Goal: Task Accomplishment & Management: Manage account settings

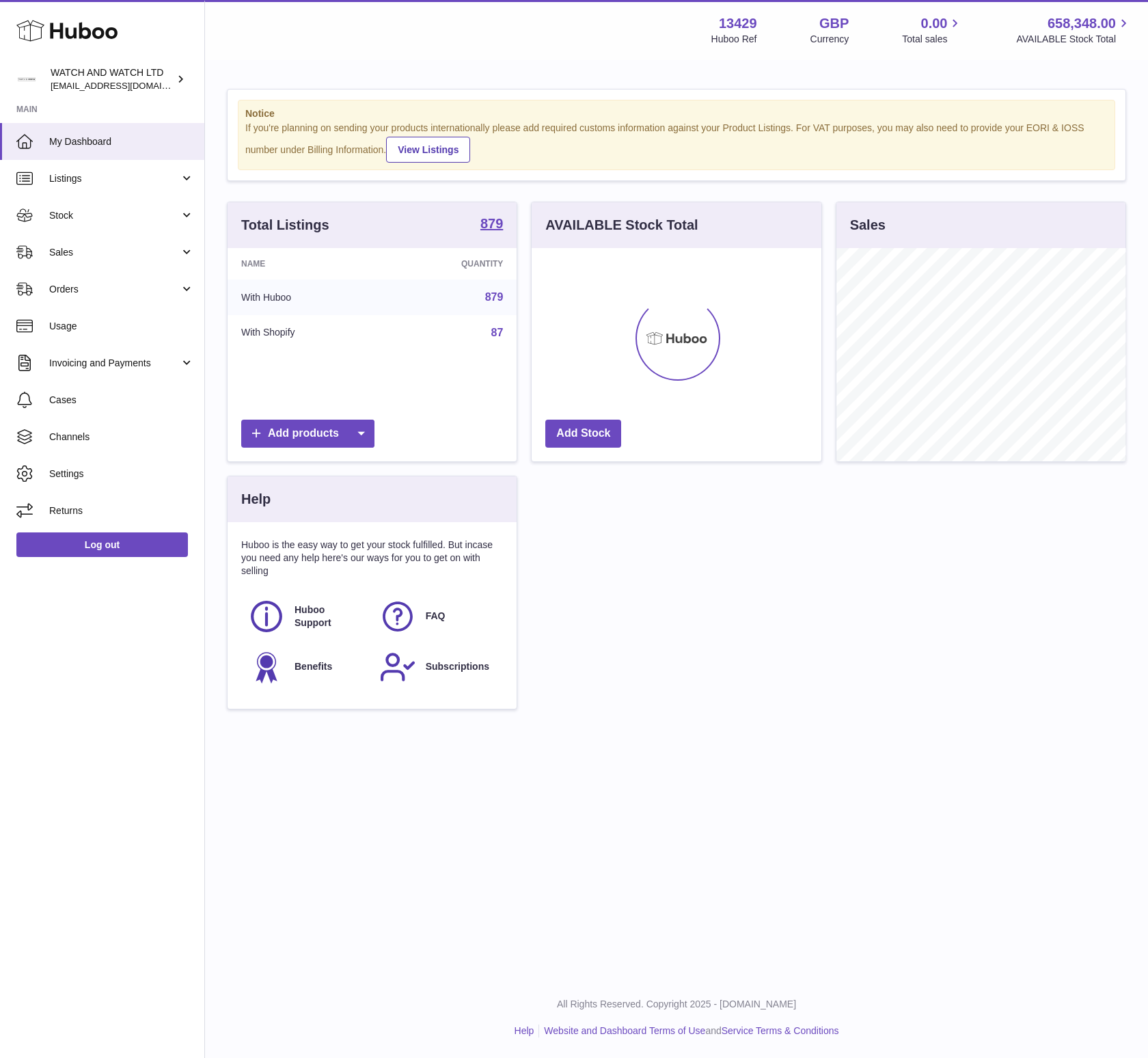
scroll to position [213, 289]
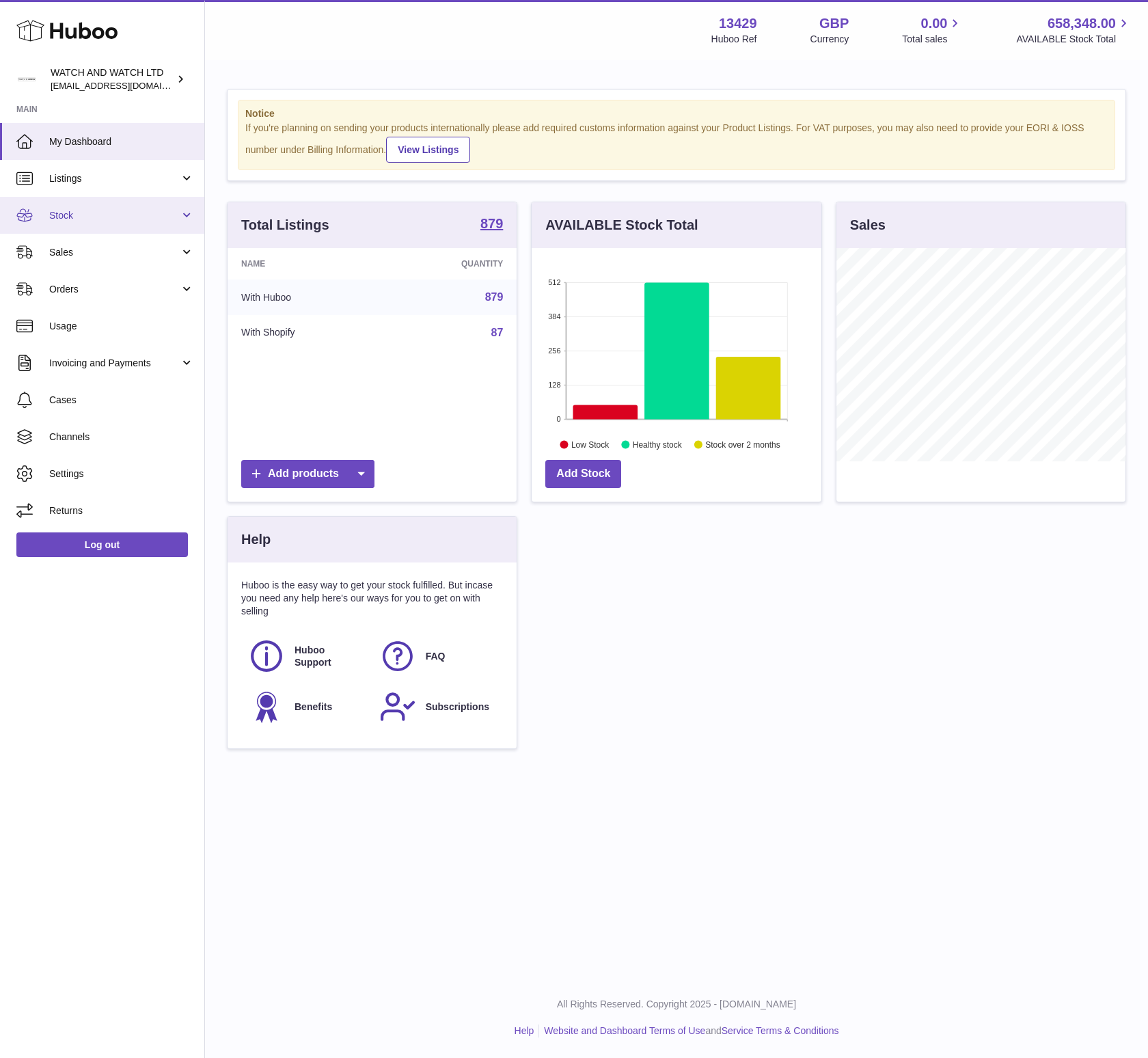
click at [133, 216] on span "Stock" at bounding box center [114, 216] width 131 height 13
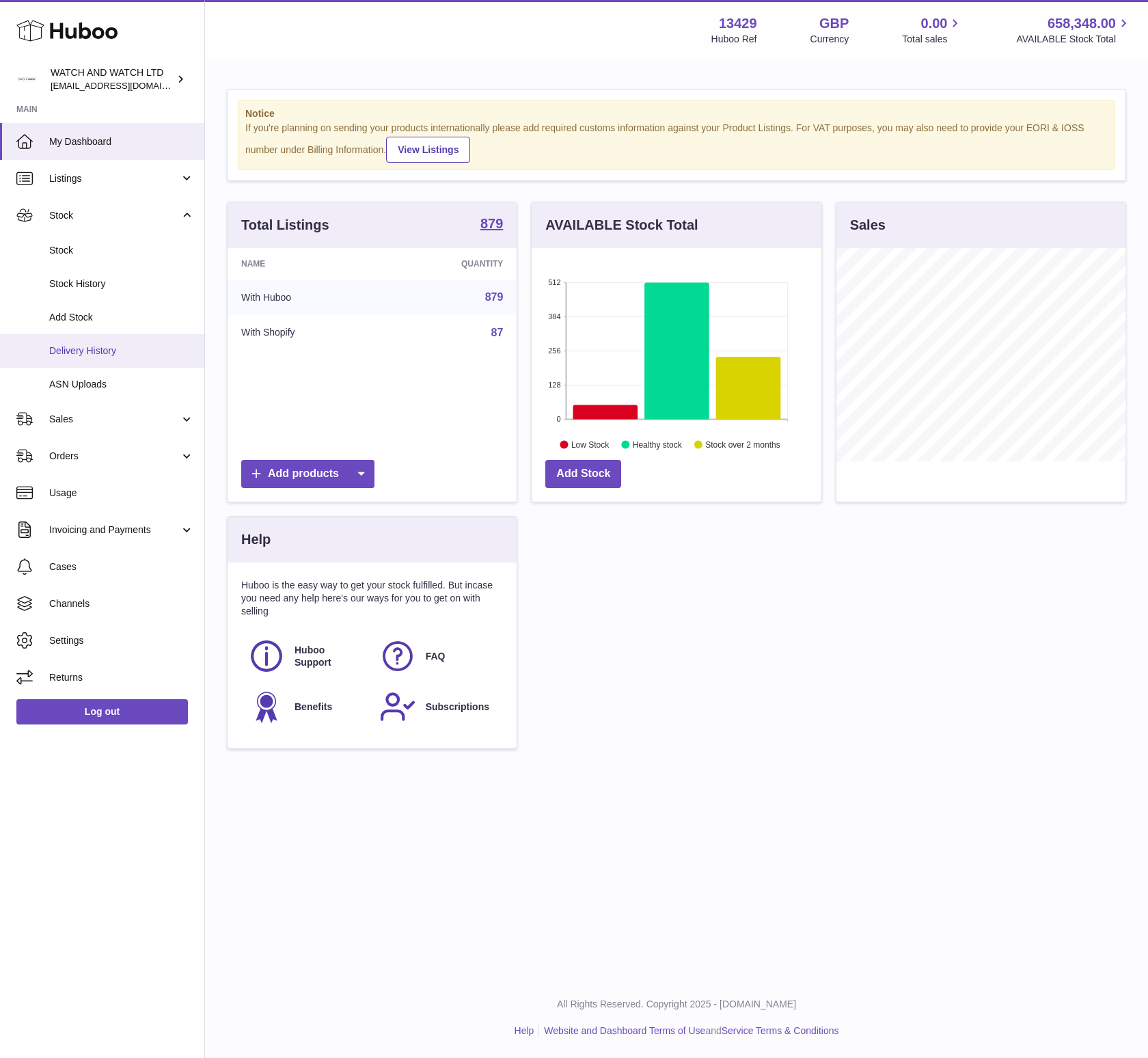
click at [122, 355] on span "Delivery History" at bounding box center [121, 351] width 145 height 13
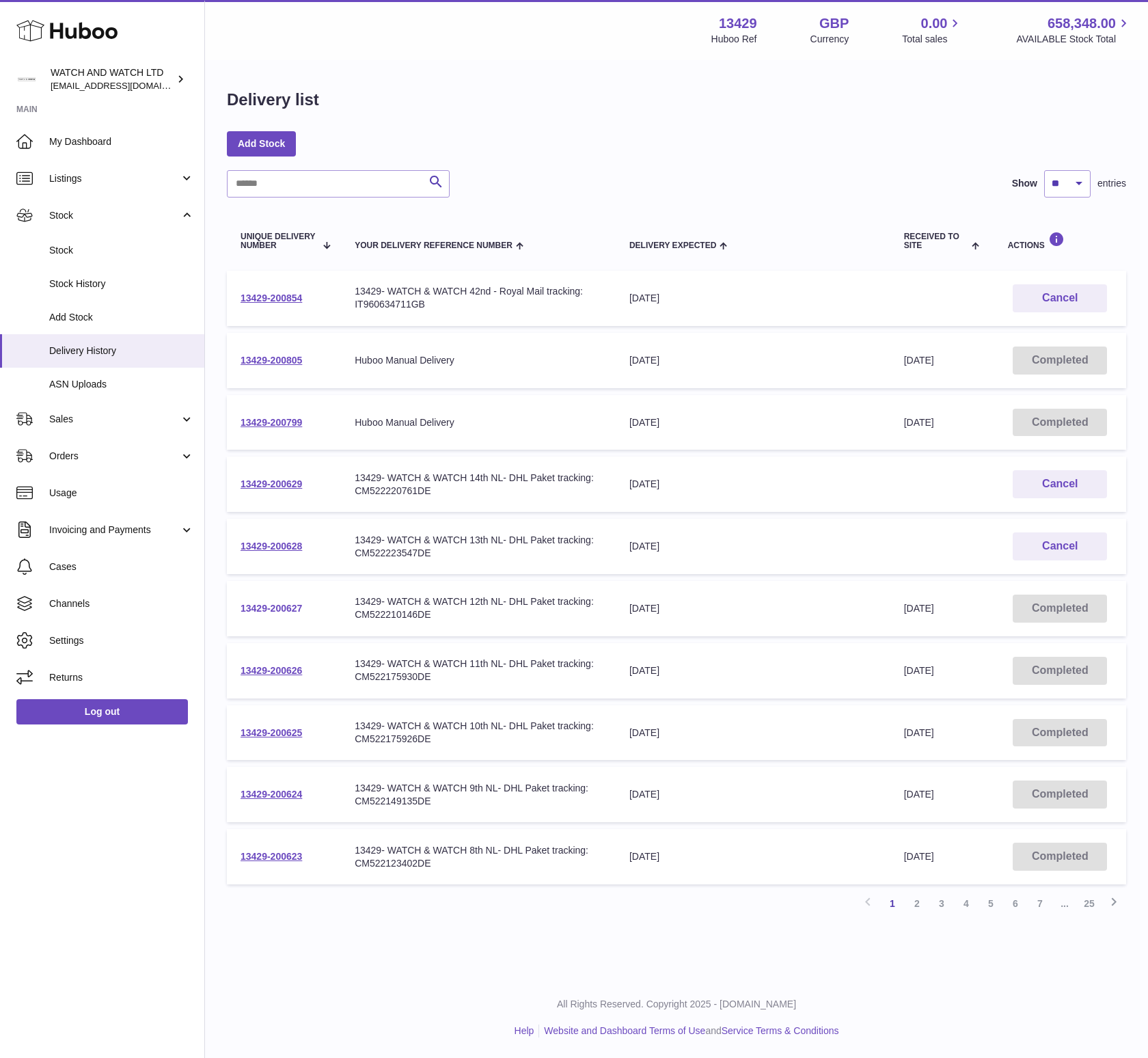
click at [253, 608] on link "13429-200627" at bounding box center [271, 608] width 61 height 11
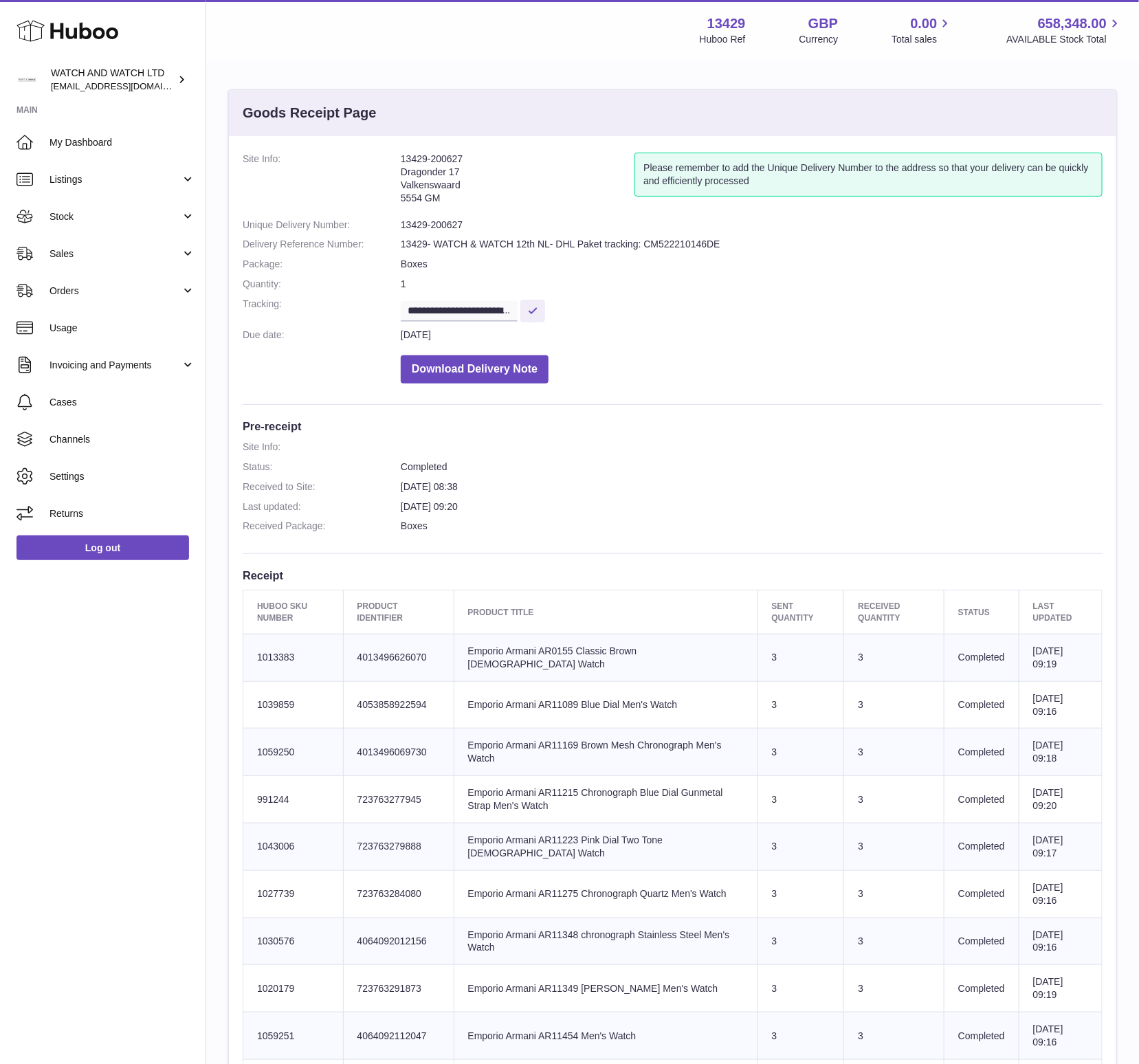
click at [555, 660] on td "Product title Emporio Armani AR0155 Classic Brown [DEMOGRAPHIC_DATA] Watch" at bounding box center [605, 658] width 303 height 47
click at [555, 660] on td "Product title Emporio Armani AR0155 Classic Brown Ladies Watch" at bounding box center [605, 658] width 303 height 47
click at [555, 658] on td "Product title Emporio Armani AR0155 Classic Brown Ladies Watch" at bounding box center [605, 658] width 303 height 47
click at [147, 442] on span "Channels" at bounding box center [122, 440] width 145 height 13
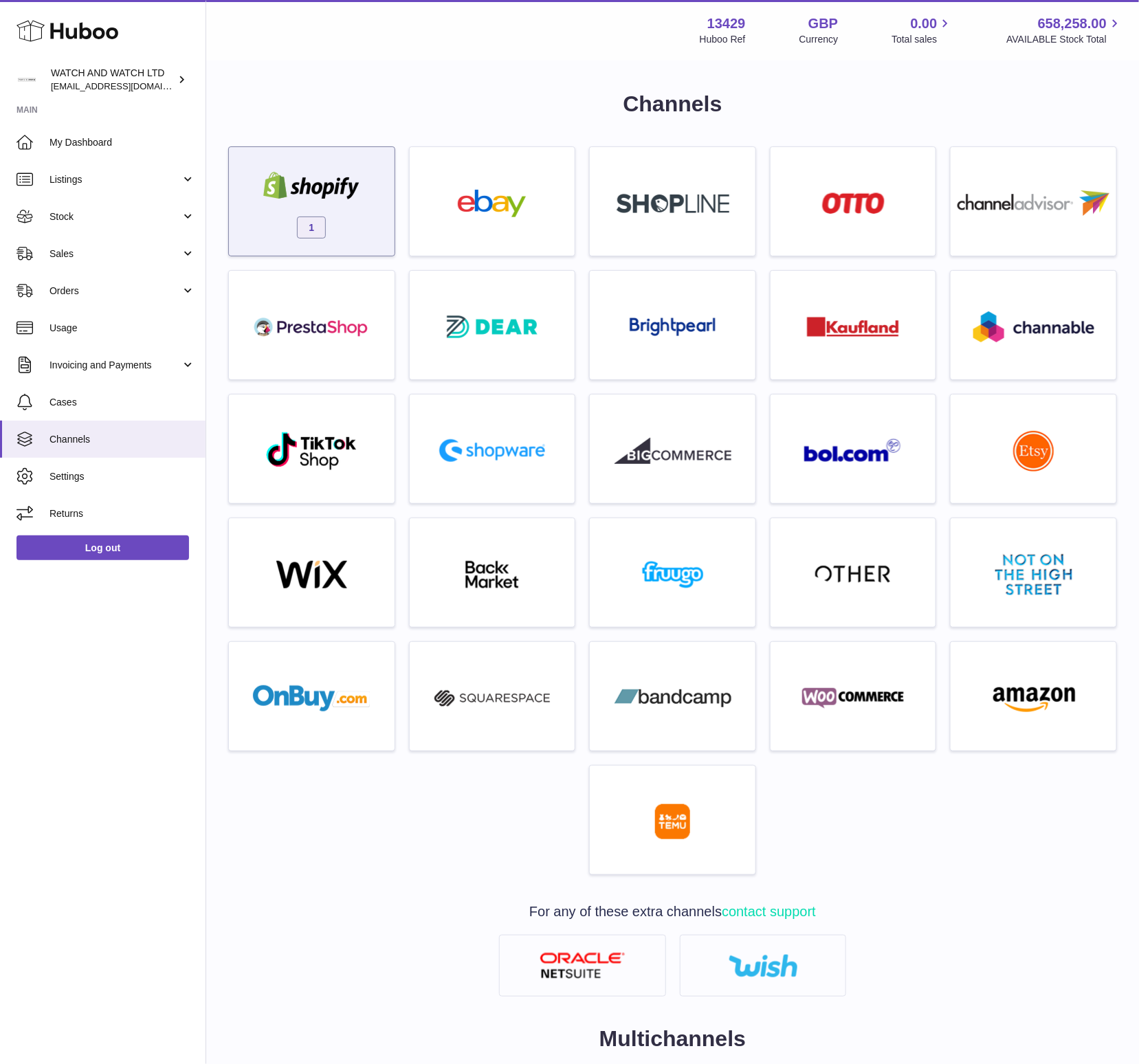
click at [340, 225] on div "1" at bounding box center [312, 204] width 152 height 88
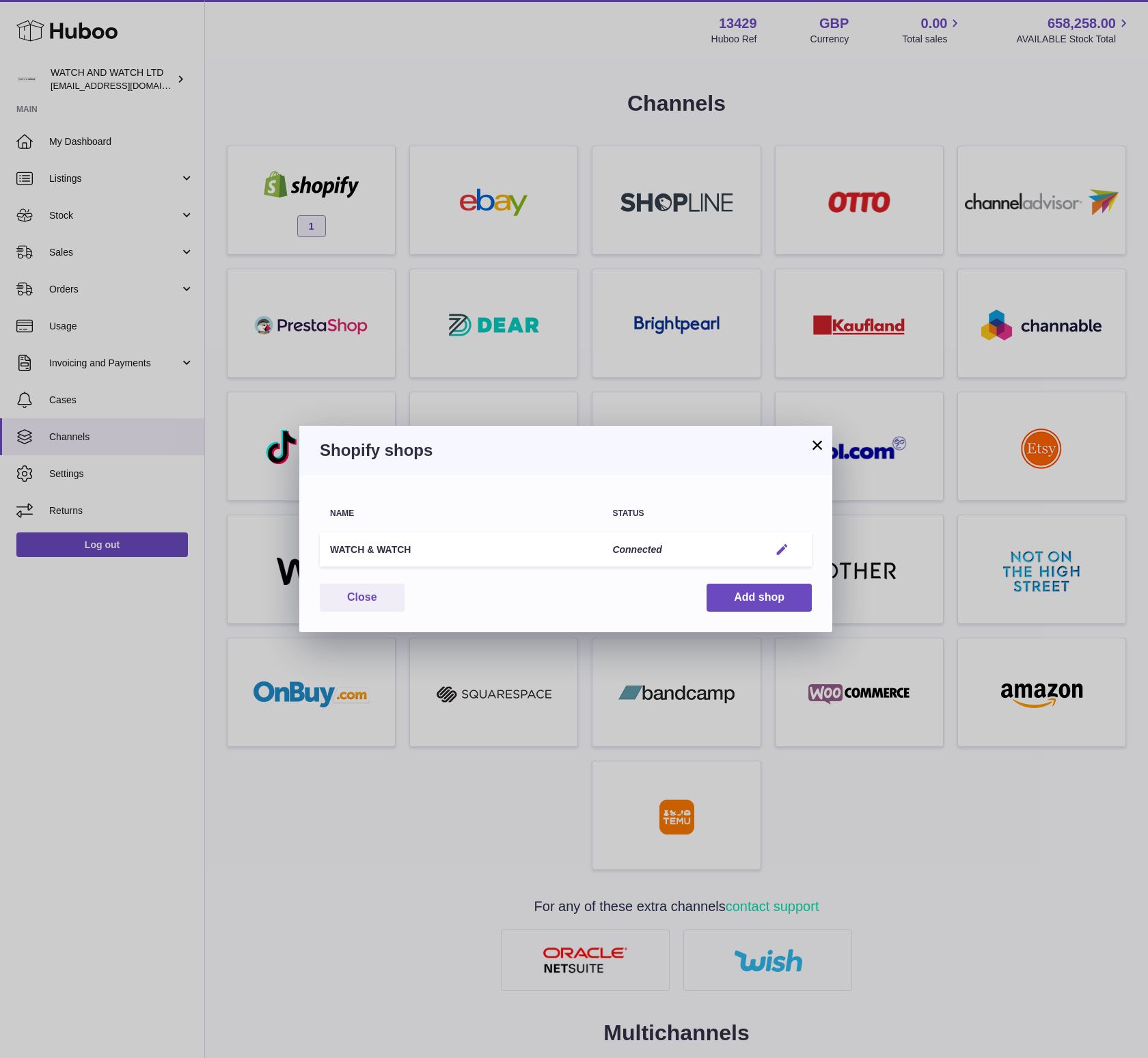
click at [780, 549] on em "button" at bounding box center [782, 550] width 14 height 14
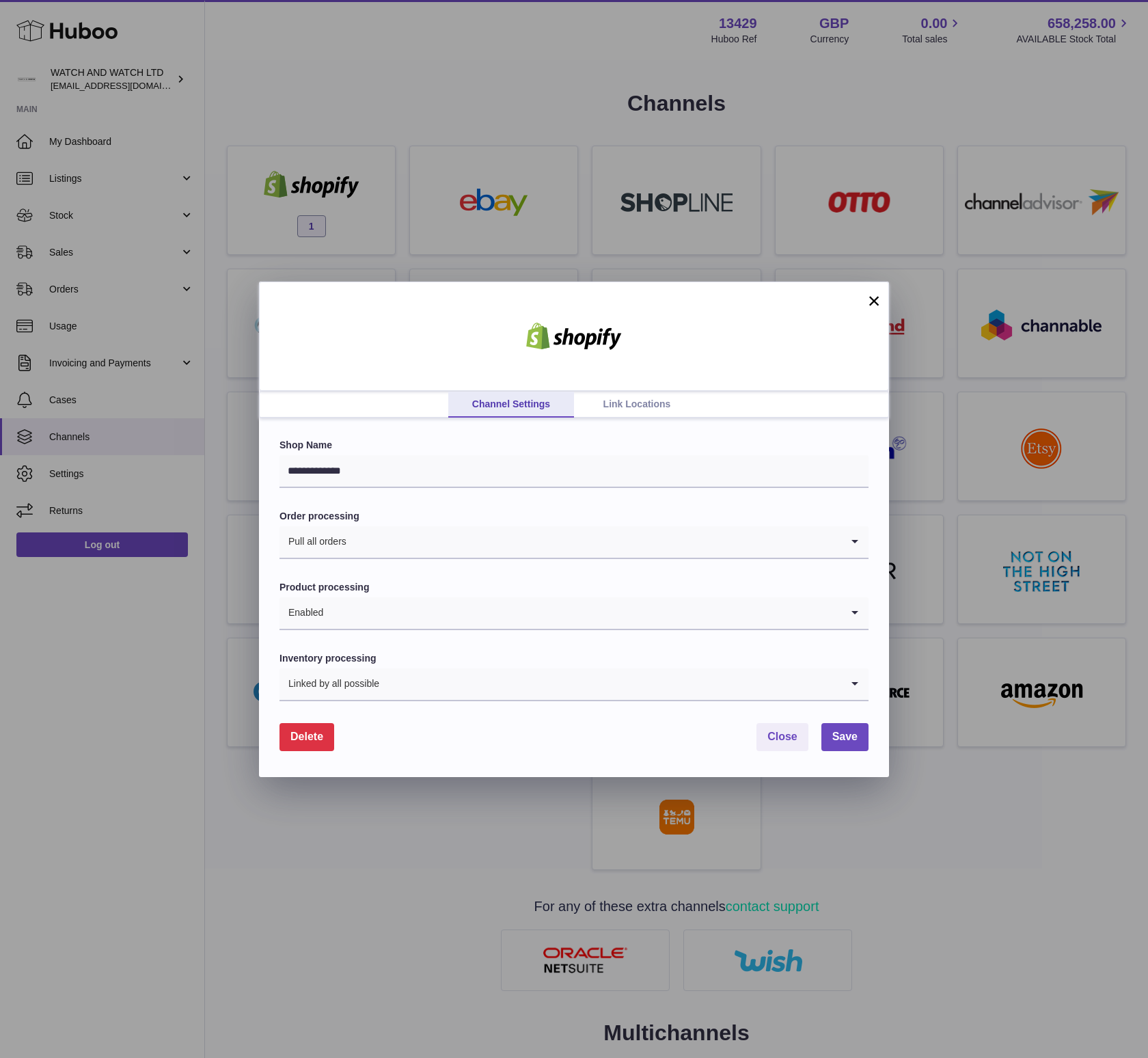
click at [633, 402] on link "Link Locations" at bounding box center [637, 405] width 126 height 26
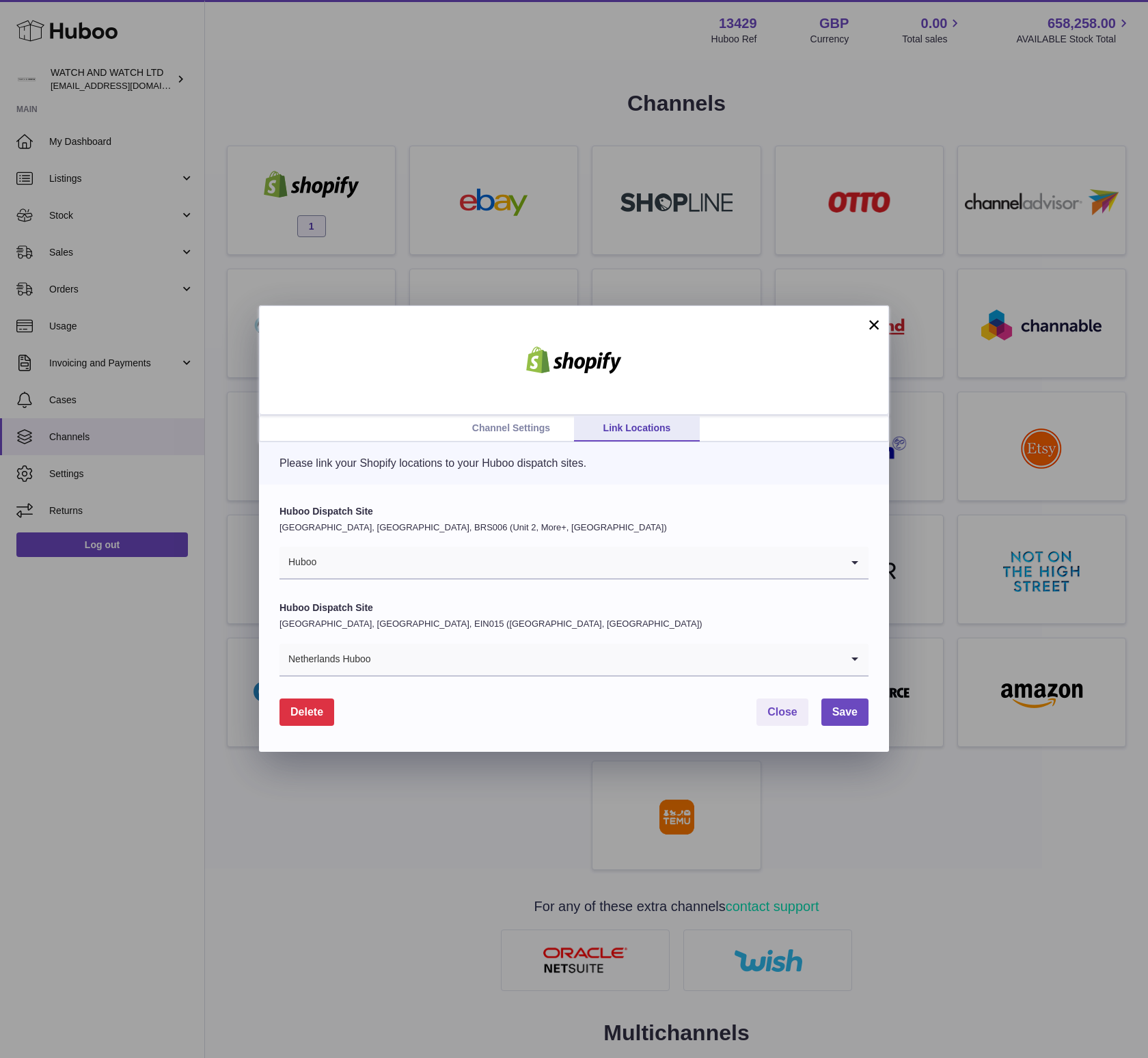
click at [877, 324] on button "×" at bounding box center [874, 324] width 16 height 16
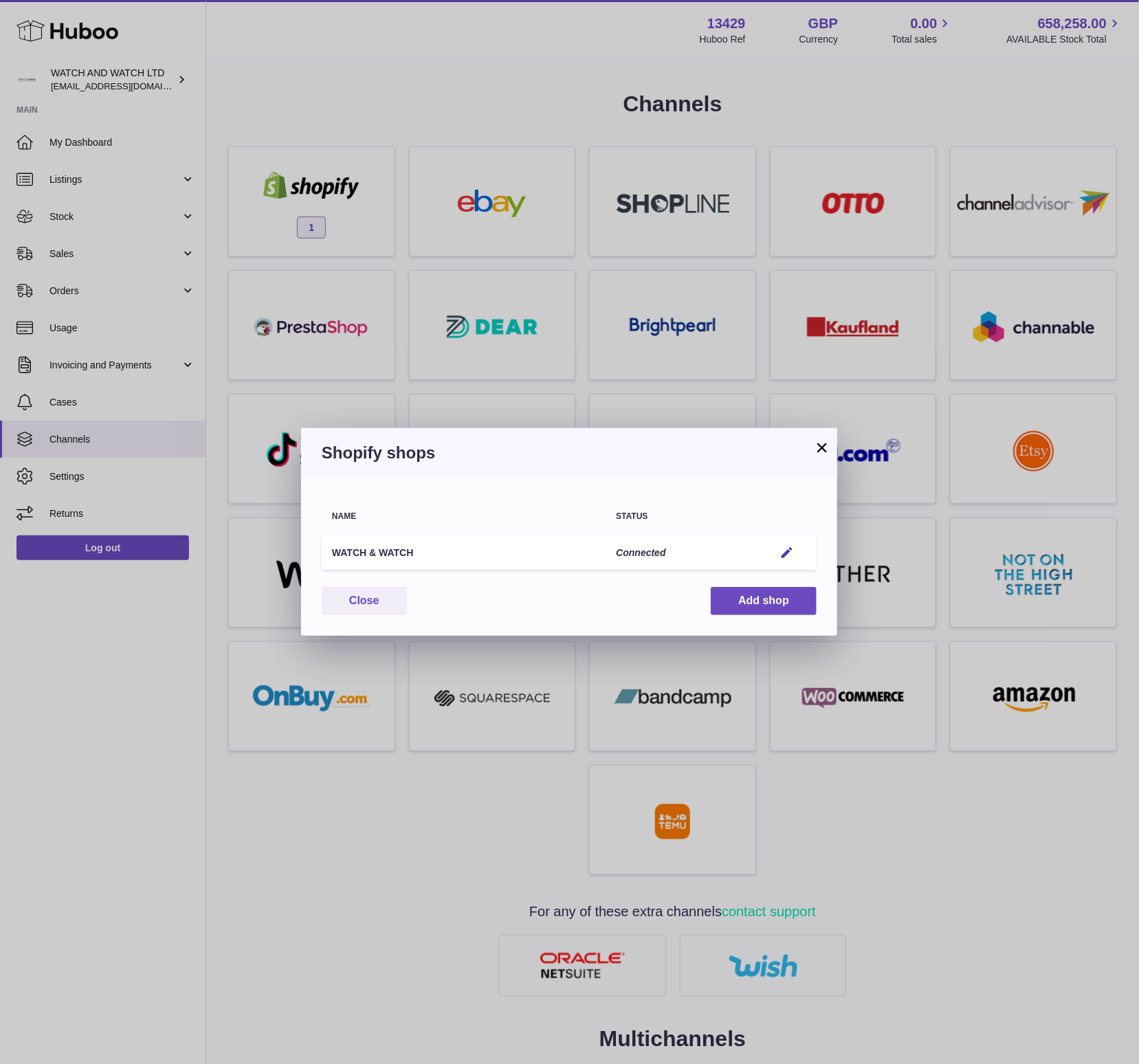
click at [826, 448] on button "×" at bounding box center [822, 447] width 16 height 16
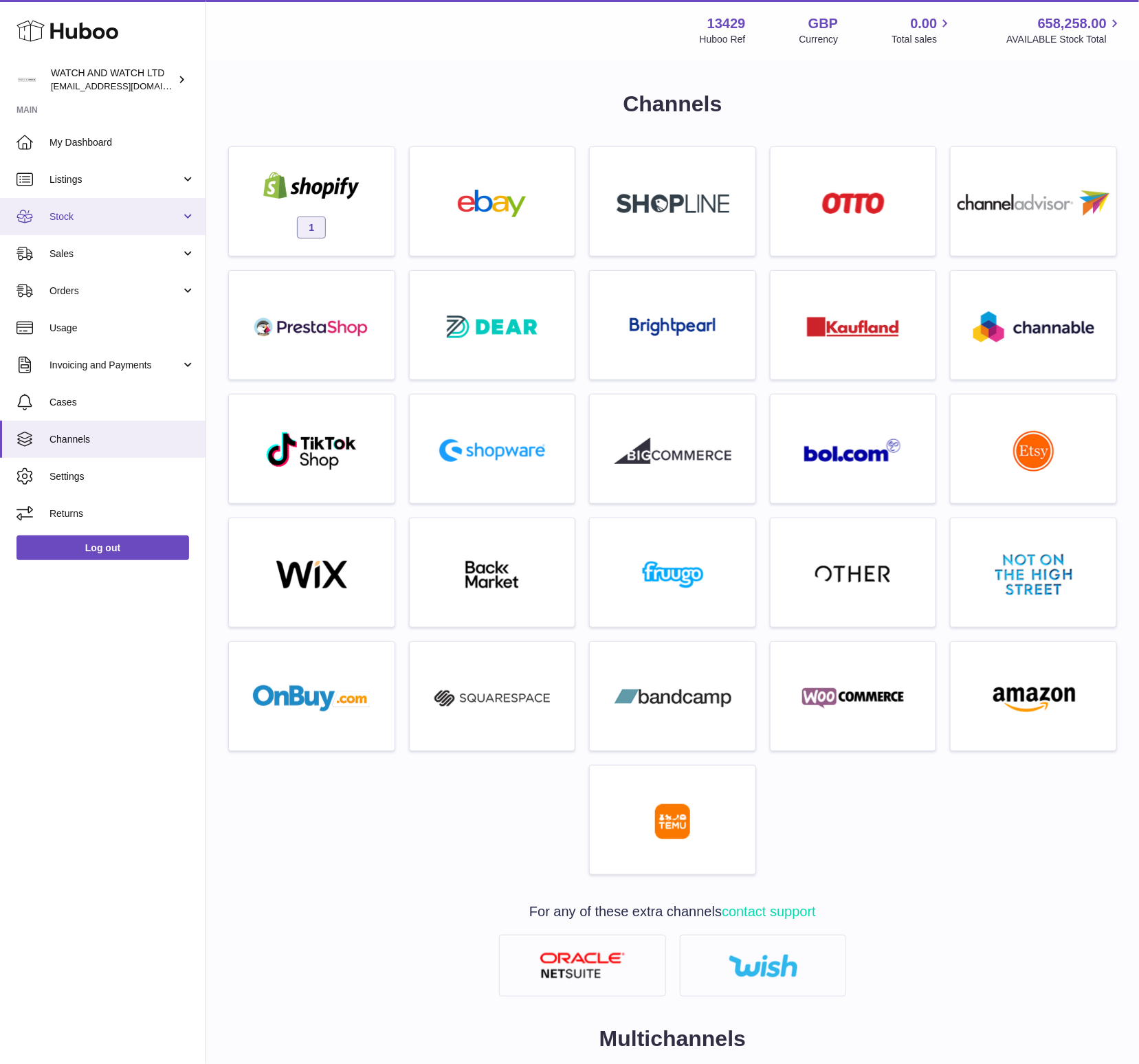
click at [106, 217] on span "Stock" at bounding box center [114, 217] width 132 height 13
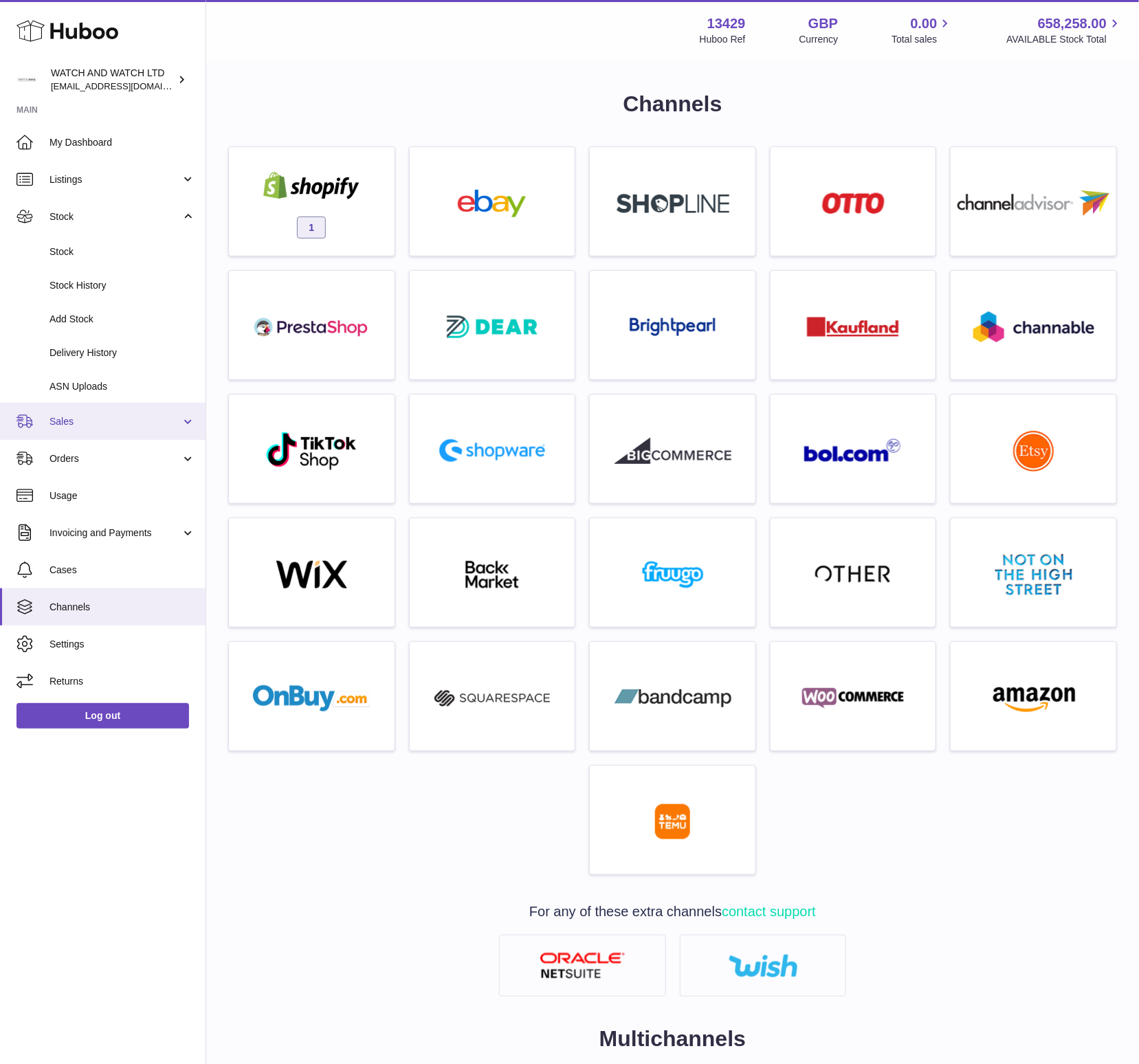
click at [128, 429] on link "Sales" at bounding box center [103, 421] width 205 height 37
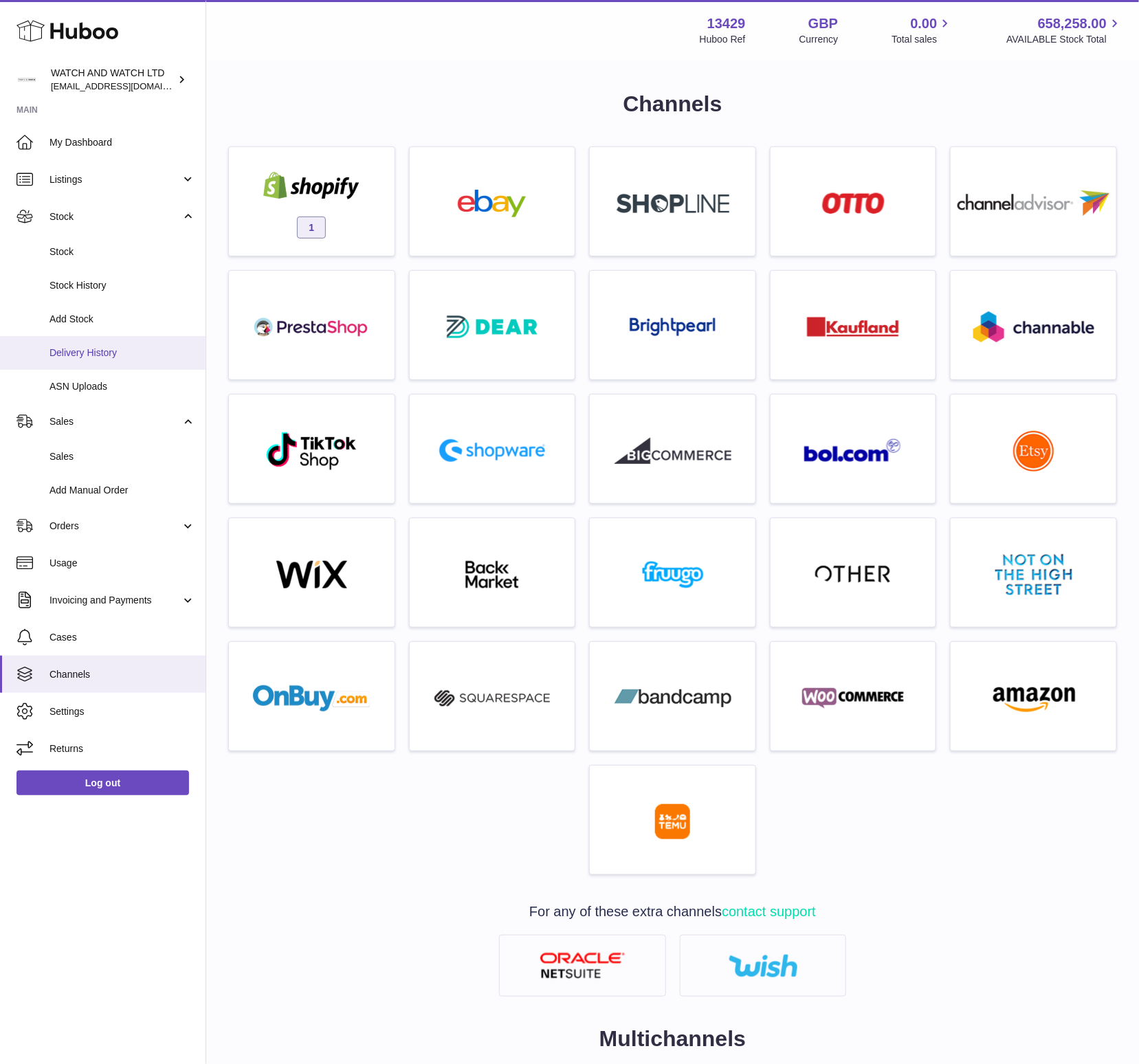
click at [119, 361] on link "Delivery History" at bounding box center [103, 353] width 205 height 34
click at [124, 151] on link "My Dashboard" at bounding box center [103, 142] width 205 height 37
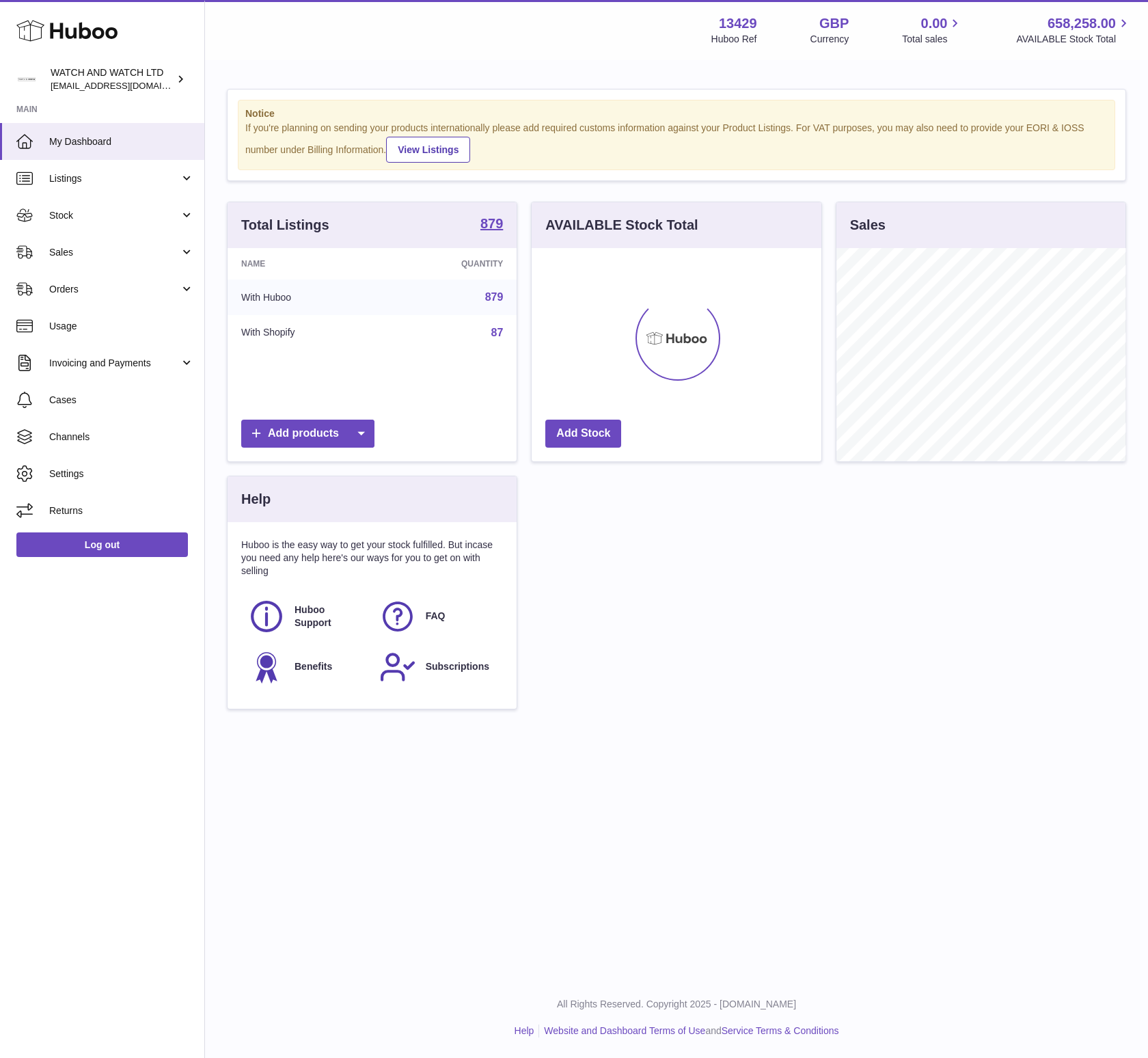
scroll to position [213, 289]
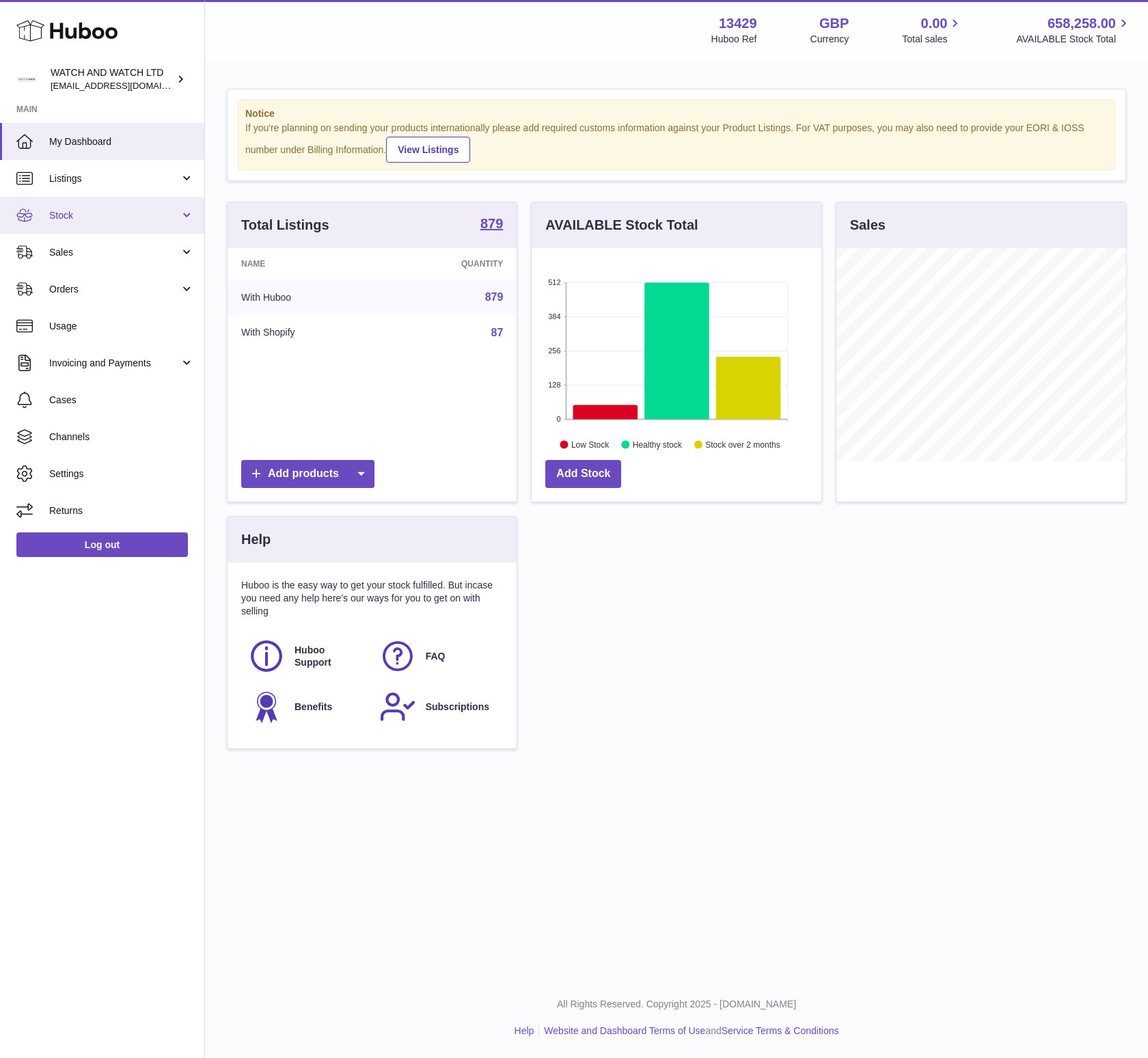
click at [97, 218] on span "Stock" at bounding box center [114, 216] width 131 height 13
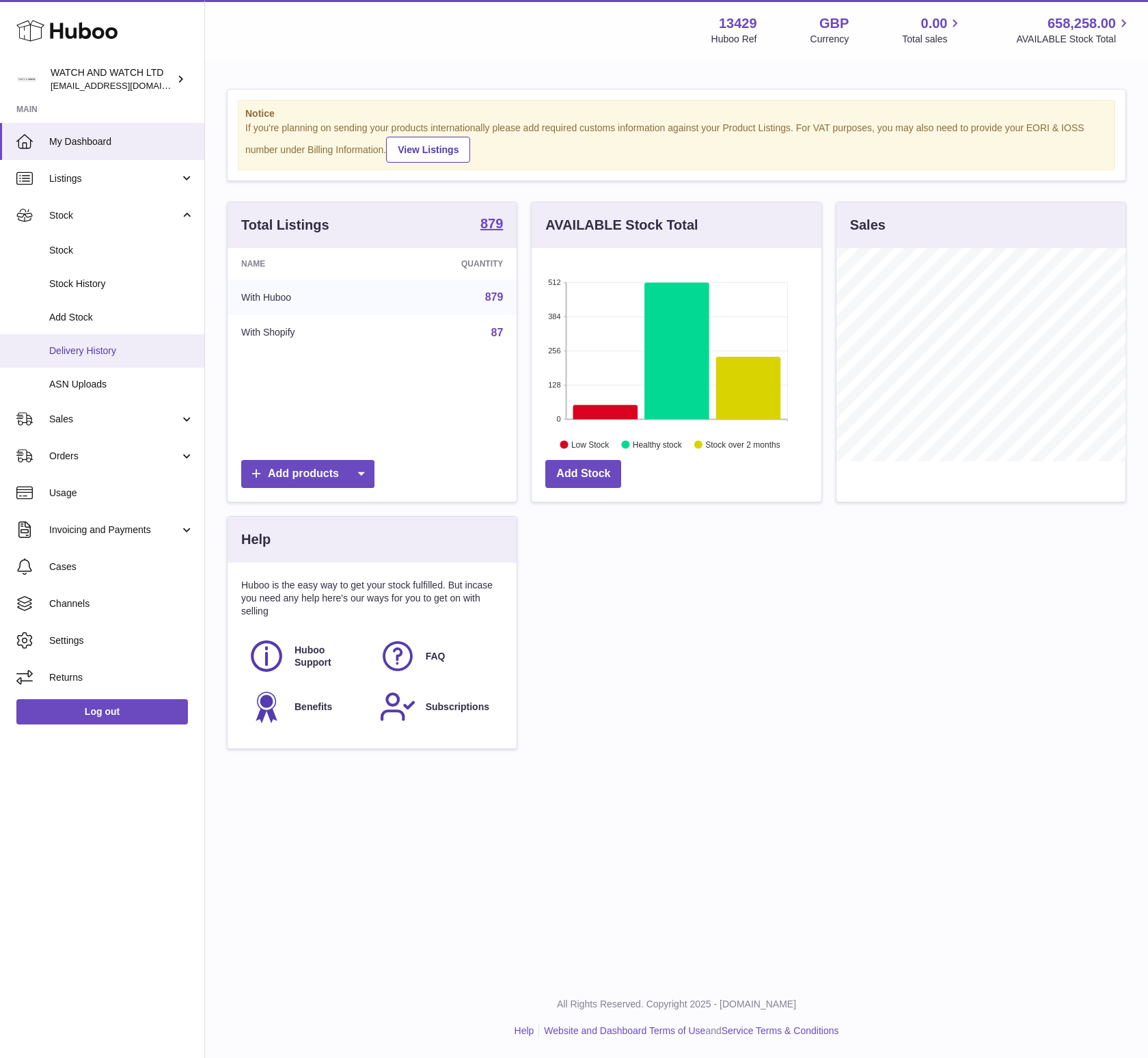
click at [105, 345] on span "Delivery History" at bounding box center [121, 351] width 145 height 13
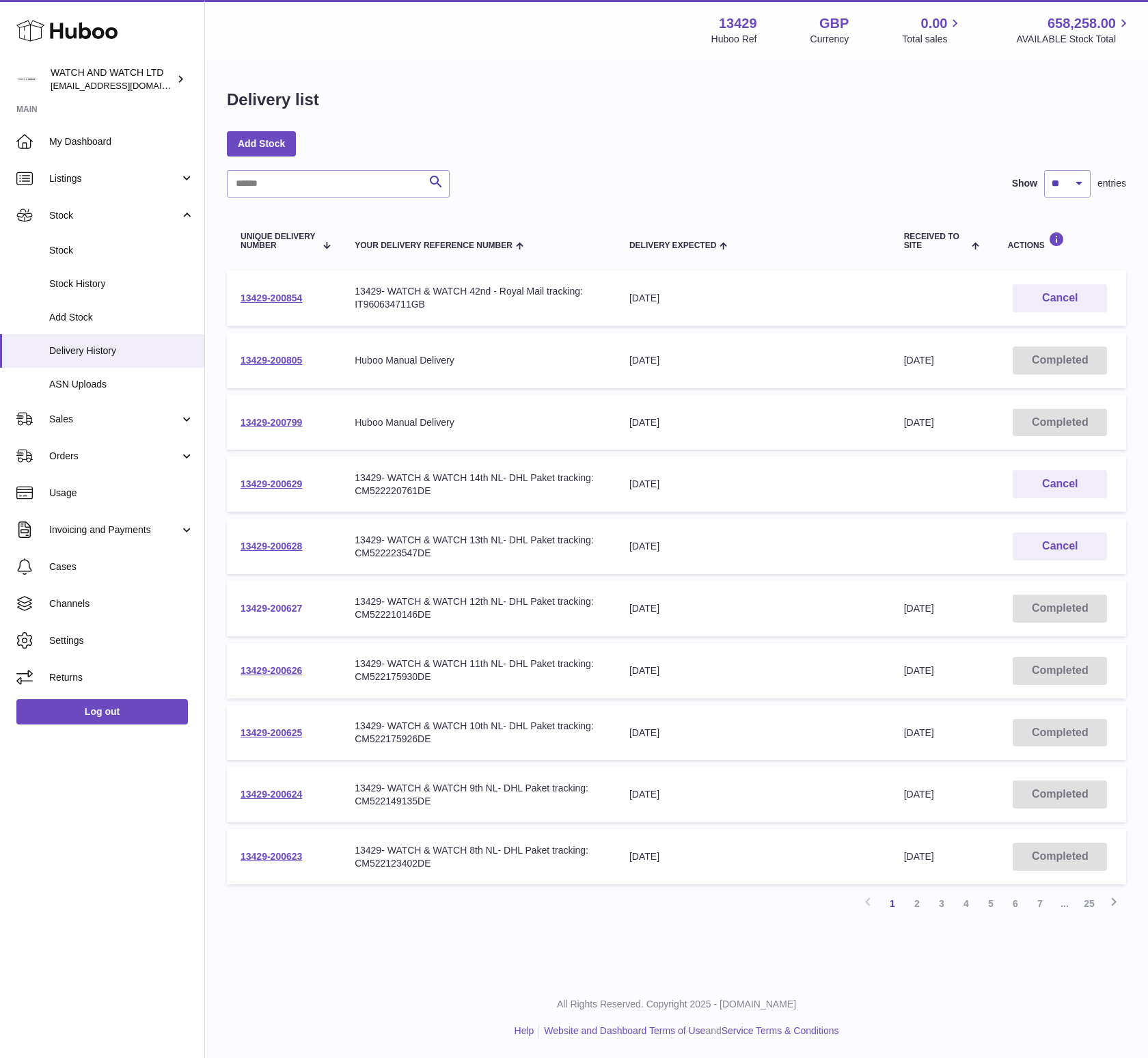
click at [278, 605] on link "13429-200627" at bounding box center [271, 608] width 61 height 11
click at [914, 902] on link "2" at bounding box center [917, 904] width 24 height 24
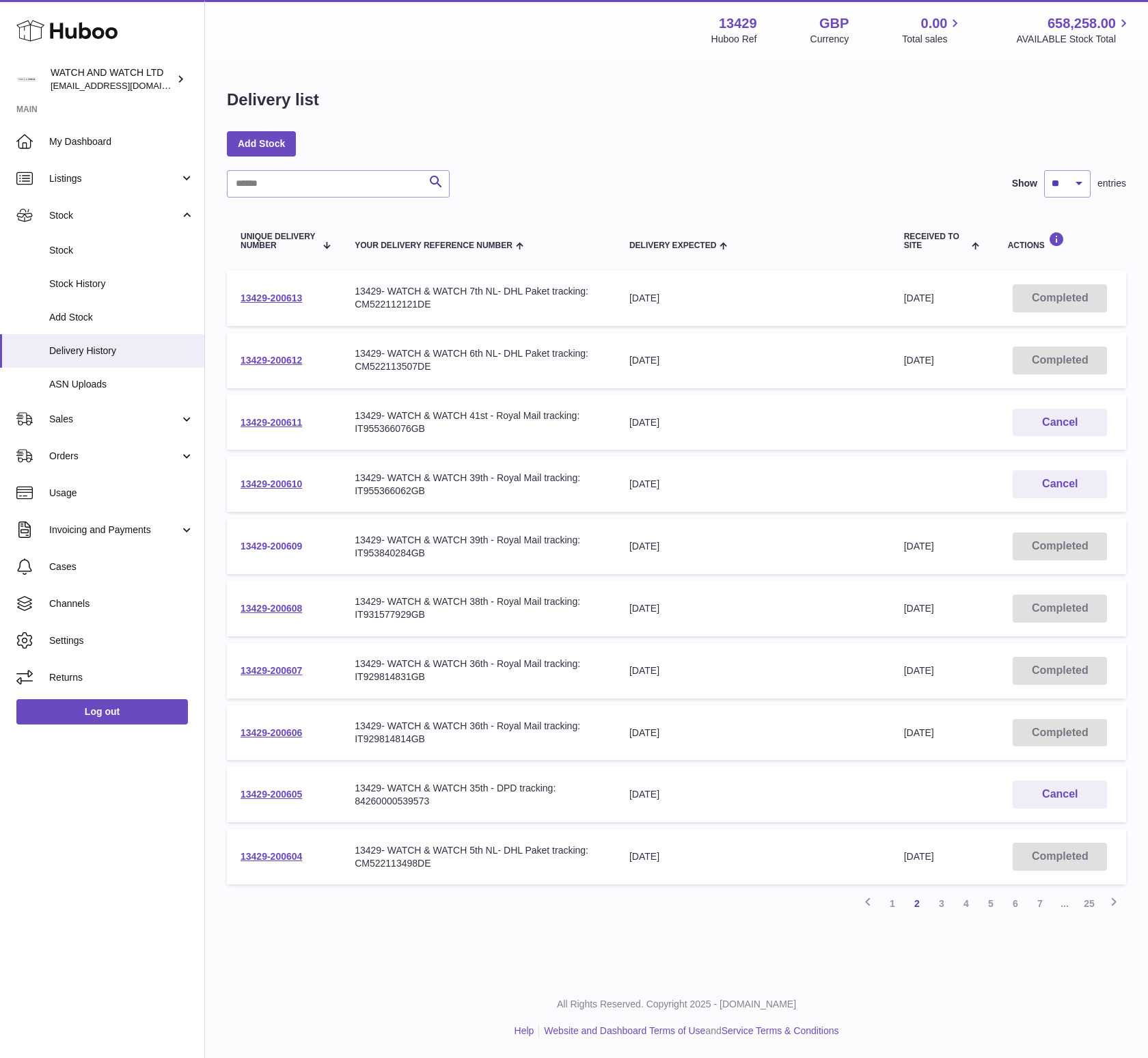
click at [296, 547] on link "13429-200609" at bounding box center [271, 546] width 61 height 11
click at [274, 727] on link "13429-200606" at bounding box center [271, 733] width 61 height 11
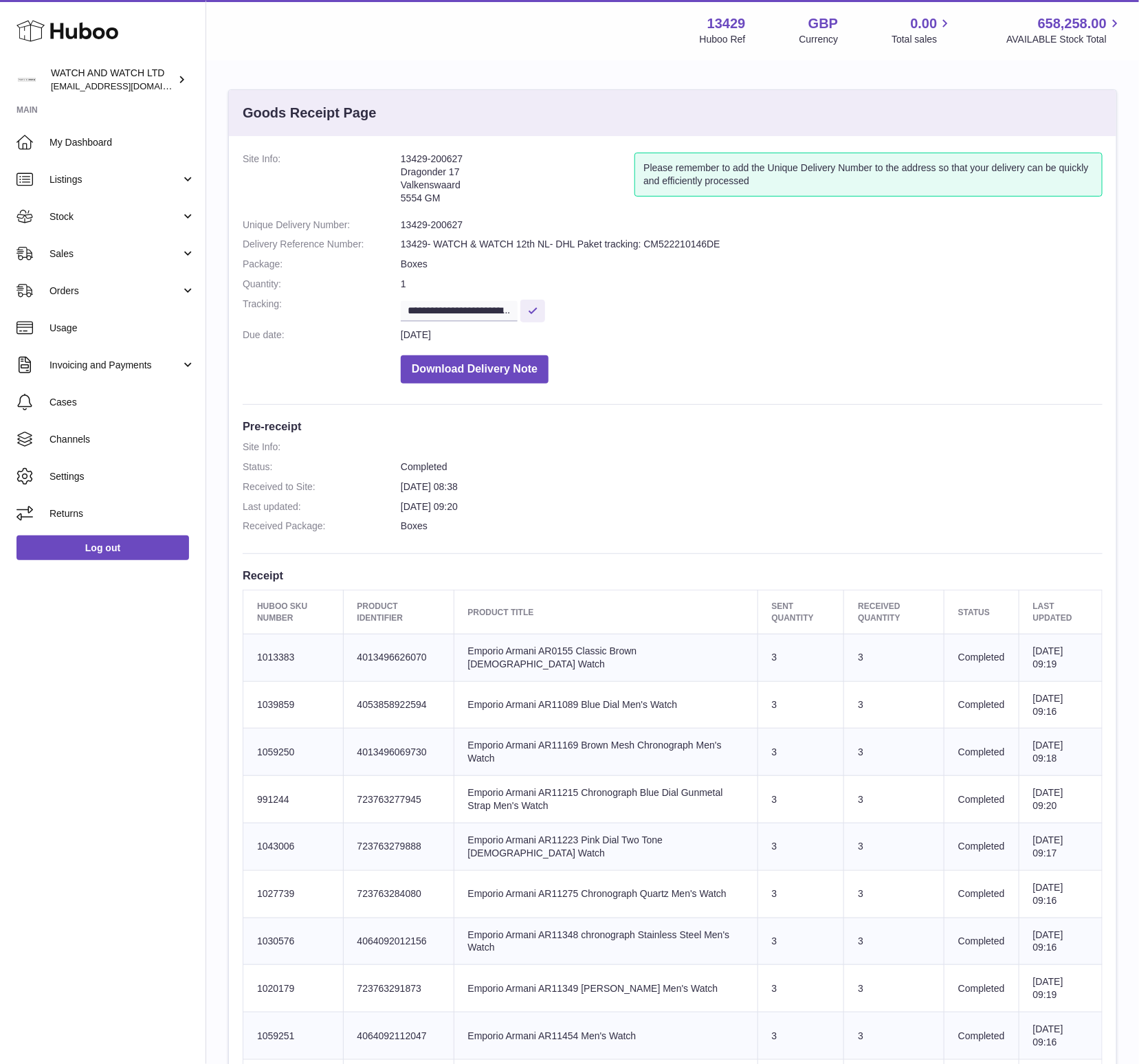
click at [563, 652] on td "Product title Emporio Armani AR0155 Classic Brown [DEMOGRAPHIC_DATA] Watch" at bounding box center [605, 658] width 303 height 47
copy td "AR0155"
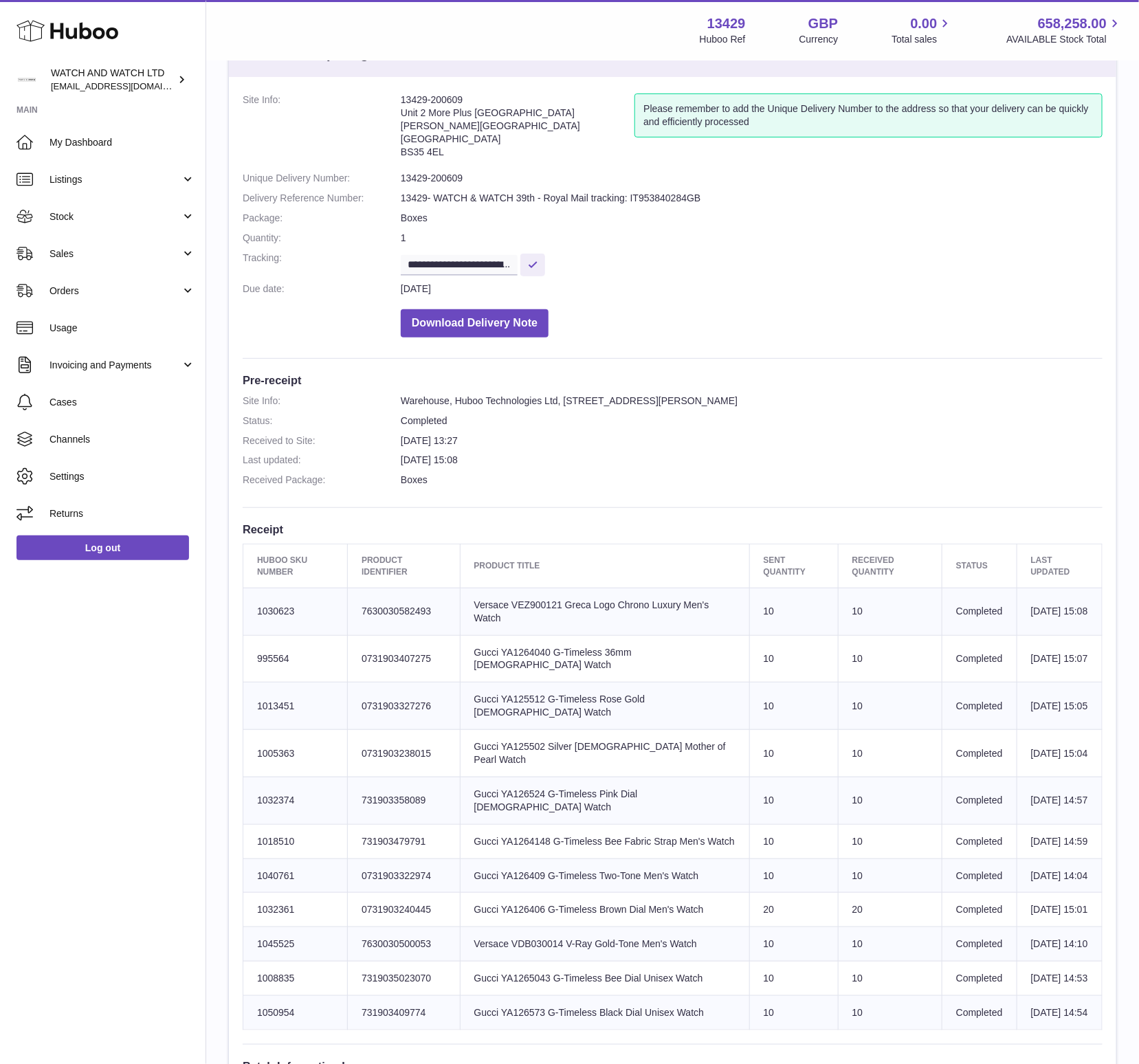
scroll to position [157, 0]
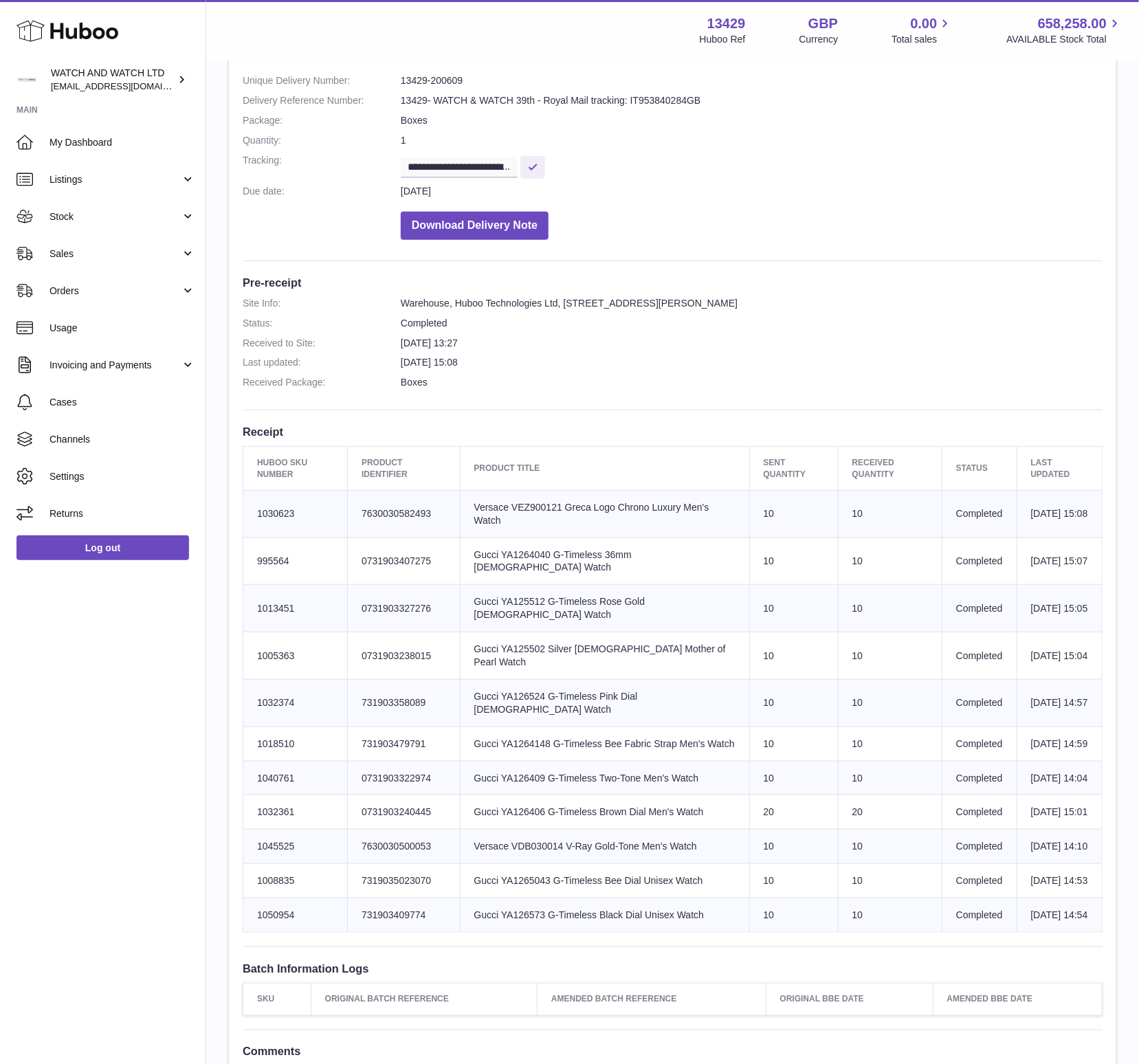
click at [527, 830] on td "Product title Gucci YA126406 G-Timeless Brown Dial Men's Watch" at bounding box center [604, 812] width 290 height 35
copy td "YA126406"
click at [542, 864] on td "Product title Versace VDB030014 V-Ray Gold-Tone Men's Watch" at bounding box center [604, 847] width 290 height 35
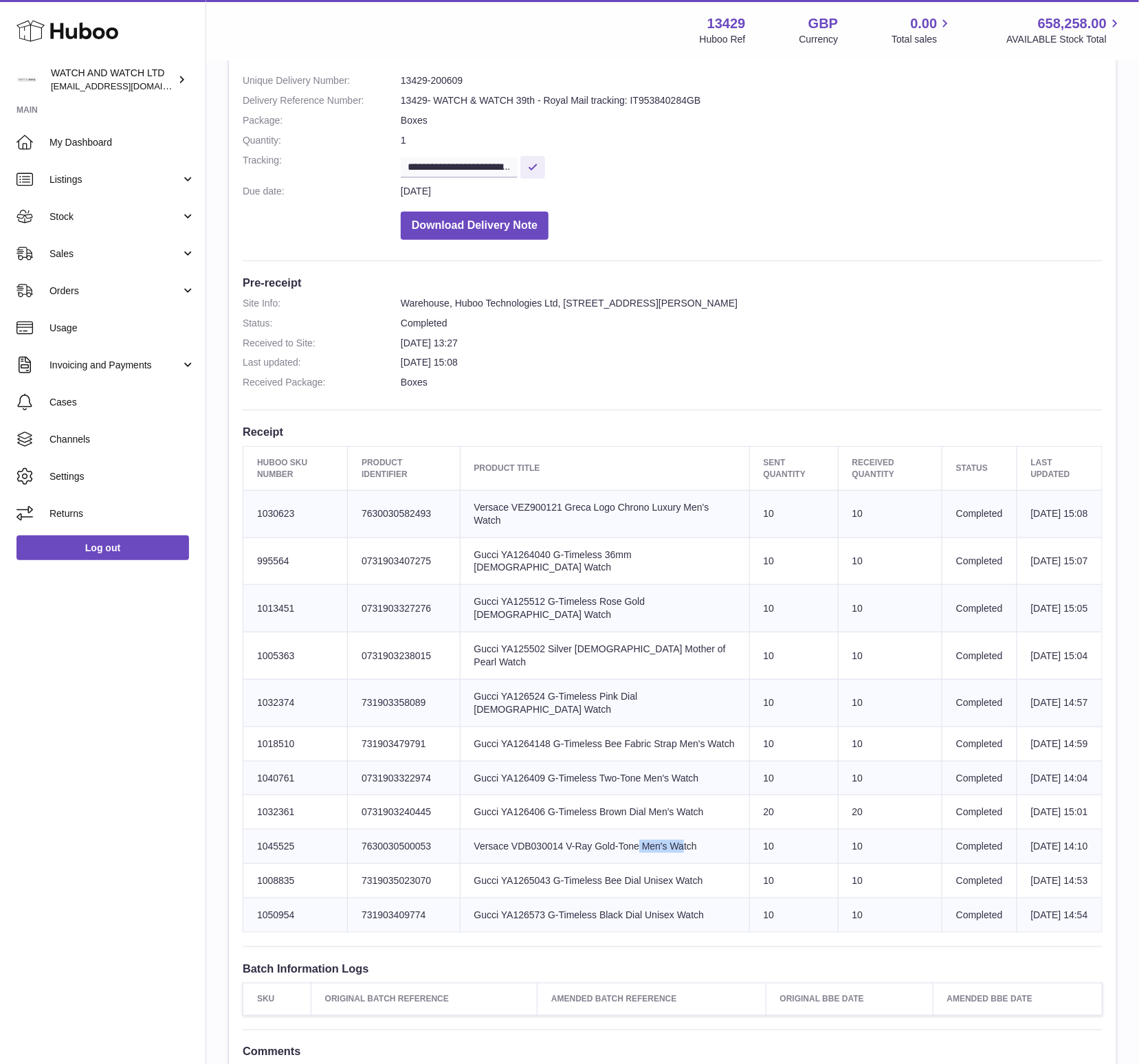
copy td "VDB030014"
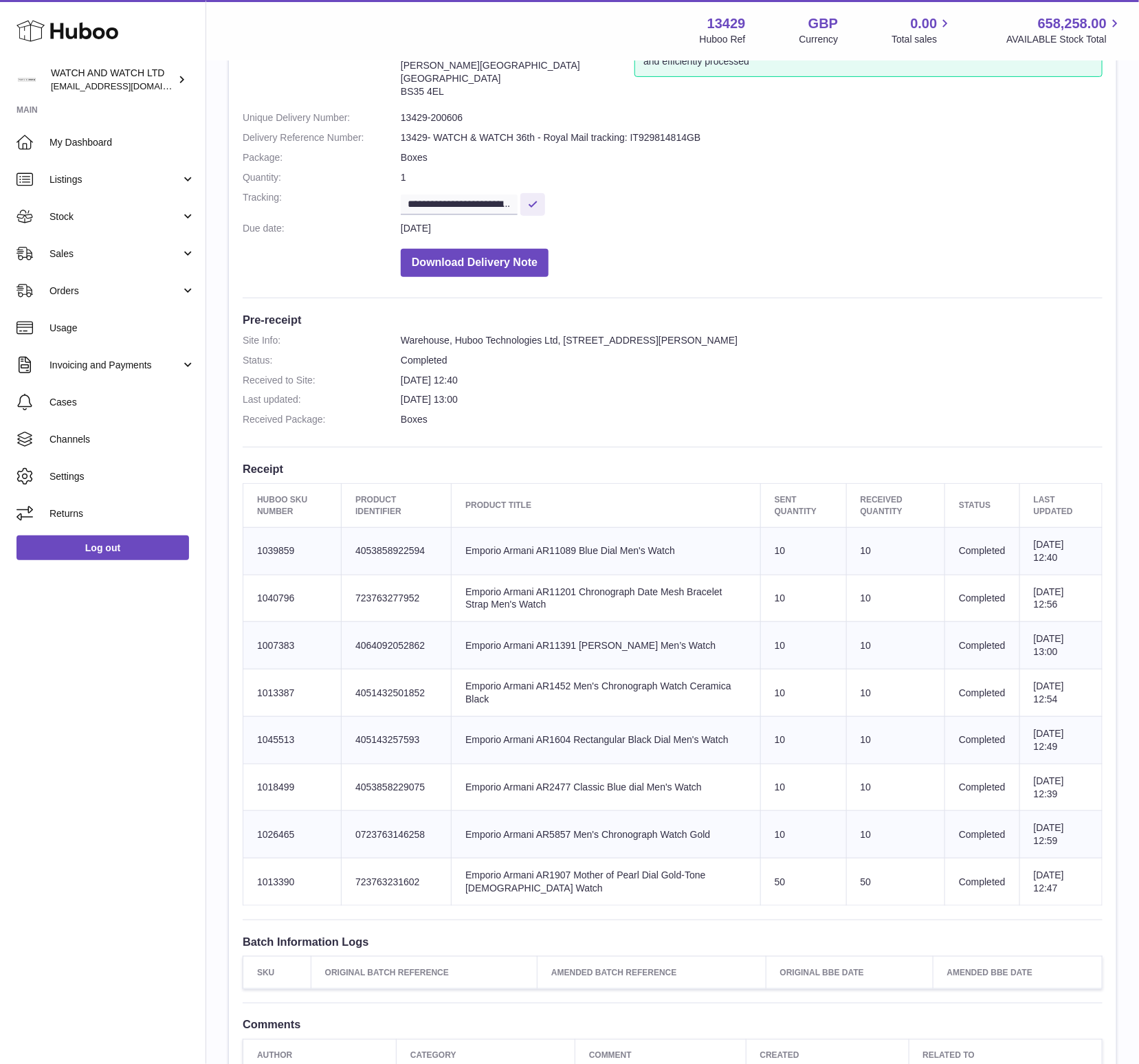
scroll to position [121, 0]
click at [563, 550] on td "Product title Emporio Armani AR11089 Blue Dial Men's Watch" at bounding box center [606, 550] width 309 height 47
copy td "AR11089"
click at [562, 833] on td "Product title Emporio Armani AR5857 Men's Chronograph Watch Gold" at bounding box center [606, 833] width 309 height 47
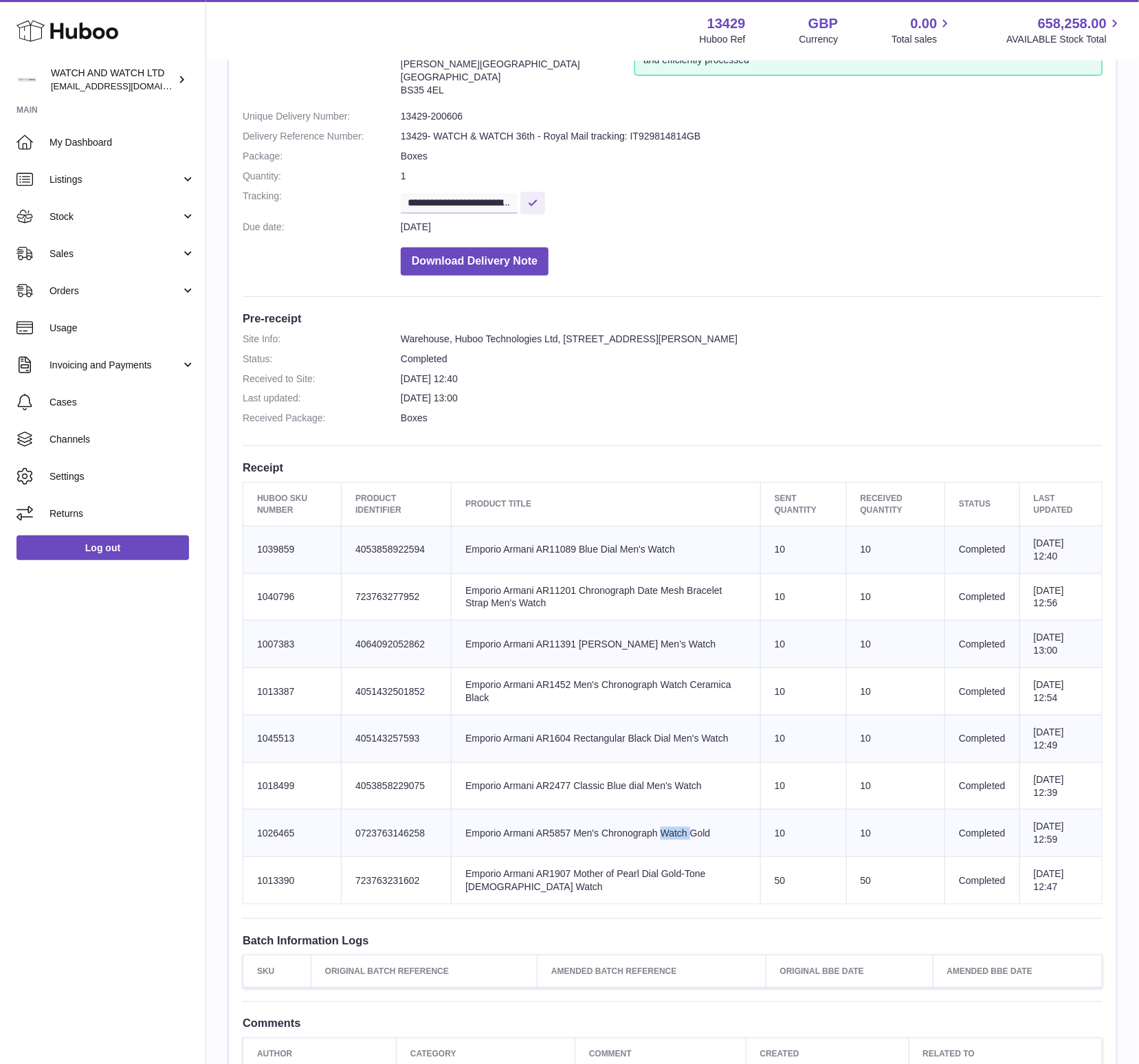
click at [562, 833] on td "Product title Emporio Armani AR5857 Men's Chronograph Watch Gold" at bounding box center [606, 833] width 309 height 47
copy td "AR5857"
click at [562, 863] on td "Product title Emporio Armani AR1907 Mother of Pearl Dial Gold-Tone Ladies Watch" at bounding box center [606, 881] width 309 height 47
click at [559, 874] on td "Product title Emporio Armani AR1907 Mother of Pearl Dial Gold-Tone Ladies Watch" at bounding box center [606, 881] width 309 height 47
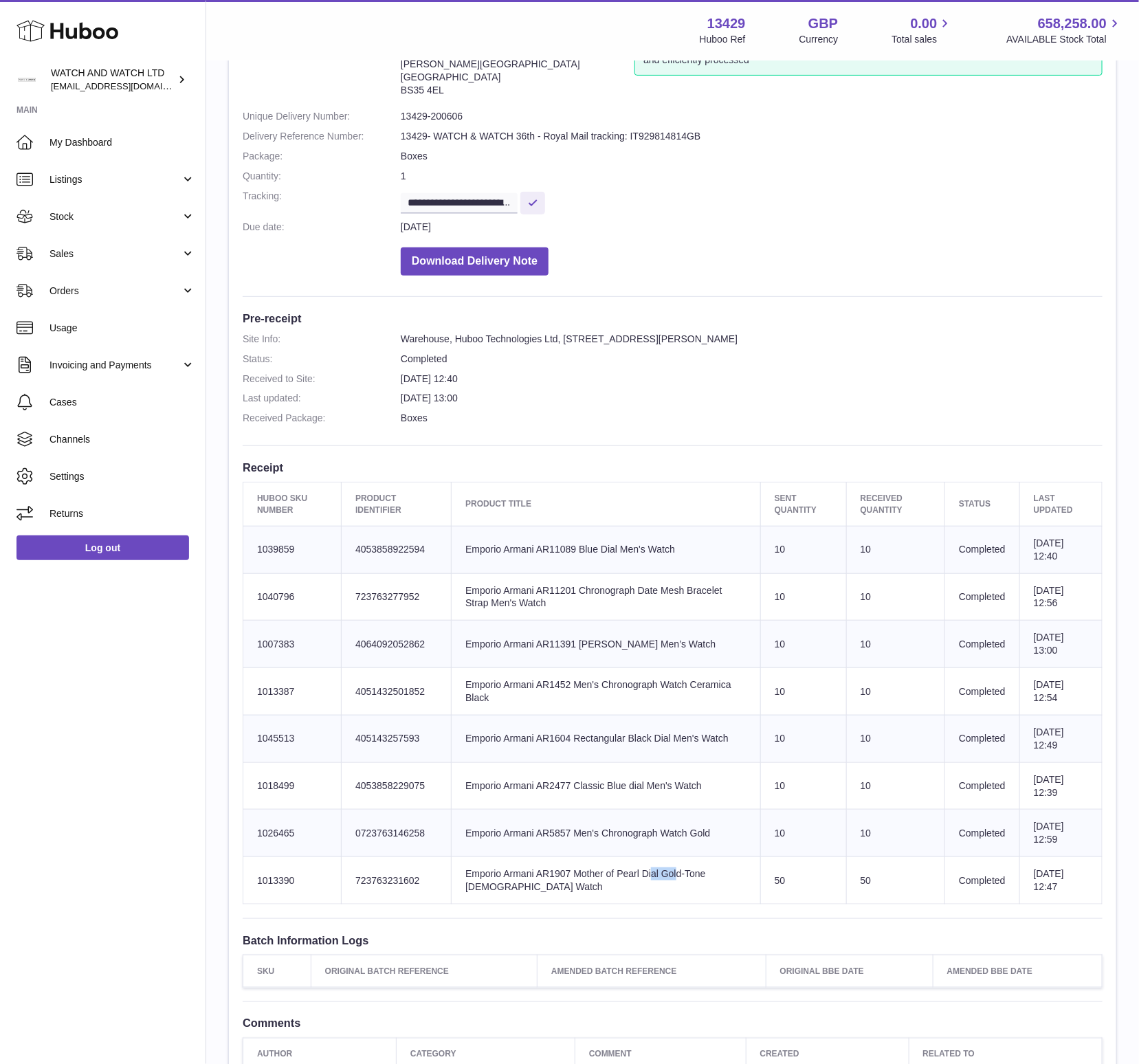
click at [559, 874] on td "Product title Emporio Armani AR1907 Mother of Pearl Dial Gold-Tone Ladies Watch" at bounding box center [606, 881] width 309 height 47
copy td "AR1907"
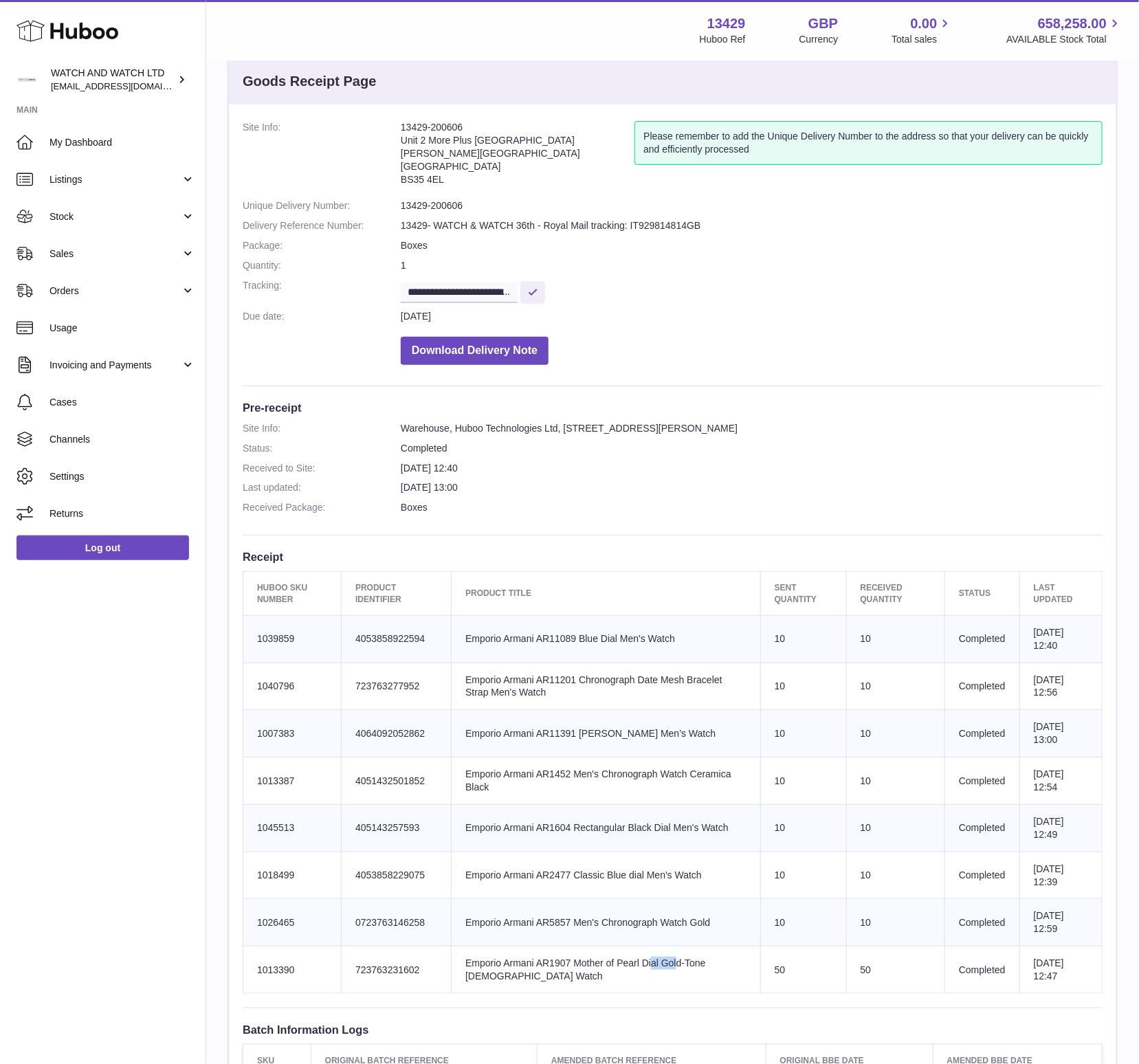
scroll to position [0, 0]
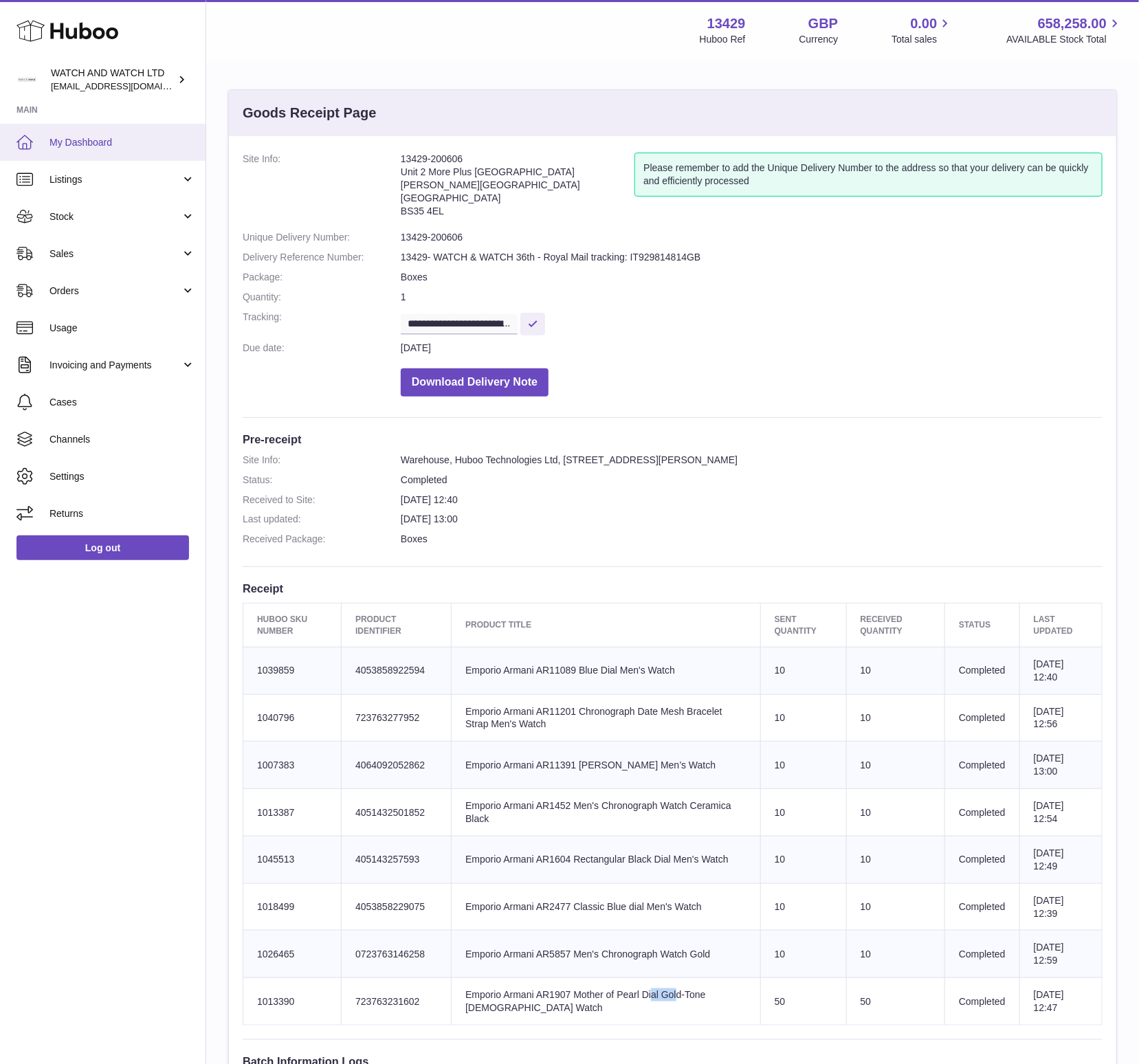
click at [118, 147] on span "My Dashboard" at bounding box center [122, 143] width 145 height 13
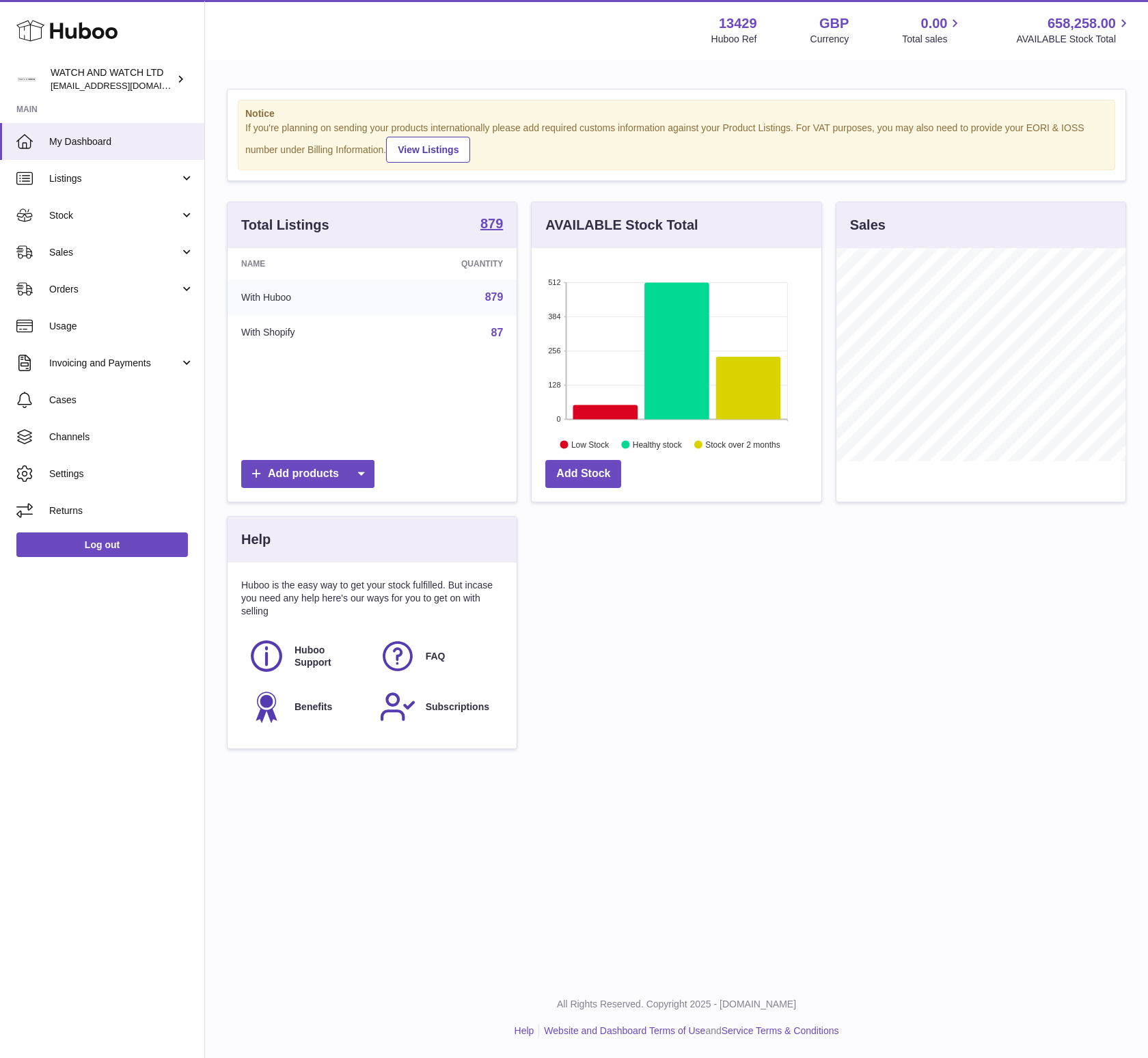
scroll to position [213, 289]
click at [602, 414] on icon at bounding box center [606, 412] width 65 height 14
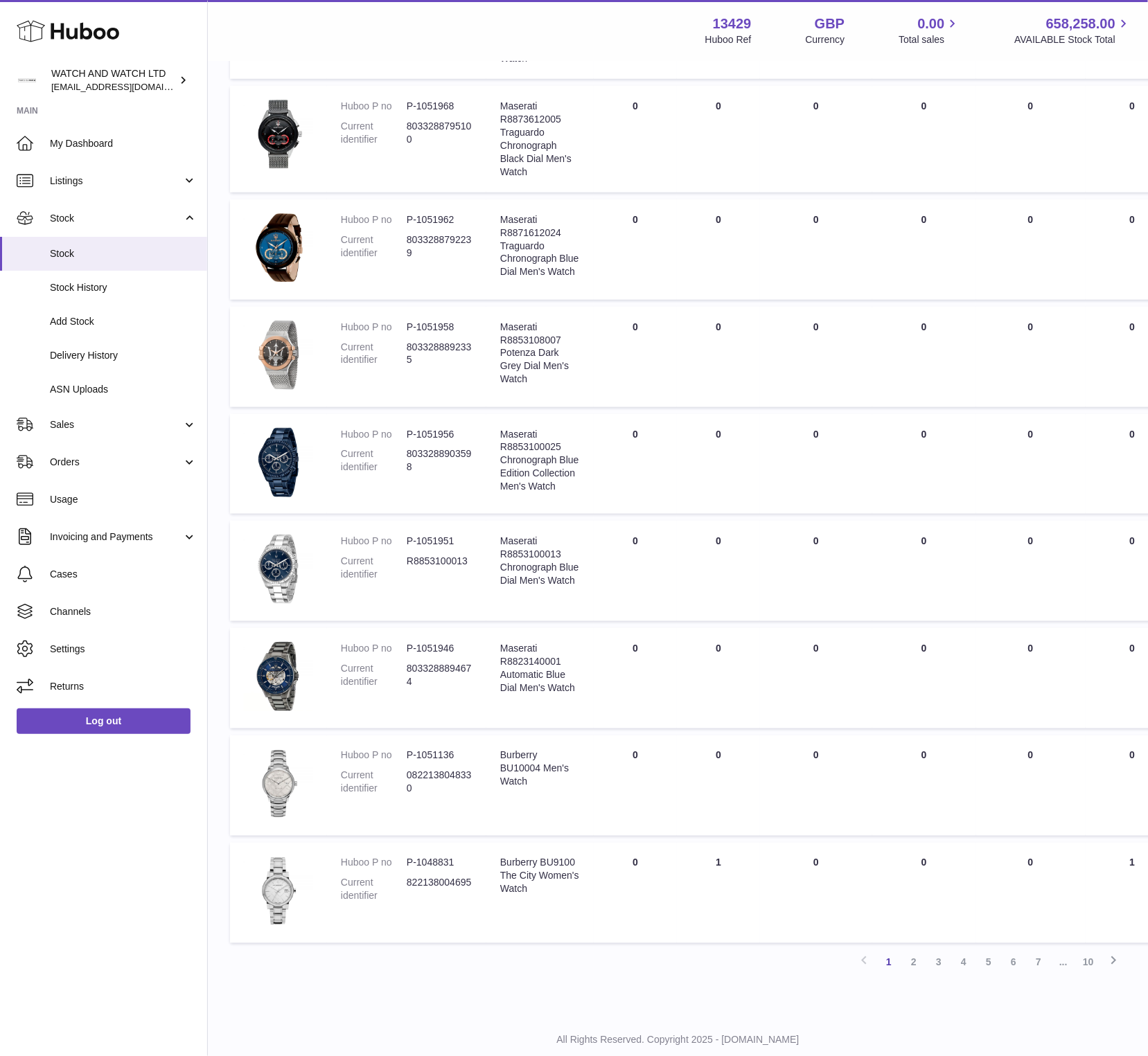
scroll to position [457, 0]
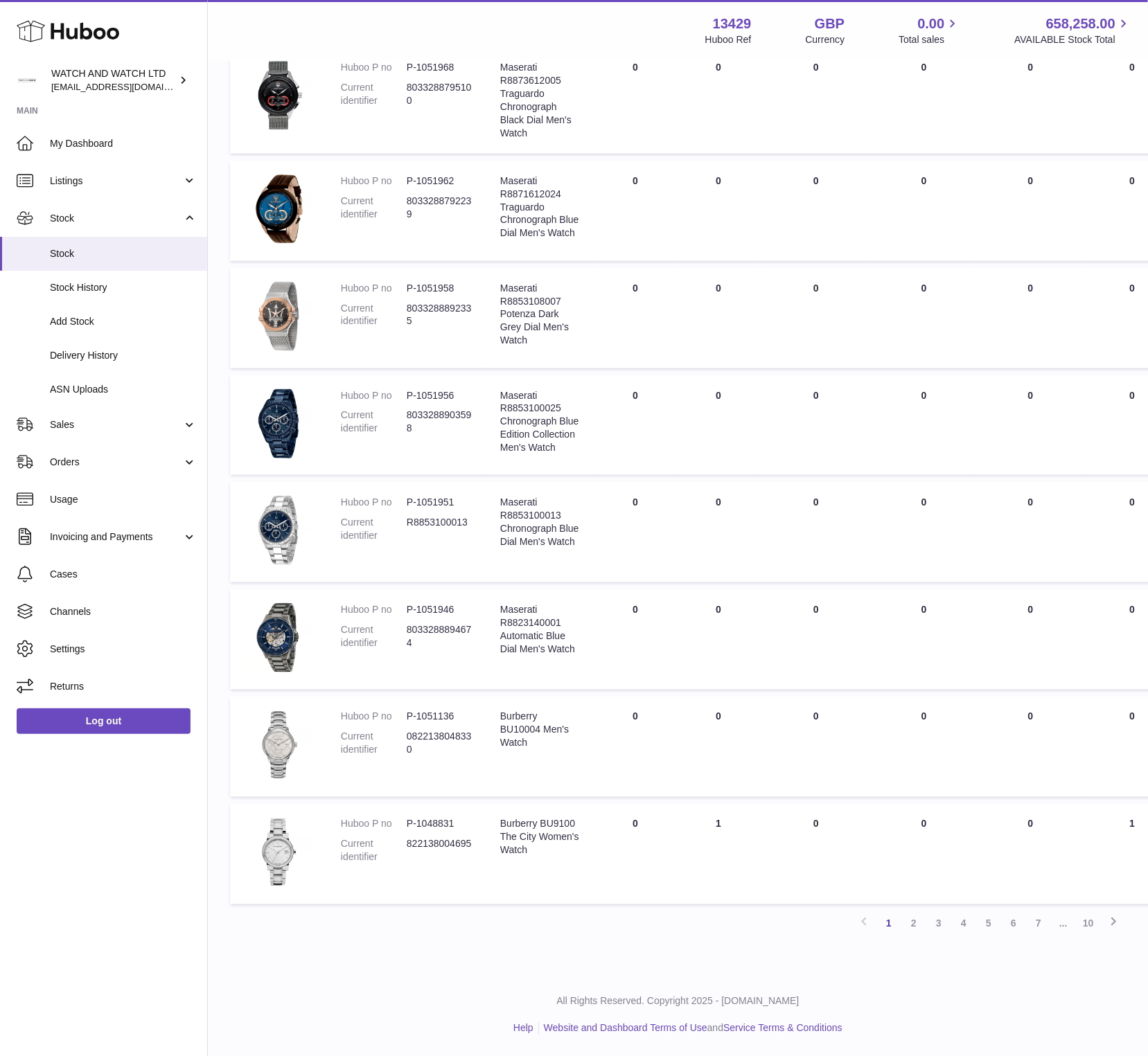
click at [516, 730] on div "Burberry BU10004 Men's Watch" at bounding box center [539, 729] width 80 height 39
copy div "BU10004"
click at [714, 728] on td "ON HAND Total 0" at bounding box center [718, 747] width 83 height 101
click at [911, 923] on link "2" at bounding box center [913, 923] width 25 height 25
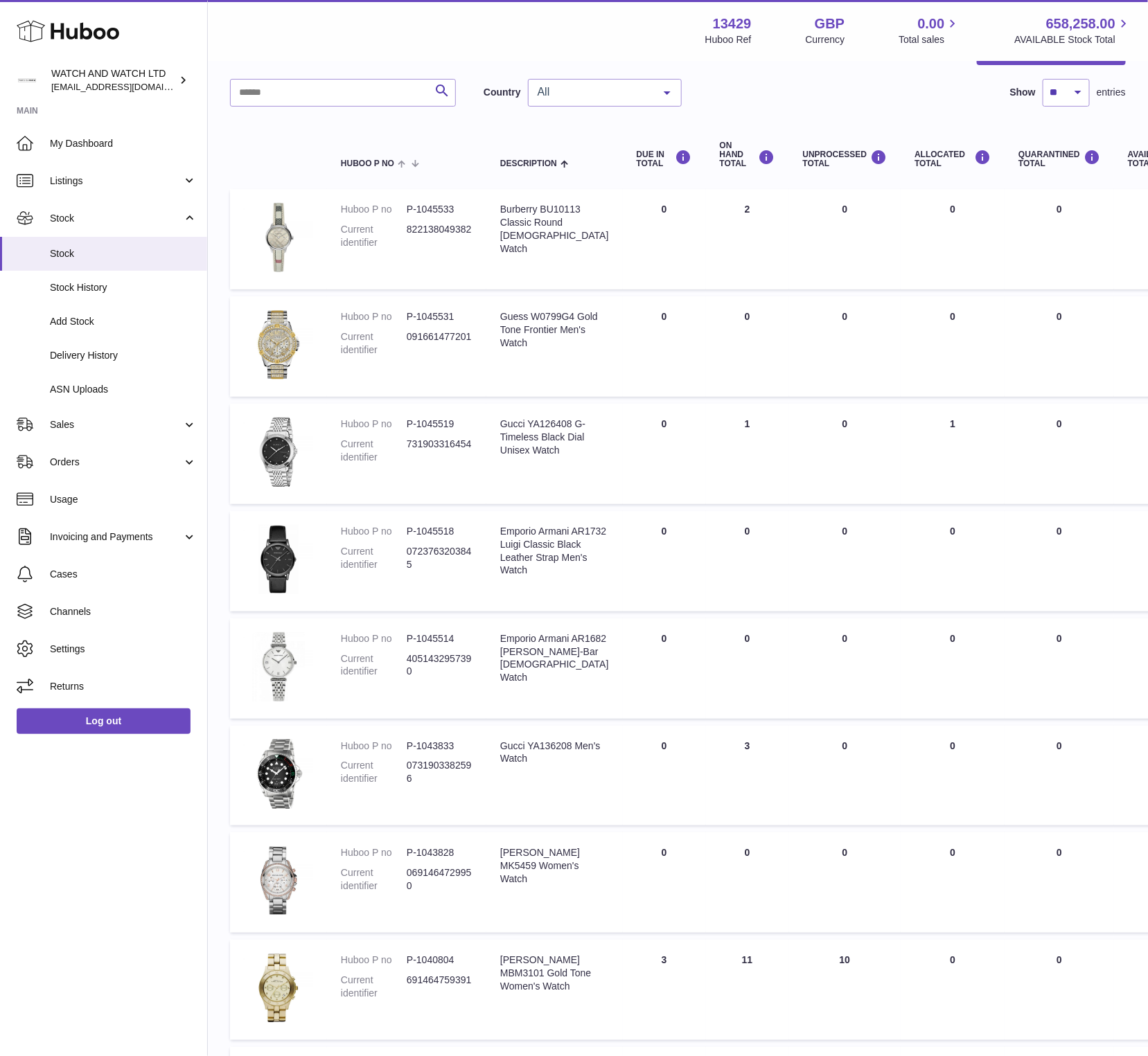
scroll to position [372, 0]
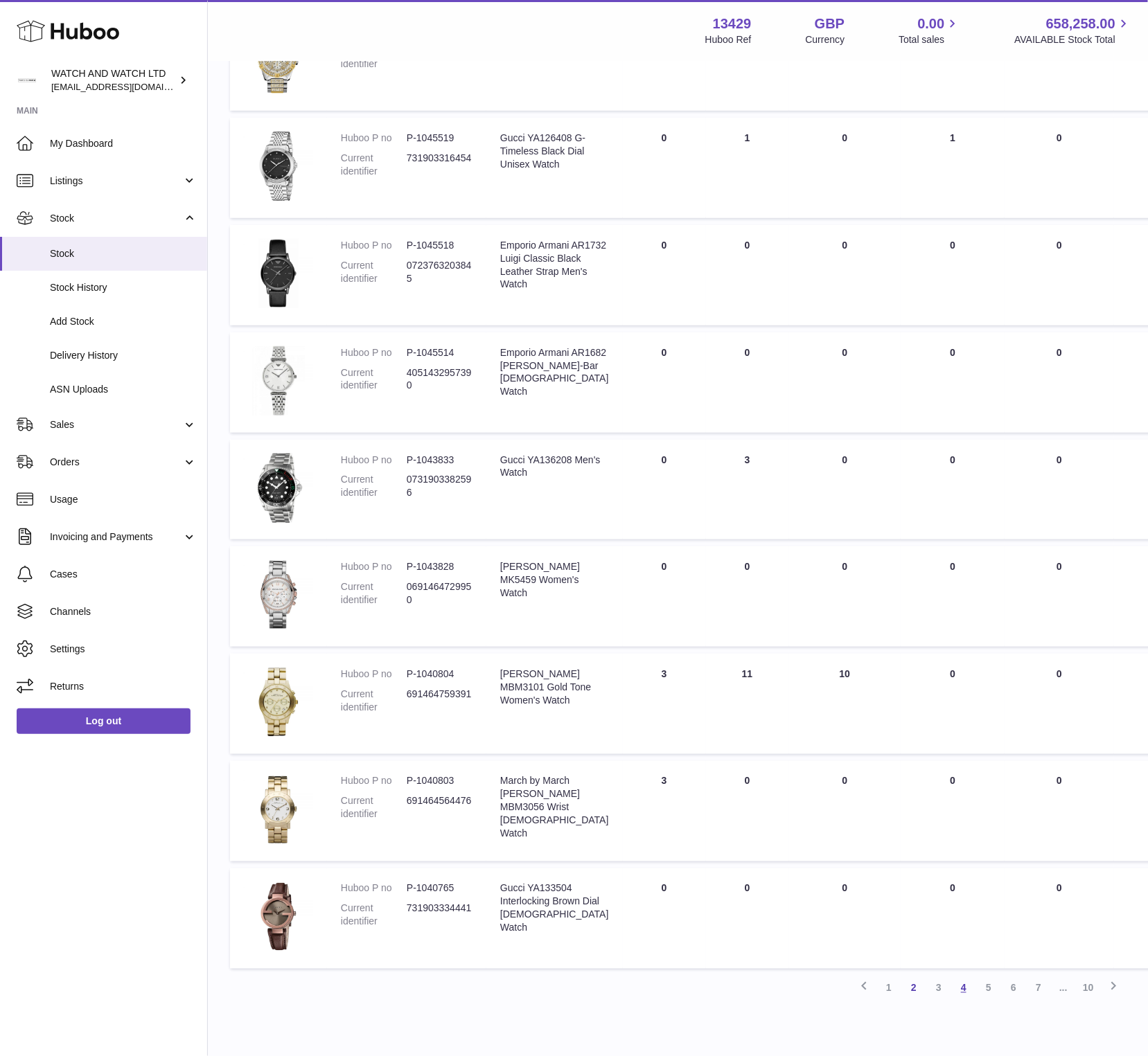
click at [968, 983] on link "4" at bounding box center [963, 987] width 25 height 25
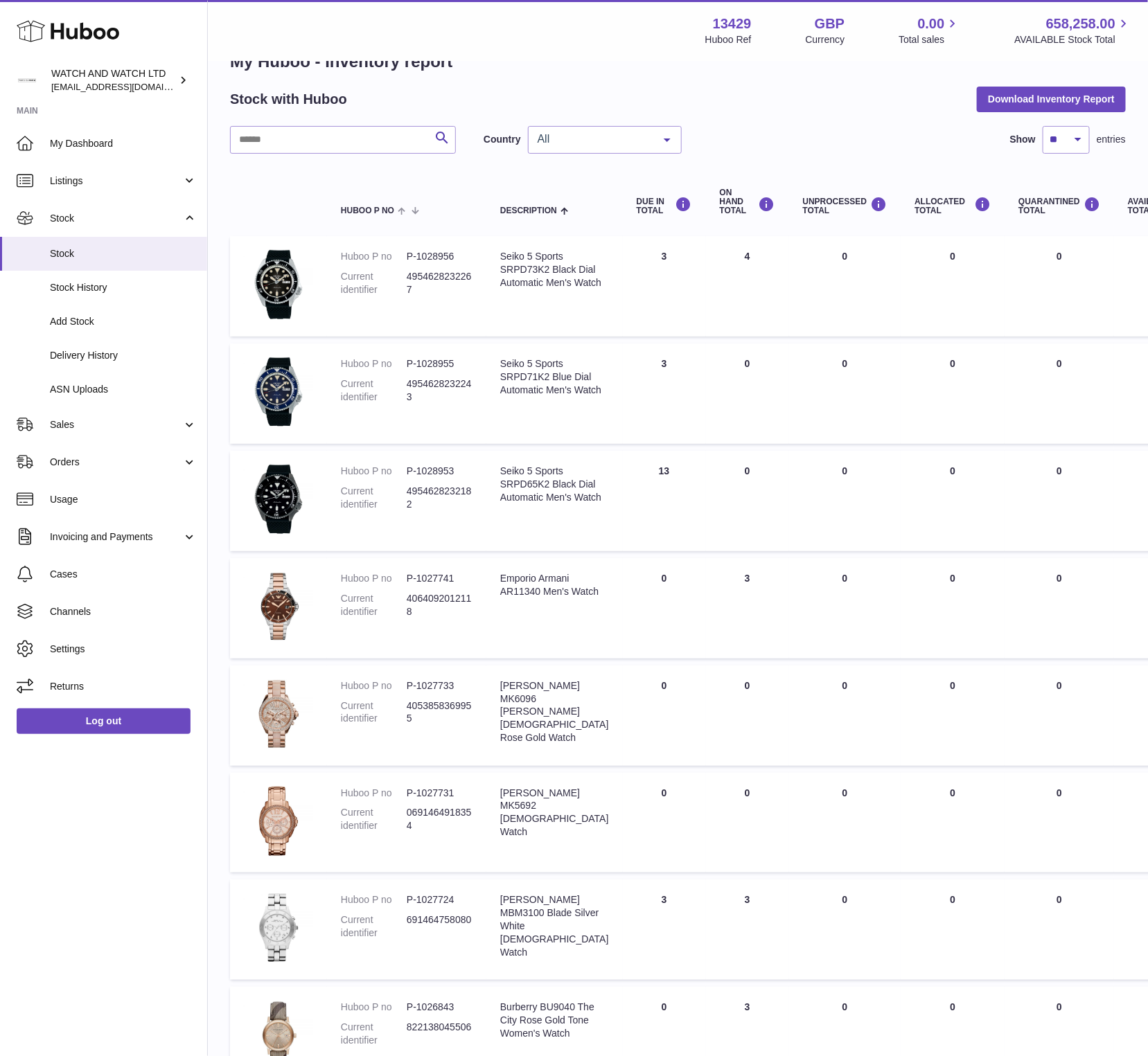
scroll to position [24, 0]
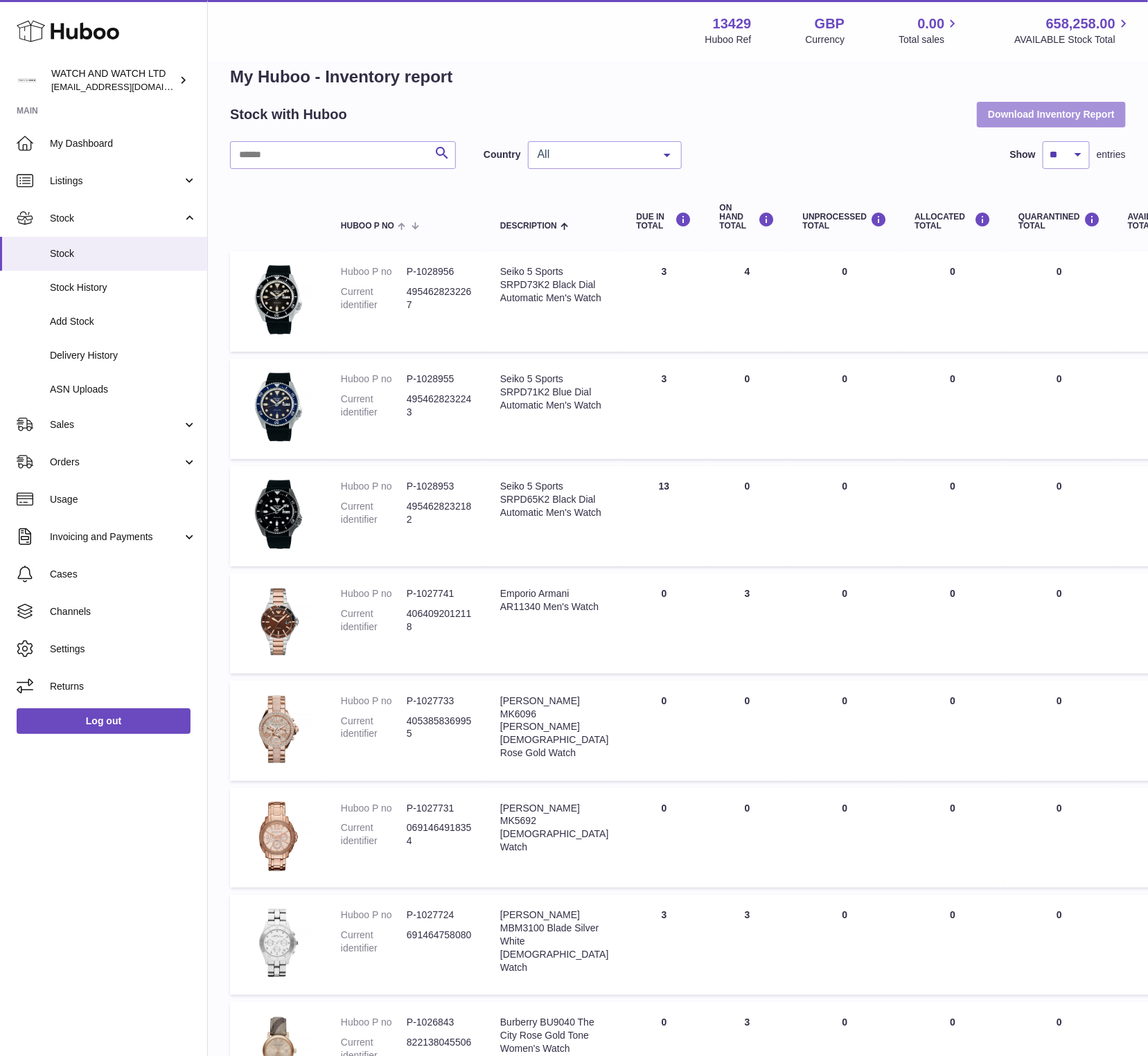
click at [1009, 110] on button "Download Inventory Report" at bounding box center [1051, 113] width 149 height 25
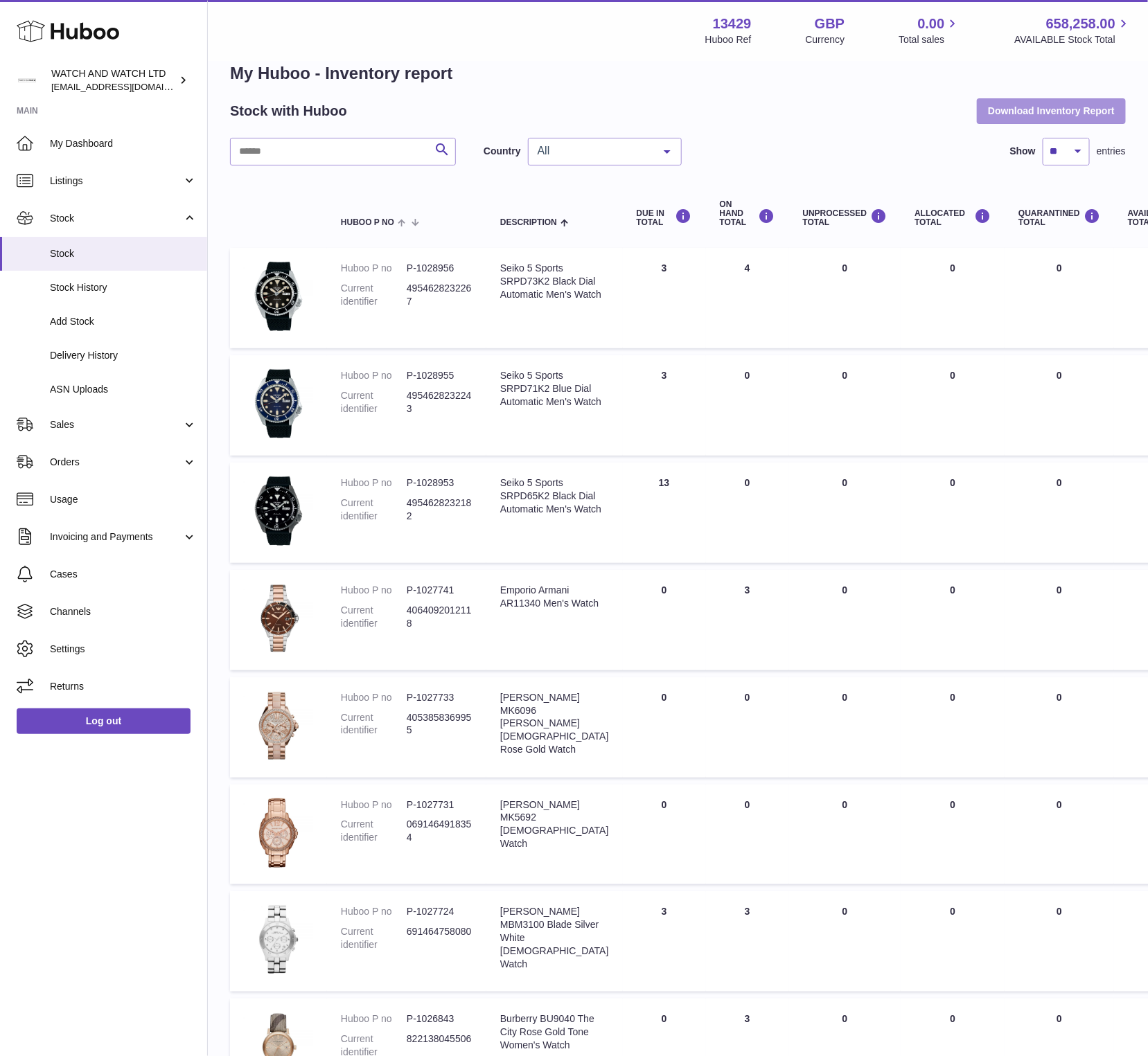
scroll to position [28, 0]
drag, startPoint x: 1126, startPoint y: 377, endPoint x: 619, endPoint y: 379, distance: 507.0
click at [619, 379] on tr "Huboo P no P-1028955 Current identifier 4954628232243 Description Seiko 5 Sport…" at bounding box center [887, 404] width 1316 height 101
click at [638, 379] on td "DUE IN Total 3" at bounding box center [664, 404] width 83 height 101
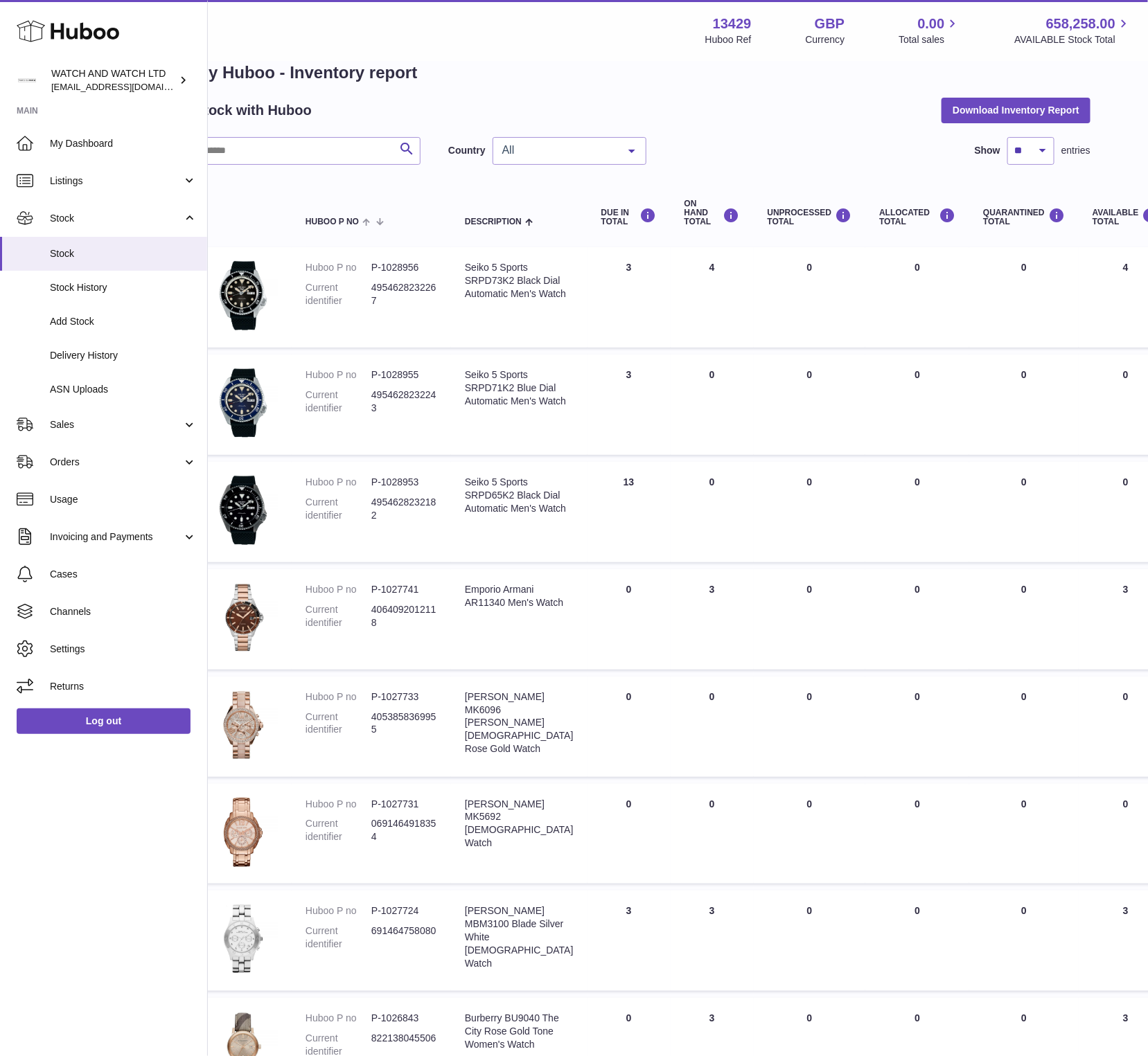
drag, startPoint x: 688, startPoint y: 378, endPoint x: 1132, endPoint y: 371, distance: 444.1
click at [1138, 368] on tr "Huboo P no P-1028955 Current identifier 4954628232243 Description Seiko 5 Sport…" at bounding box center [852, 404] width 1316 height 101
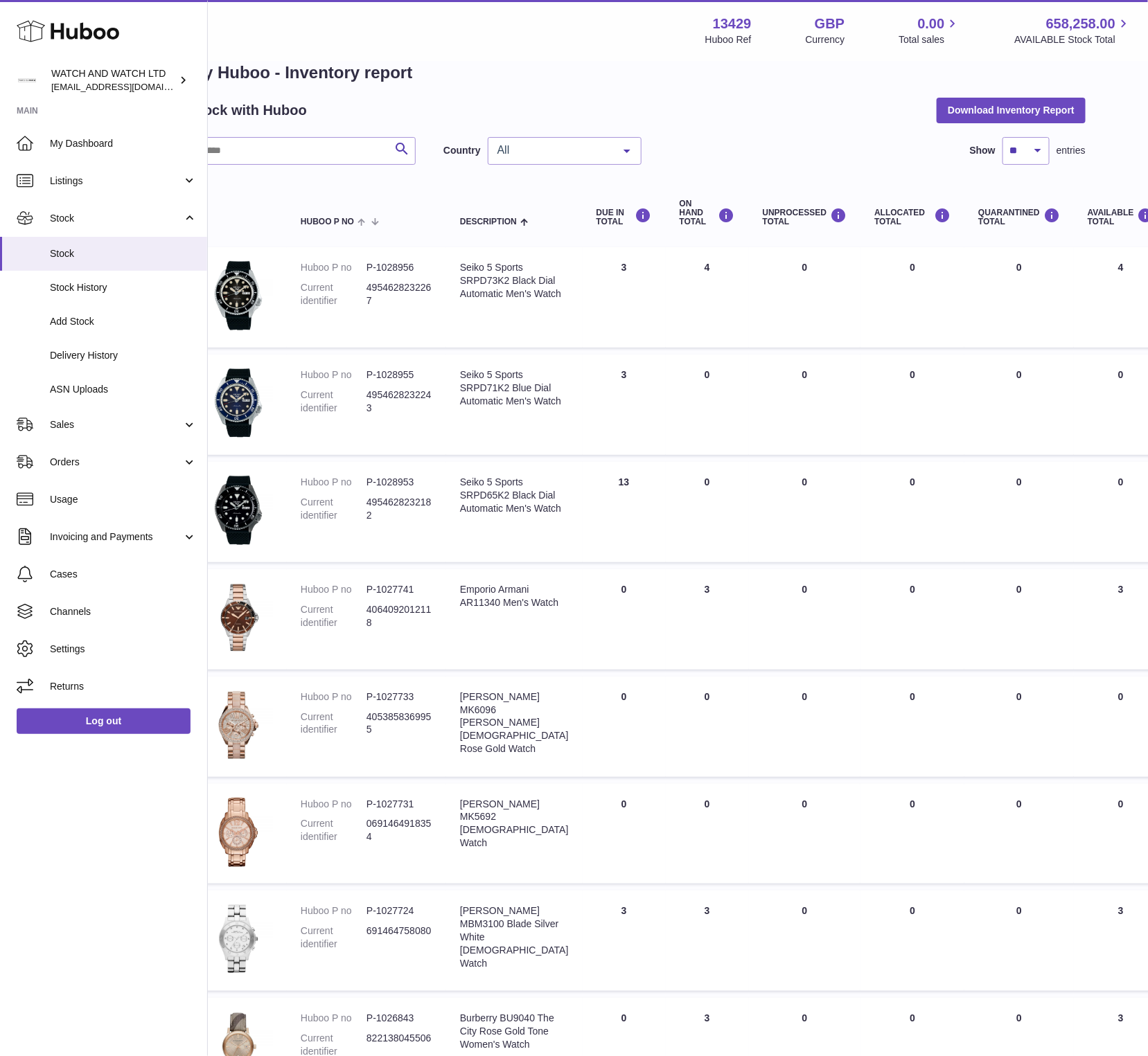
click at [1100, 376] on td "AVAILABLE Total 0" at bounding box center [1121, 404] width 94 height 101
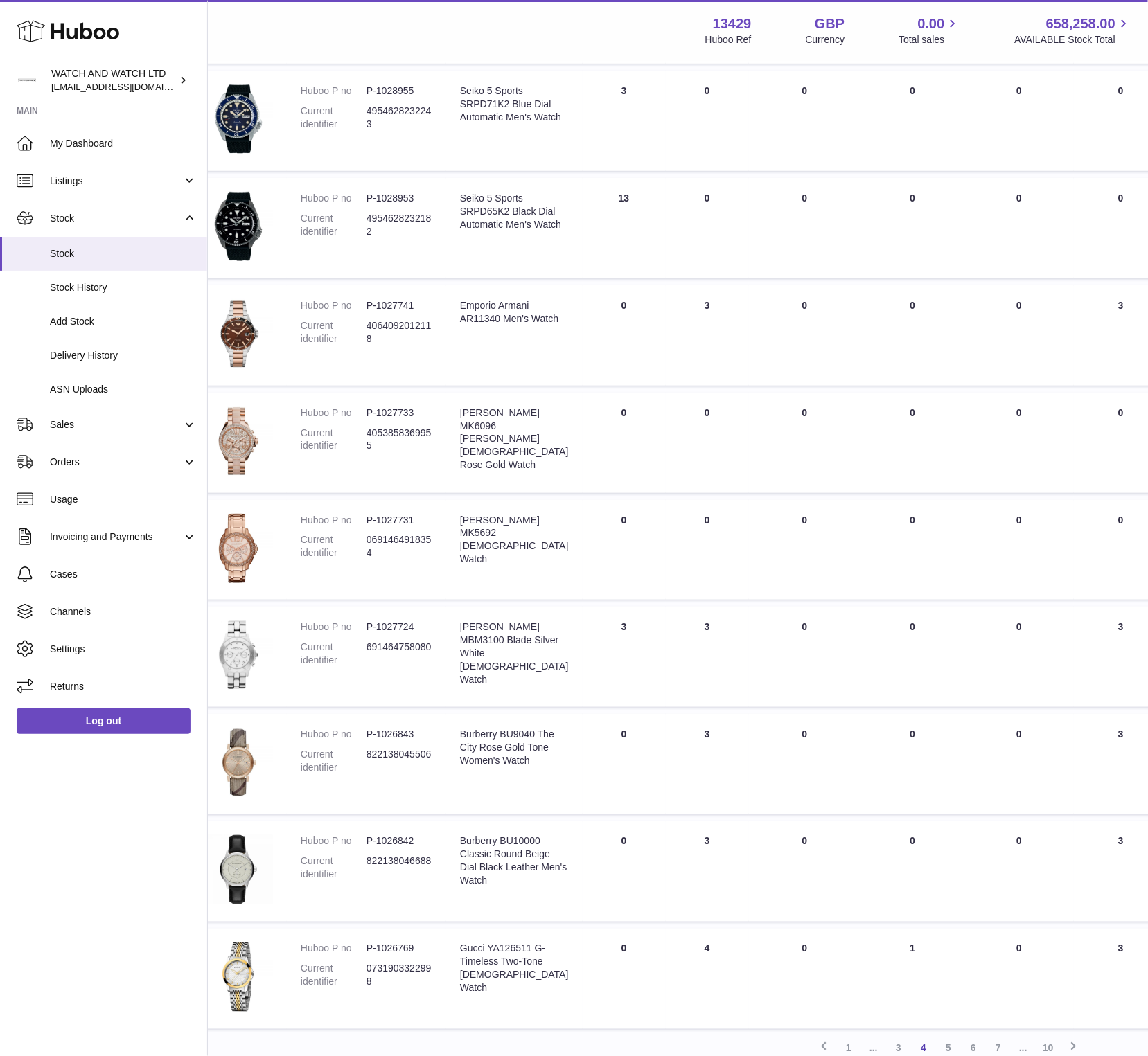
scroll to position [438, 40]
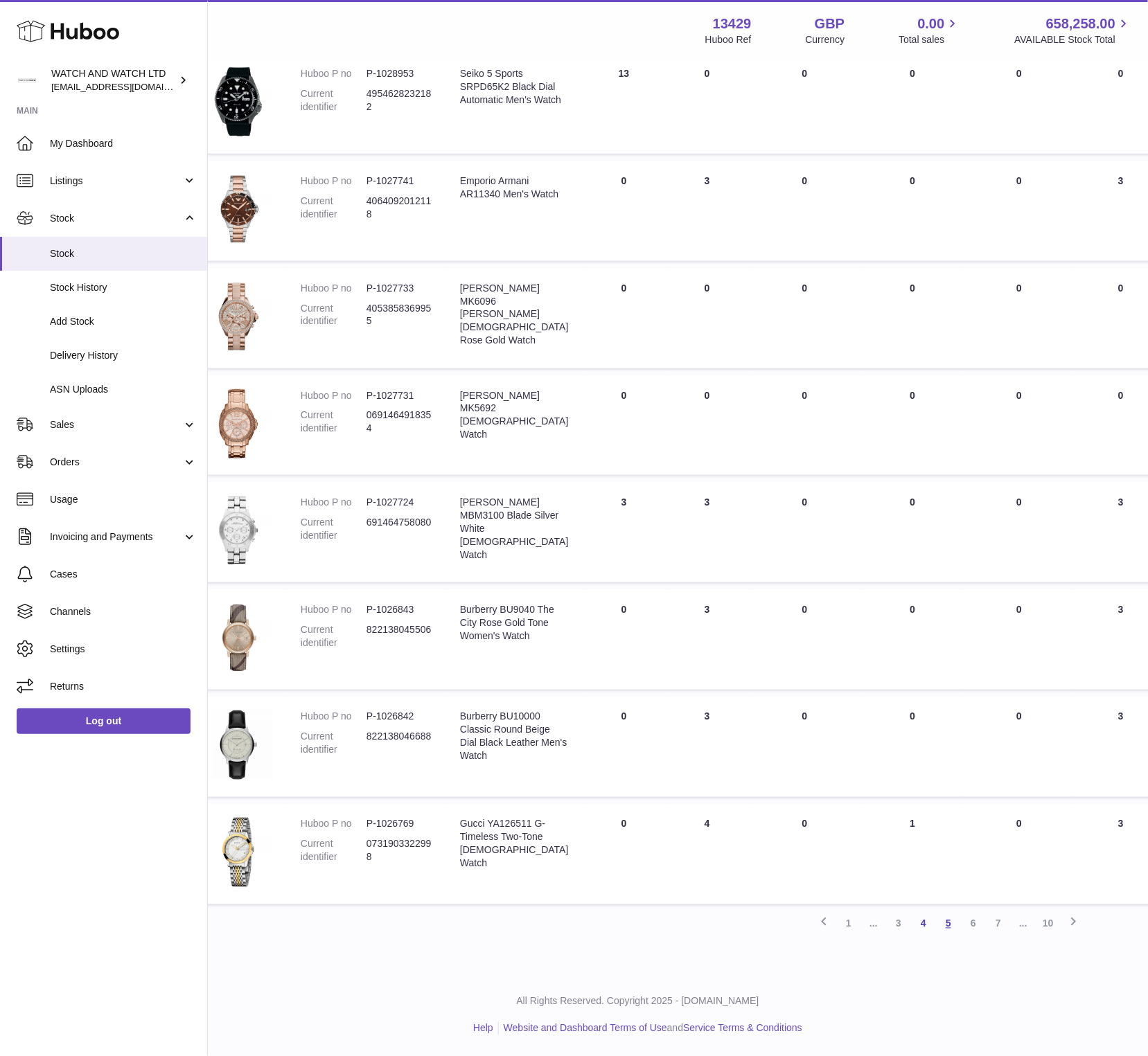
click at [947, 926] on link "5" at bounding box center [948, 923] width 25 height 25
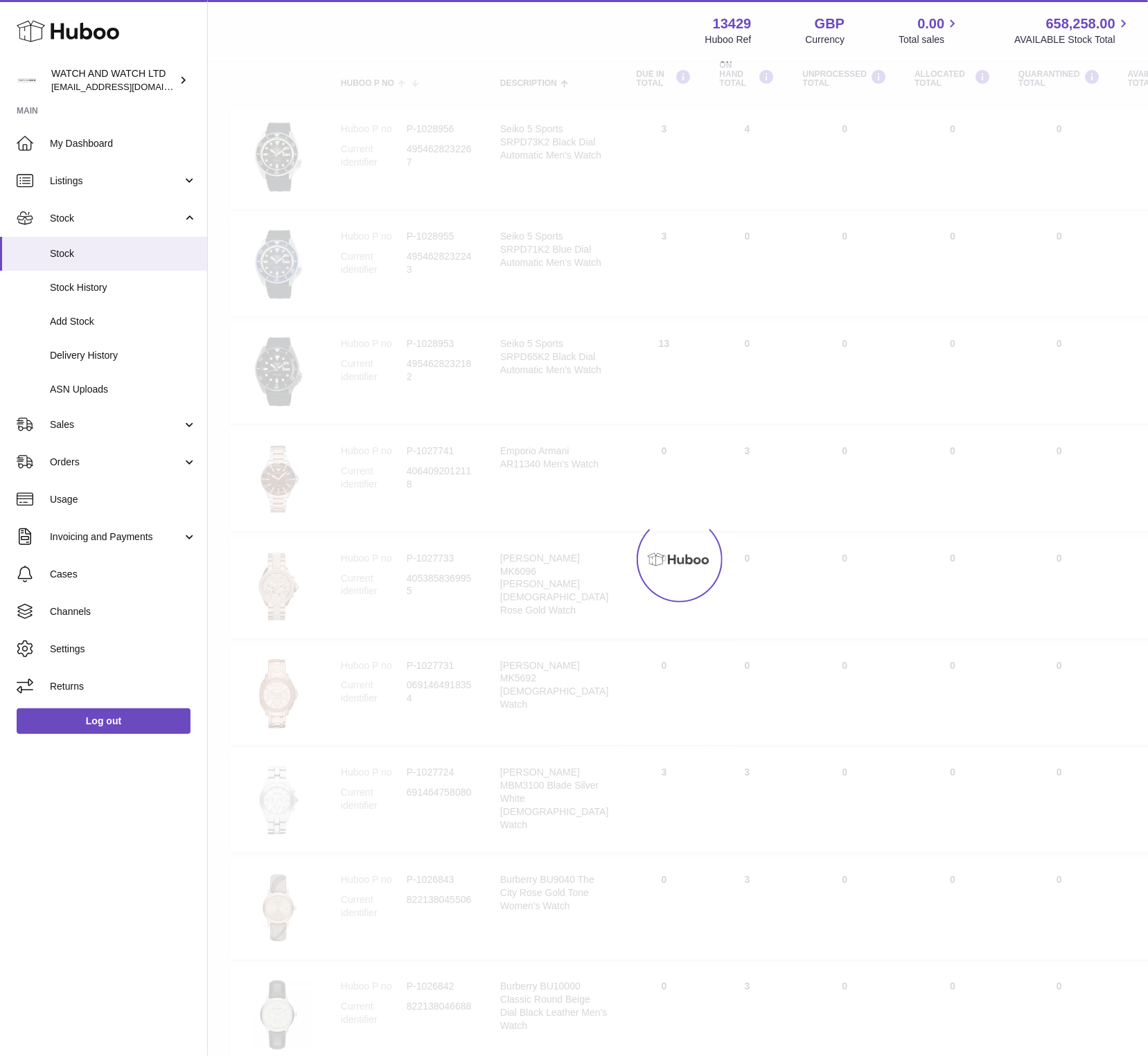
scroll to position [62, 0]
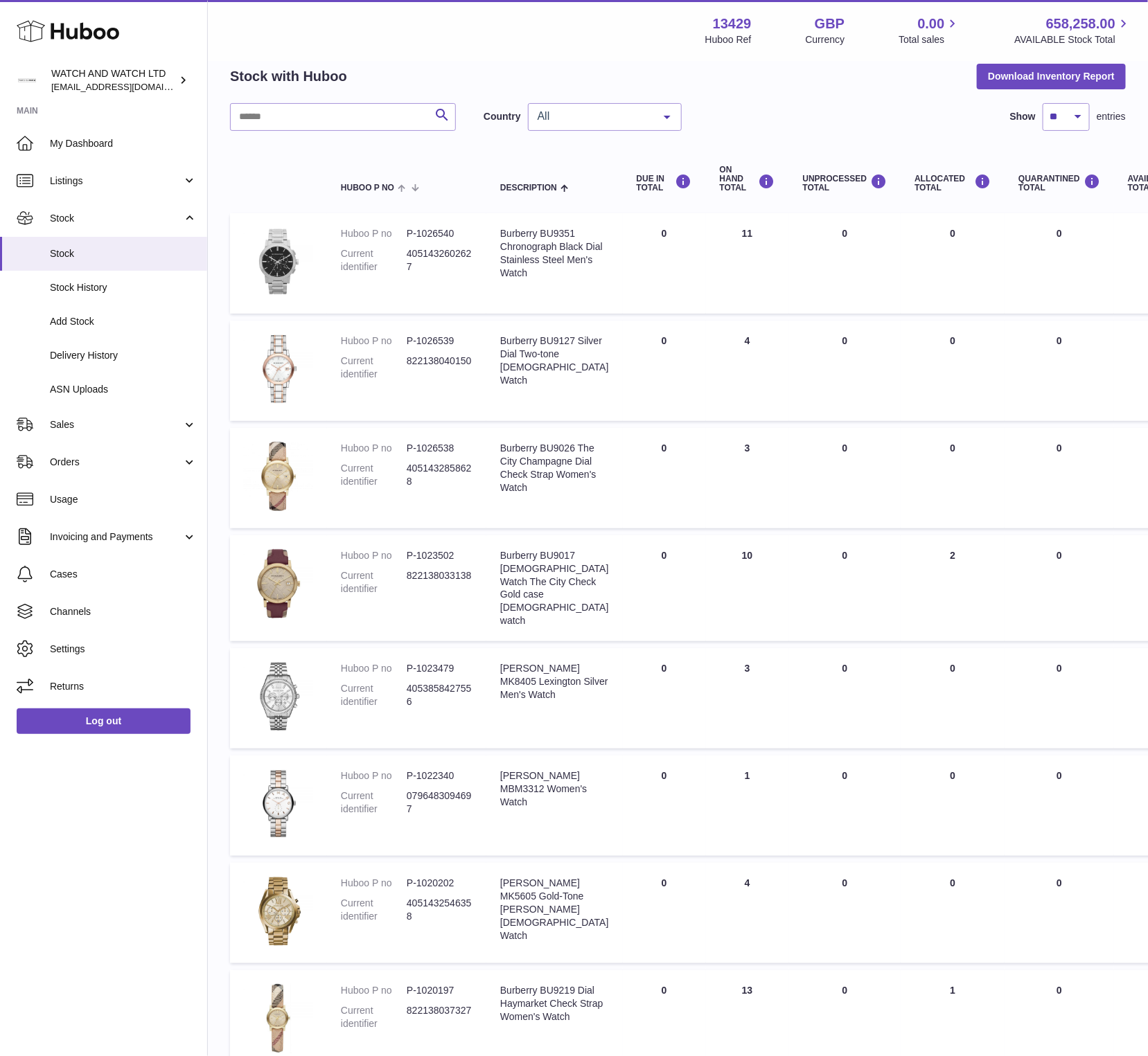
click at [893, 120] on div "Search Country All All GB NL No elements found. Consider changing the search qu…" at bounding box center [677, 117] width 895 height 27
click at [592, 129] on div "All" at bounding box center [605, 117] width 154 height 27
click at [590, 189] on span "NL" at bounding box center [604, 200] width 152 height 27
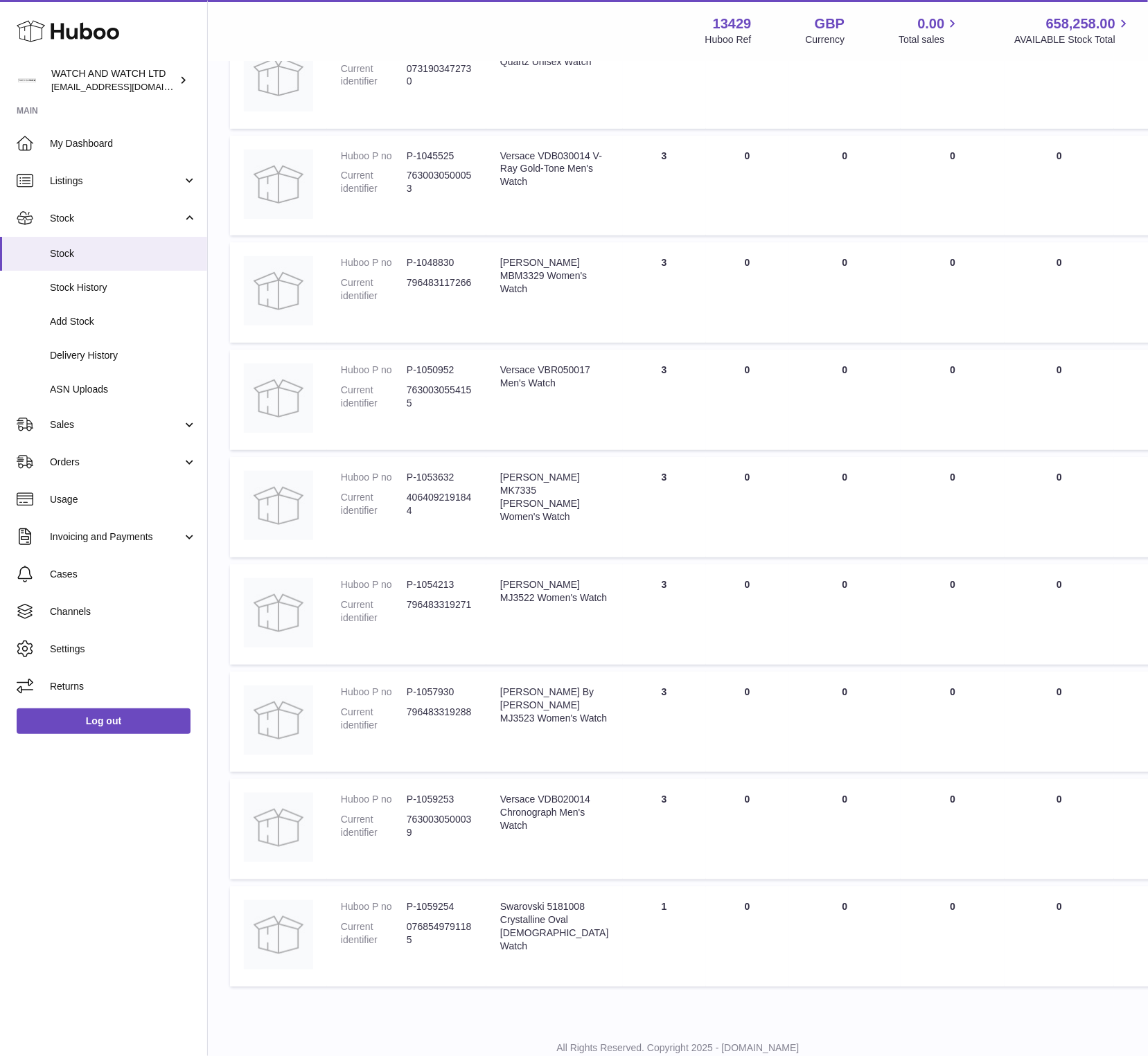
scroll to position [7031, 0]
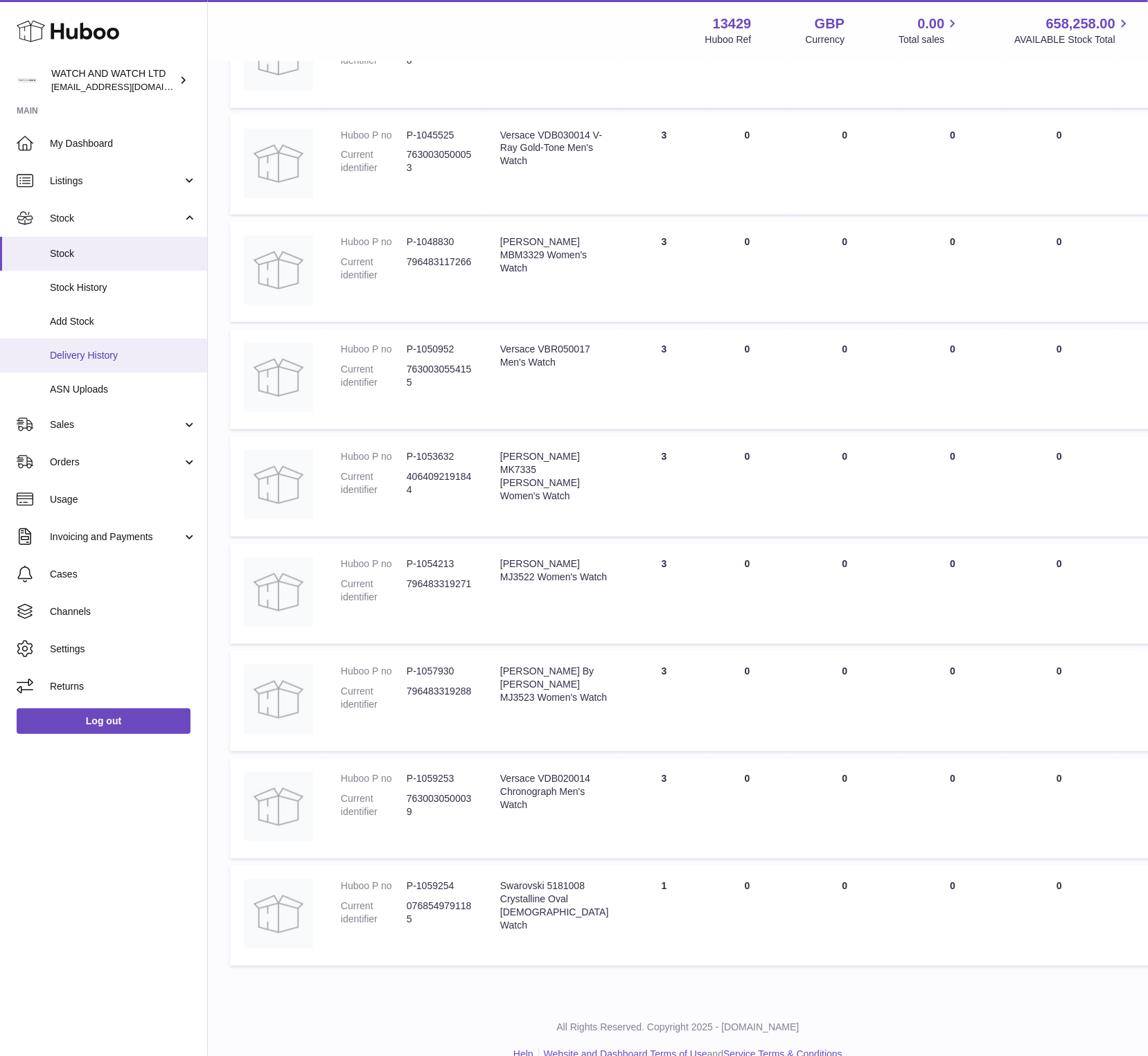
click at [89, 354] on span "Delivery History" at bounding box center [123, 355] width 146 height 13
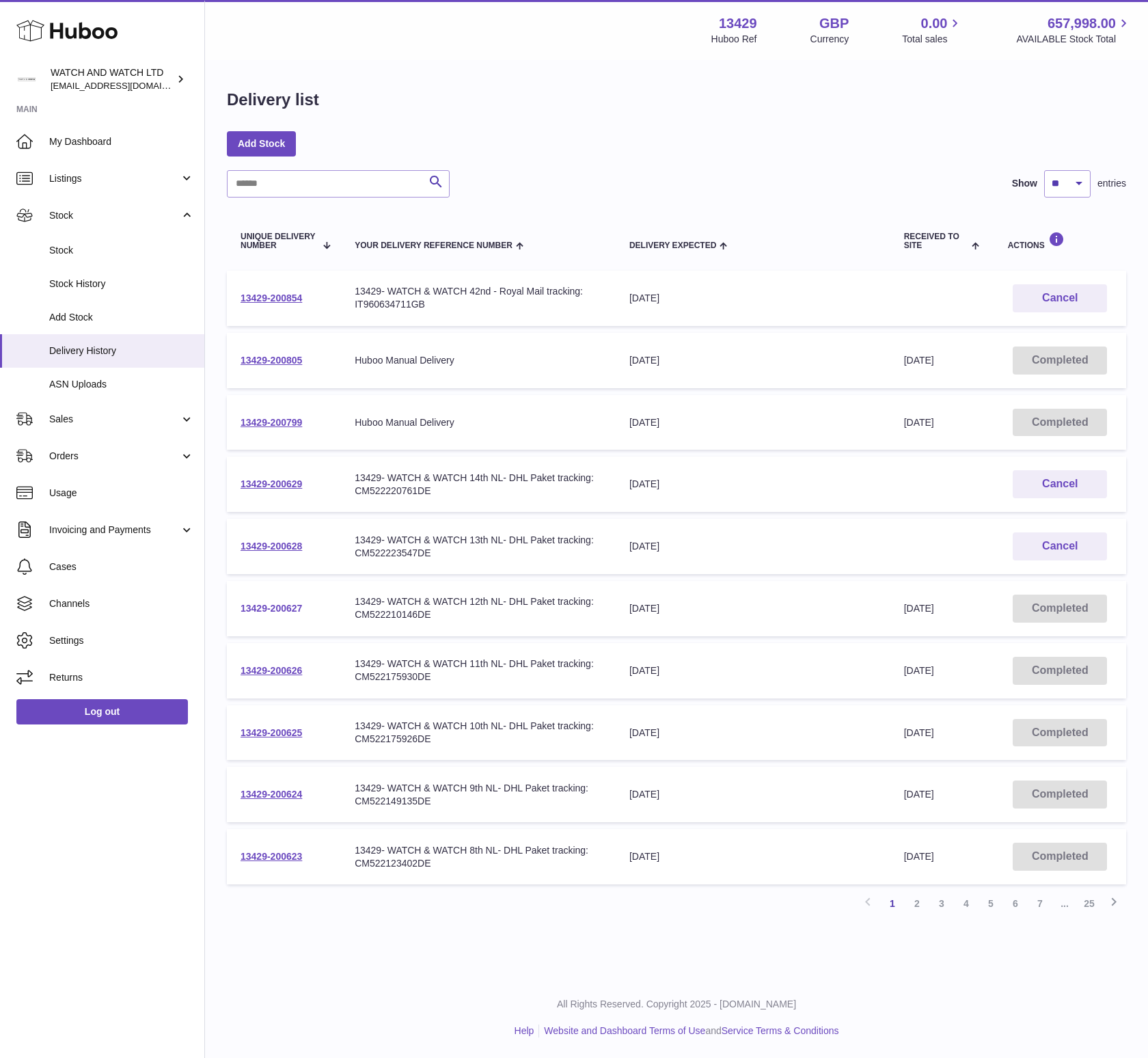
click at [282, 607] on link "13429-200627" at bounding box center [271, 608] width 61 height 11
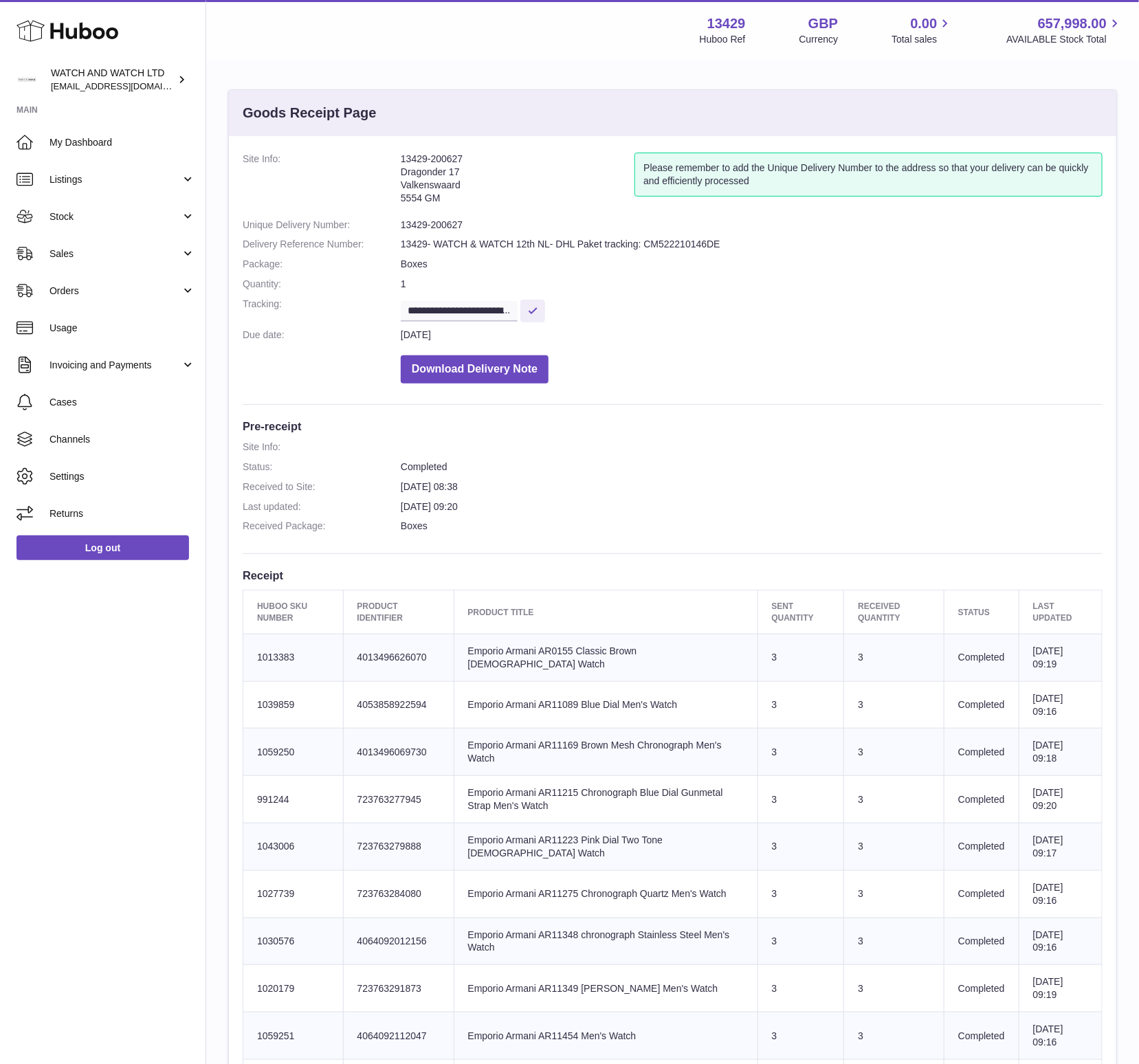
scroll to position [1477, 0]
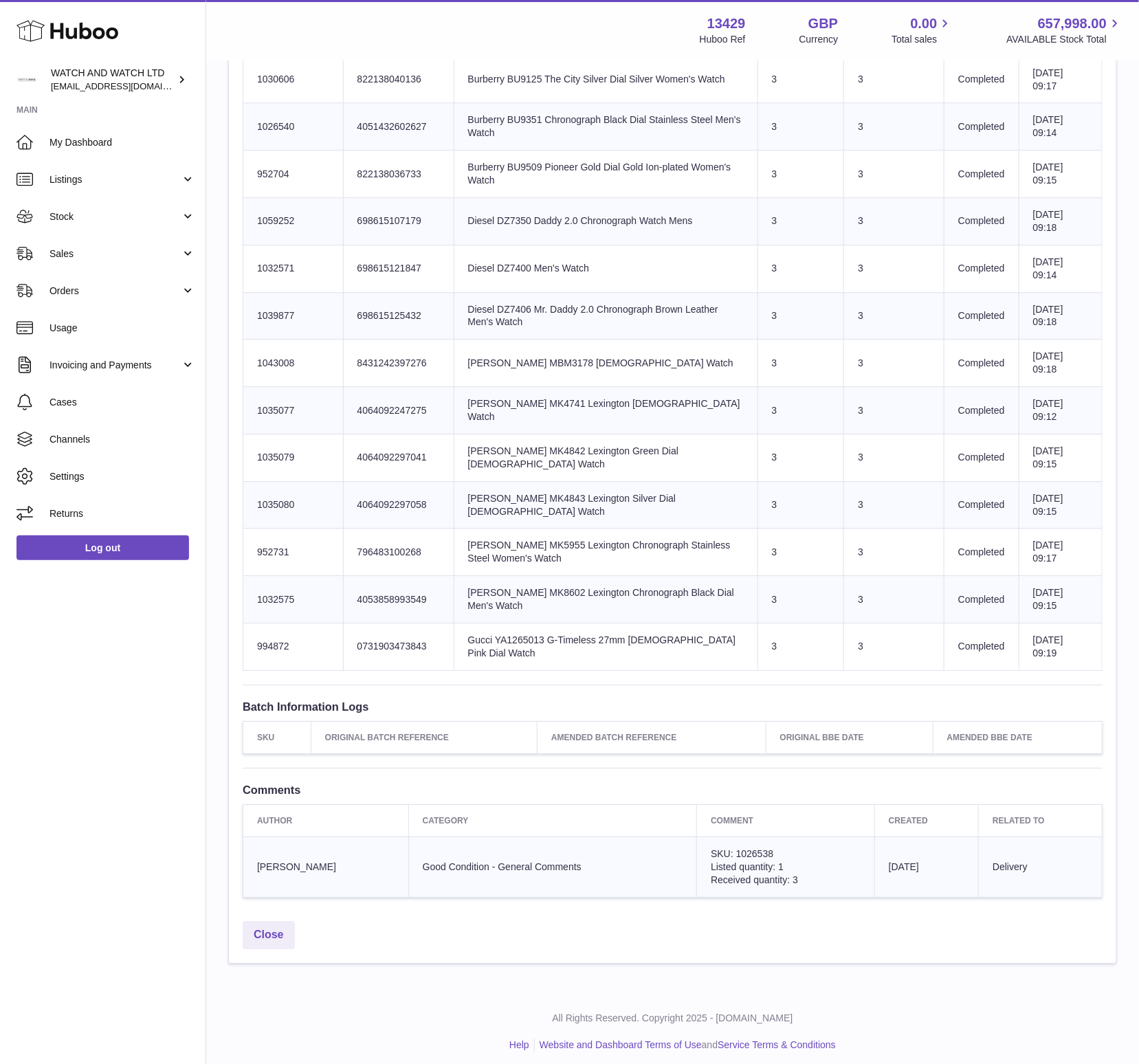
click at [524, 633] on td "Product title Gucci YA1265013 G-Timeless 27mm [DEMOGRAPHIC_DATA] Pink Dial Watch" at bounding box center [605, 647] width 303 height 47
copy td "YA1265013"
click at [728, 849] on span "SKU: 1026538" at bounding box center [741, 854] width 63 height 11
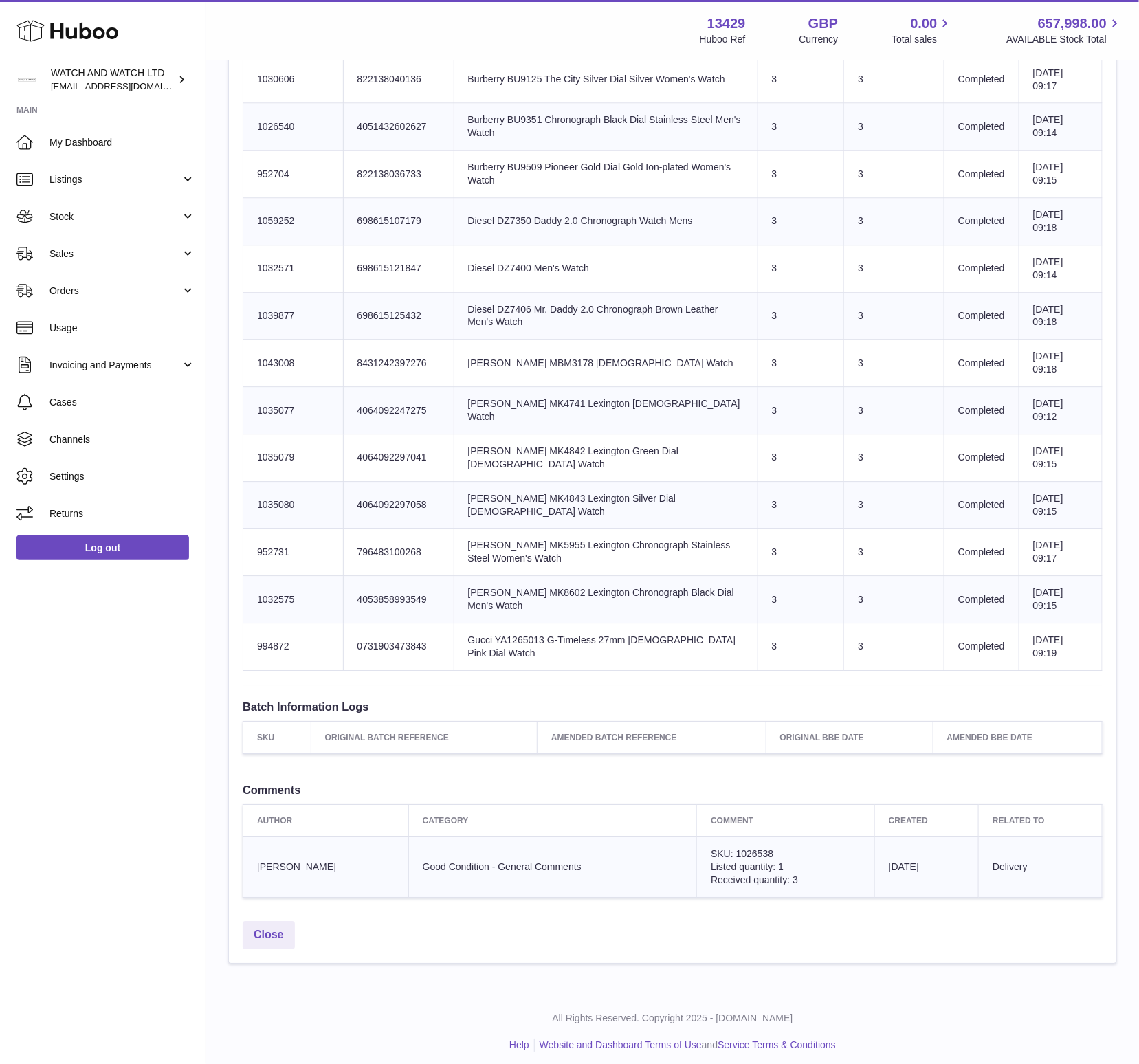
copy span "1026538"
drag, startPoint x: 678, startPoint y: 546, endPoint x: 669, endPoint y: 512, distance: 35.2
click at [678, 546] on td "Product title [PERSON_NAME] MK5955 Lexington Chronograph Stainless Steel Women'…" at bounding box center [605, 552] width 303 height 47
click at [520, 258] on td "Product title Diesel DZ7400 Men's Watch" at bounding box center [605, 268] width 303 height 47
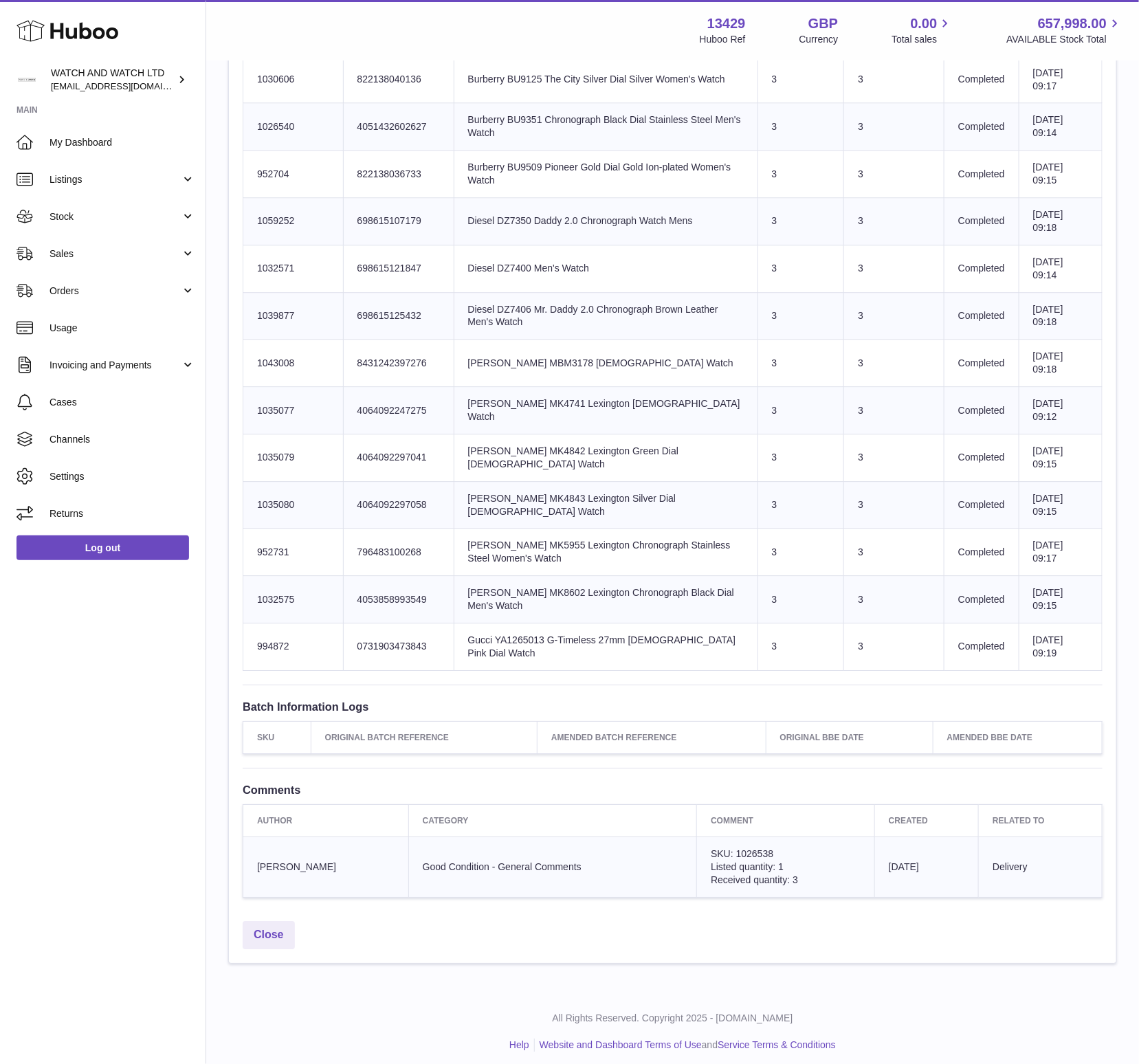
copy td "DZ7400"
click at [677, 279] on td "Product title Diesel DZ7400 Men's Watch" at bounding box center [605, 268] width 303 height 47
click at [522, 631] on td "Product title Gucci YA1265013 G-Timeless 27mm [DEMOGRAPHIC_DATA] Pink Dial Watch" at bounding box center [605, 647] width 303 height 47
copy td "YA1265013"
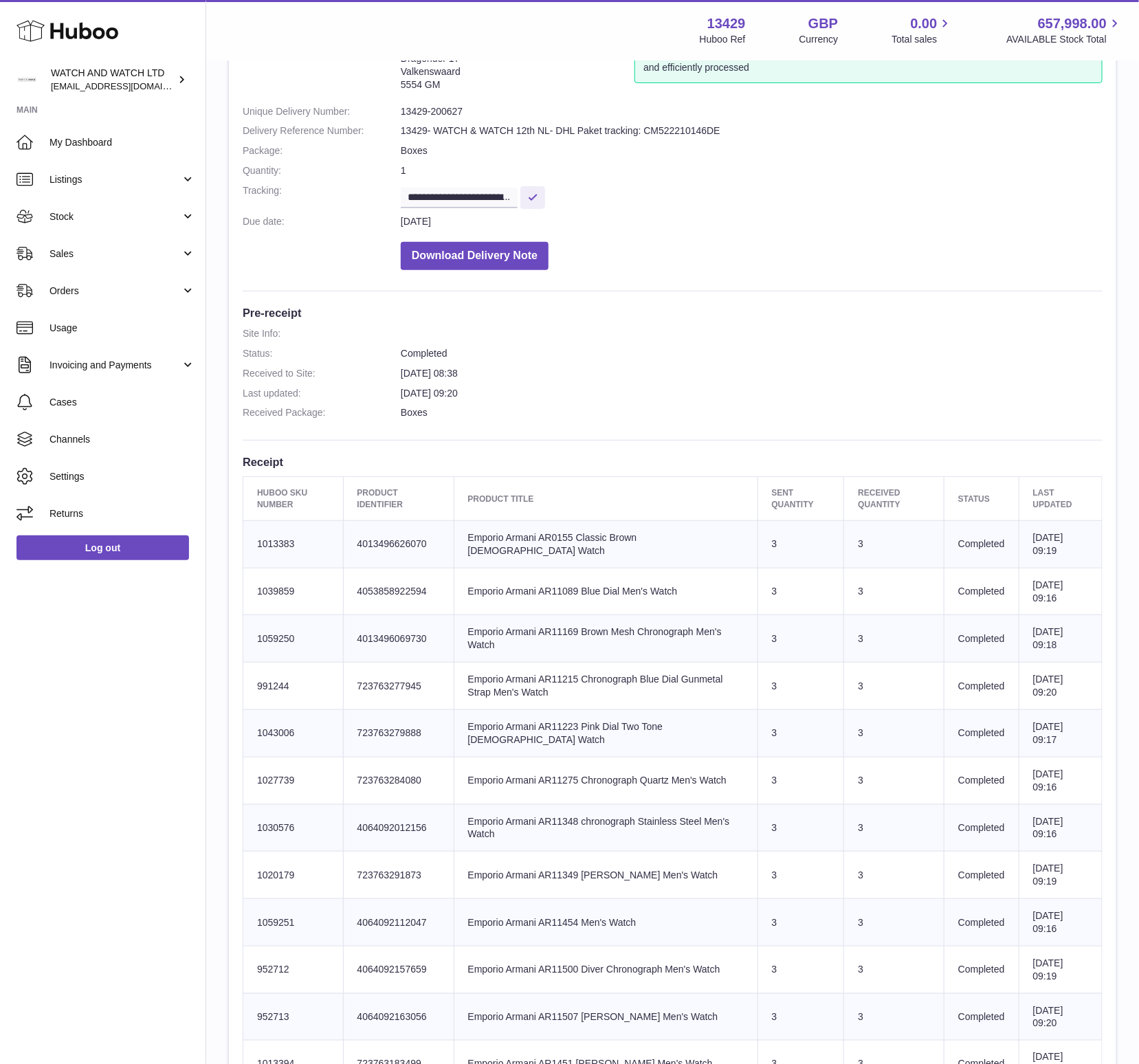
scroll to position [0, 0]
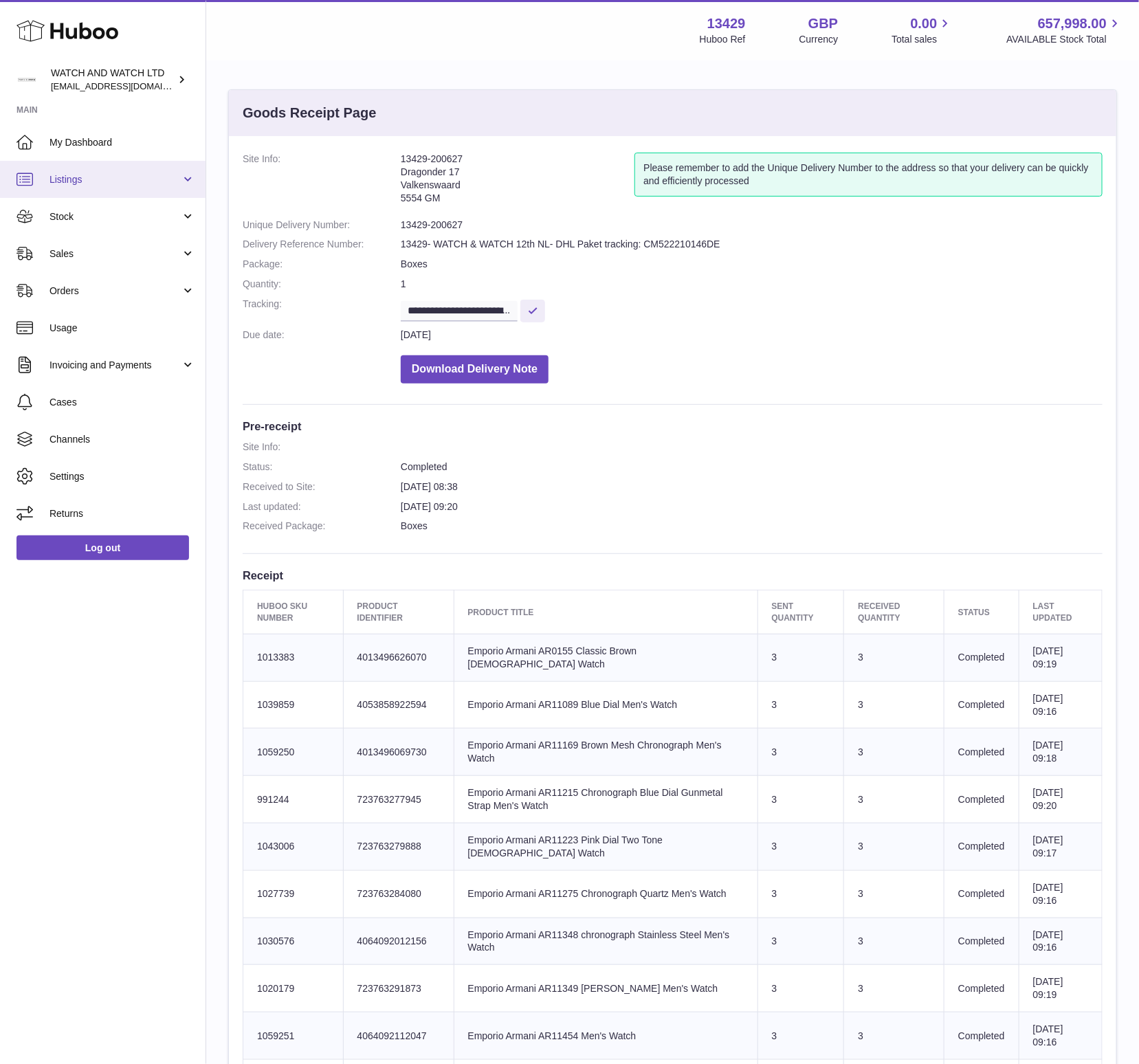
click at [75, 188] on link "Listings" at bounding box center [103, 179] width 205 height 37
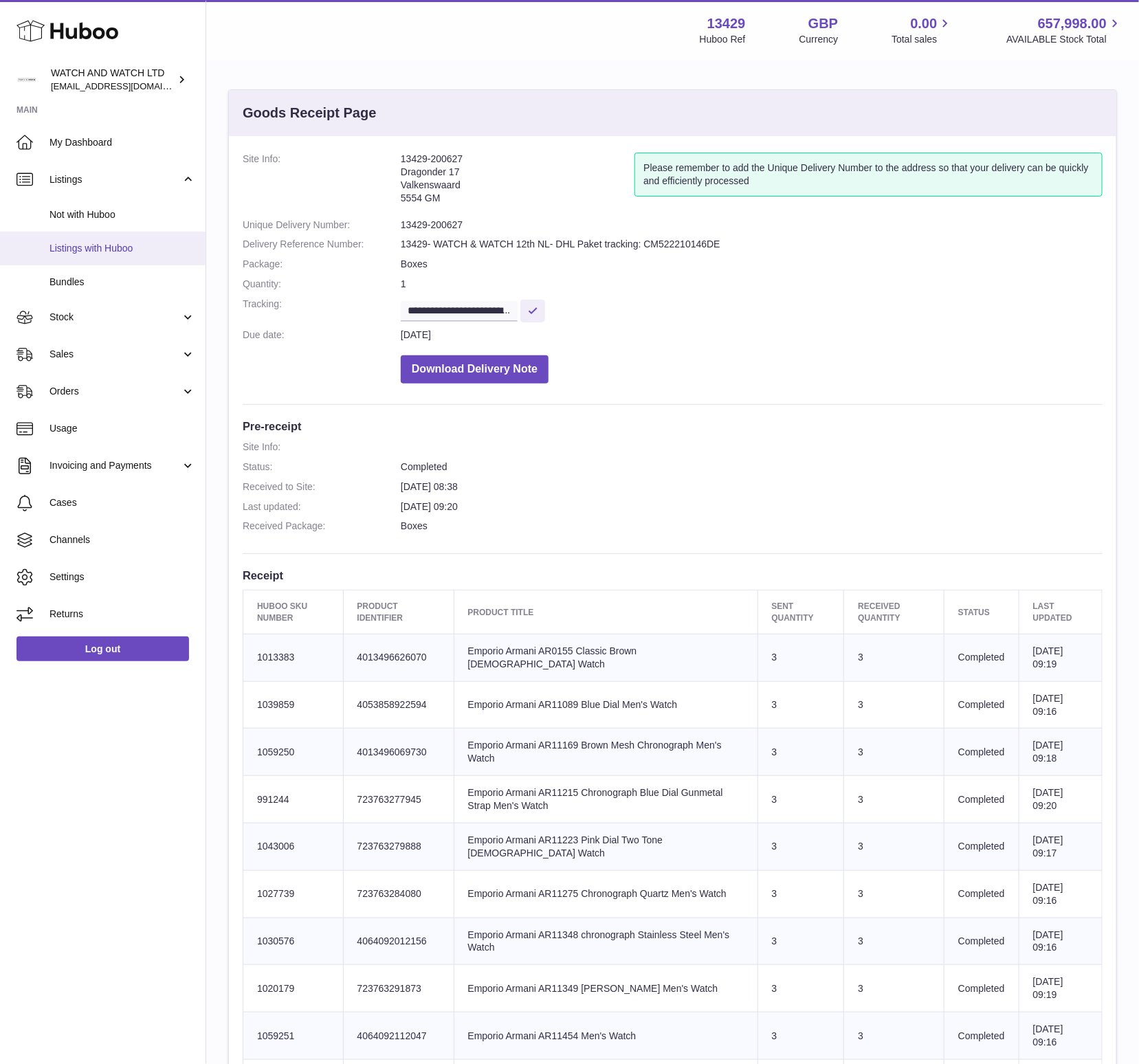
click at [100, 239] on link "Listings with Huboo" at bounding box center [103, 248] width 205 height 34
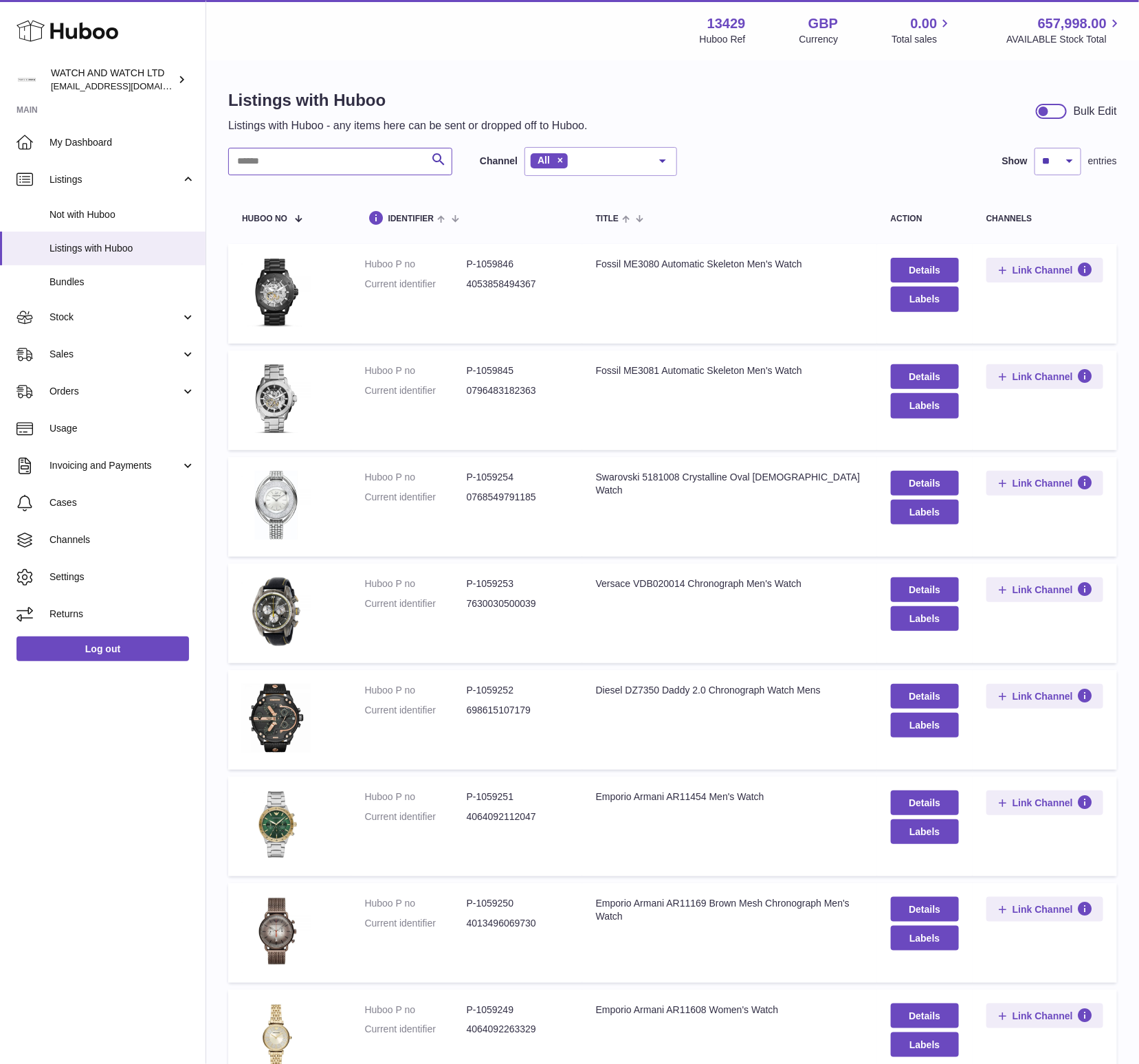
click at [389, 154] on input "text" at bounding box center [340, 162] width 224 height 27
paste input "*********"
type input "*********"
click at [429, 158] on button "Search" at bounding box center [439, 162] width 27 height 27
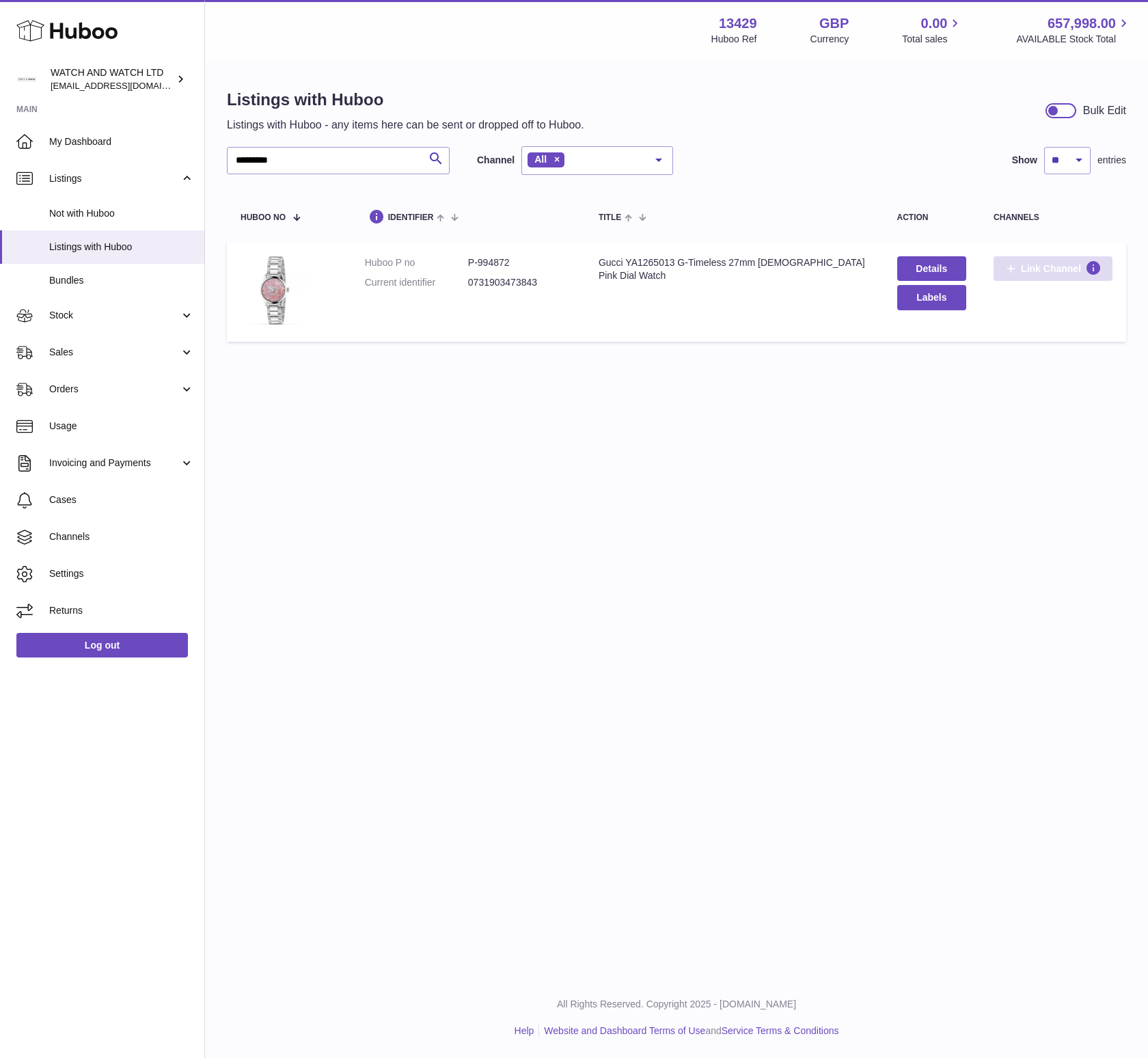
click at [1038, 267] on span "Link Channel" at bounding box center [1050, 269] width 61 height 13
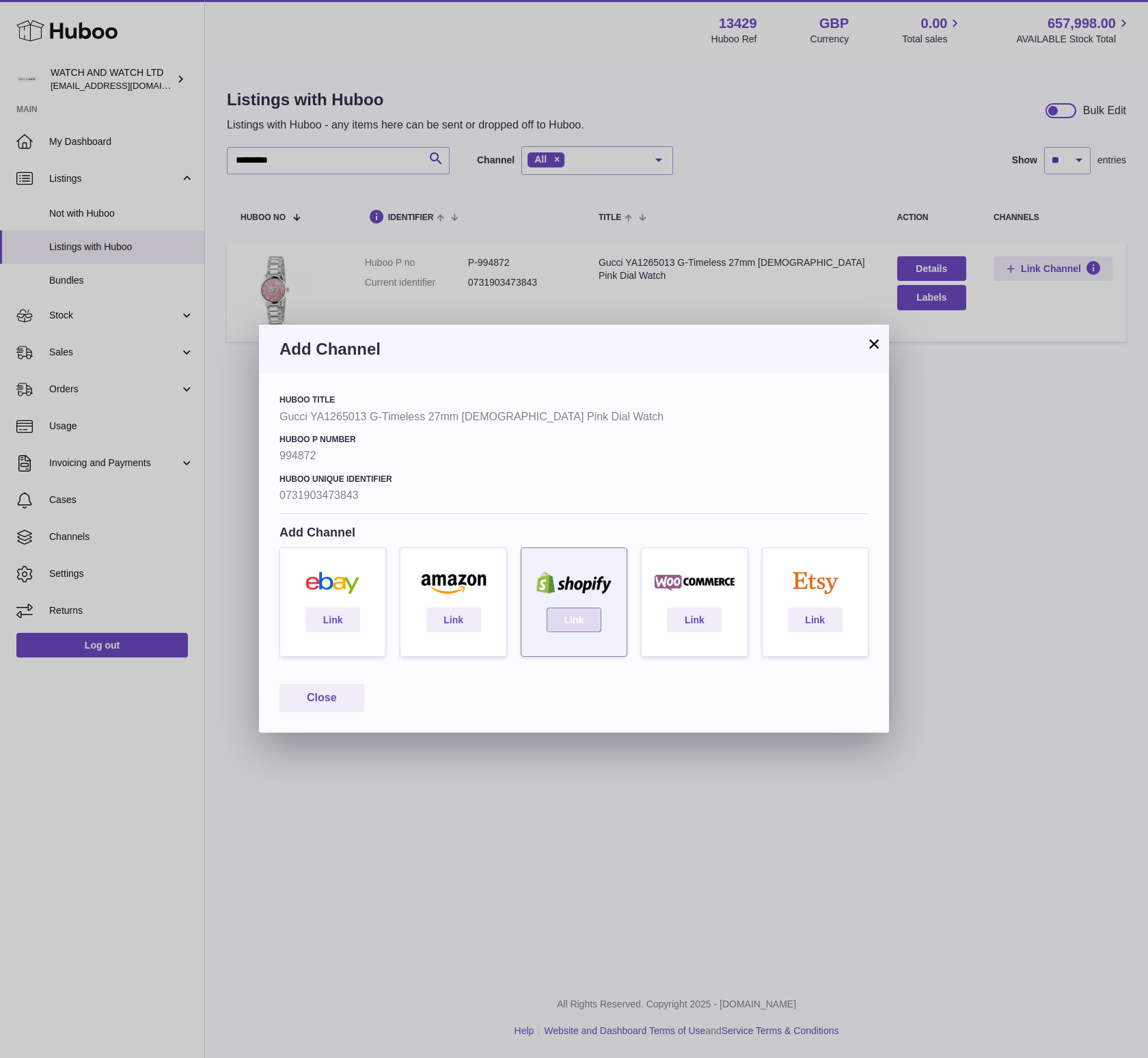
click at [567, 623] on link "Link" at bounding box center [574, 620] width 55 height 24
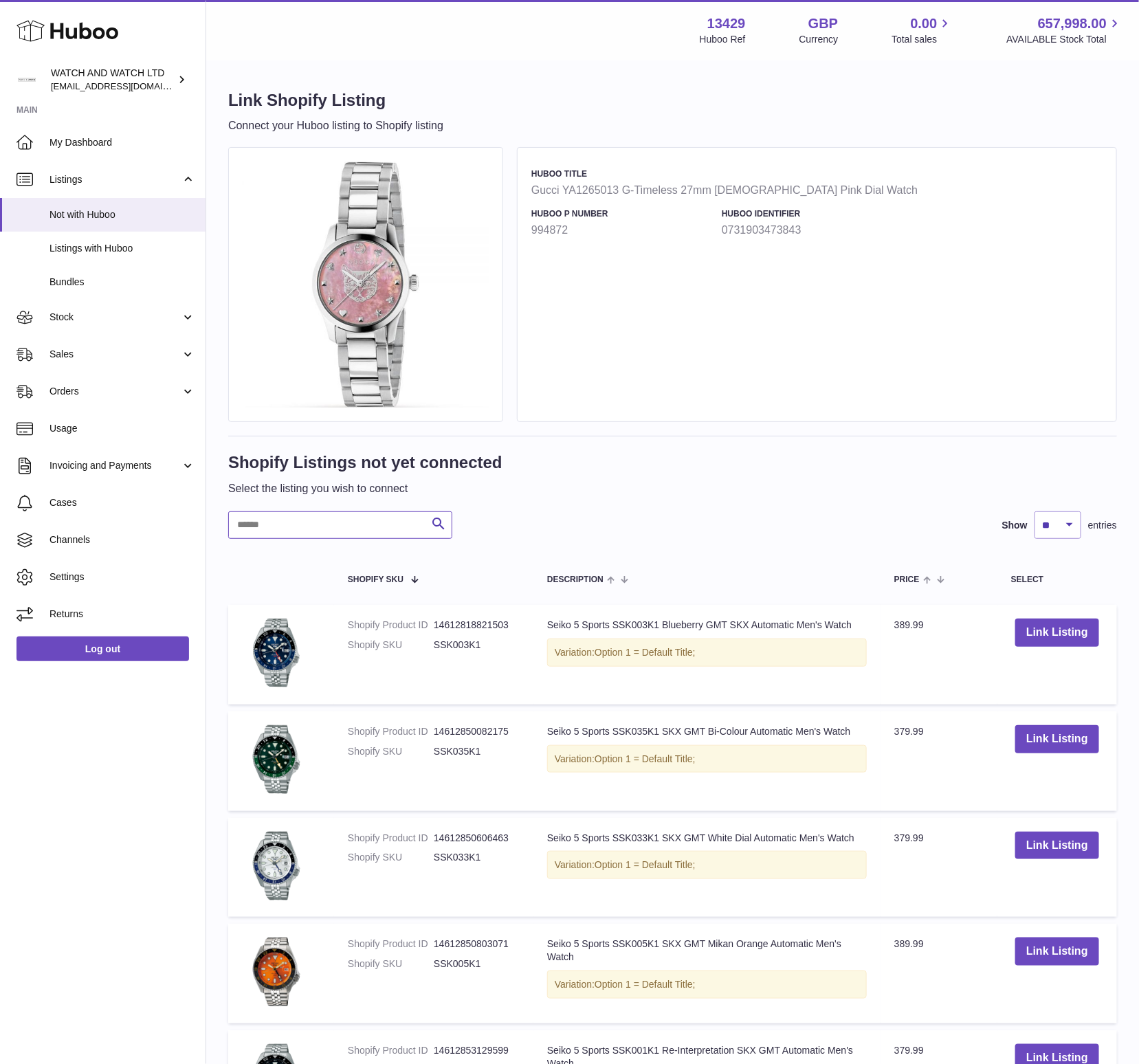
click at [410, 518] on input "text" at bounding box center [340, 525] width 224 height 27
paste input "*********"
type input "*********"
click at [440, 520] on icon "submit" at bounding box center [439, 523] width 16 height 17
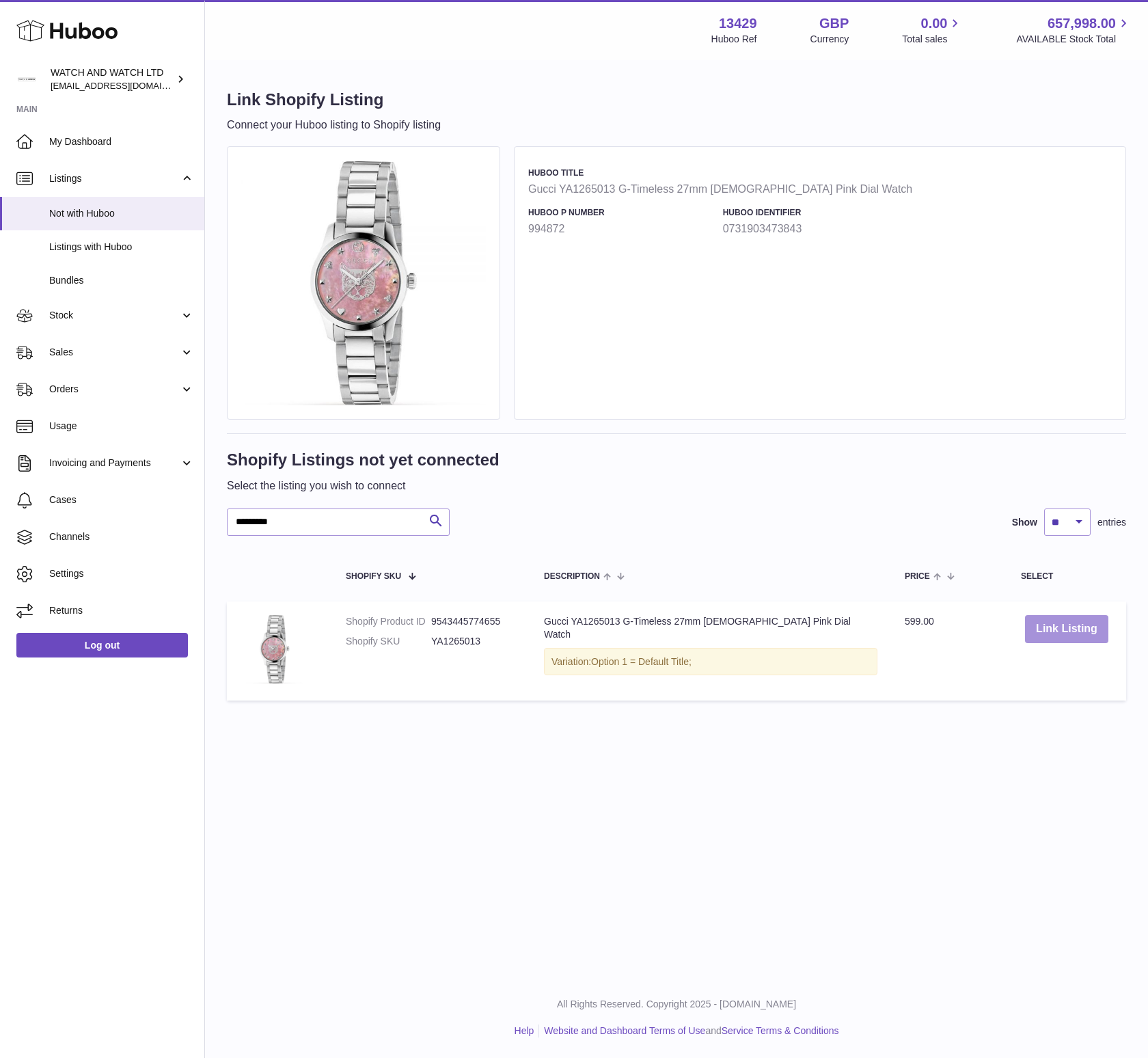
click at [1047, 625] on button "Link Listing" at bounding box center [1067, 629] width 83 height 28
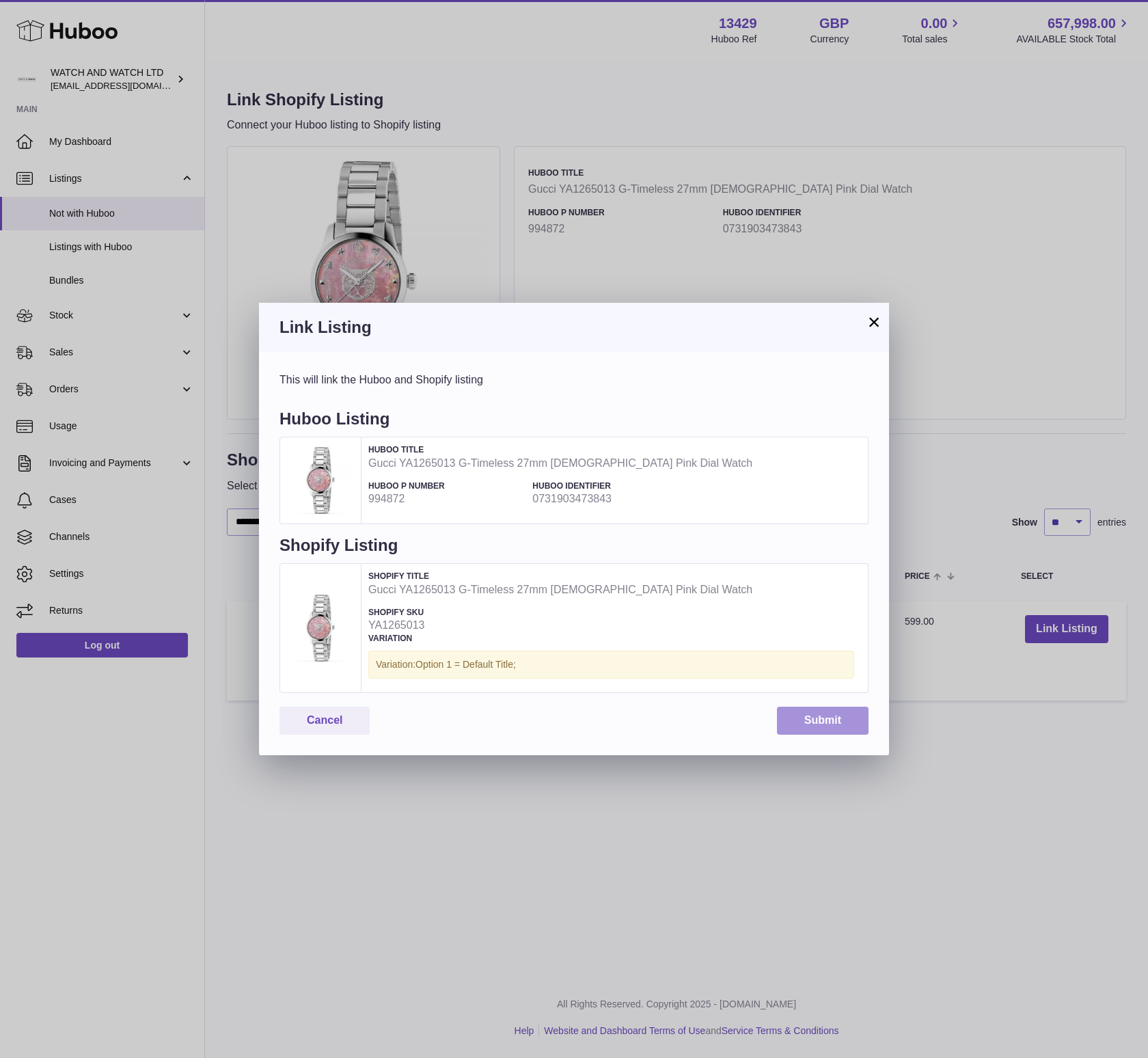
click at [815, 719] on button "Submit" at bounding box center [822, 720] width 91 height 28
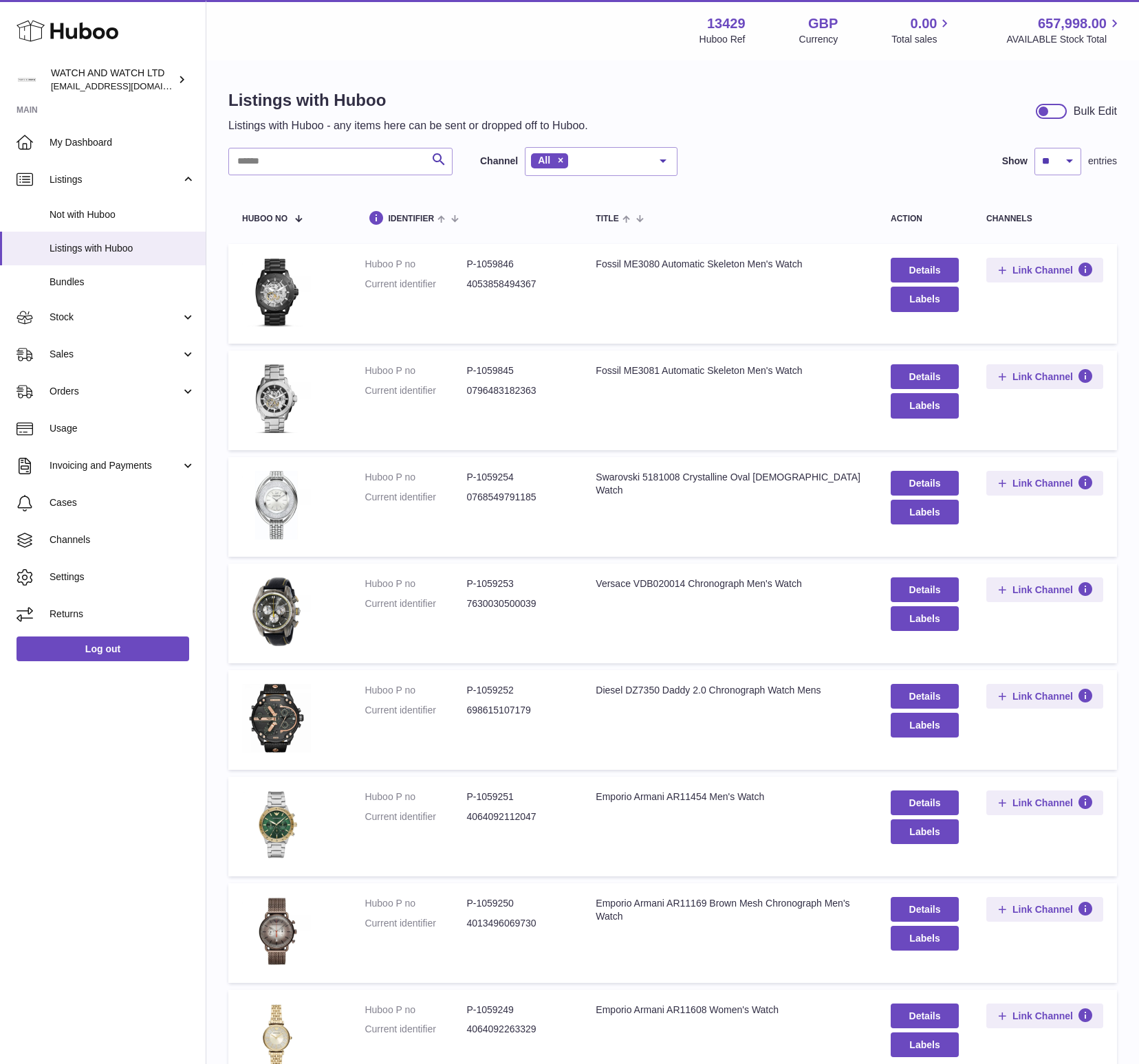
click at [308, 180] on div "Search Channel All All eBay Amazon Shopify Woocommerce Etsy No elements found. …" at bounding box center [673, 741] width 889 height 1187
click at [309, 170] on input "text" at bounding box center [340, 162] width 225 height 27
paste input "*********"
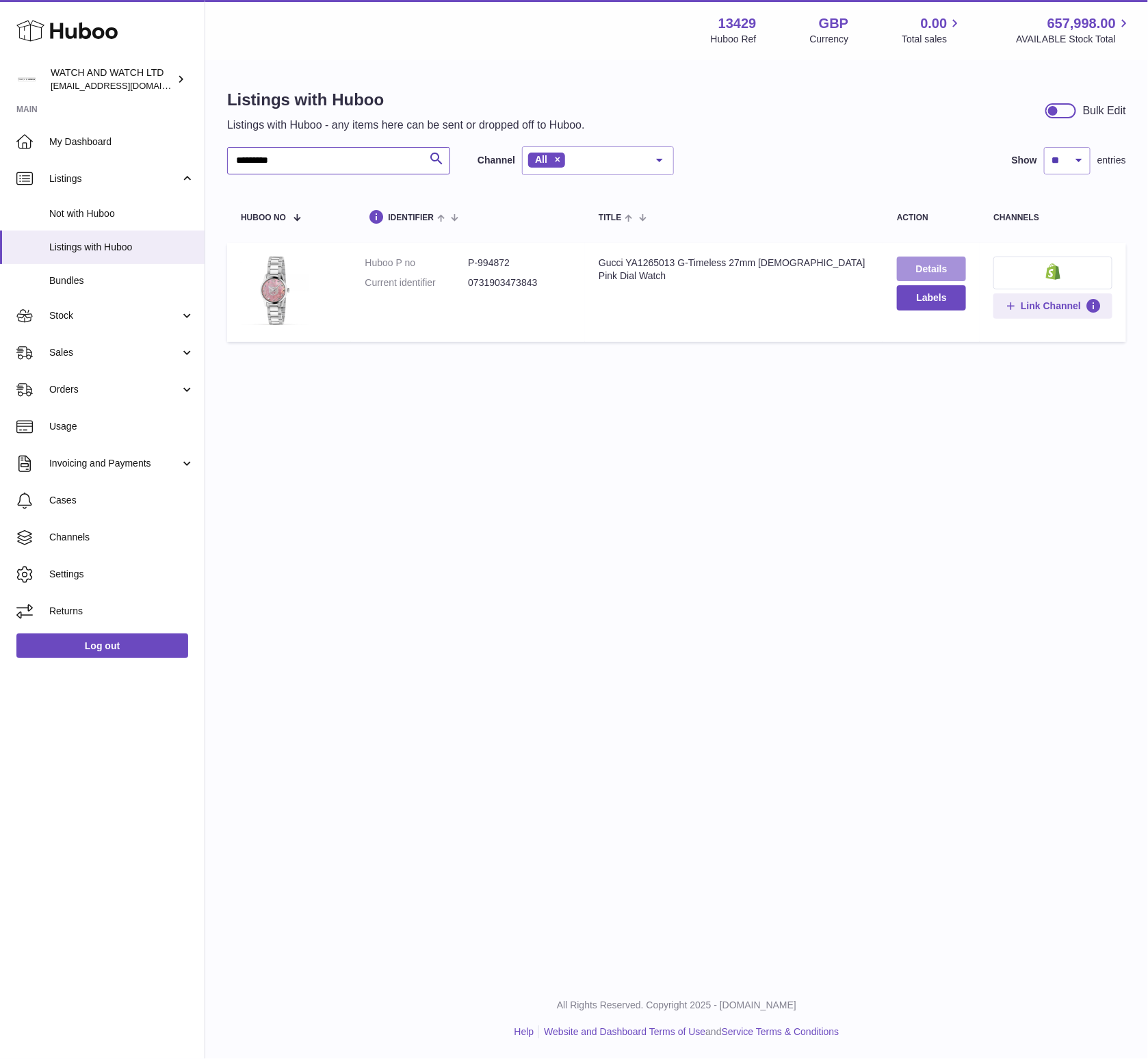
type input "*********"
click at [943, 273] on link "Details" at bounding box center [931, 269] width 69 height 24
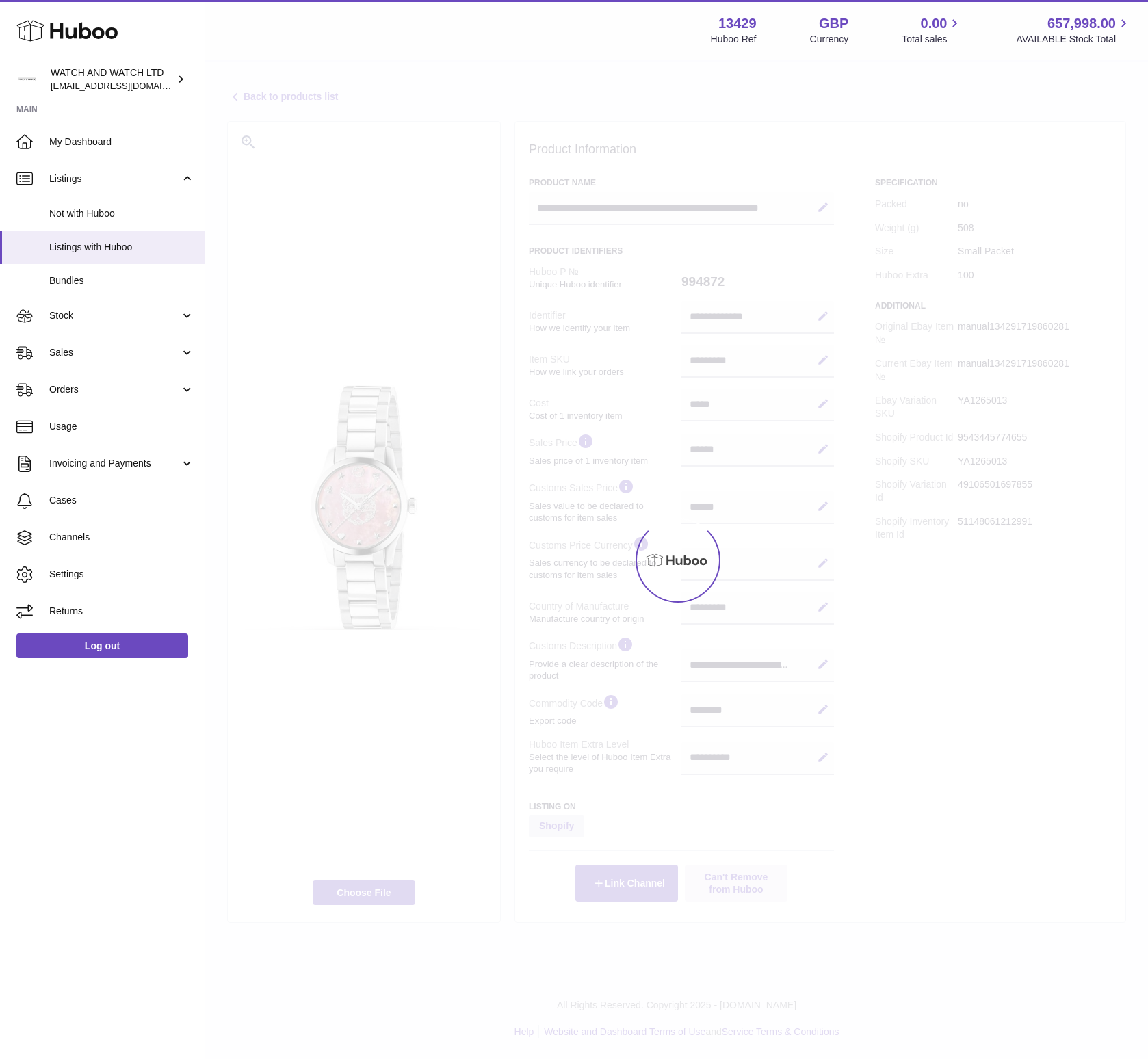
select select
select select "**"
select select "***"
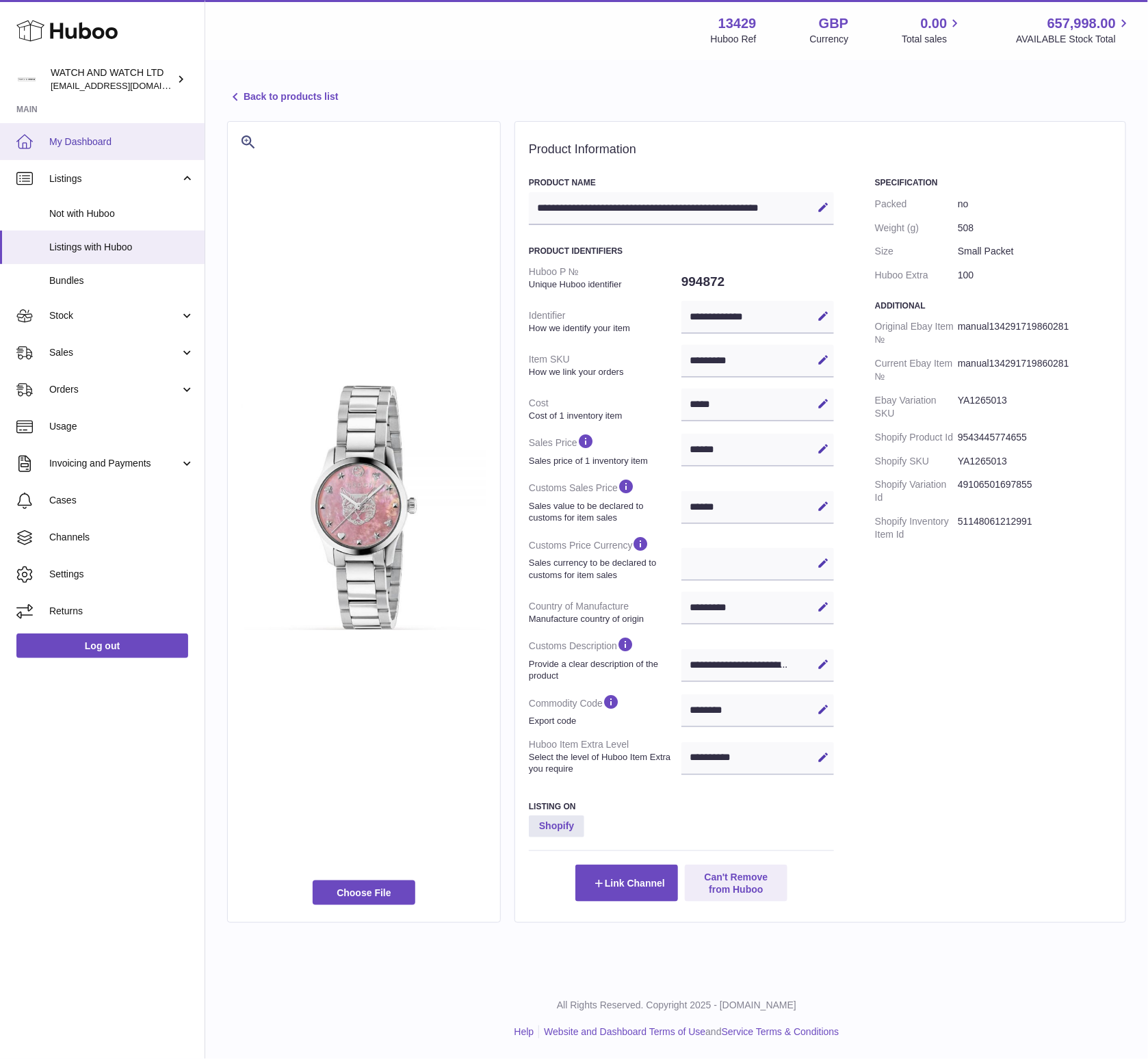
click at [97, 147] on link "My Dashboard" at bounding box center [102, 141] width 204 height 37
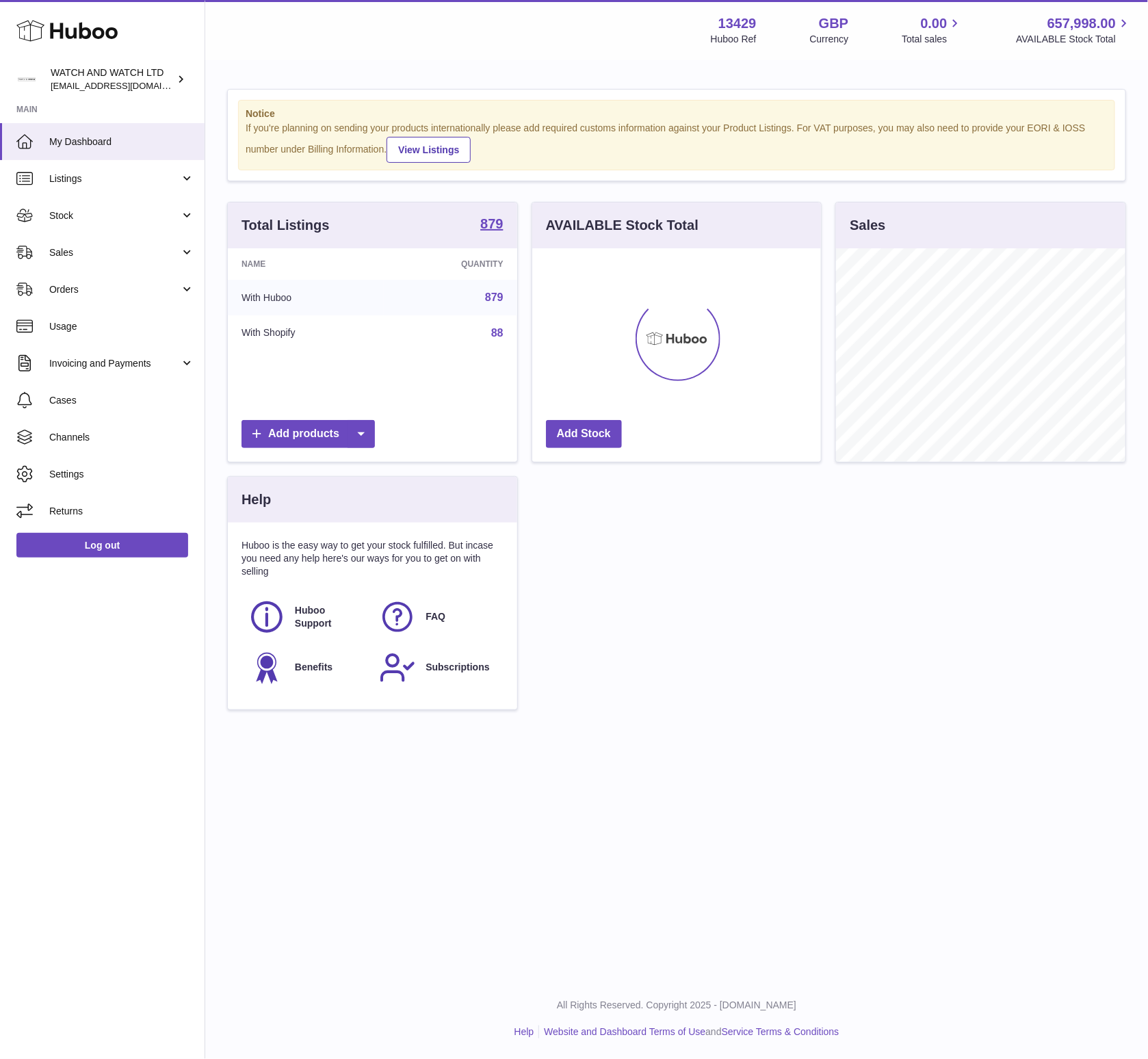
scroll to position [213, 289]
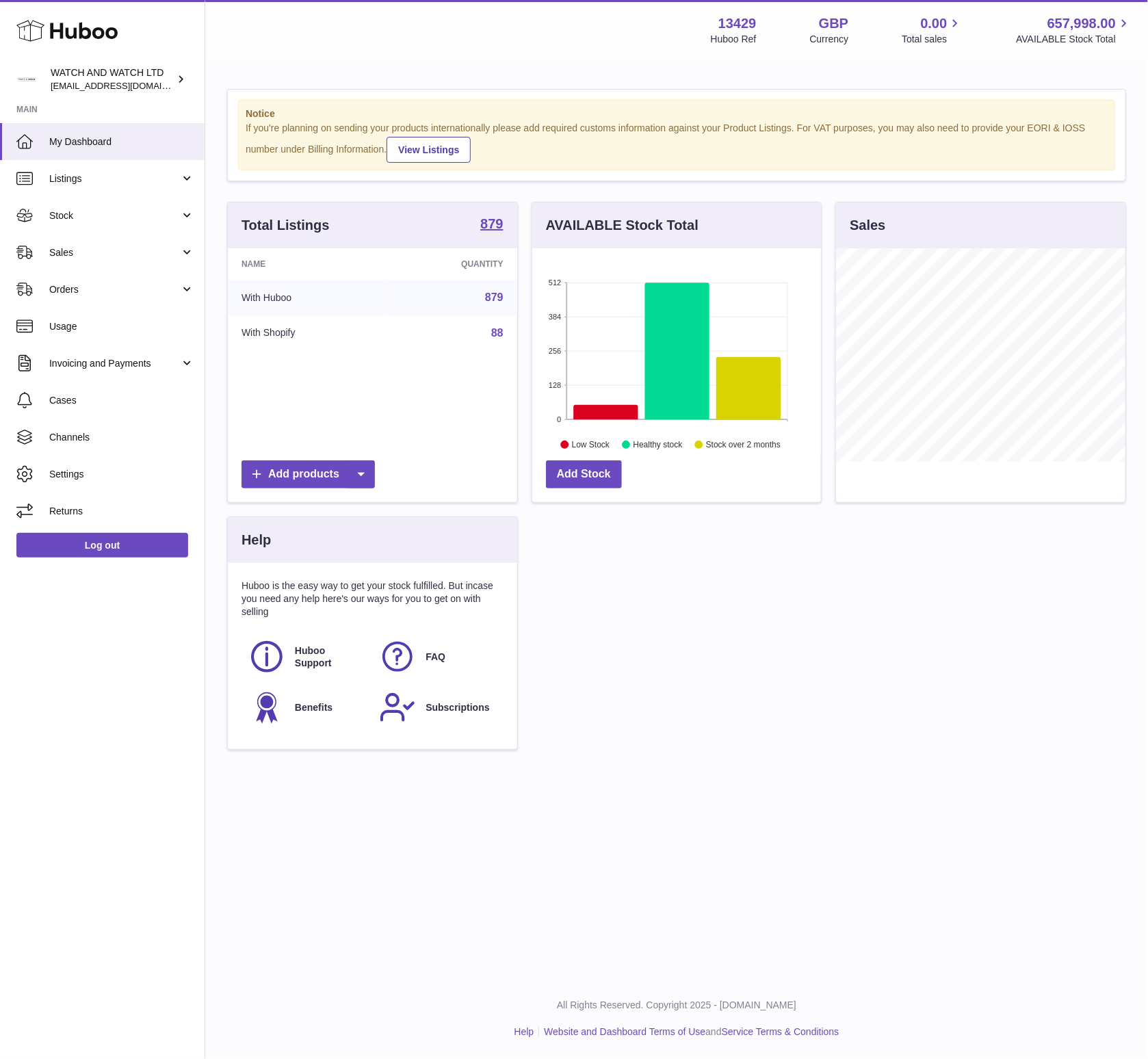
click at [722, 865] on div "Menu Huboo 13429 Huboo Ref GBP Currency 0.00 Total sales 657,998.00 AVAILABLE S…" at bounding box center [676, 489] width 943 height 979
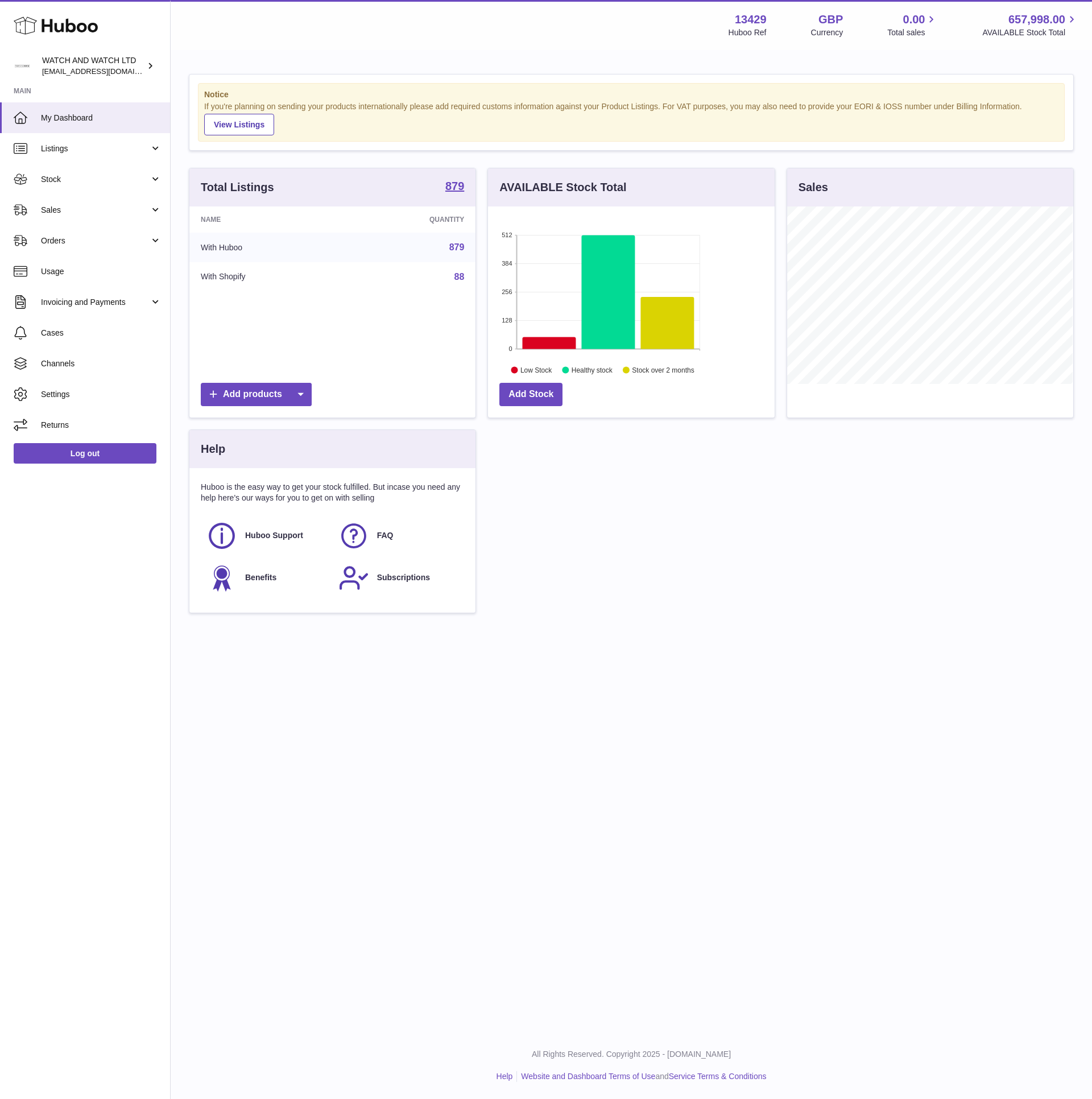
scroll to position [177, 286]
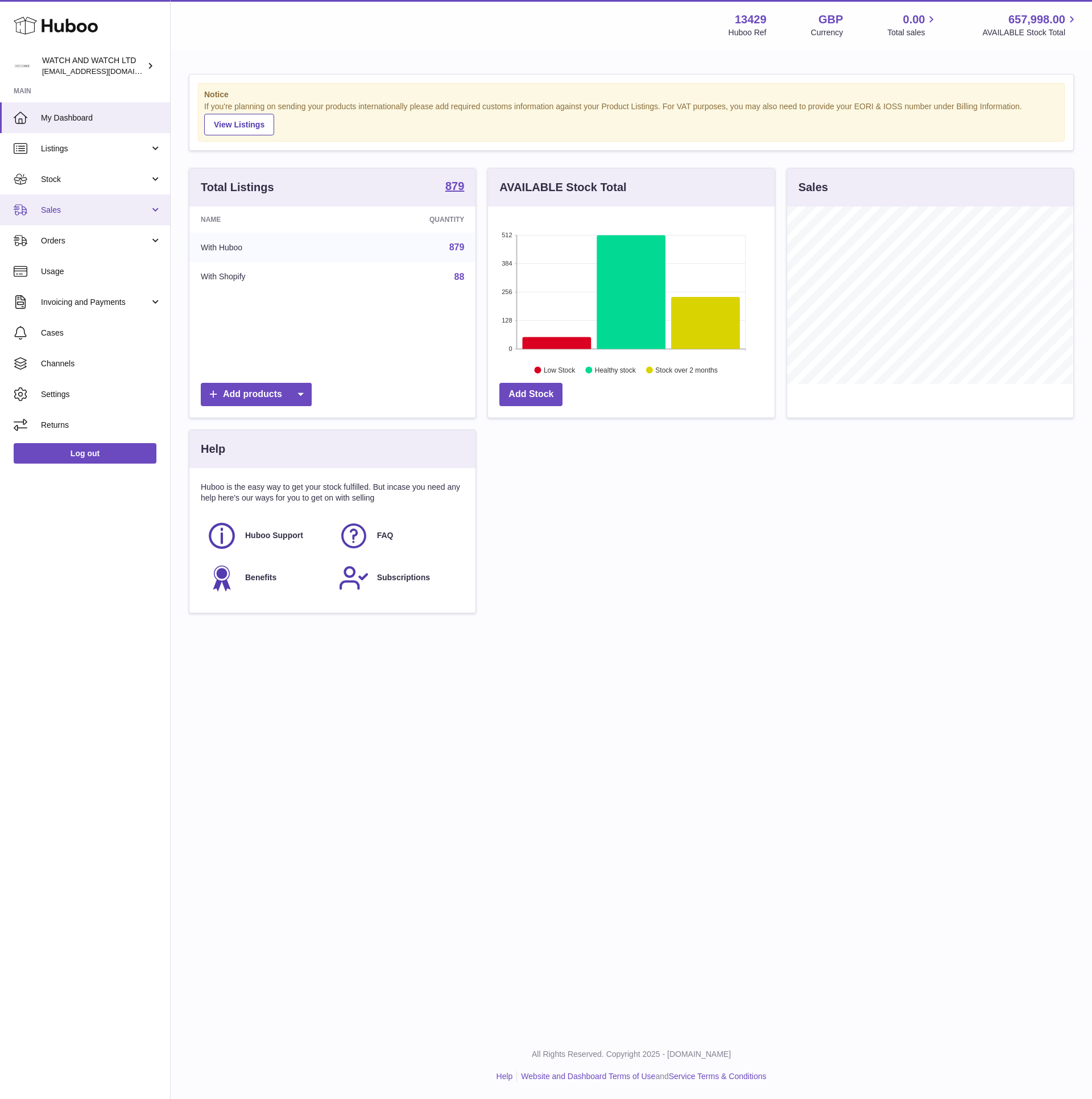
click at [90, 205] on span "Sales" at bounding box center [95, 210] width 109 height 11
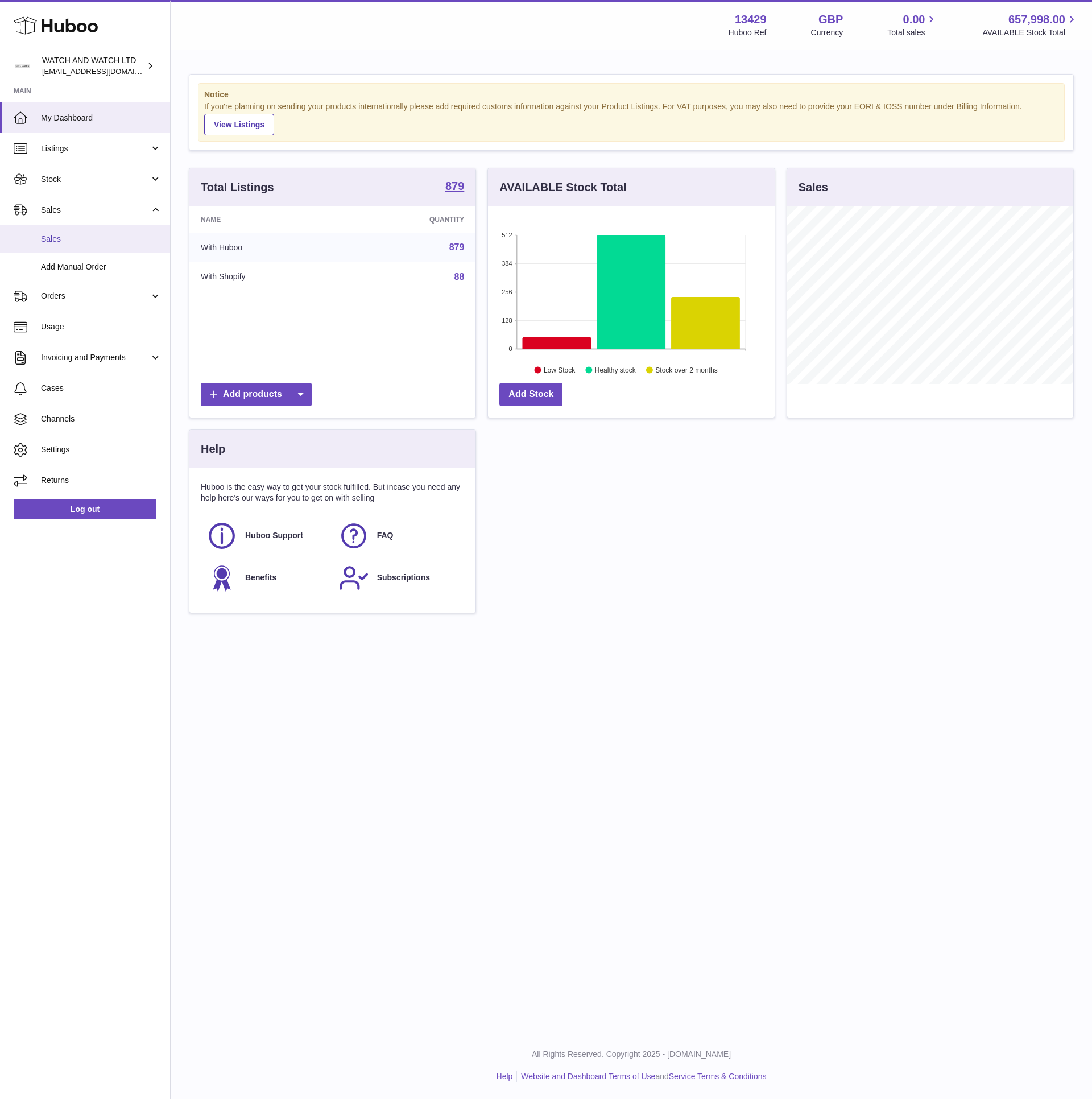
click at [84, 229] on link "Sales" at bounding box center [85, 239] width 170 height 28
click at [97, 168] on link "Stock" at bounding box center [85, 179] width 170 height 31
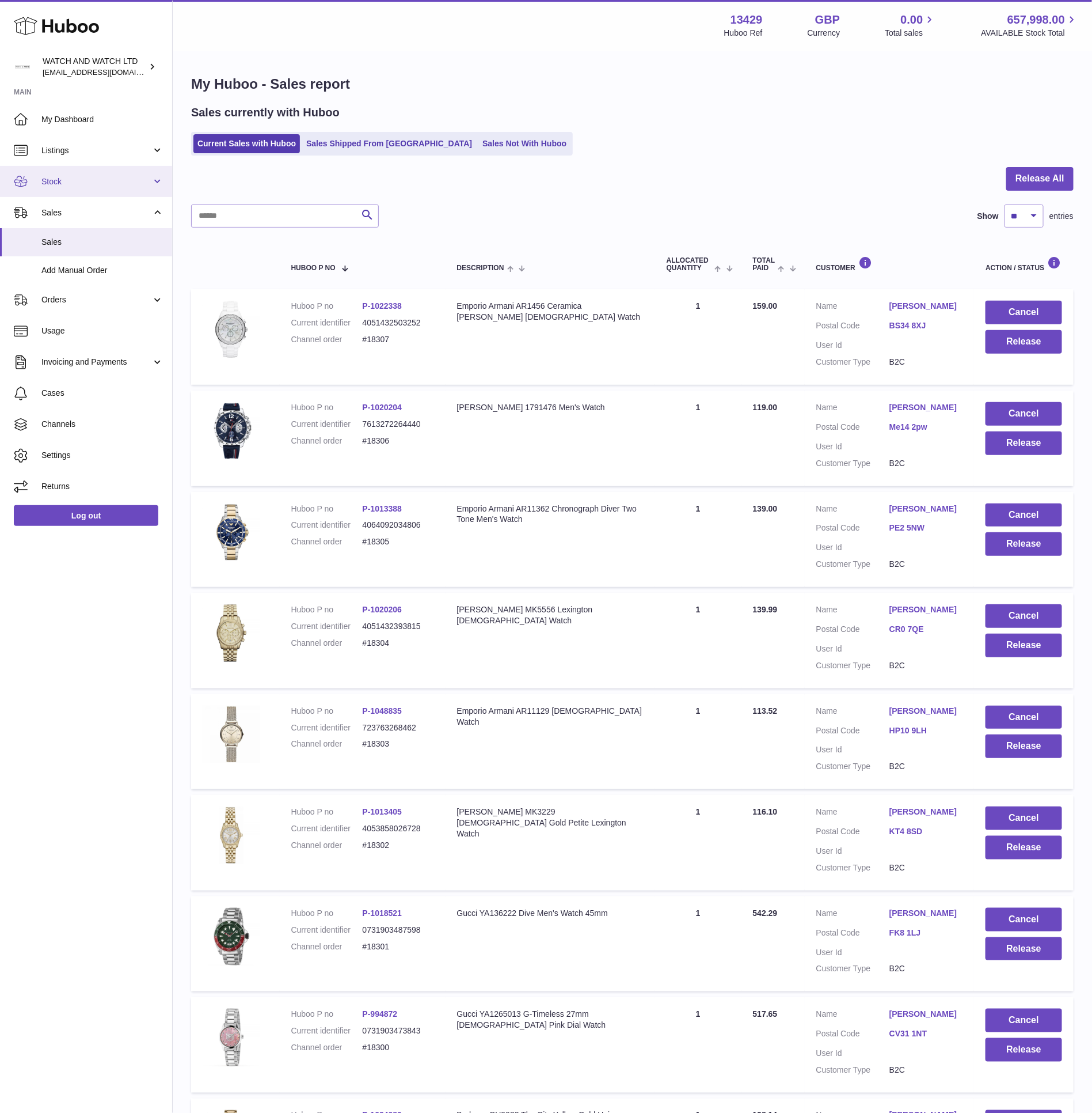
click at [88, 187] on span "Stock" at bounding box center [96, 182] width 110 height 11
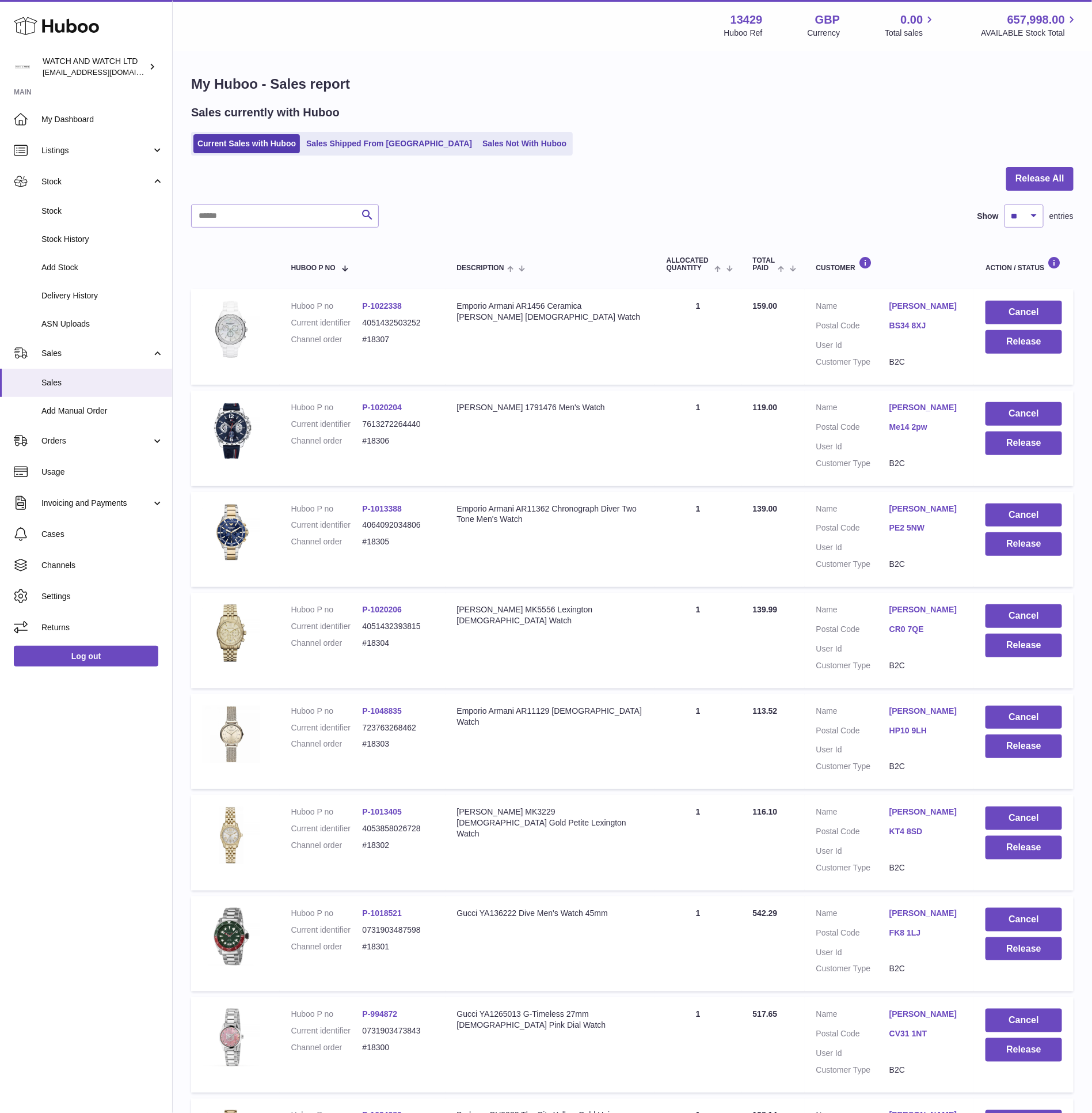
click at [699, 190] on div at bounding box center [632, 185] width 883 height 37
click at [839, 122] on div "Sales currently with Huboo Current Sales with Huboo Sales Shipped From Huboo Sa…" at bounding box center [632, 130] width 883 height 51
click at [512, 224] on div "Search Show ** ** ** *** entries" at bounding box center [632, 216] width 883 height 23
click at [304, 215] on input "text" at bounding box center [285, 216] width 188 height 23
paste input "**********"
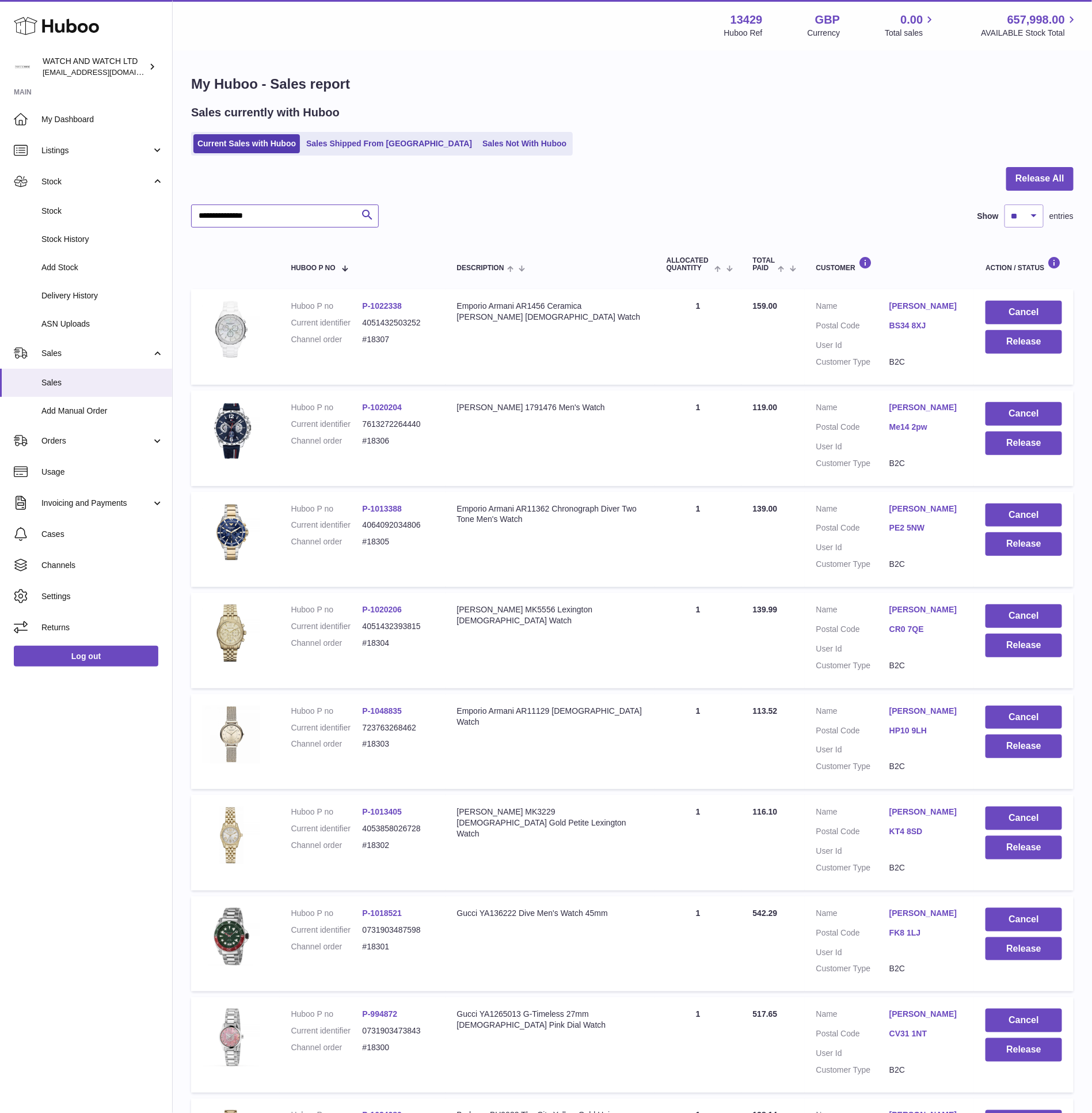
type input "**********"
click at [558, 195] on div at bounding box center [632, 185] width 883 height 37
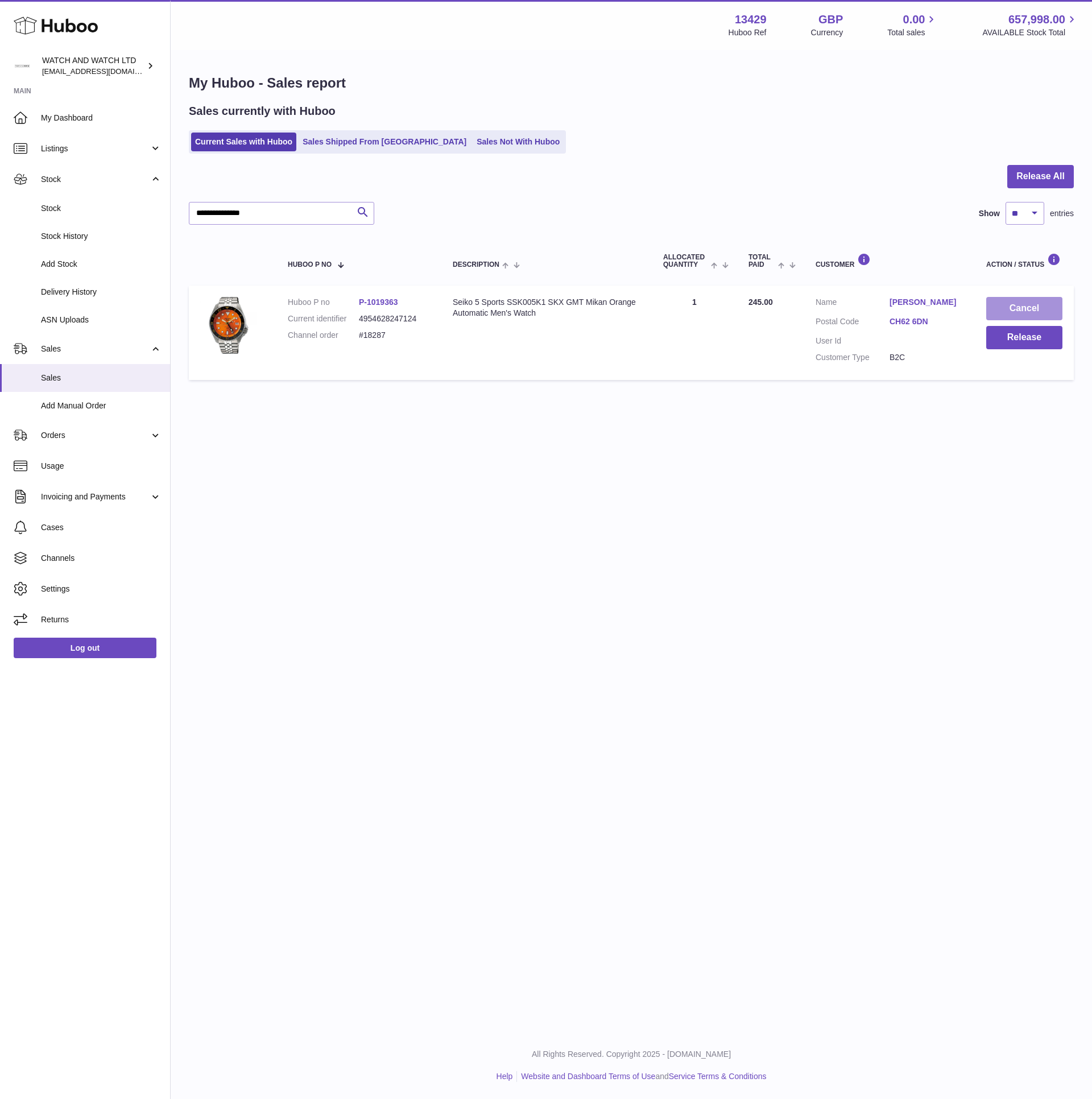
click at [1011, 305] on button "Cancel" at bounding box center [1024, 308] width 76 height 23
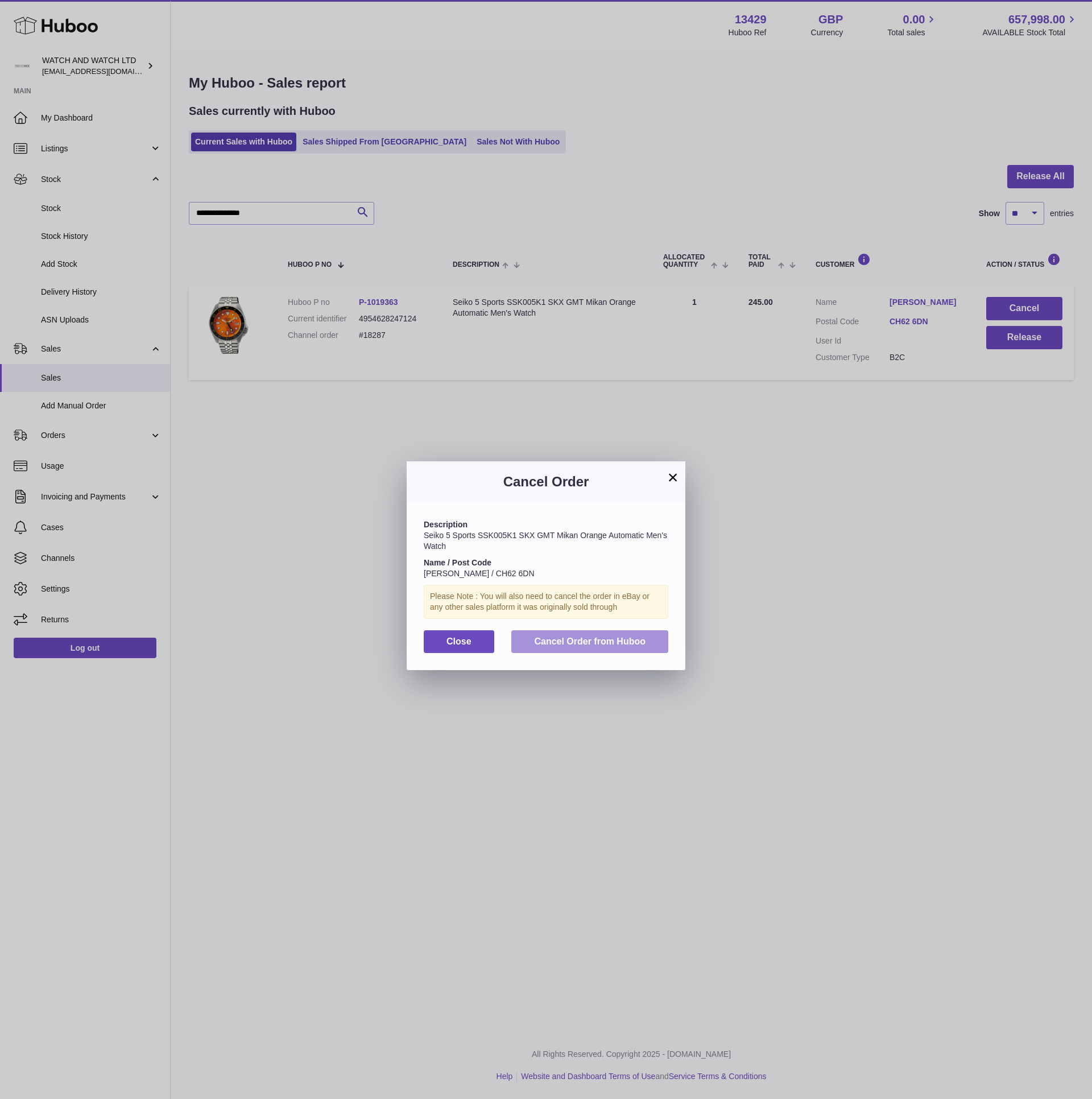
click at [576, 645] on span "Cancel Order from Huboo" at bounding box center [589, 641] width 111 height 10
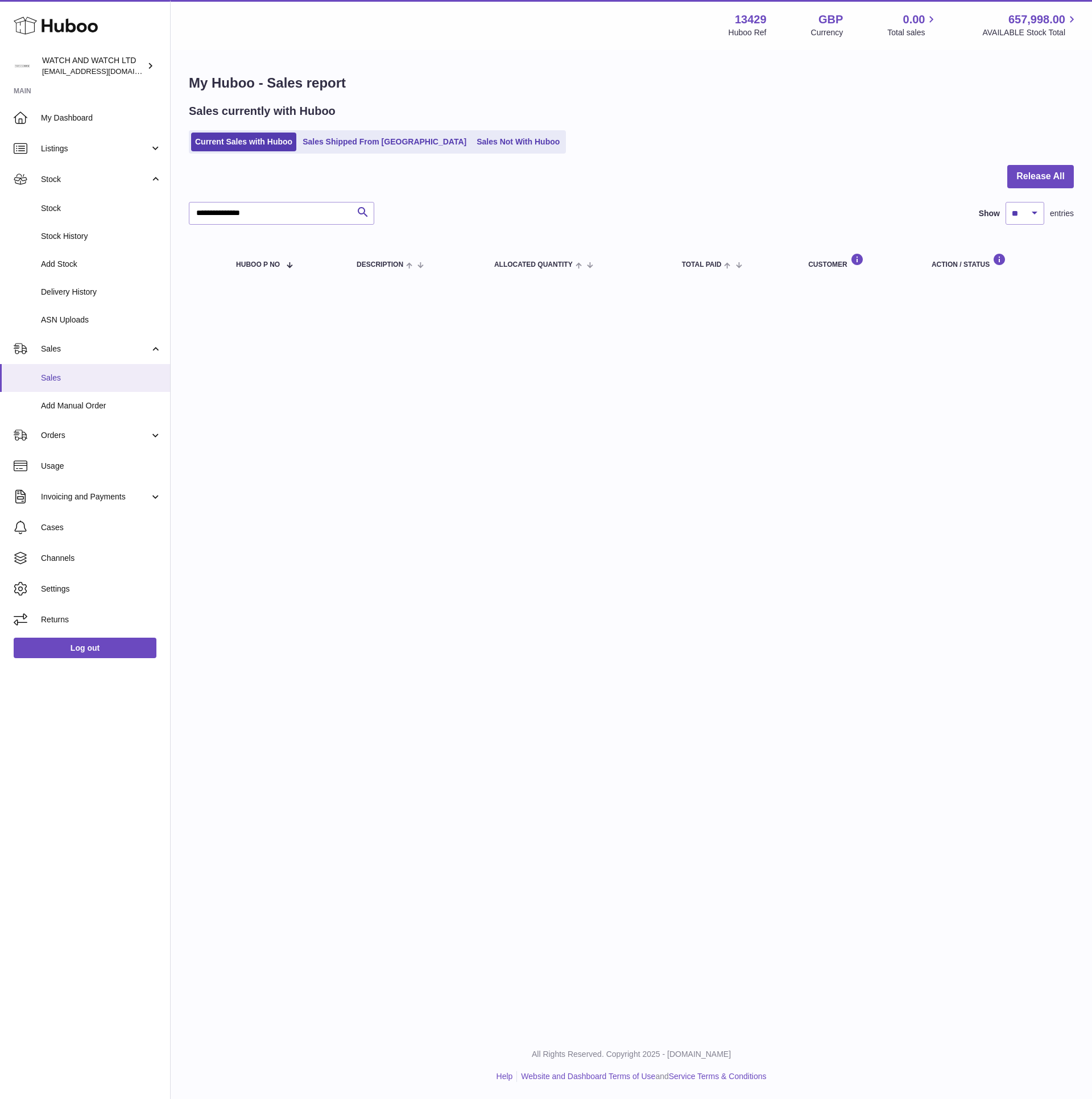
click at [71, 380] on span "Sales" at bounding box center [101, 378] width 120 height 11
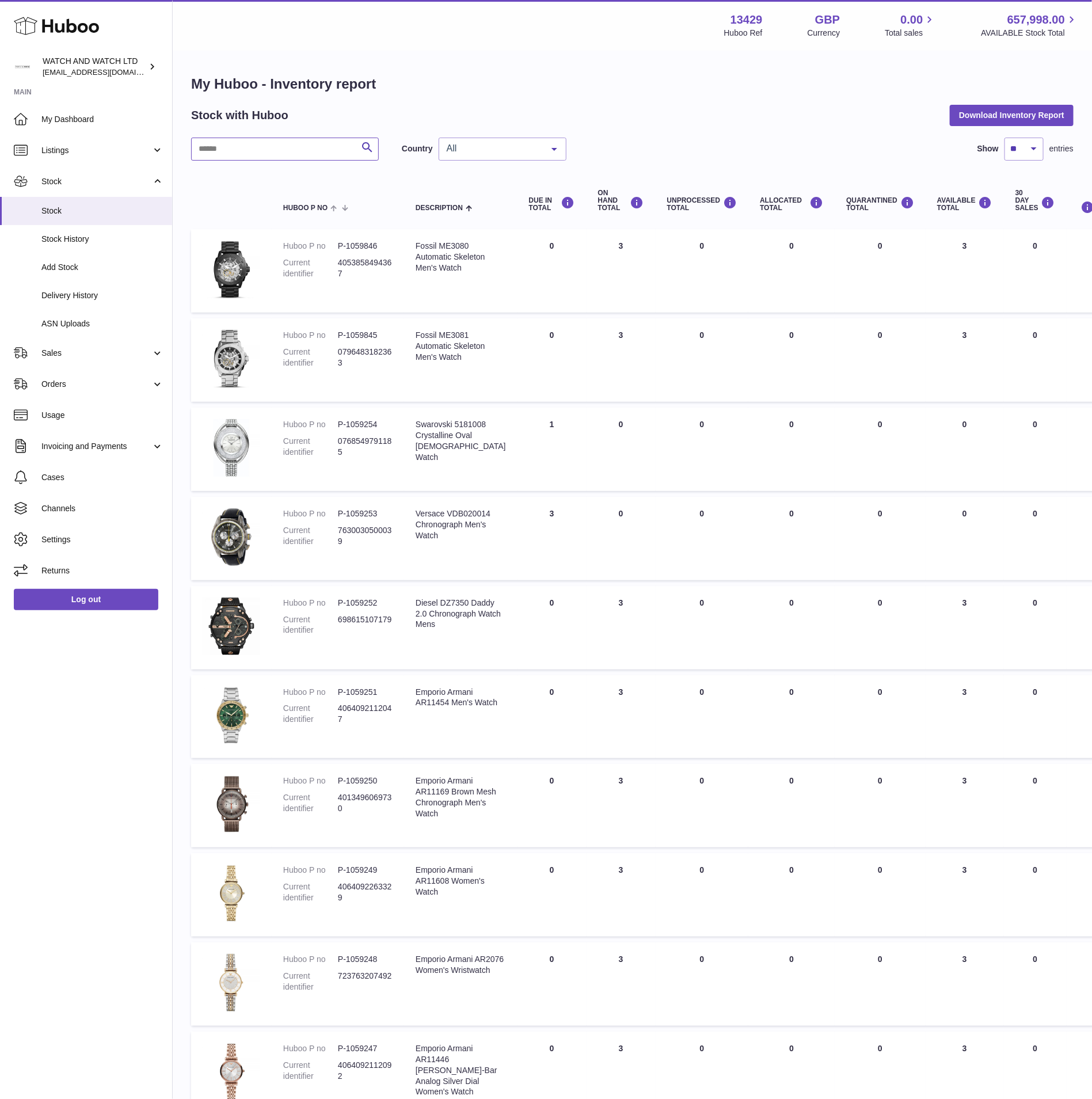
click at [235, 157] on input "text" at bounding box center [285, 149] width 188 height 23
paste input "******"
type input "******"
click at [610, 100] on div "My Huboo - Inventory report Stock with Huboo Download Inventory Report ****** S…" at bounding box center [632, 608] width 883 height 1067
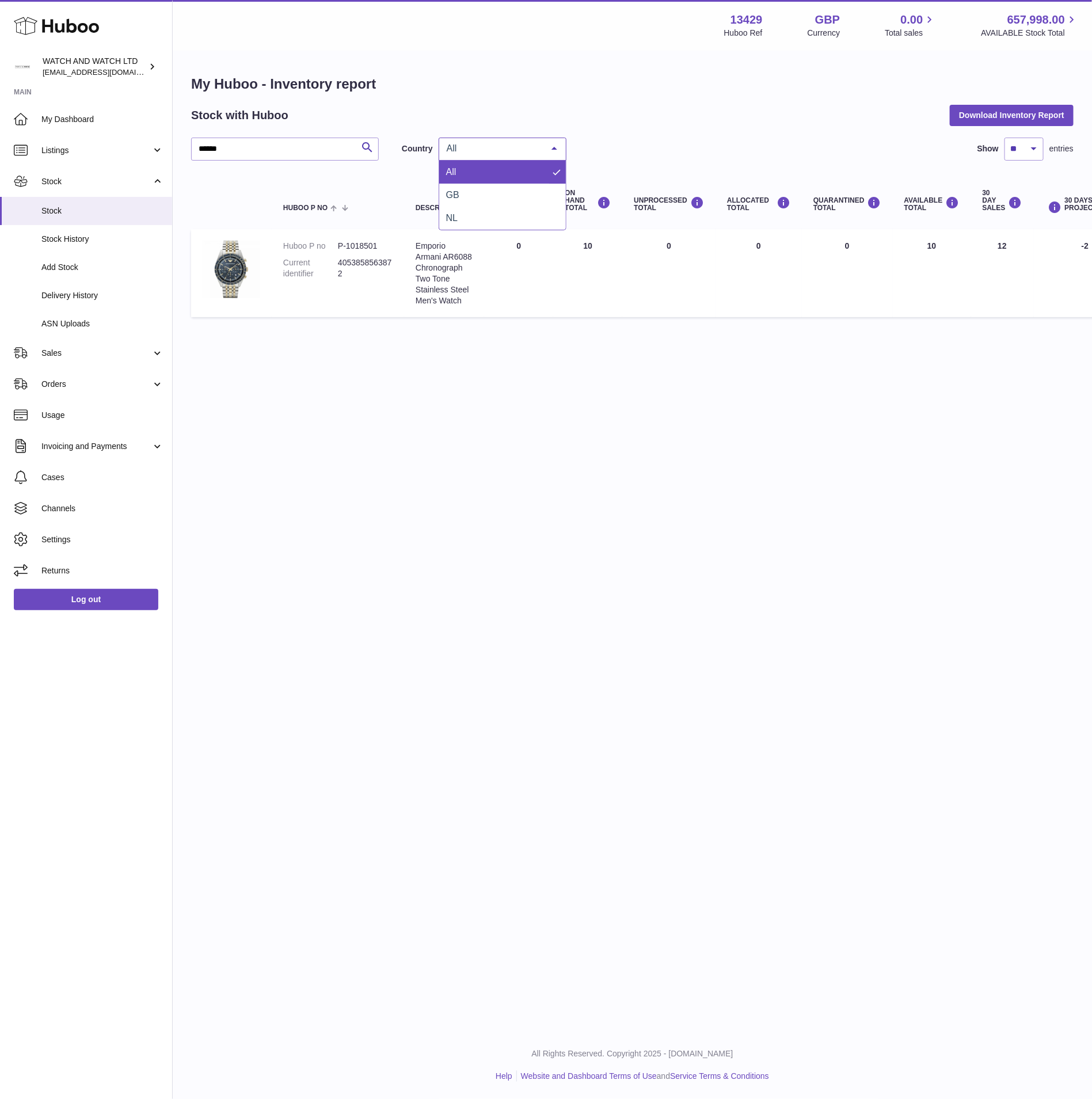
click at [511, 156] on div "All" at bounding box center [503, 149] width 128 height 23
click at [486, 207] on span "NL" at bounding box center [502, 218] width 126 height 23
click at [722, 100] on div "My Huboo - Inventory report Stock with Huboo Download Inventory Report ****** S…" at bounding box center [632, 199] width 883 height 248
click at [107, 154] on span "Listings" at bounding box center [96, 151] width 110 height 11
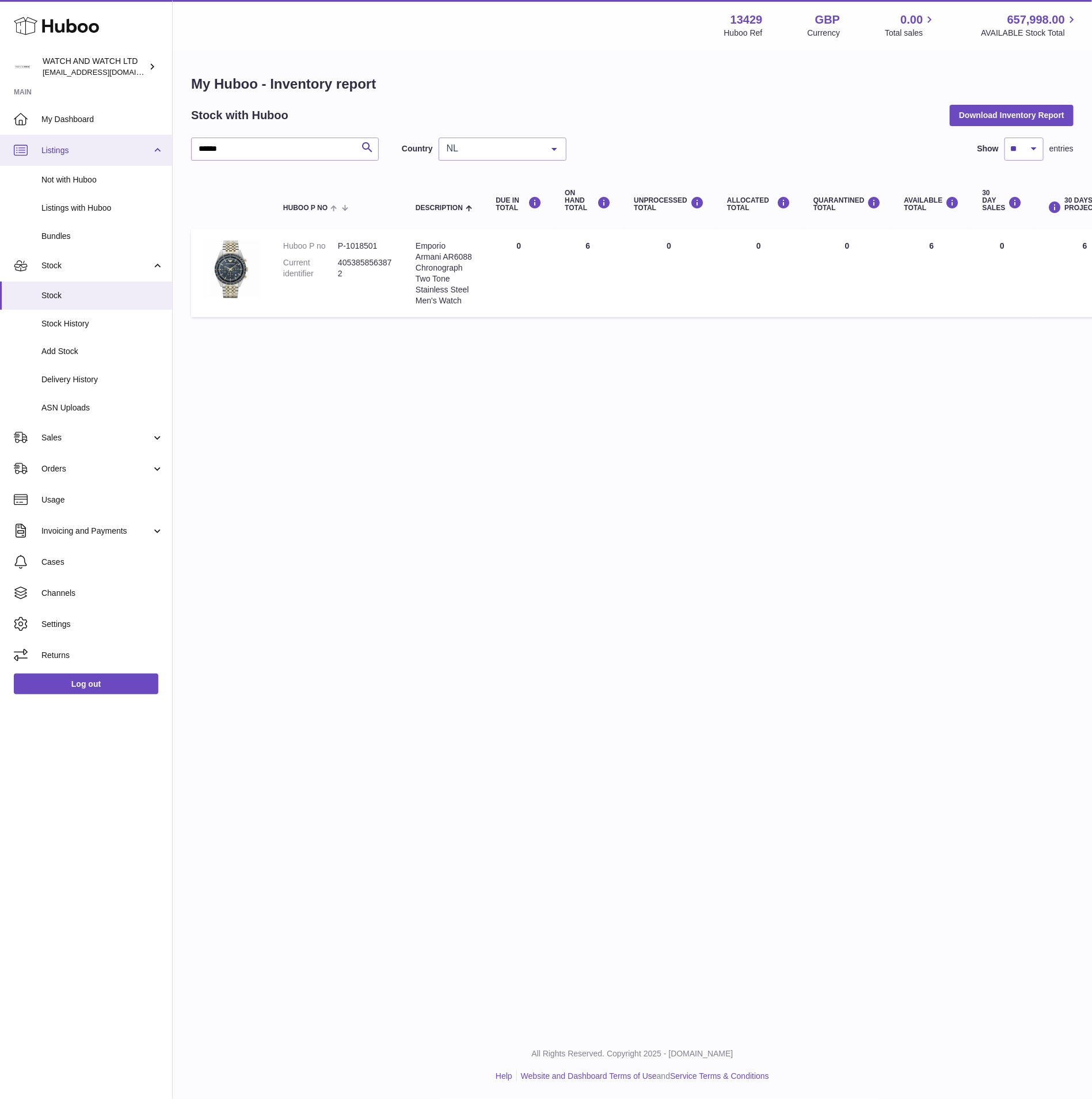
click at [107, 154] on span "Listings" at bounding box center [96, 151] width 110 height 11
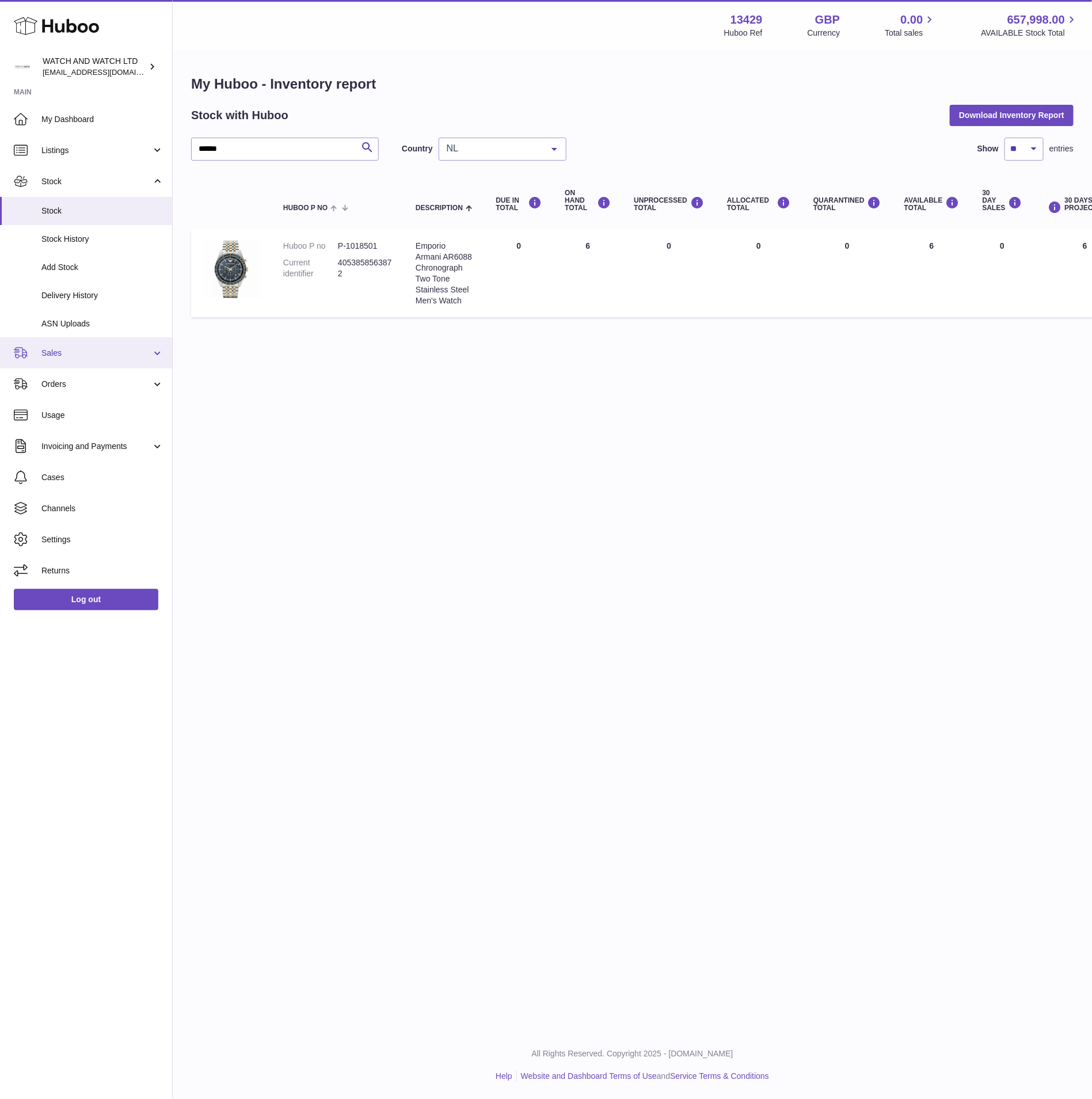
click at [88, 352] on span "Sales" at bounding box center [96, 353] width 110 height 11
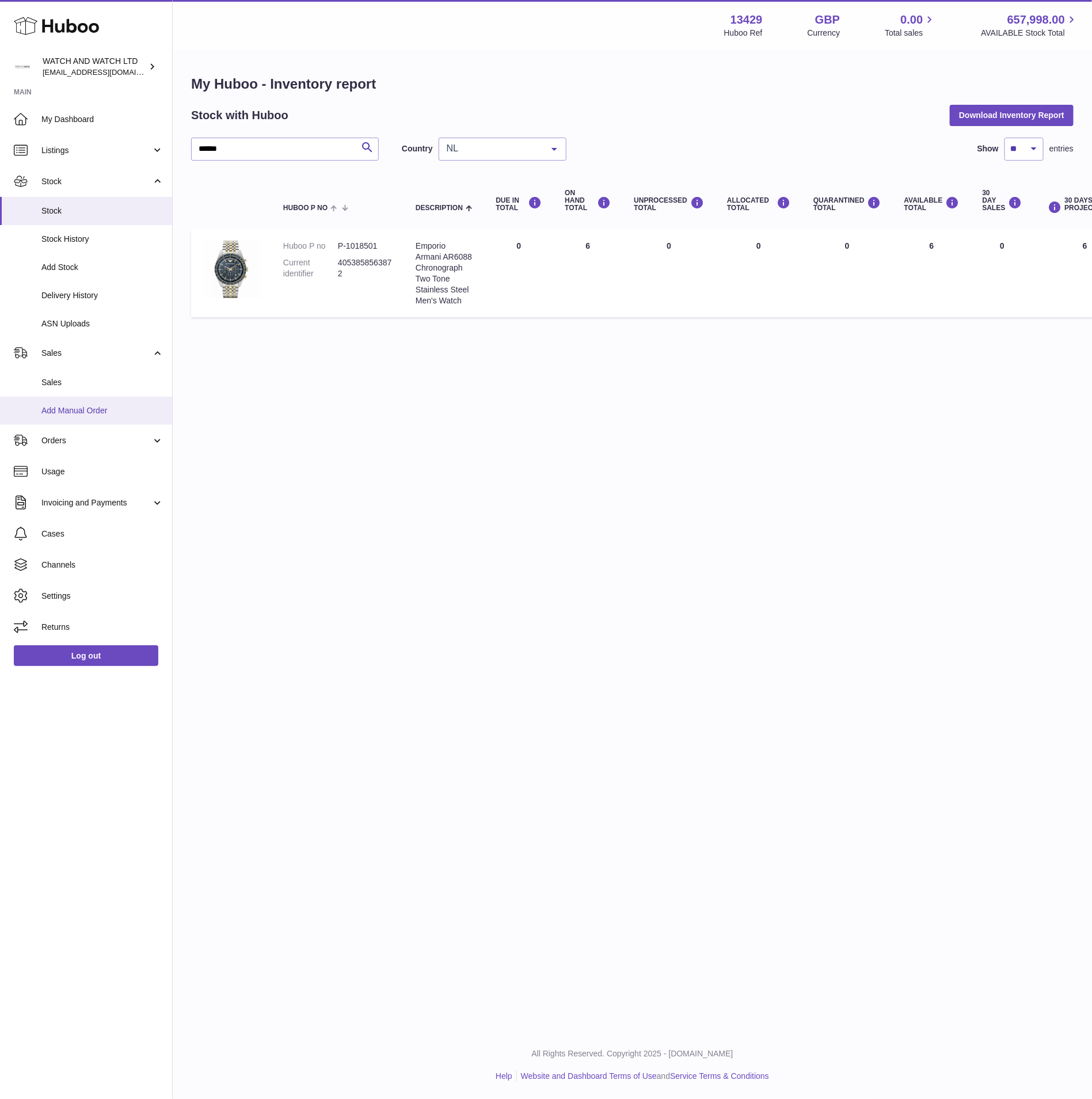
click at [88, 403] on link "Add Manual Order" at bounding box center [86, 410] width 172 height 28
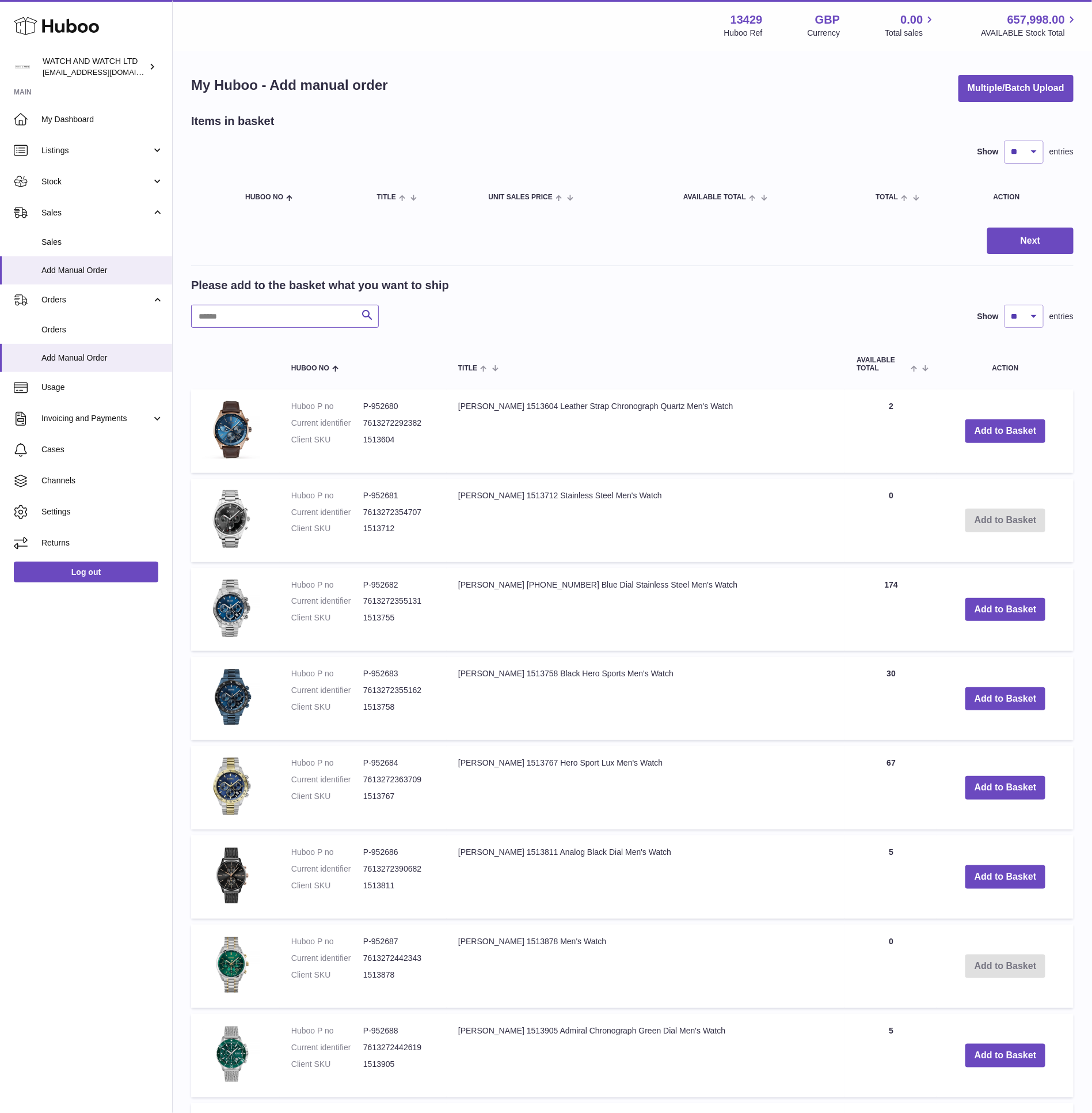
click at [263, 308] on input "text" at bounding box center [285, 316] width 188 height 23
paste input "******"
type input "******"
click at [476, 309] on div "****** Search Show ** ** ** *** entries" at bounding box center [632, 316] width 883 height 23
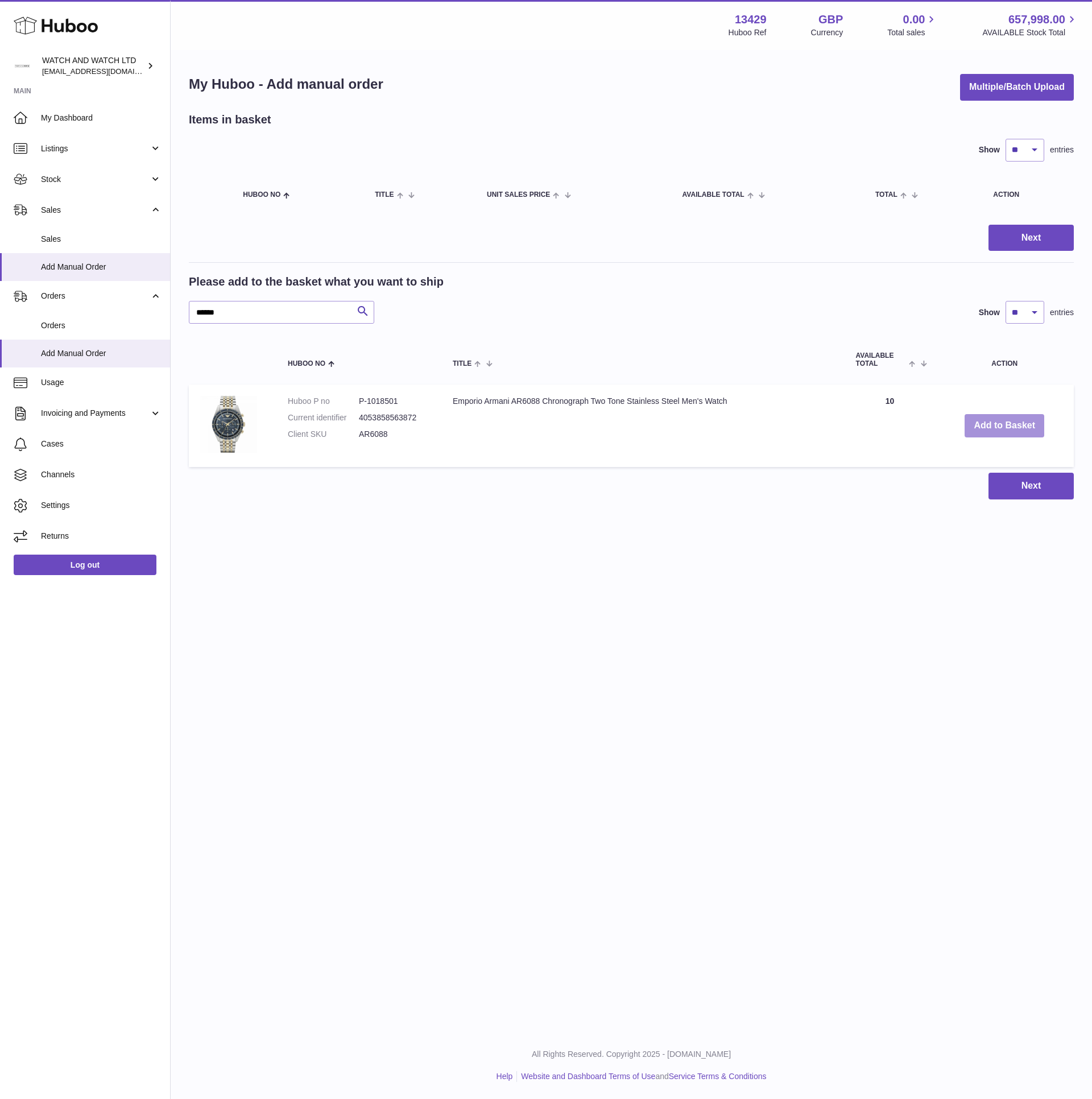
click at [992, 420] on button "Add to Basket" at bounding box center [1004, 425] width 80 height 23
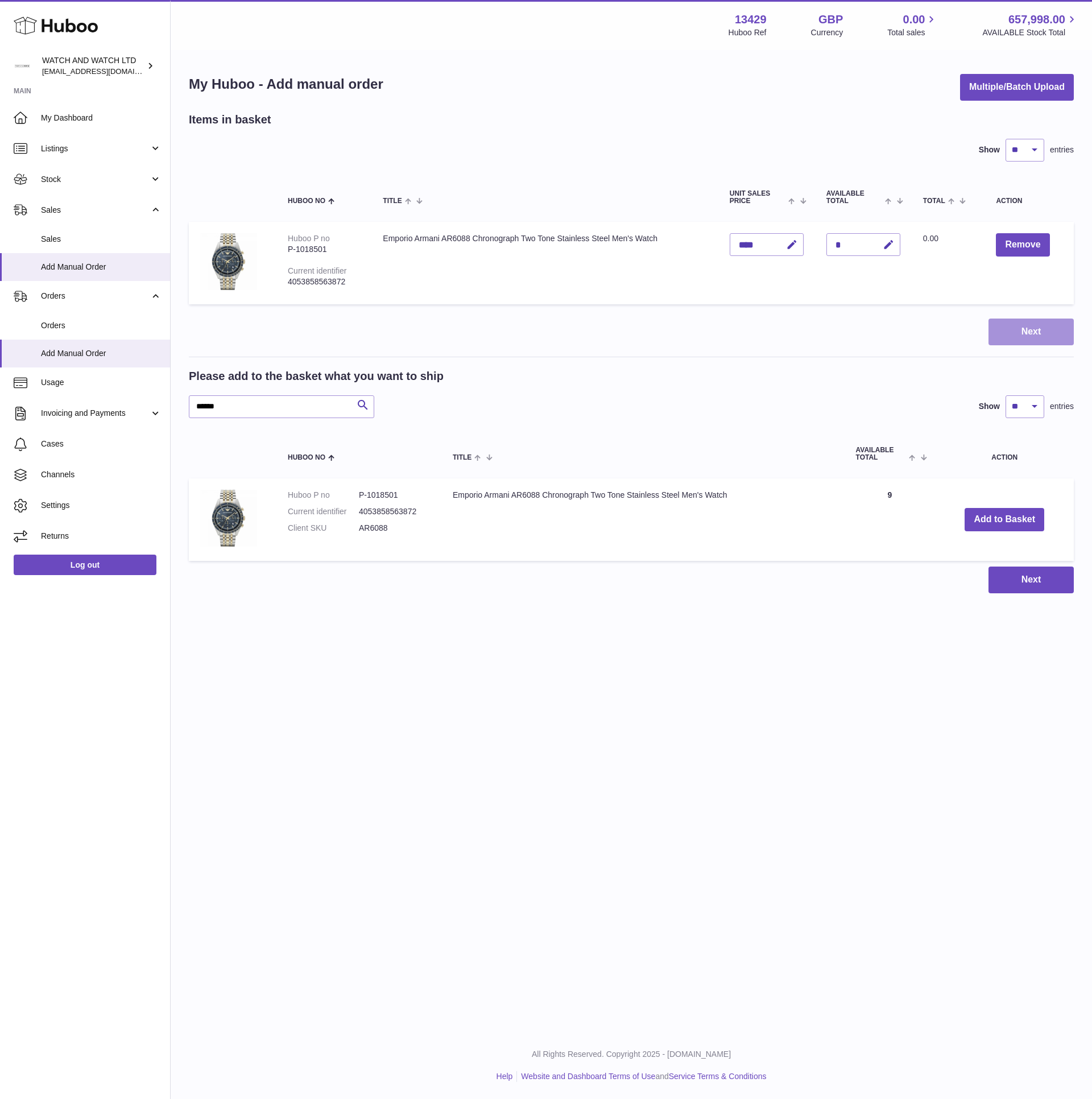
click at [1012, 328] on button "Next" at bounding box center [1030, 332] width 85 height 27
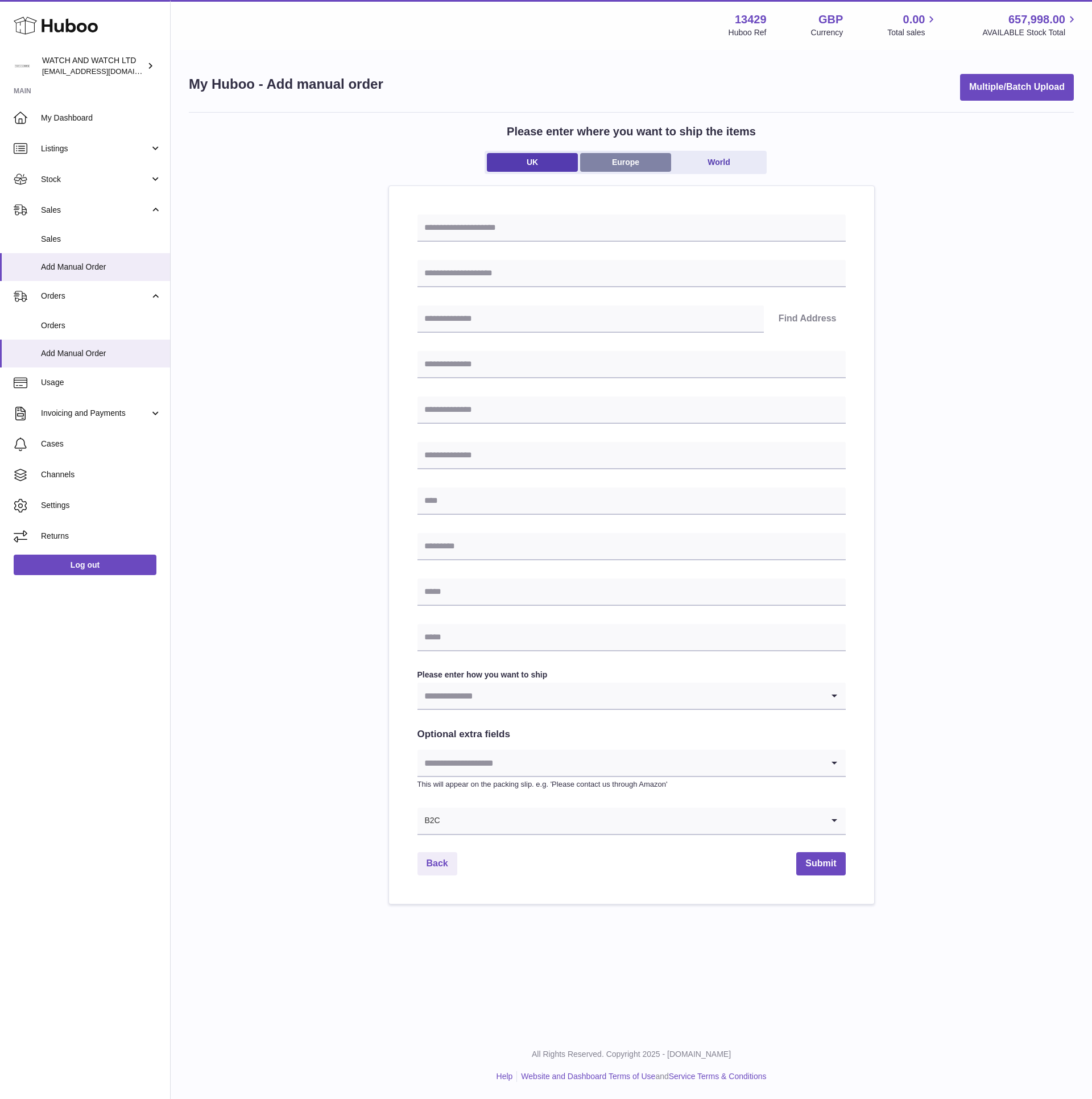
click at [625, 164] on link "Europe" at bounding box center [625, 162] width 91 height 19
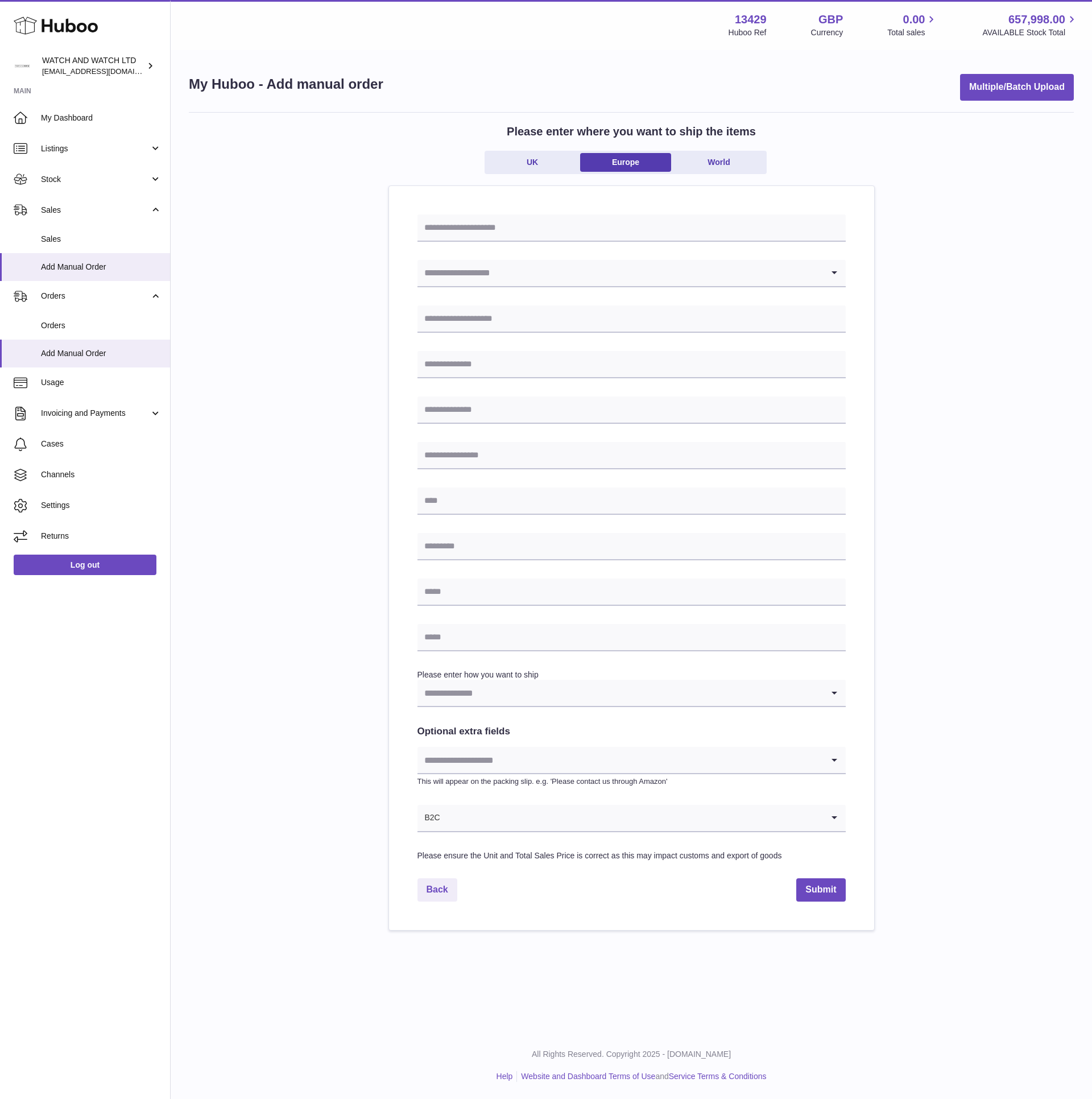
click at [537, 270] on input "Search for option" at bounding box center [619, 273] width 405 height 26
click at [525, 299] on li "[GEOGRAPHIC_DATA]" at bounding box center [631, 304] width 427 height 23
type input "***"
click at [516, 227] on input "text" at bounding box center [631, 228] width 428 height 27
paste input "**********"
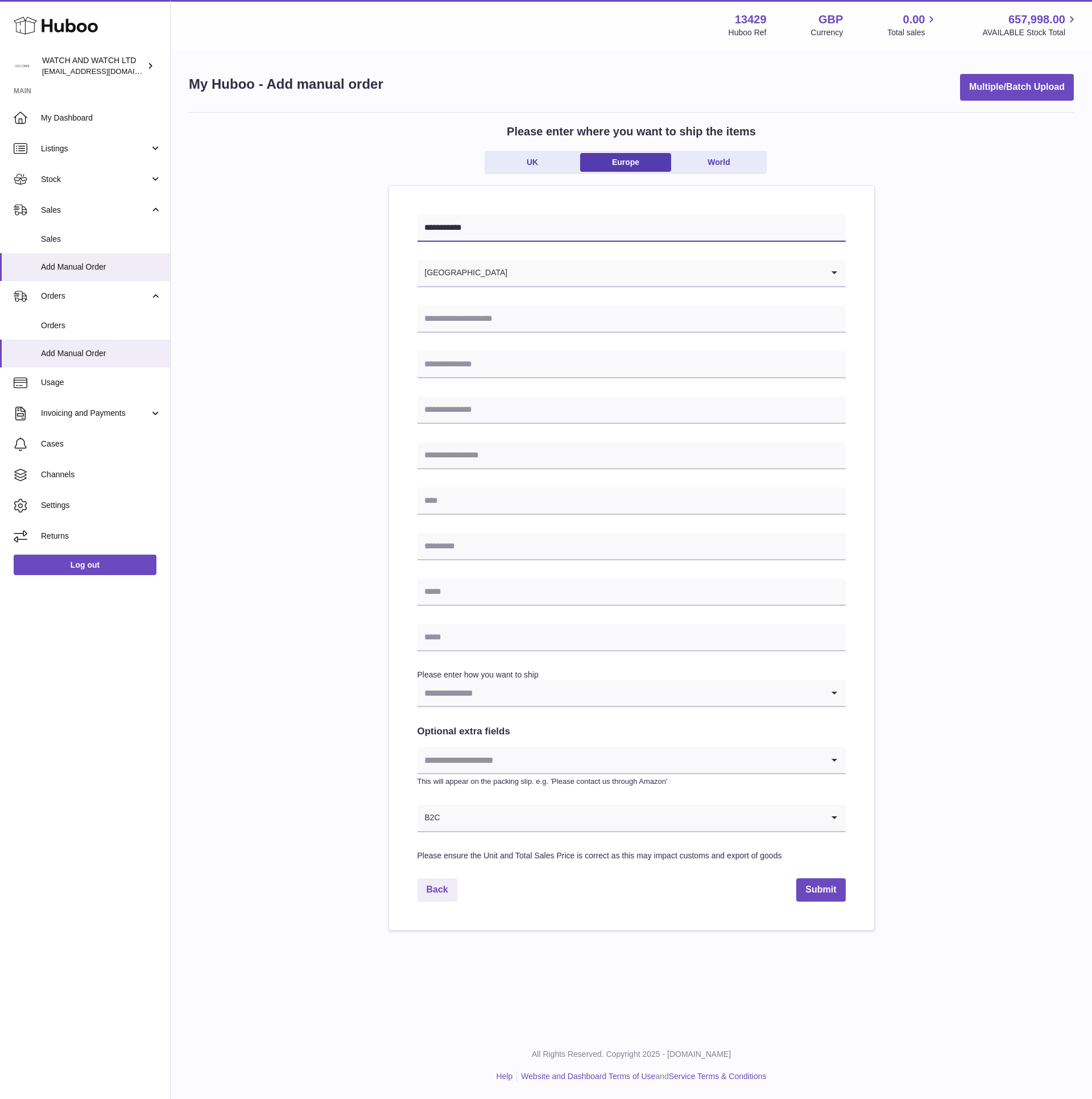
type input "**********"
click at [586, 312] on input "text" at bounding box center [631, 319] width 428 height 27
paste input "**********"
type input "**********"
click at [478, 368] on input "text" at bounding box center [631, 365] width 428 height 27
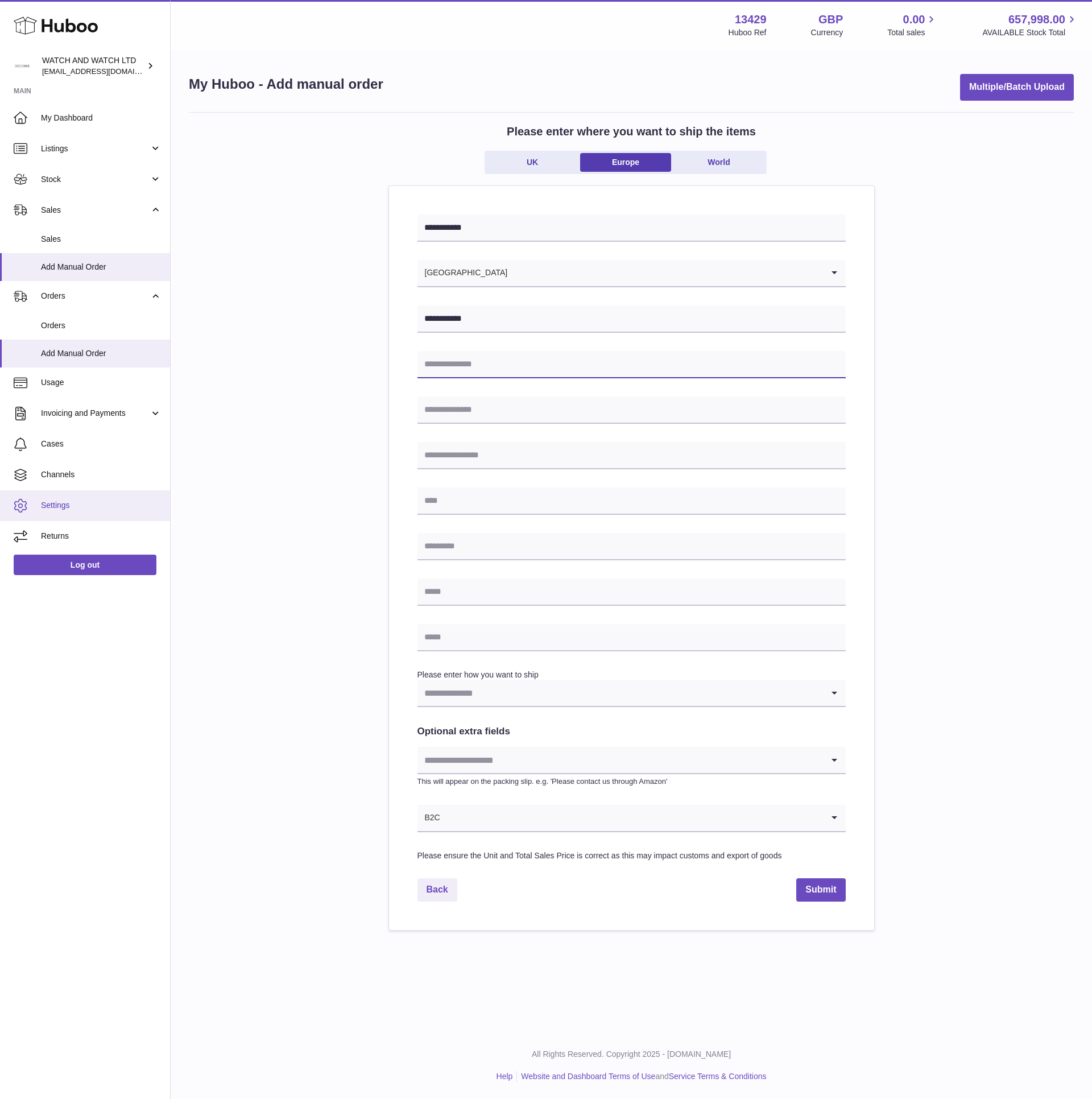
paste input "**********"
type input "**********"
click at [519, 504] on input "text" at bounding box center [631, 501] width 428 height 27
paste input "*****"
type input "*****"
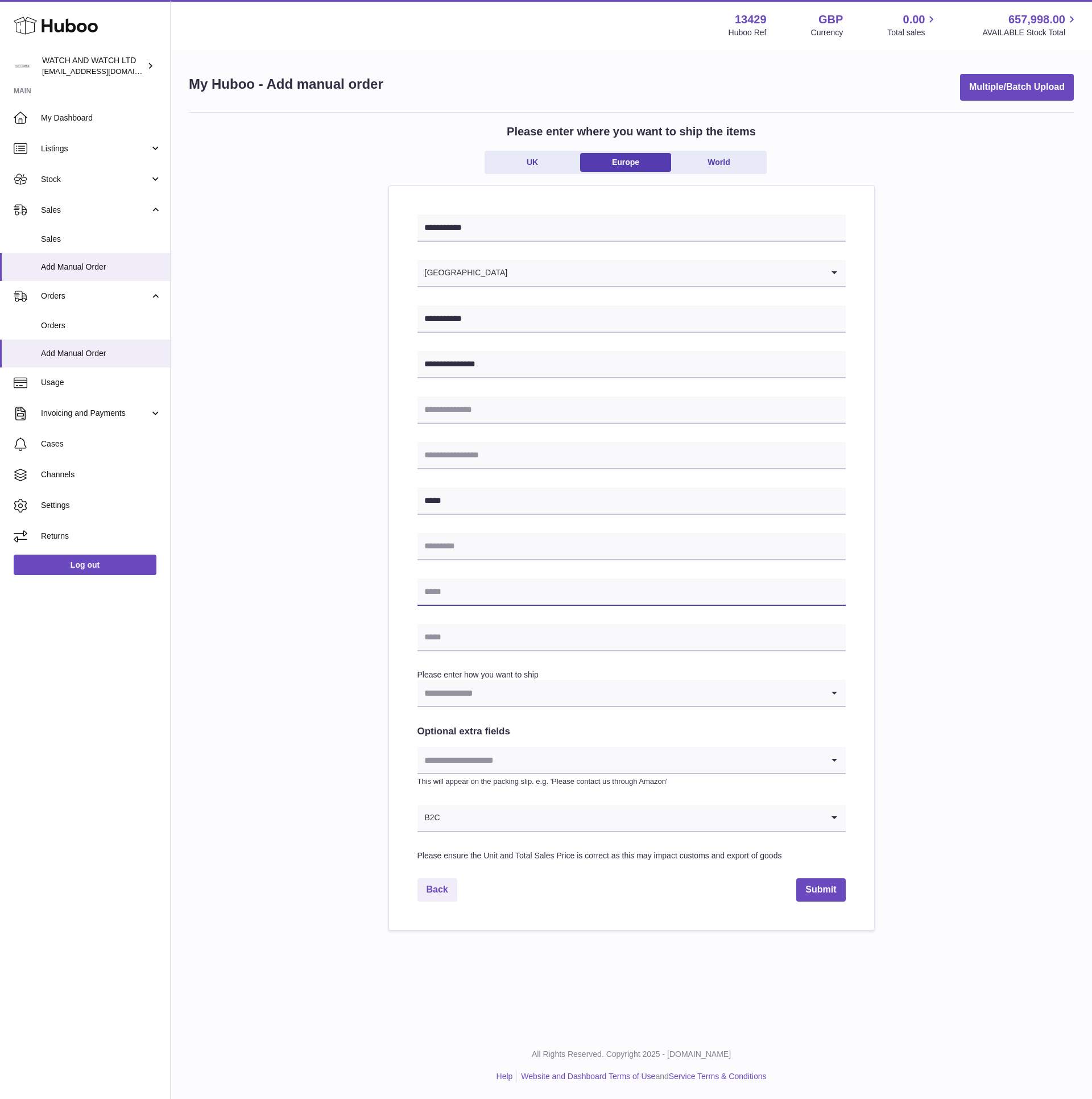
click at [487, 591] on input "text" at bounding box center [631, 592] width 428 height 27
click at [452, 639] on input "text" at bounding box center [631, 637] width 428 height 27
click at [472, 550] on input "text" at bounding box center [631, 546] width 428 height 27
paste input "******"
type input "******"
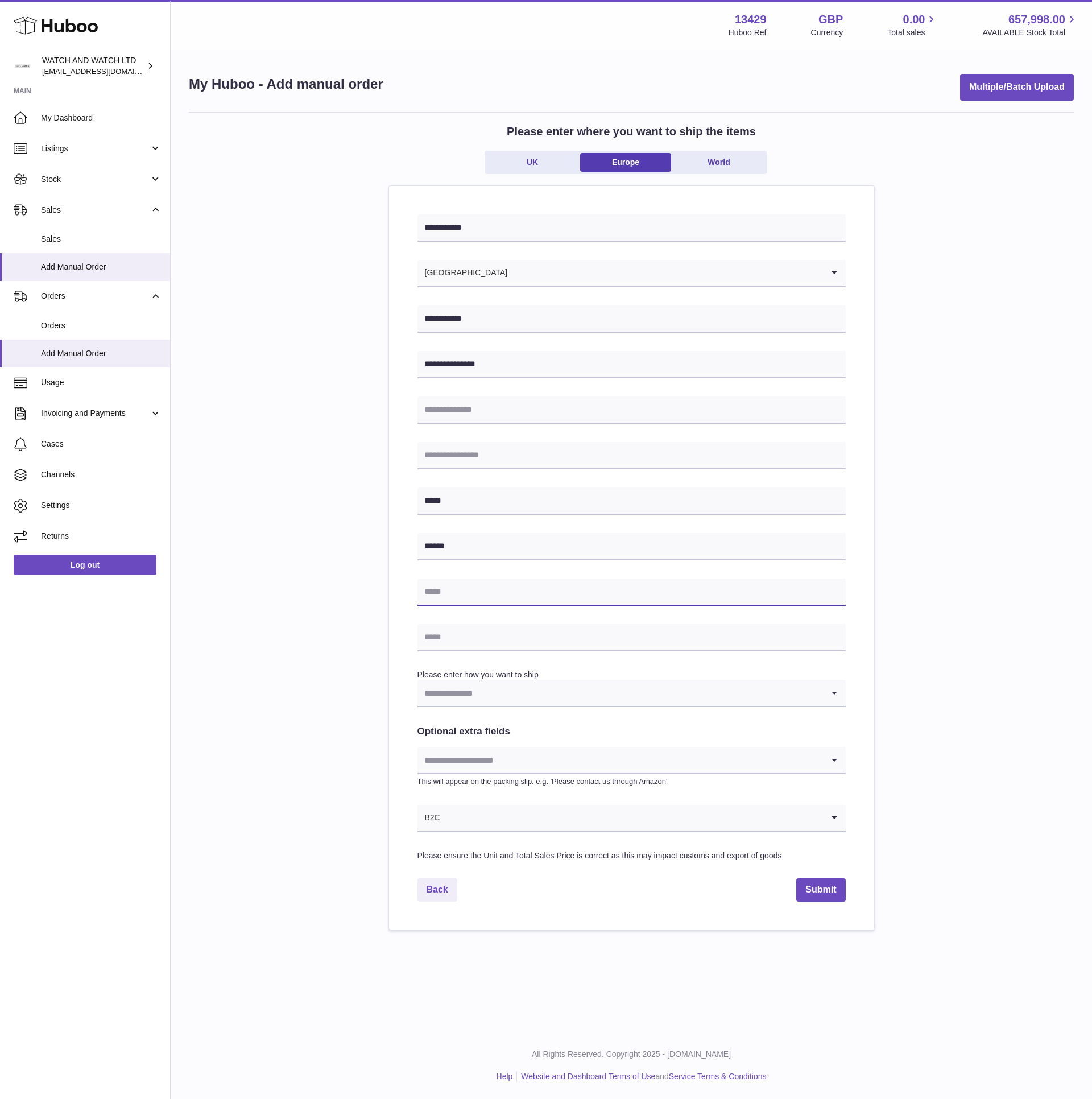
click at [489, 595] on input "text" at bounding box center [631, 592] width 428 height 27
paste input "**********"
type input "**********"
drag, startPoint x: 289, startPoint y: 571, endPoint x: 301, endPoint y: 574, distance: 12.4
click at [289, 571] on div "**********" at bounding box center [631, 521] width 885 height 819
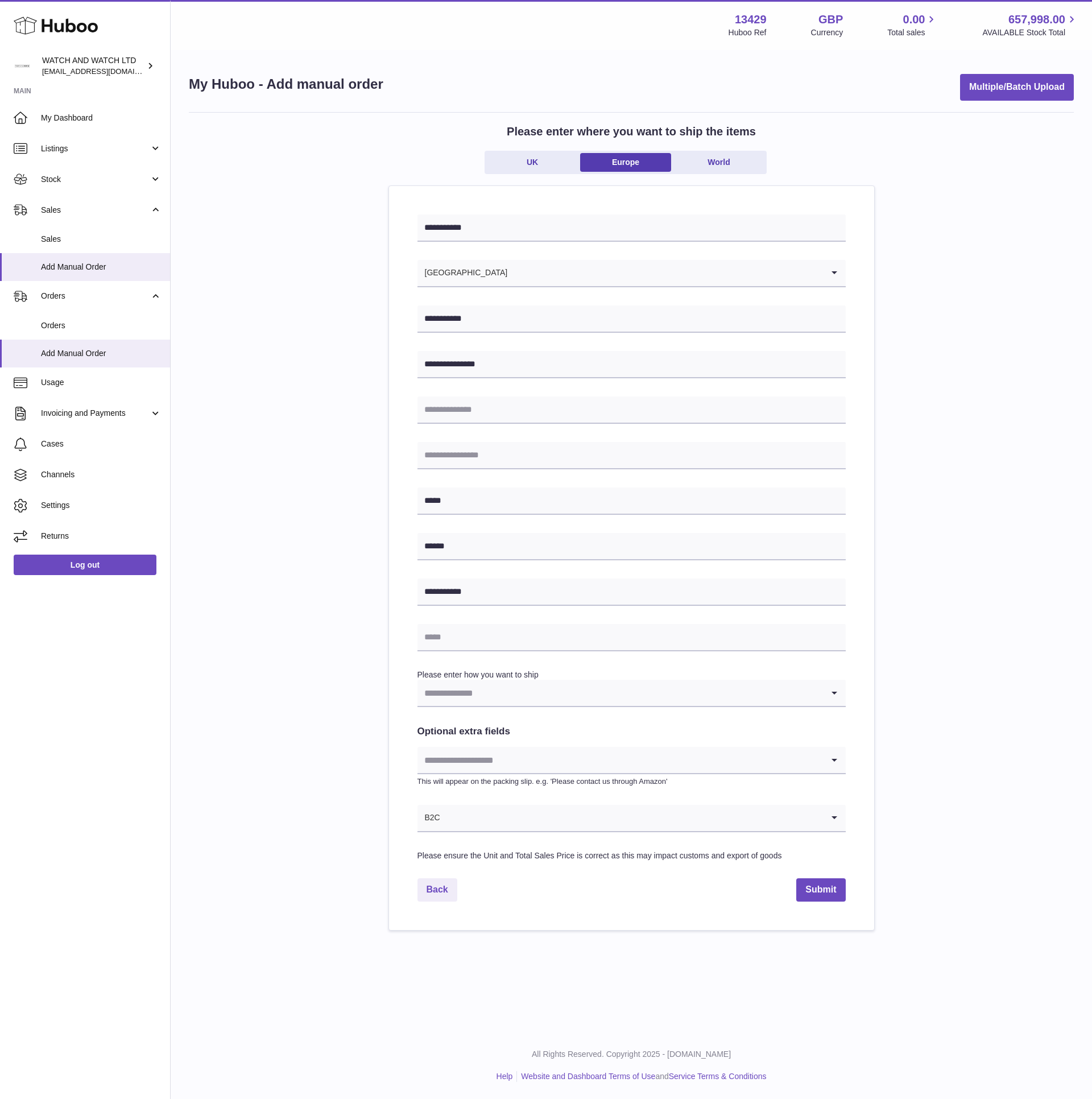
click at [570, 701] on input "Search for option" at bounding box center [619, 692] width 405 height 26
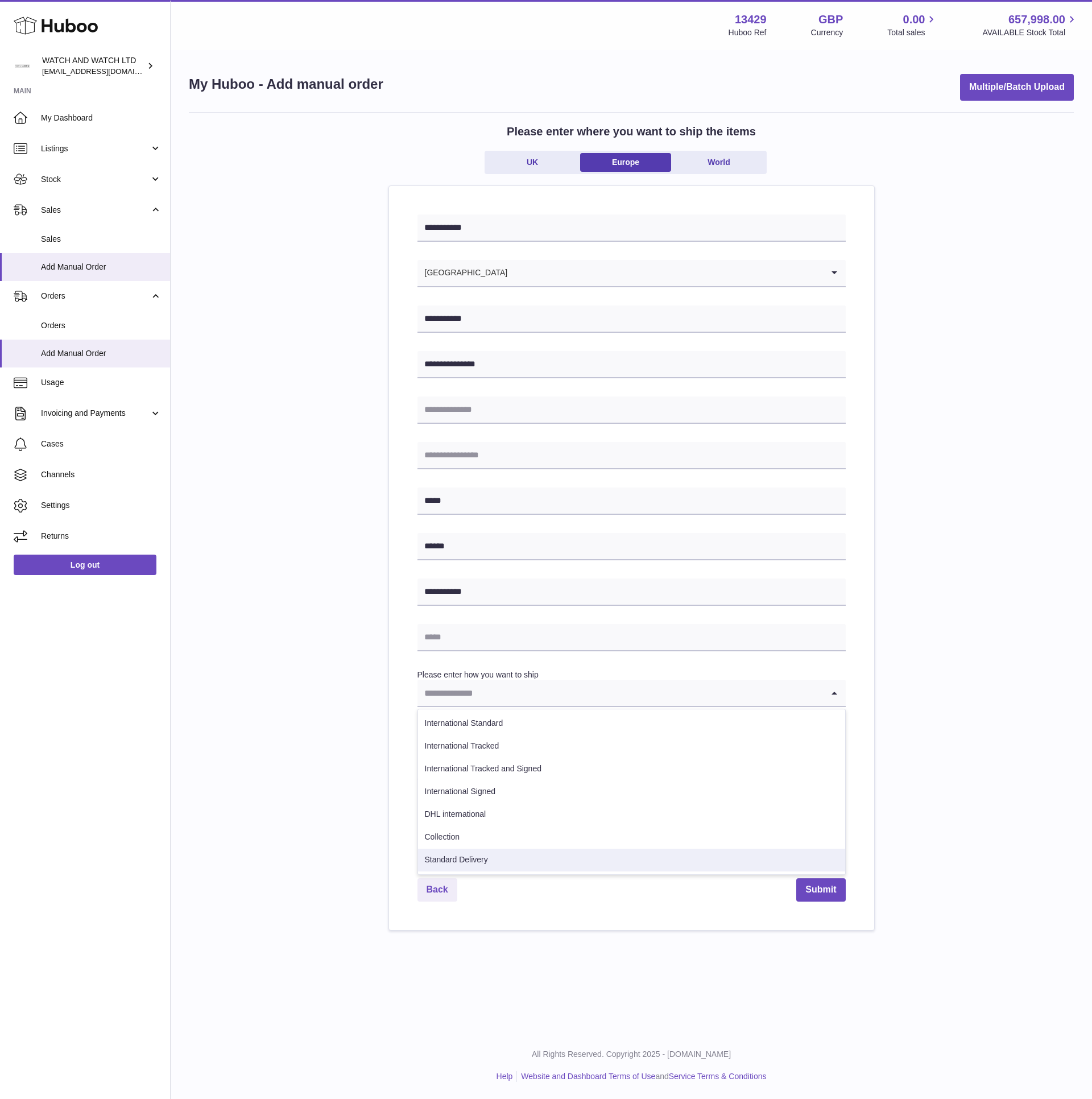
click at [537, 854] on li "Standard Delivery" at bounding box center [631, 860] width 427 height 23
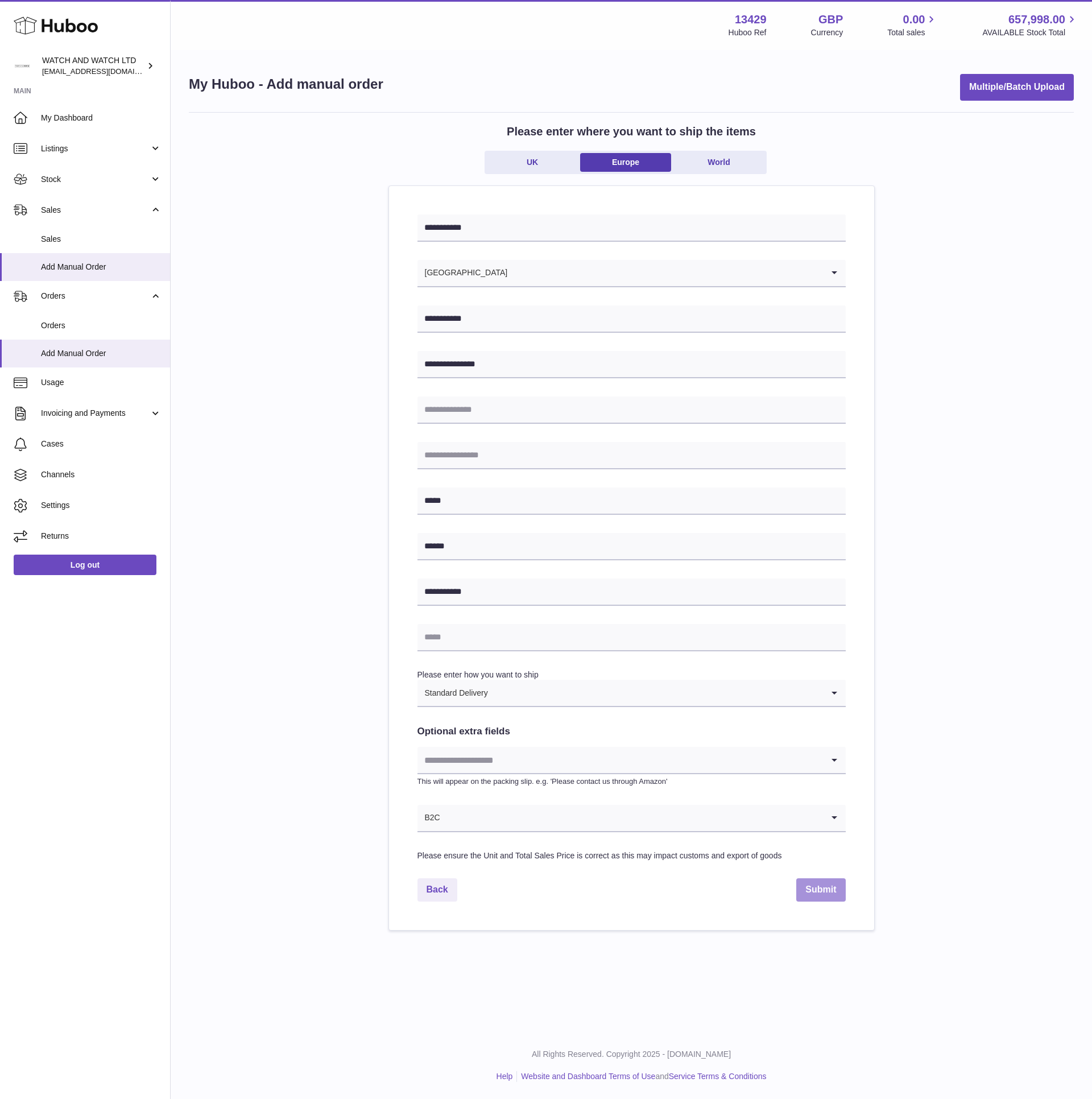
click at [830, 893] on button "Submit" at bounding box center [820, 889] width 49 height 23
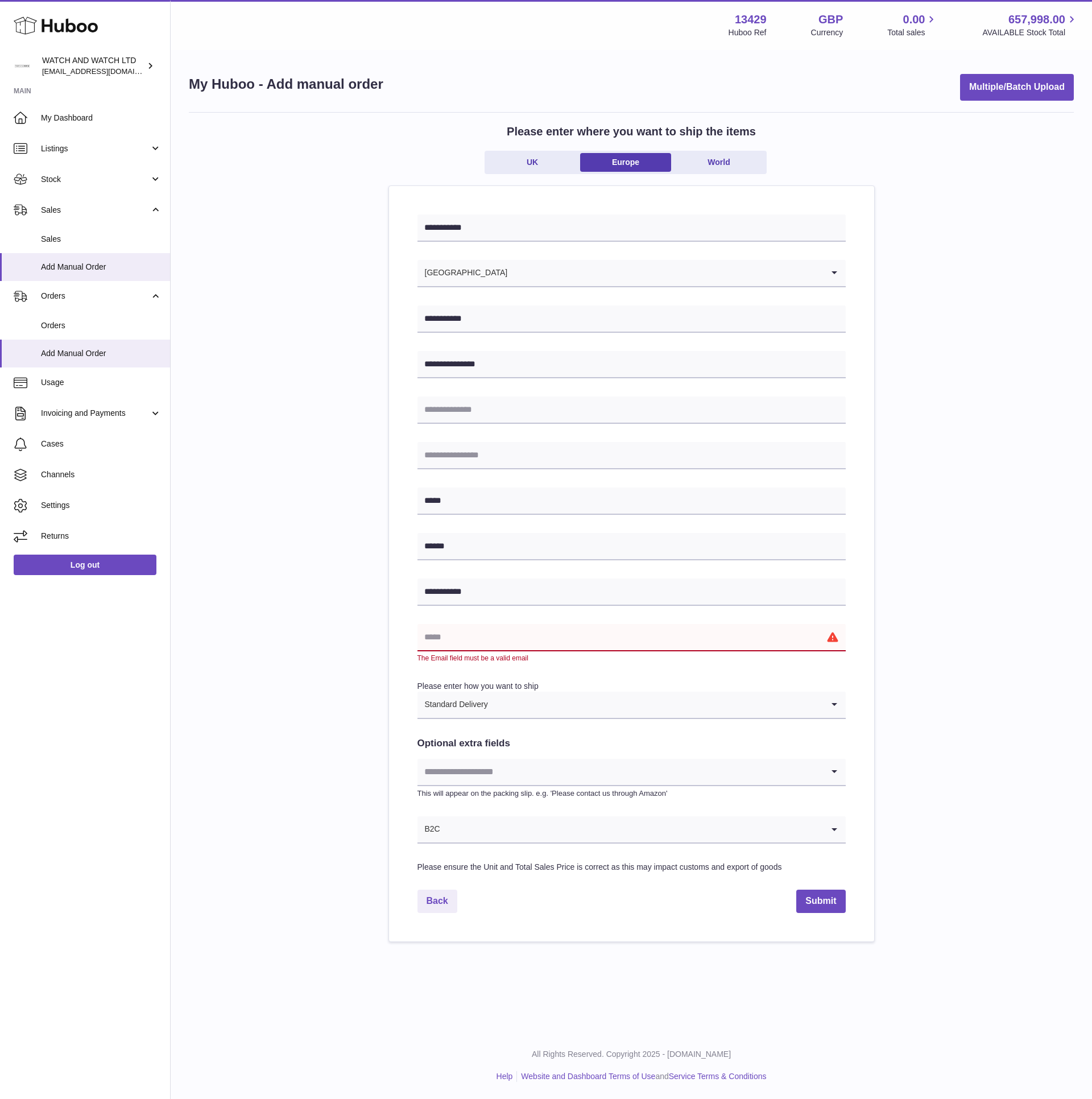
click at [687, 639] on input "text" at bounding box center [631, 637] width 428 height 27
type input "**********"
type input "*********"
type input "******"
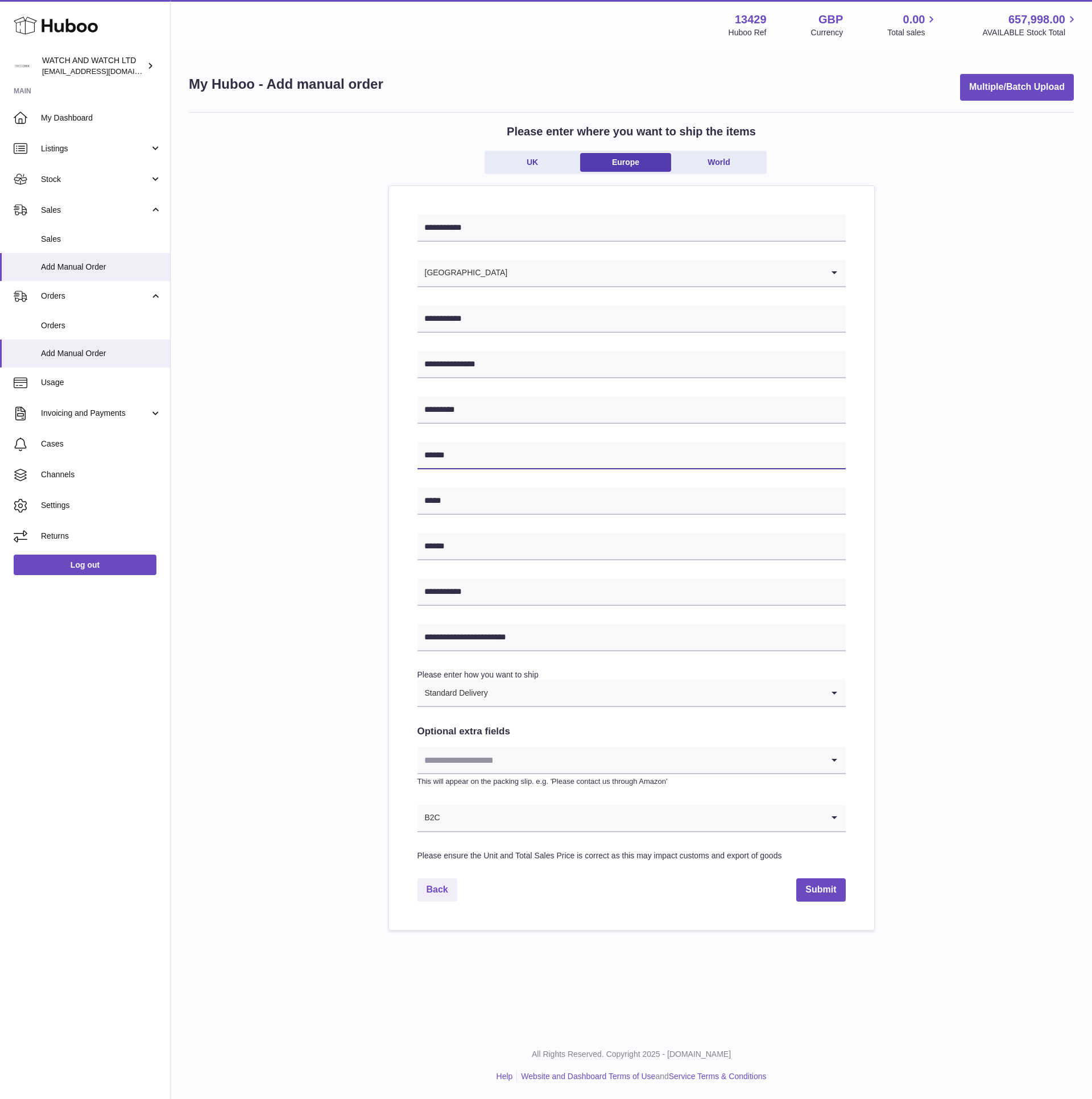
click at [482, 445] on input "******" at bounding box center [631, 456] width 428 height 27
click at [482, 444] on input "******" at bounding box center [631, 456] width 428 height 27
click at [482, 420] on input "*********" at bounding box center [631, 410] width 428 height 27
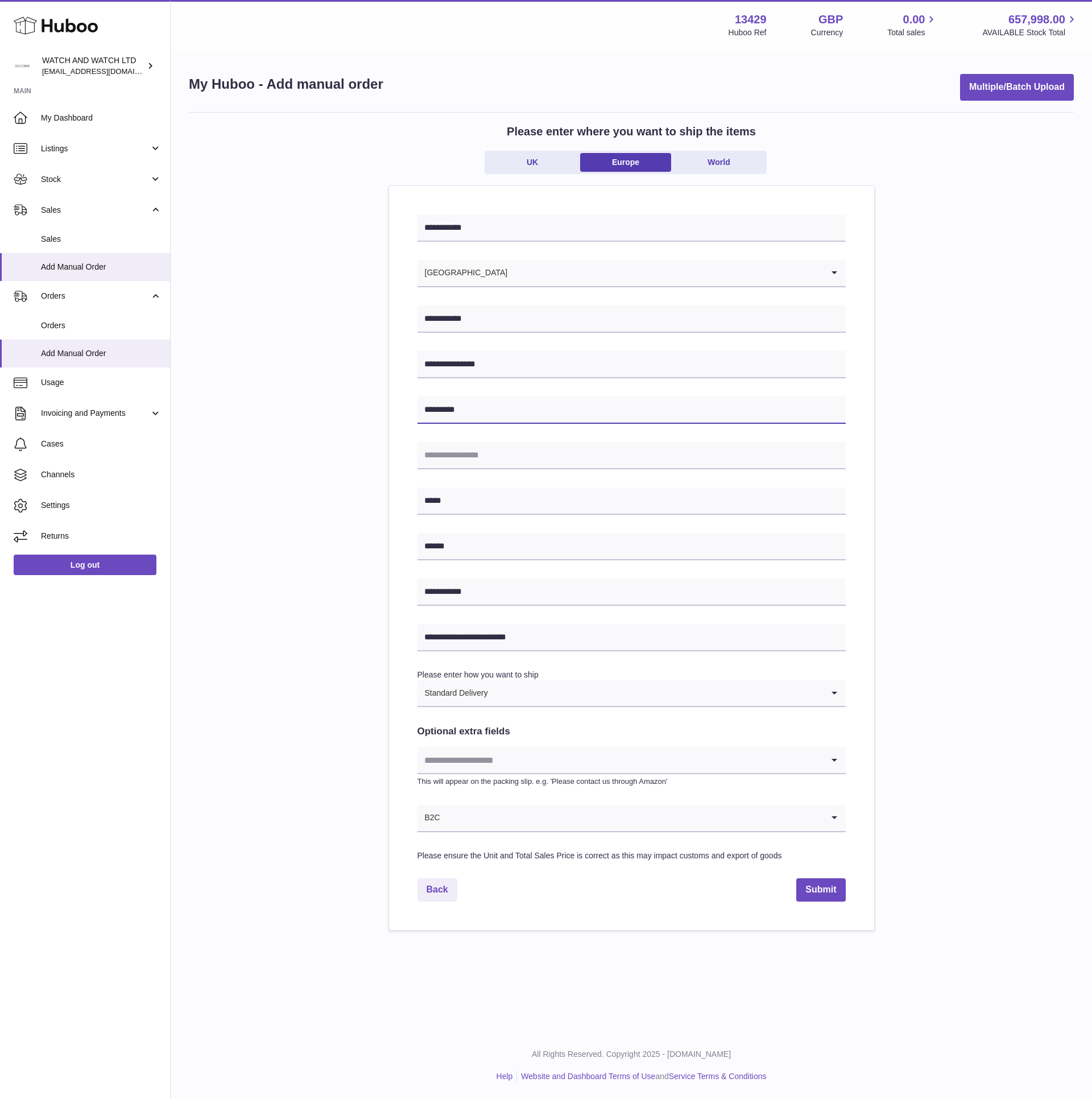
click at [482, 420] on input "*********" at bounding box center [631, 410] width 428 height 27
click at [278, 431] on div "**********" at bounding box center [631, 521] width 885 height 819
click at [829, 887] on button "Submit" at bounding box center [820, 889] width 49 height 23
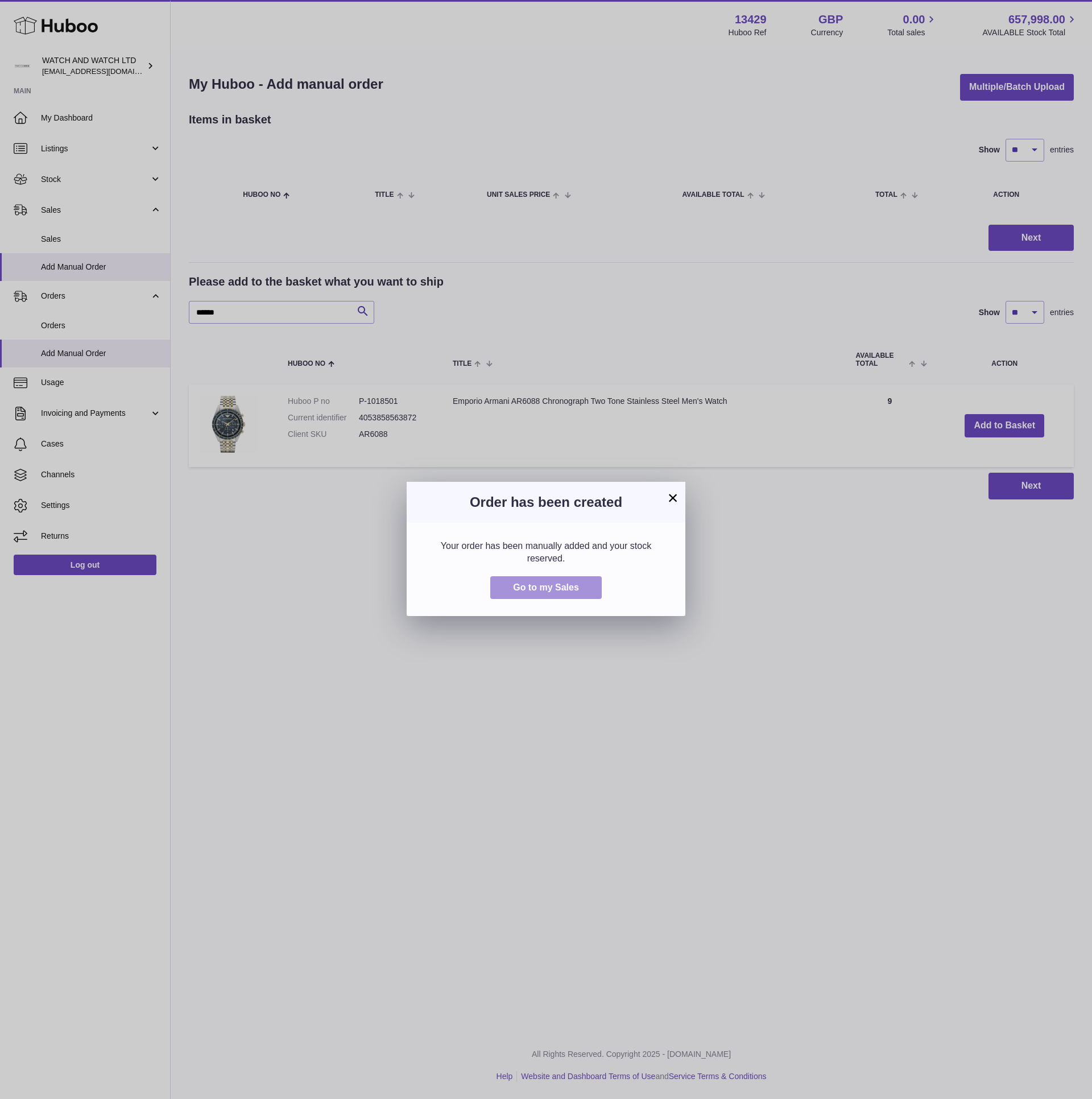
click at [557, 592] on button "Go to my Sales" at bounding box center [546, 587] width 111 height 23
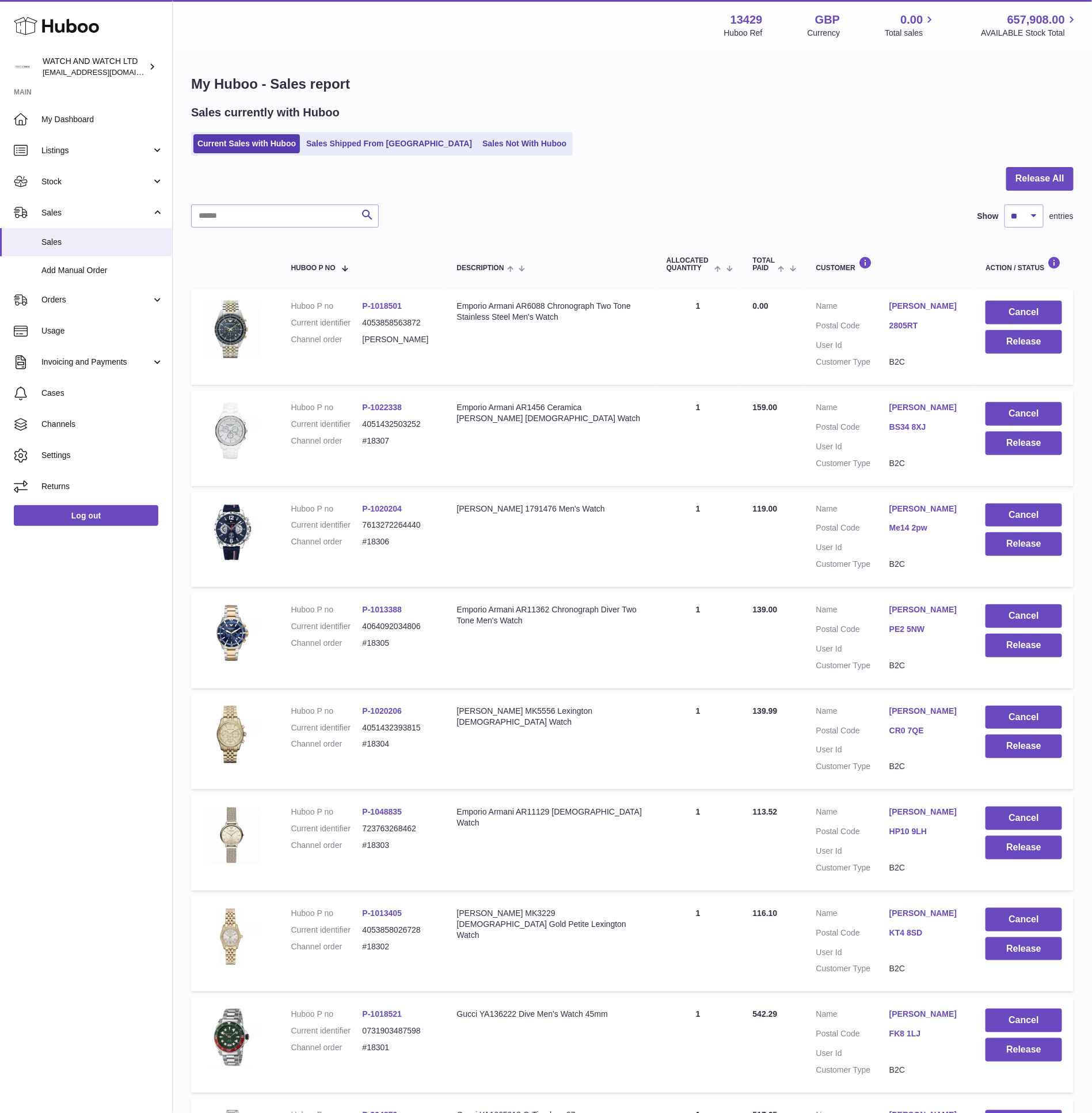
click at [369, 303] on link "P-1018501" at bounding box center [383, 306] width 40 height 9
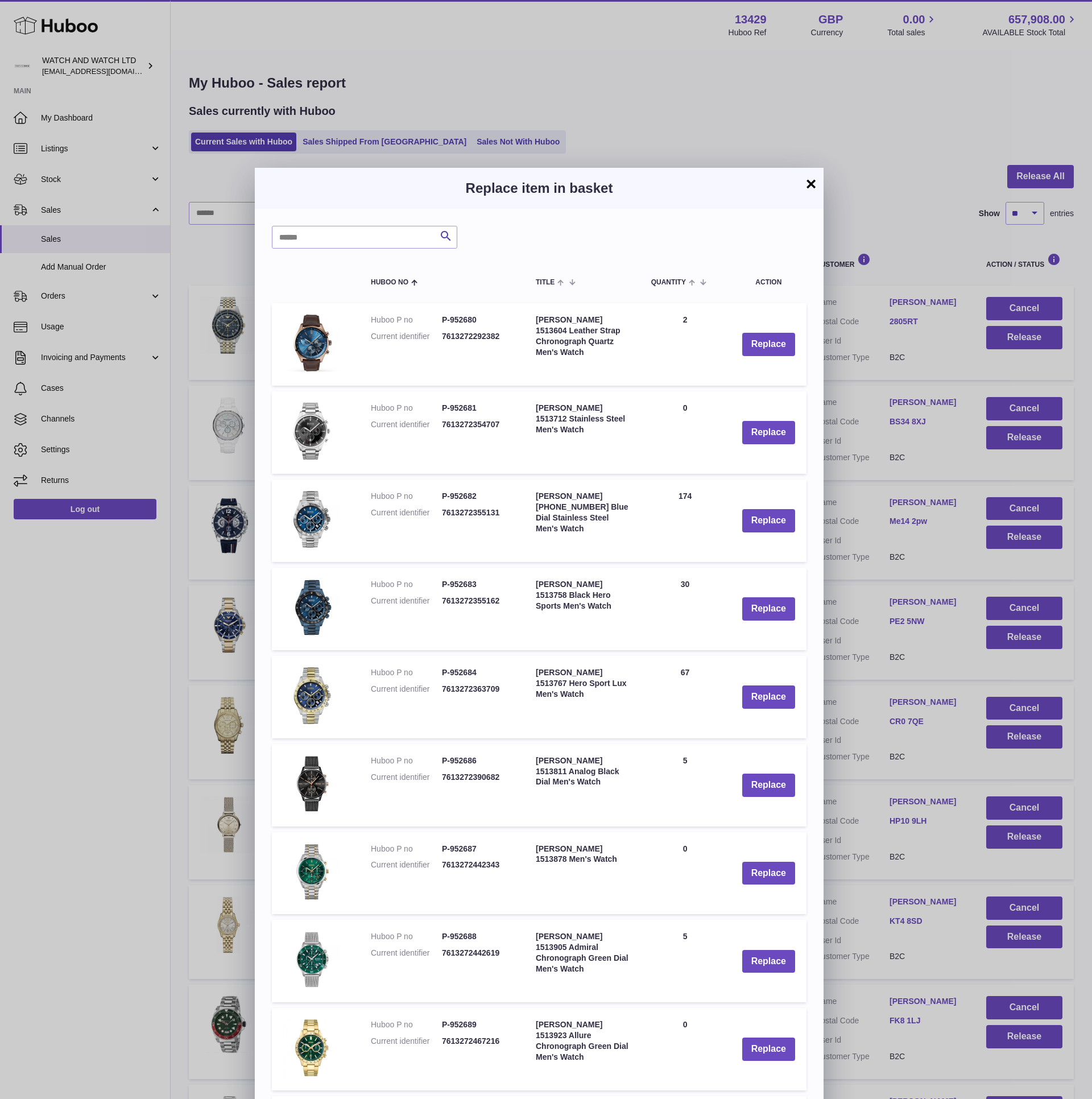
click at [809, 179] on button "×" at bounding box center [811, 183] width 14 height 14
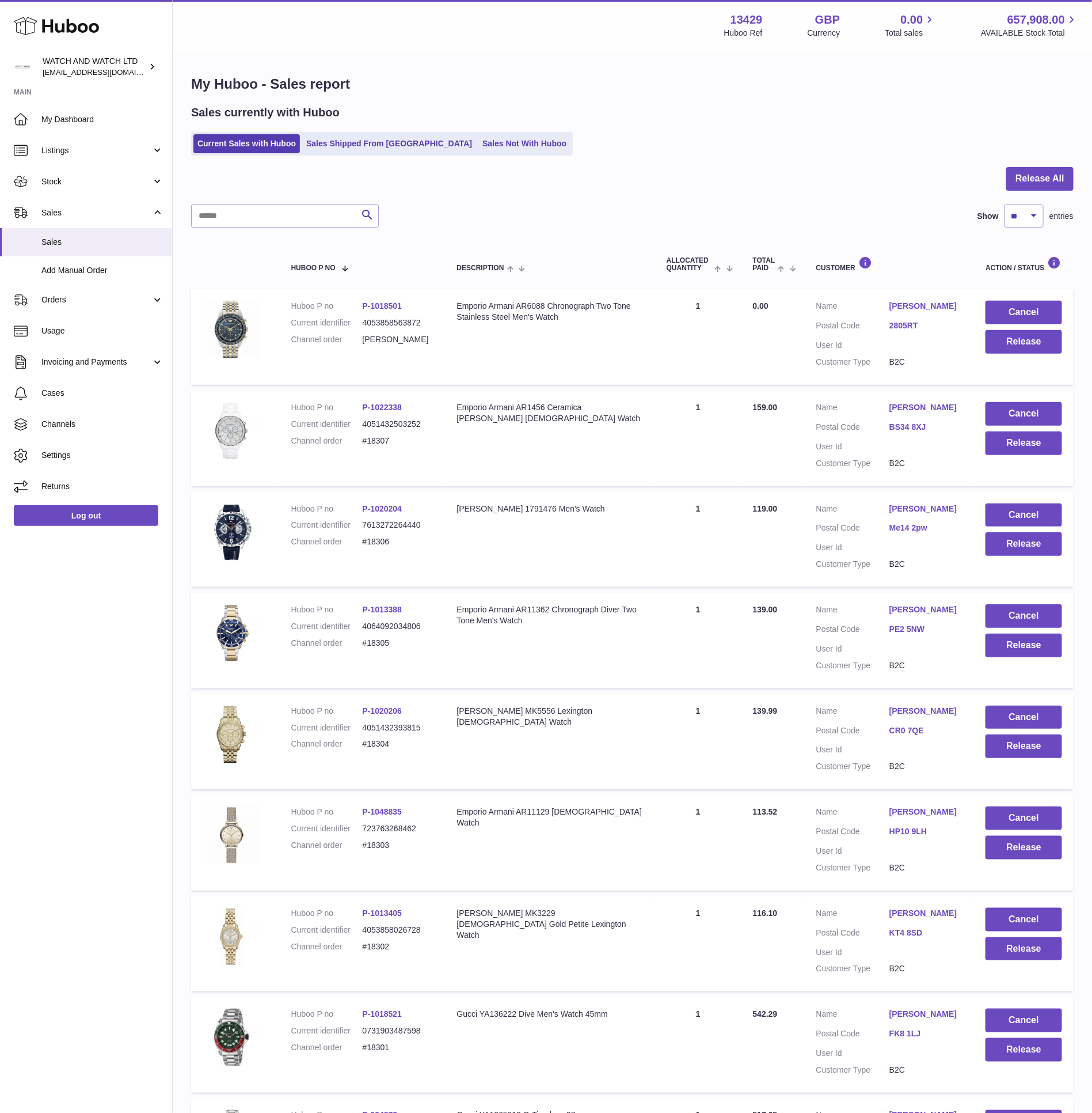
click at [742, 171] on div at bounding box center [632, 185] width 883 height 37
drag, startPoint x: 763, startPoint y: 71, endPoint x: 762, endPoint y: 77, distance: 6.1
click at [763, 71] on div "My Huboo - Sales report Sales currently with Huboo Current Sales with Huboo Sal…" at bounding box center [632, 702] width 919 height 1301
click at [529, 302] on div "Emporio Armani AR6088 Chronograph Two Tone Stainless Steel Men's Watch" at bounding box center [550, 311] width 186 height 22
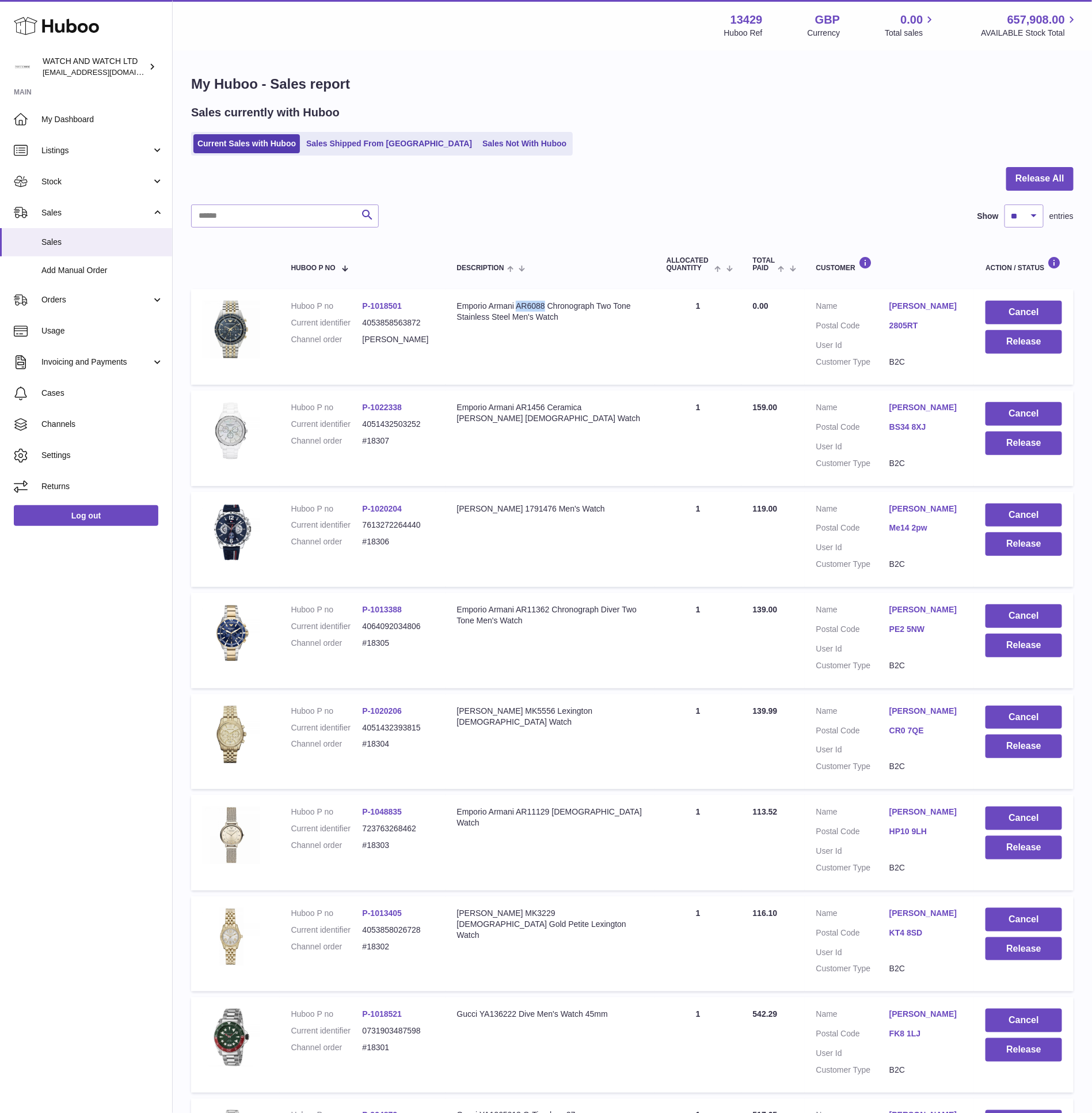
click at [529, 302] on div "Emporio Armani AR6088 Chronograph Two Tone Stainless Steel Men's Watch" at bounding box center [550, 311] width 186 height 22
copy div "AR6088"
click at [574, 153] on div "Current Sales with Huboo Sales Shipped From [GEOGRAPHIC_DATA] Sales Not With Hu…" at bounding box center [632, 143] width 883 height 24
click at [1002, 342] on button "Release" at bounding box center [1024, 342] width 77 height 24
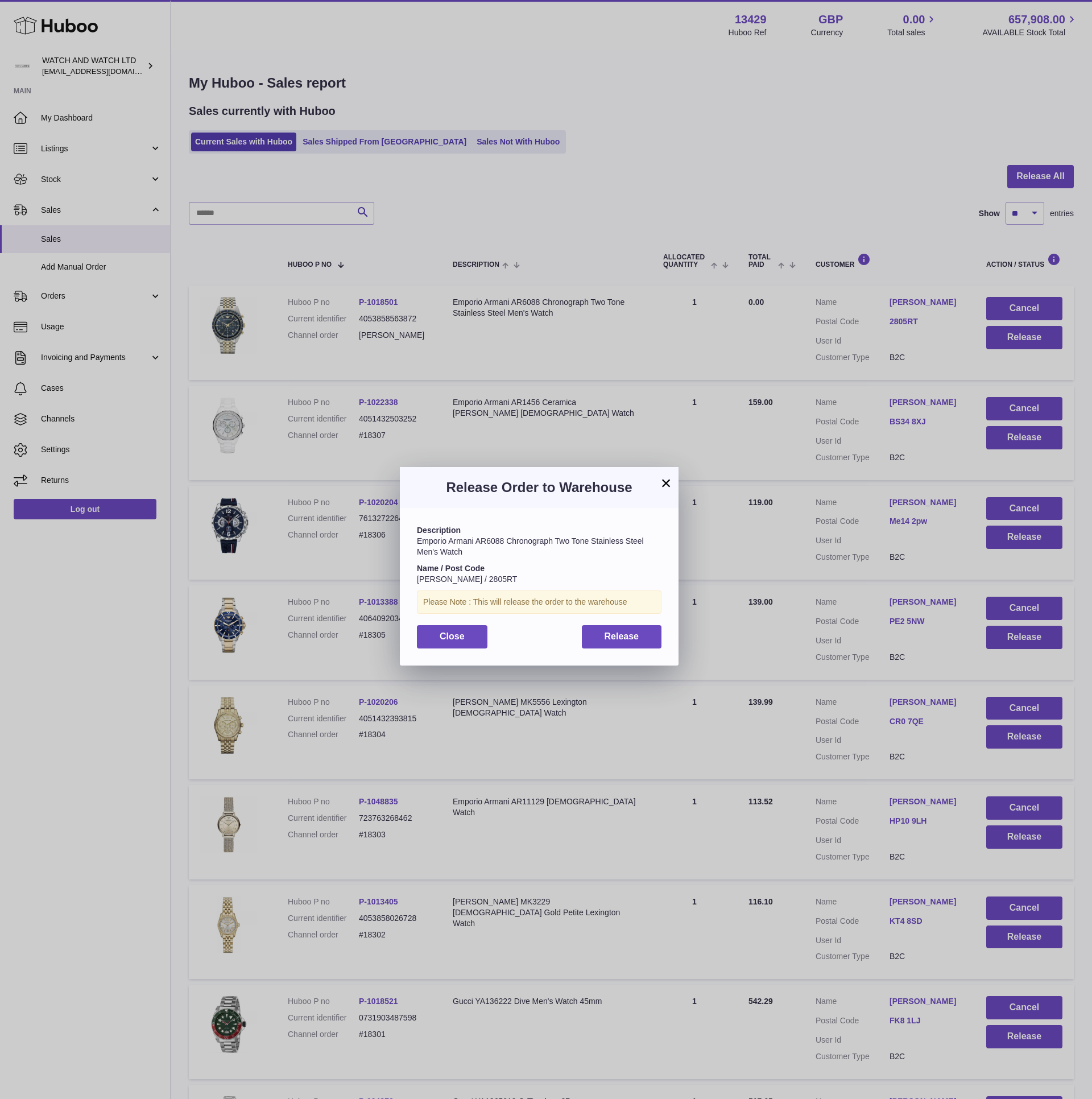
click at [664, 487] on button "×" at bounding box center [666, 483] width 14 height 14
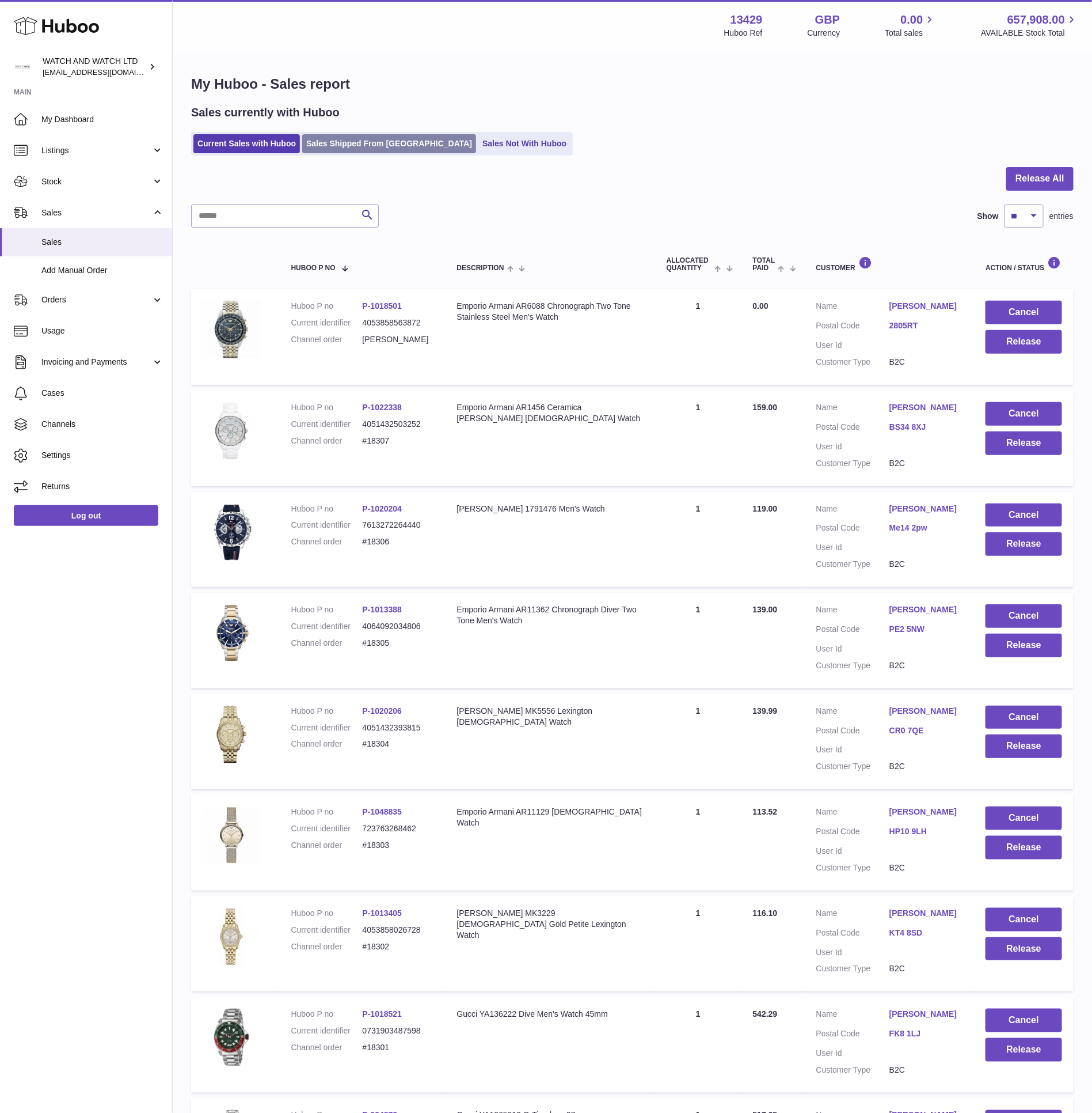
click at [346, 136] on link "Sales Shipped From [GEOGRAPHIC_DATA]" at bounding box center [389, 143] width 174 height 19
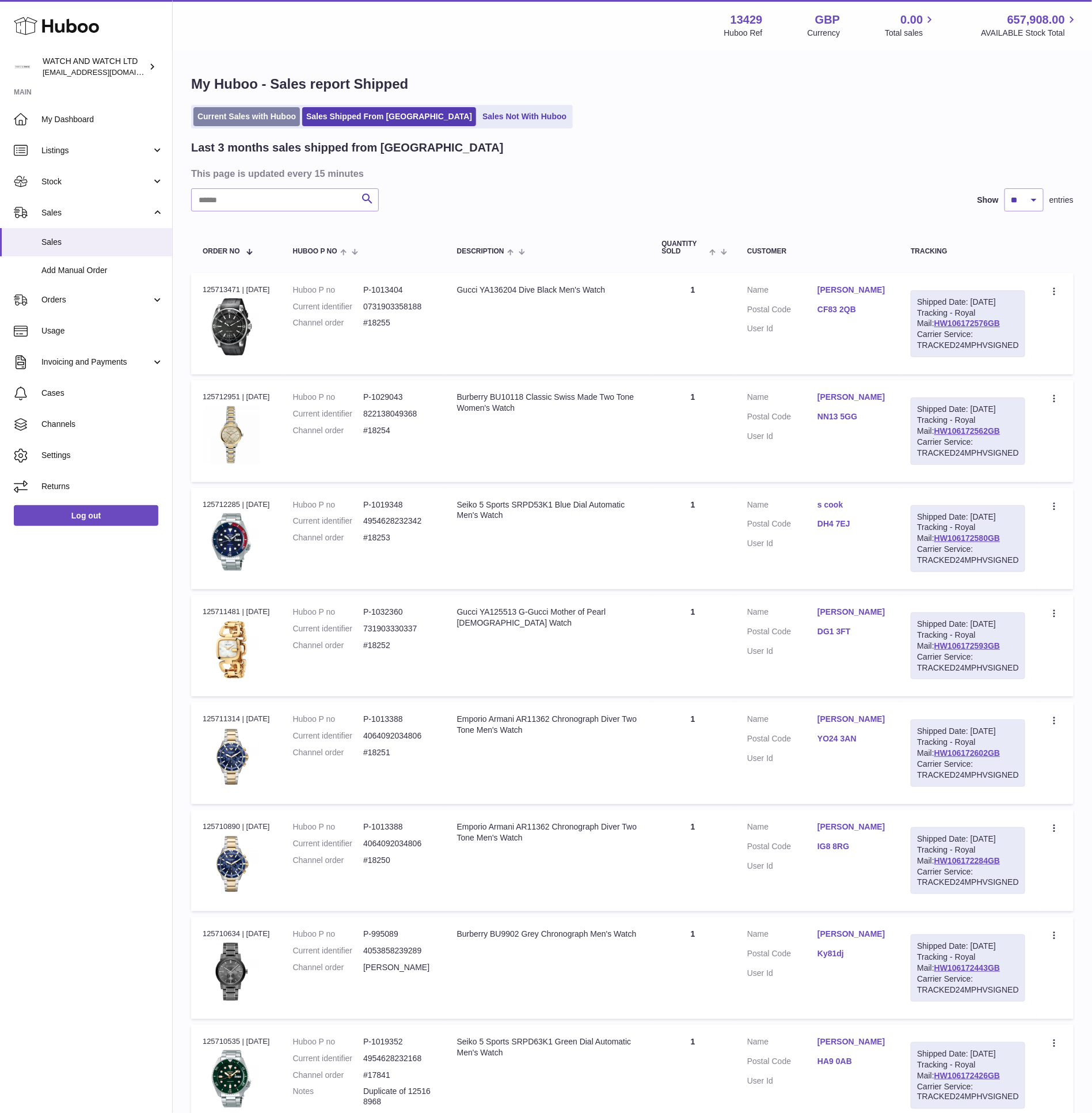
click at [259, 115] on link "Current Sales with Huboo" at bounding box center [247, 116] width 107 height 19
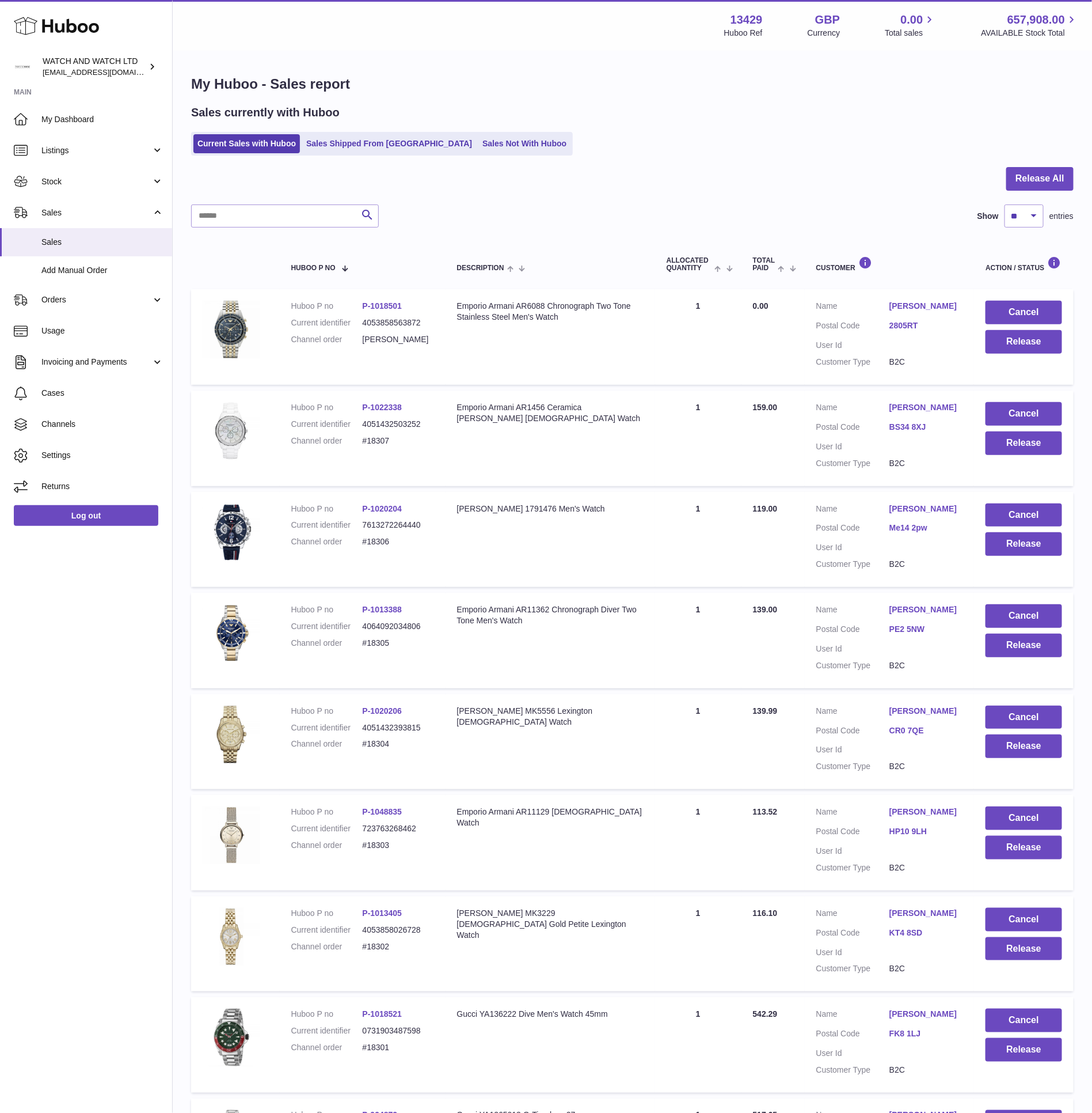
click at [579, 195] on div at bounding box center [632, 185] width 883 height 37
click at [95, 299] on span "Orders" at bounding box center [96, 300] width 110 height 11
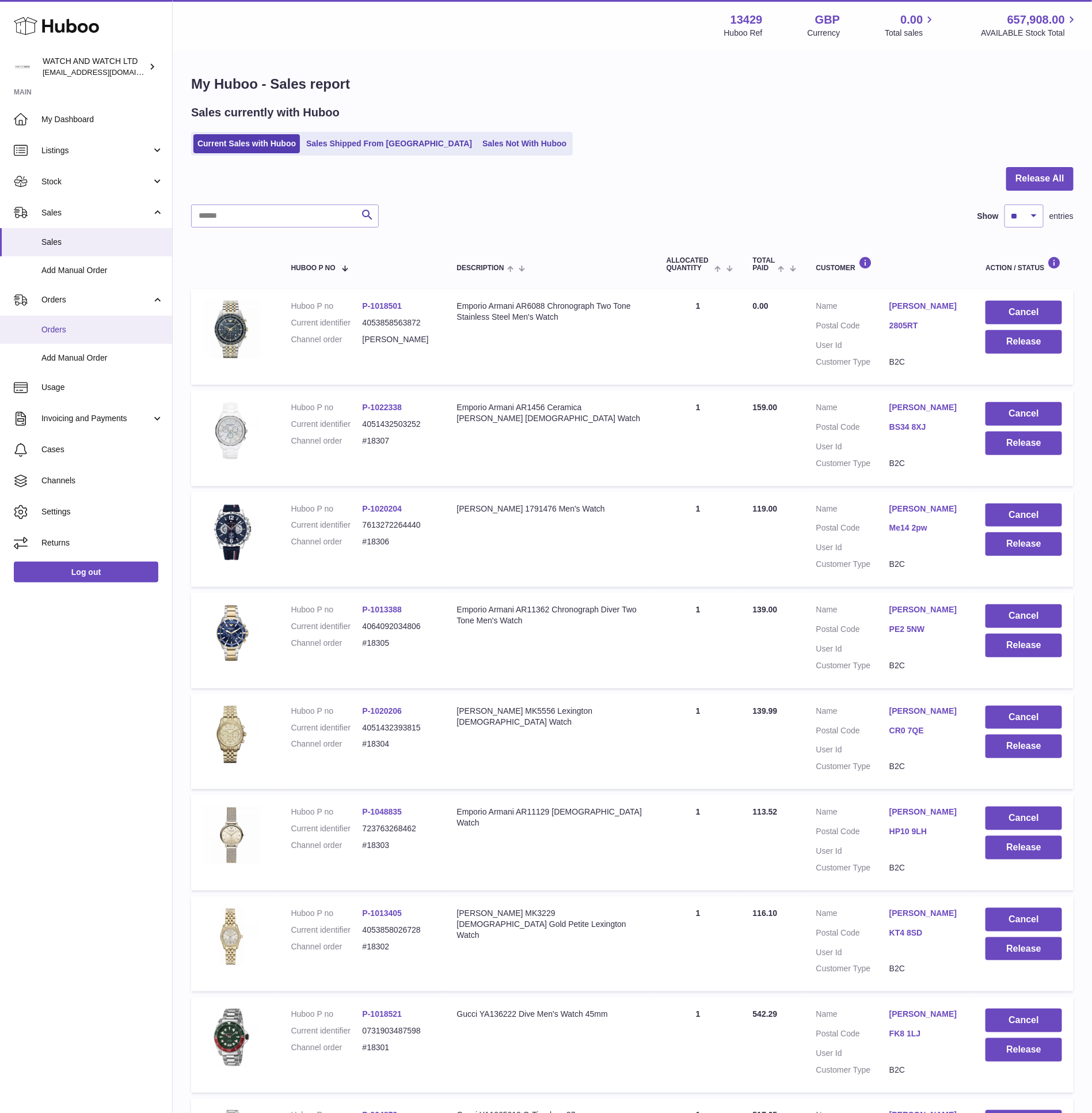
click at [124, 335] on link "Orders" at bounding box center [86, 330] width 172 height 28
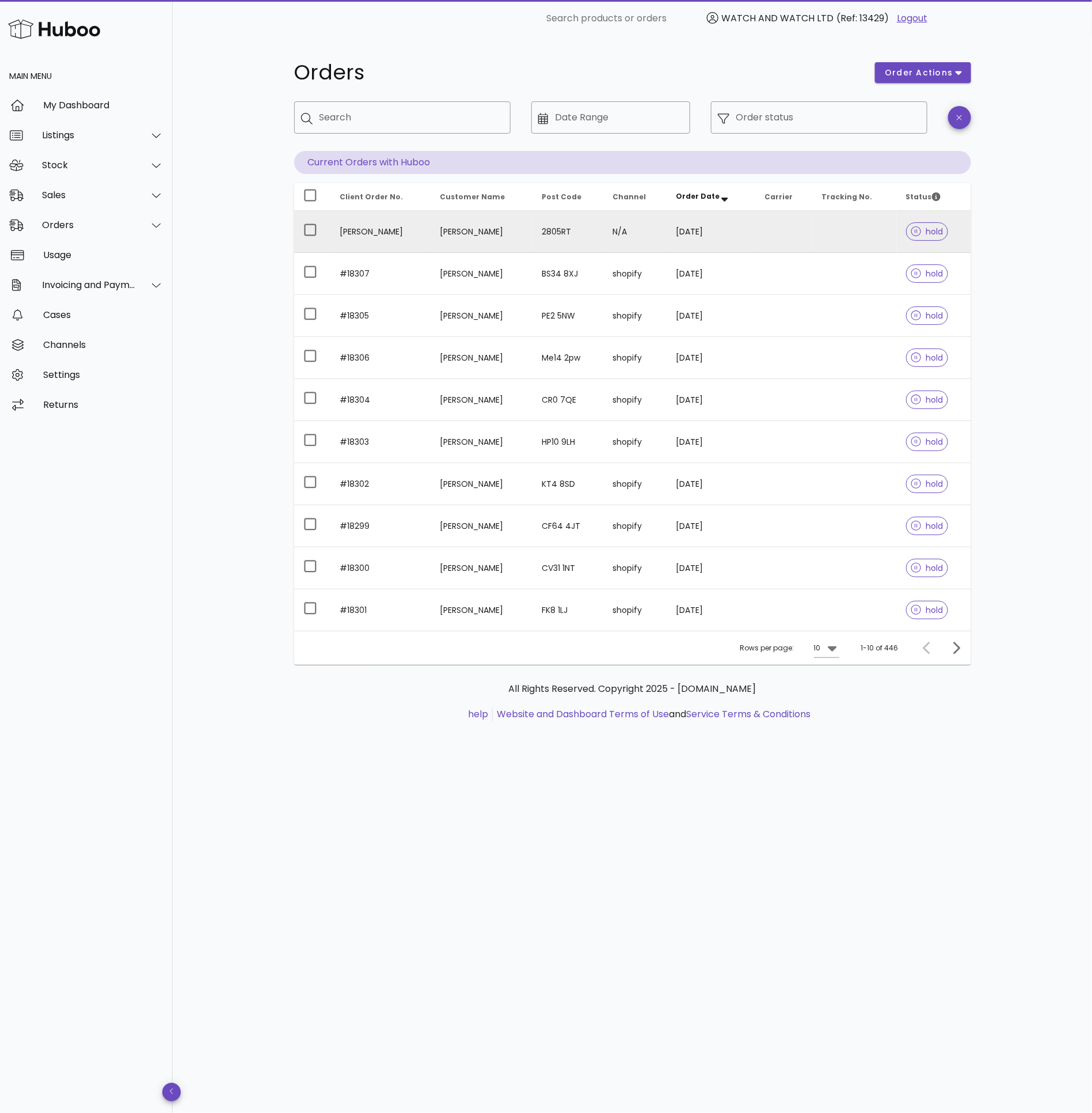
click at [399, 242] on td "[PERSON_NAME]" at bounding box center [380, 231] width 100 height 42
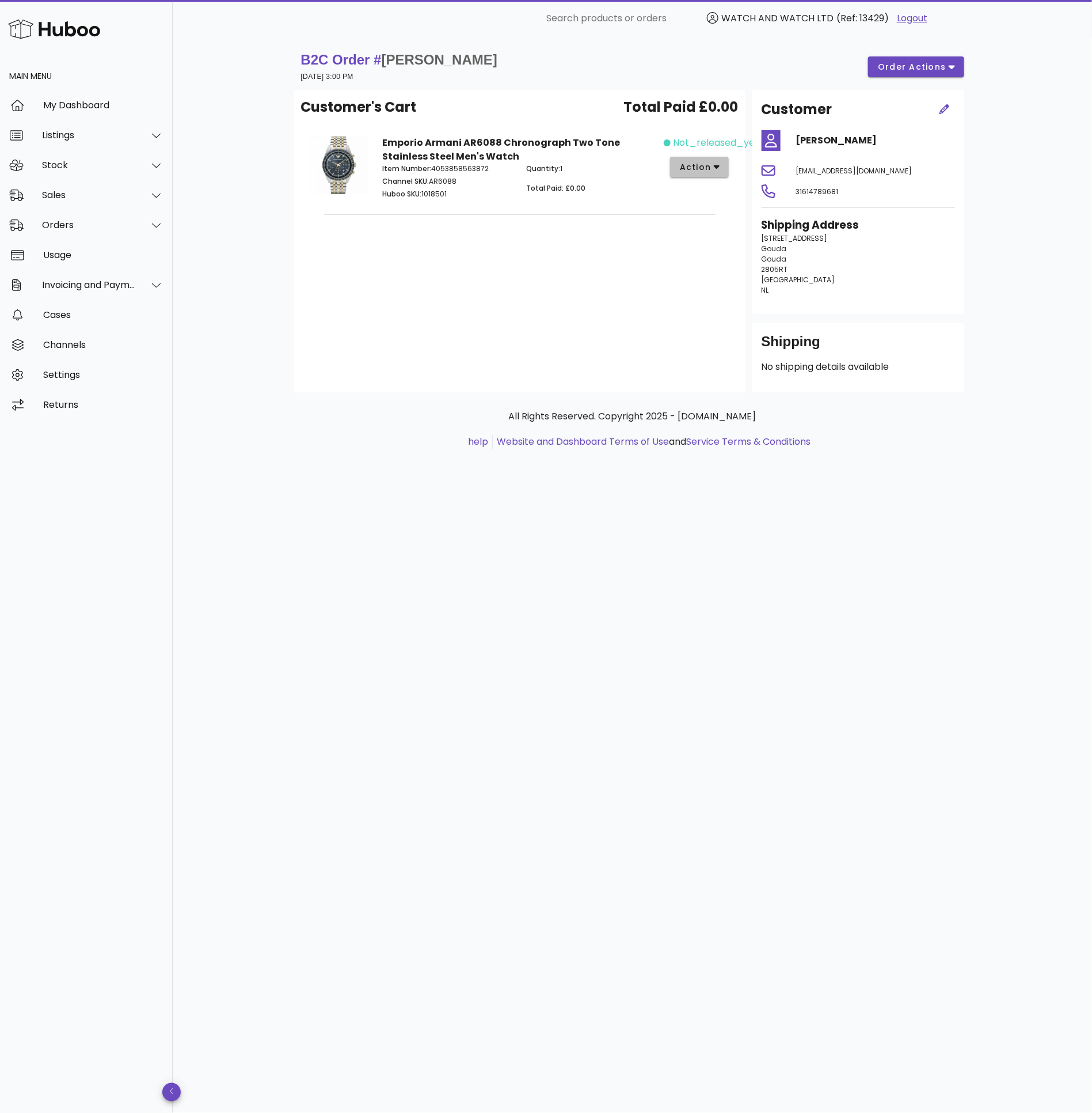
click at [706, 170] on span "action" at bounding box center [696, 167] width 32 height 12
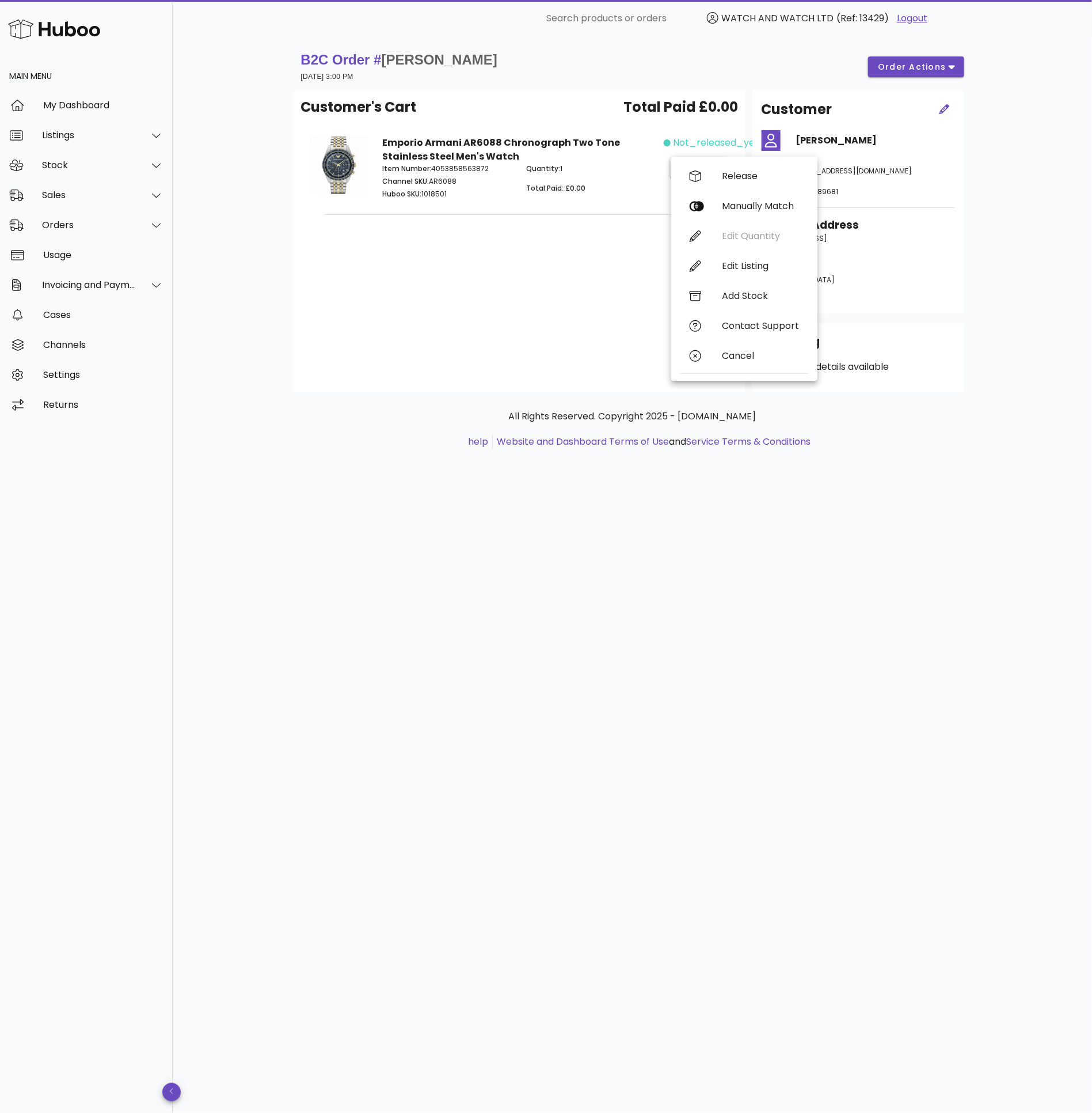
click at [1000, 187] on div "B2C Order # Levi Soijer 01 October 2025 at 3:00 PM order actions Customer's Car…" at bounding box center [632, 574] width 919 height 1076
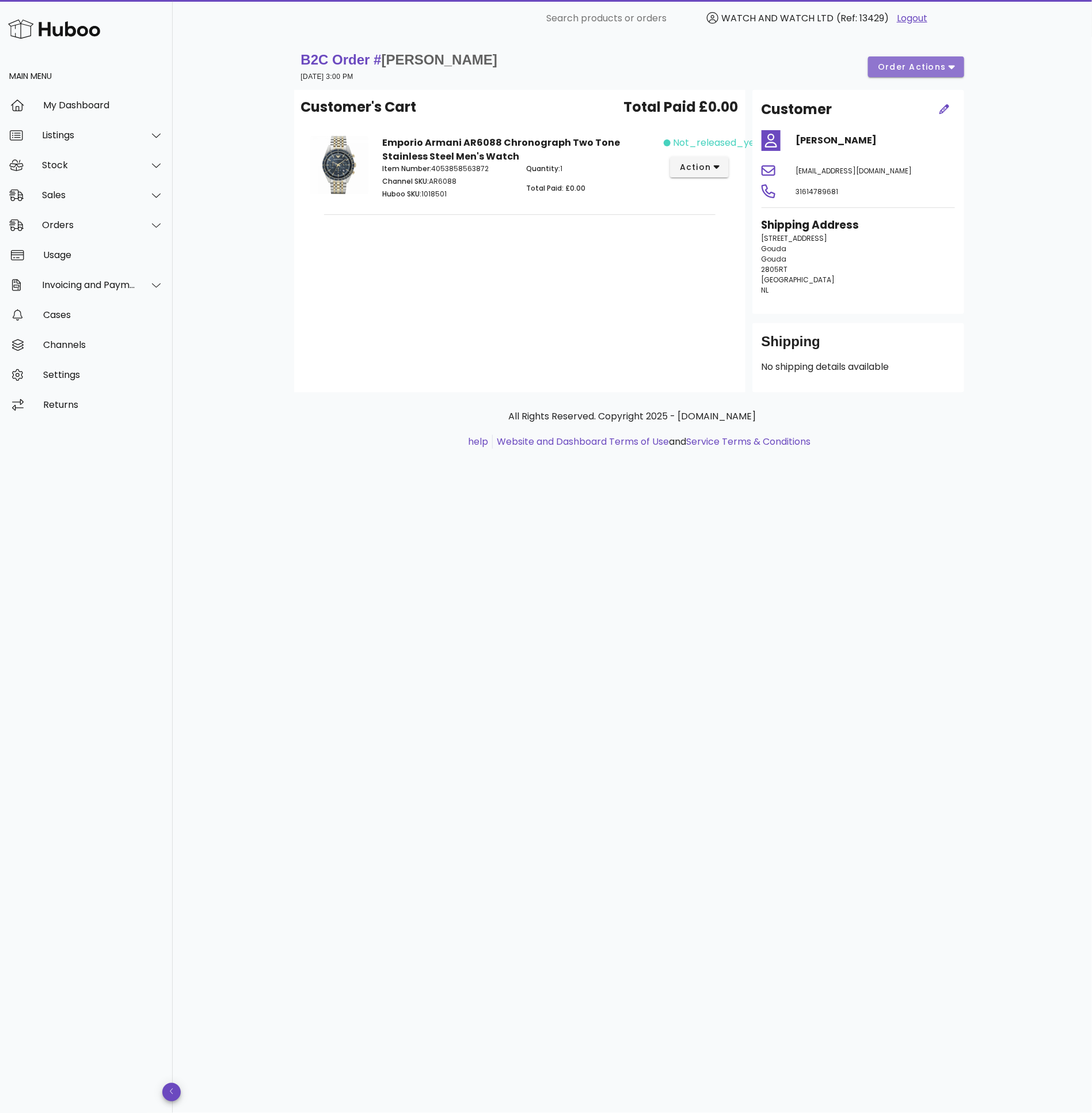
click at [934, 61] on span "order actions" at bounding box center [912, 67] width 69 height 12
click at [997, 234] on div "B2C Order # Levi Soijer 01 October 2025 at 3:00 PM order actions Customer's Car…" at bounding box center [632, 260] width 732 height 448
click at [701, 167] on span "action" at bounding box center [696, 167] width 32 height 12
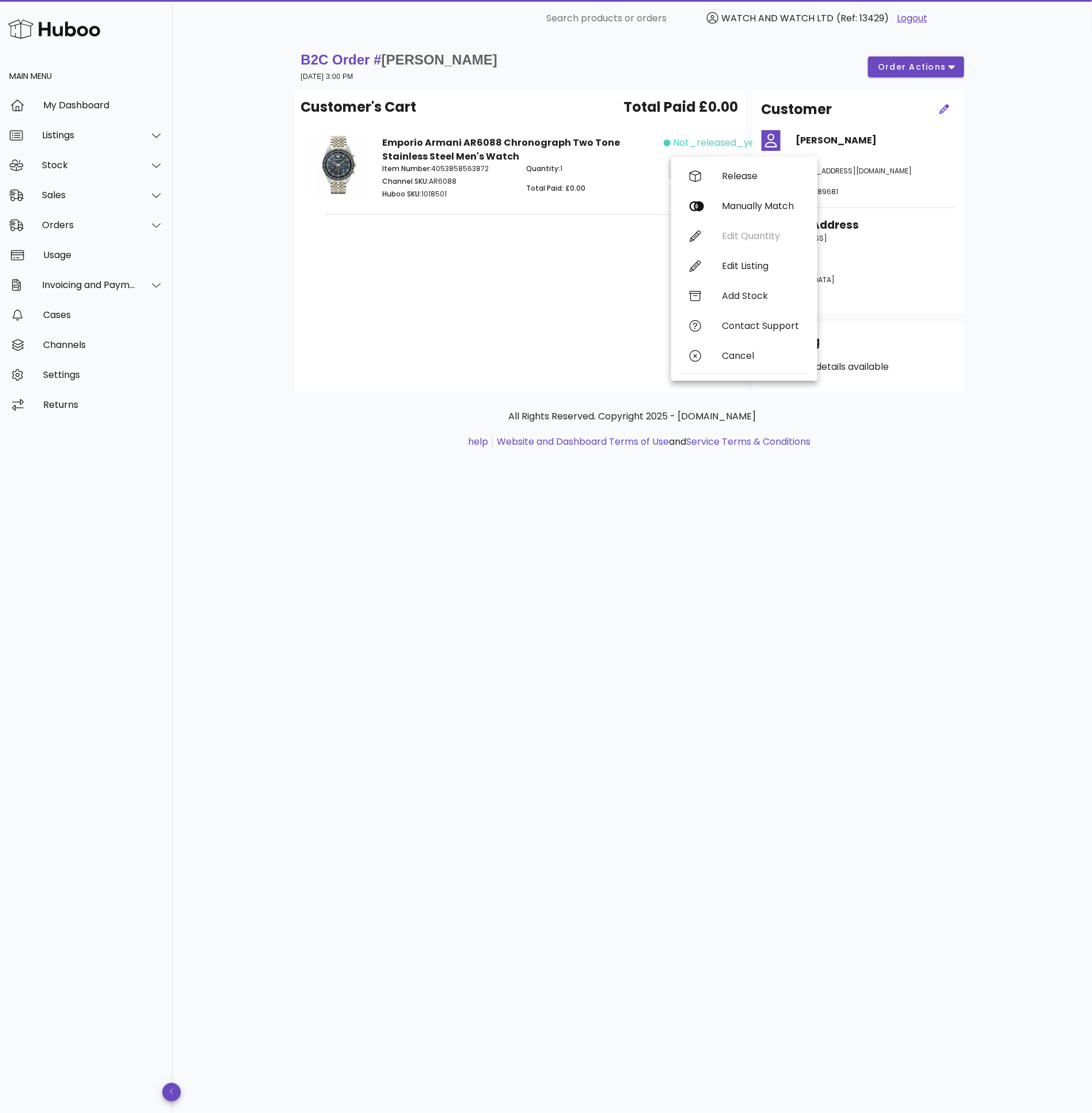
click at [547, 311] on div "Customer's Cart Total Paid £0.00 Emporio Armani AR6088 Chronograph Two Tone Sta…" at bounding box center [520, 241] width 451 height 302
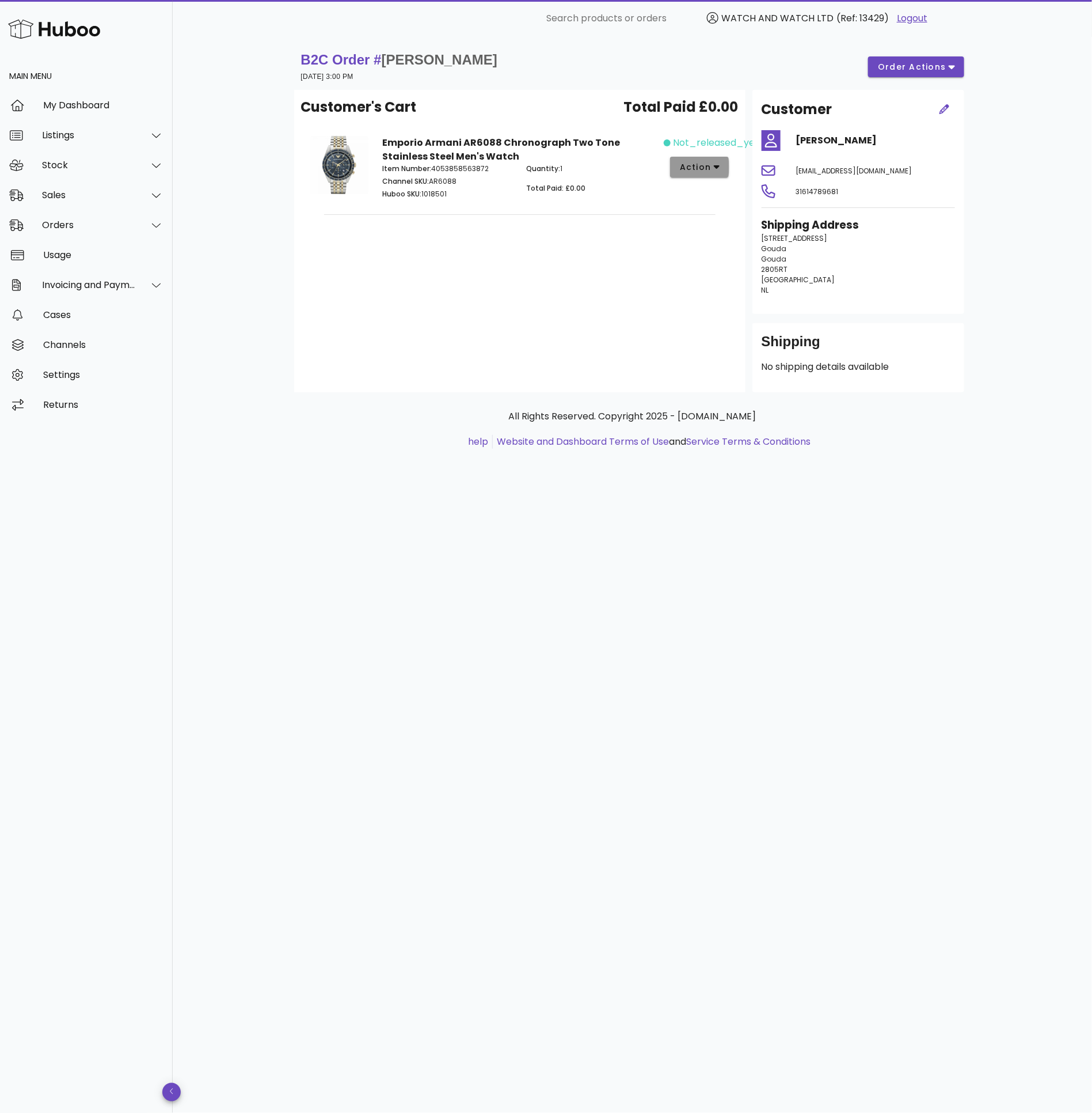
click at [710, 161] on span "action" at bounding box center [696, 167] width 32 height 12
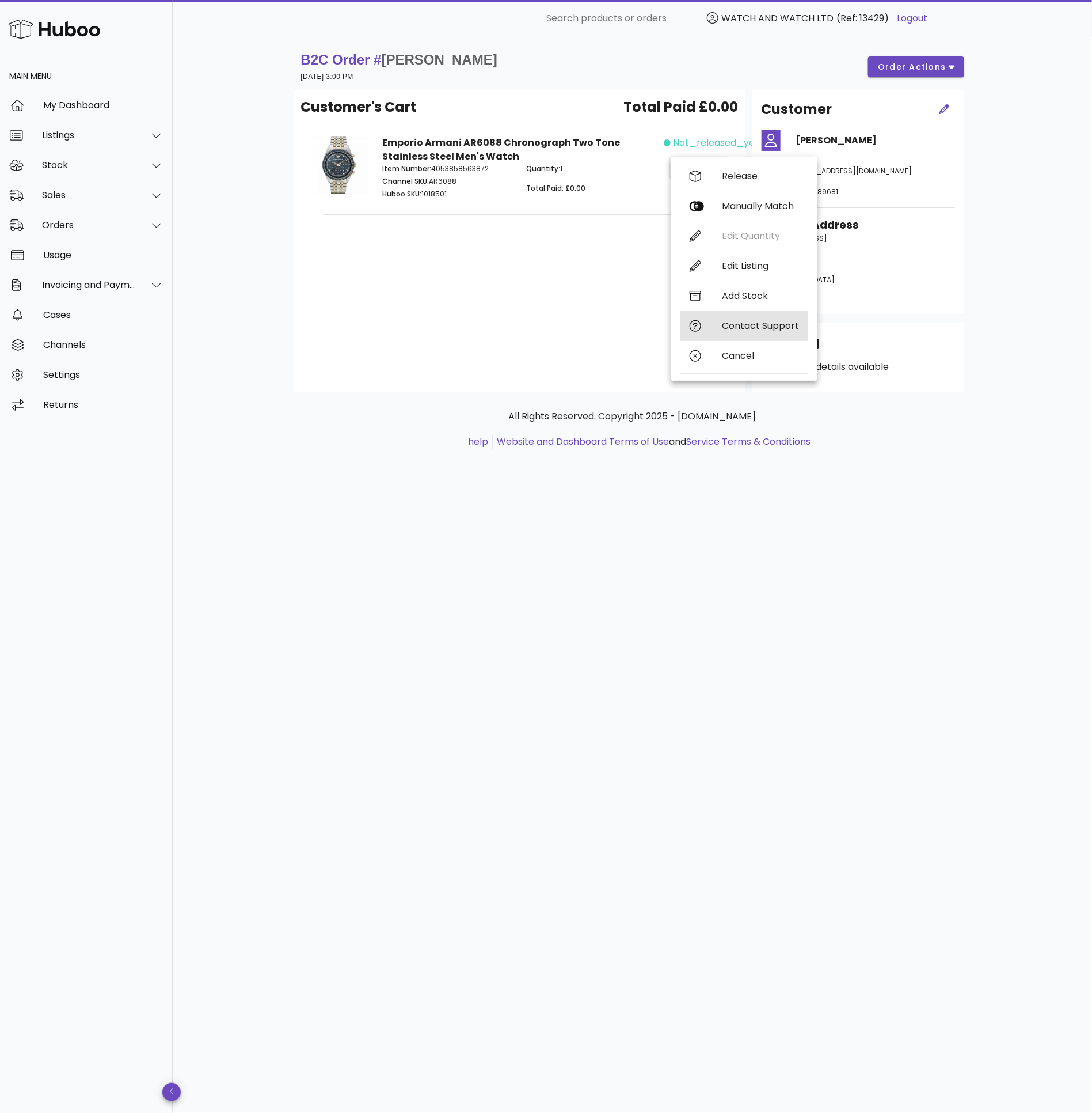
click at [761, 317] on div "Contact Support" at bounding box center [744, 326] width 128 height 30
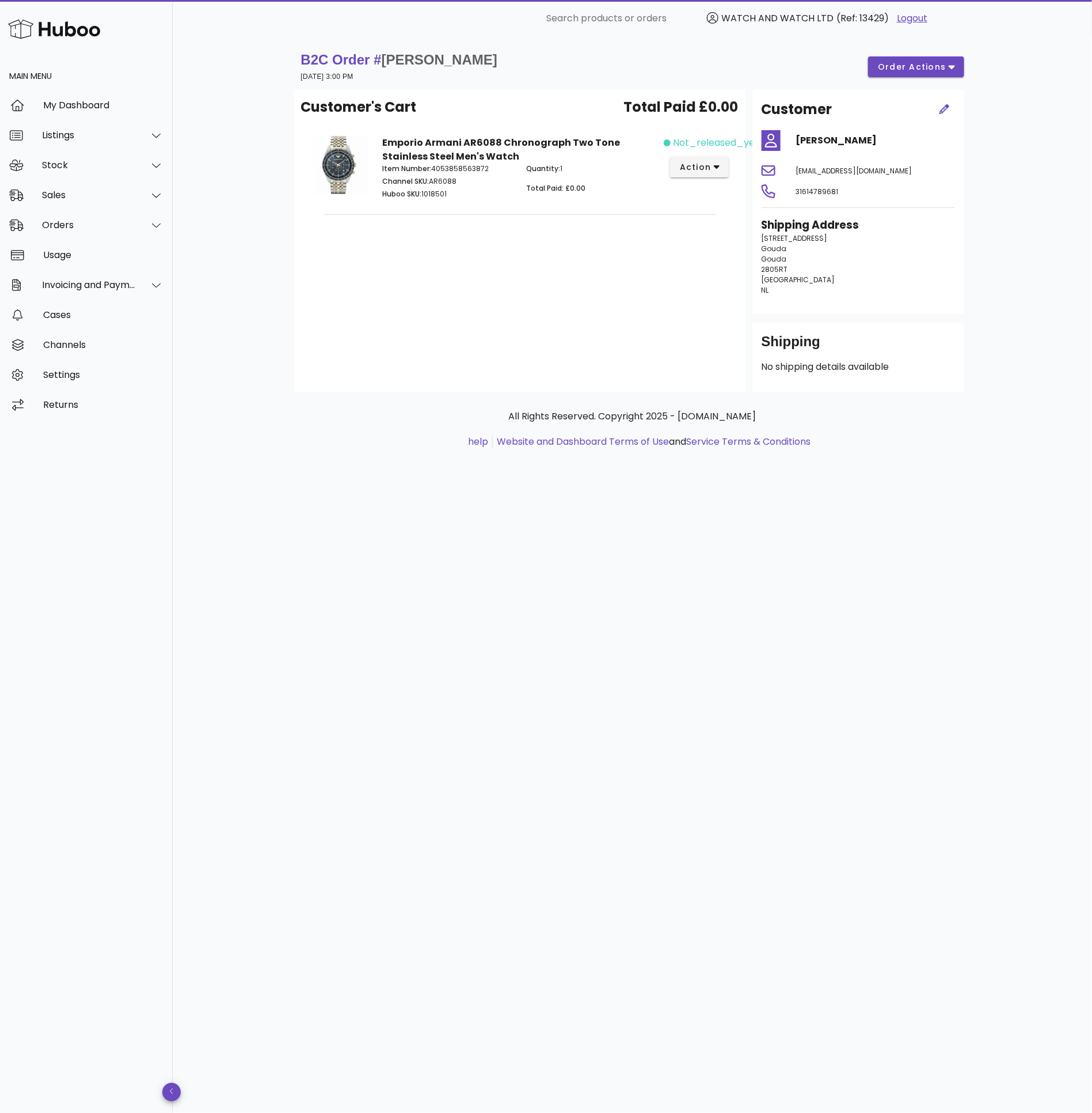
click at [916, 236] on p "savelberghof 14 Gouda Gouda 2805RT Netherlands NL" at bounding box center [858, 264] width 193 height 62
click at [945, 110] on icon "button" at bounding box center [945, 110] width 11 height 11
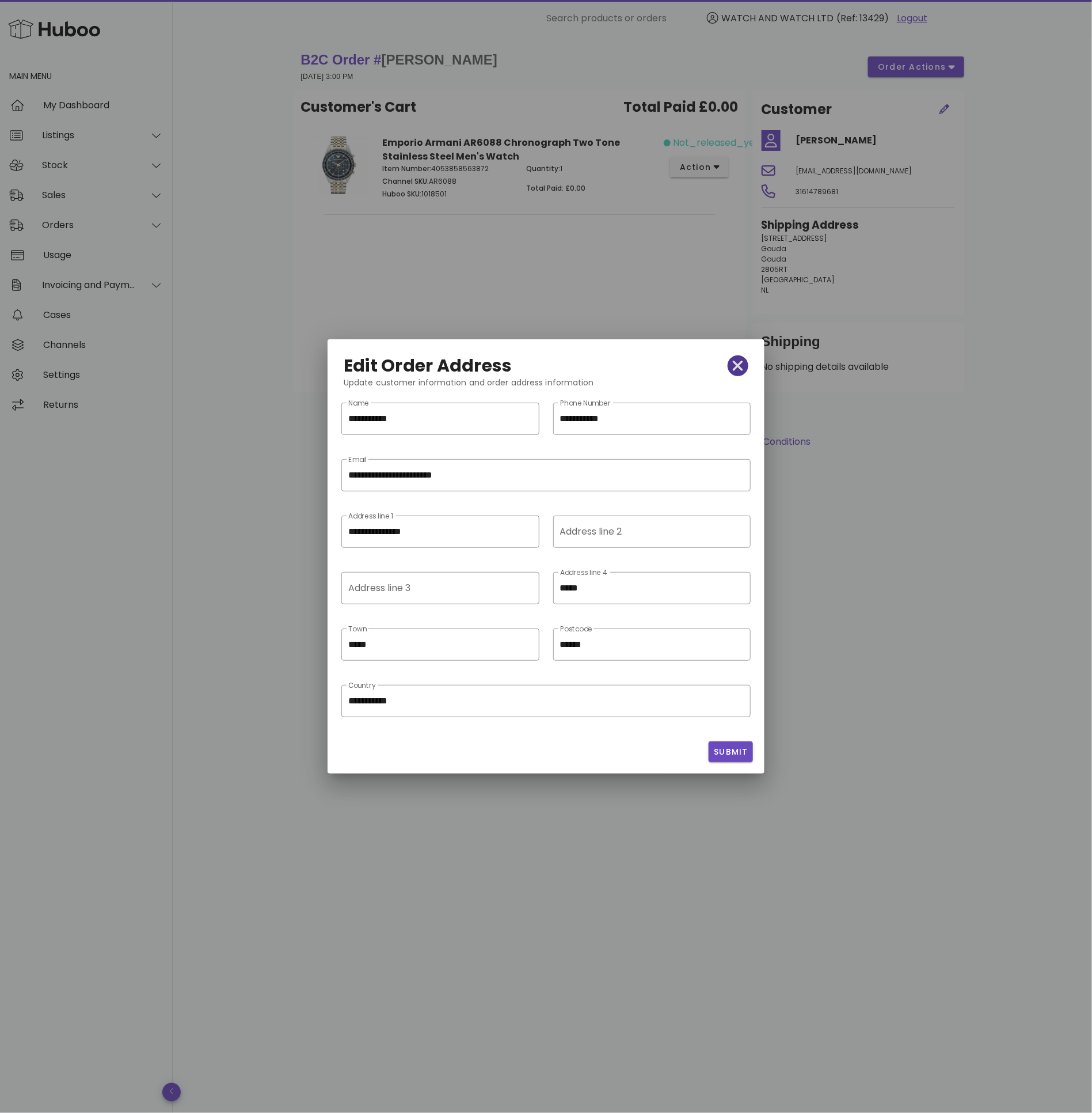
click at [740, 365] on icon "button" at bounding box center [738, 365] width 11 height 16
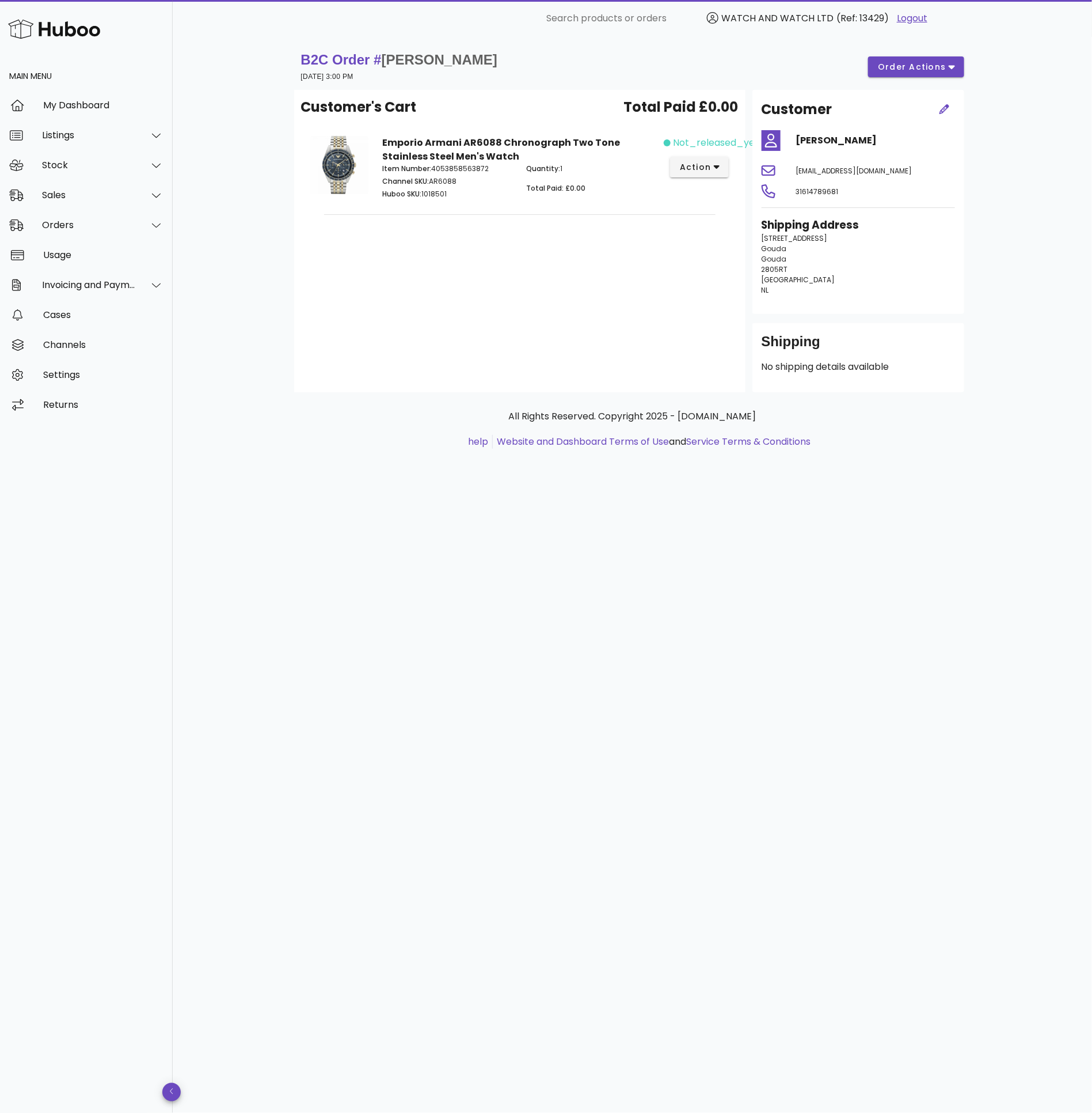
click at [340, 58] on strong "B2C Order # Levi Soijer" at bounding box center [400, 59] width 196 height 15
click at [341, 58] on strong "B2C Order # Levi Soijer" at bounding box center [400, 59] width 196 height 15
drag, startPoint x: 341, startPoint y: 58, endPoint x: 357, endPoint y: 57, distance: 16.0
click at [350, 57] on strong "B2C Order # Levi Soijer" at bounding box center [400, 59] width 196 height 15
click at [428, 59] on span "Levi Soijer" at bounding box center [440, 59] width 116 height 15
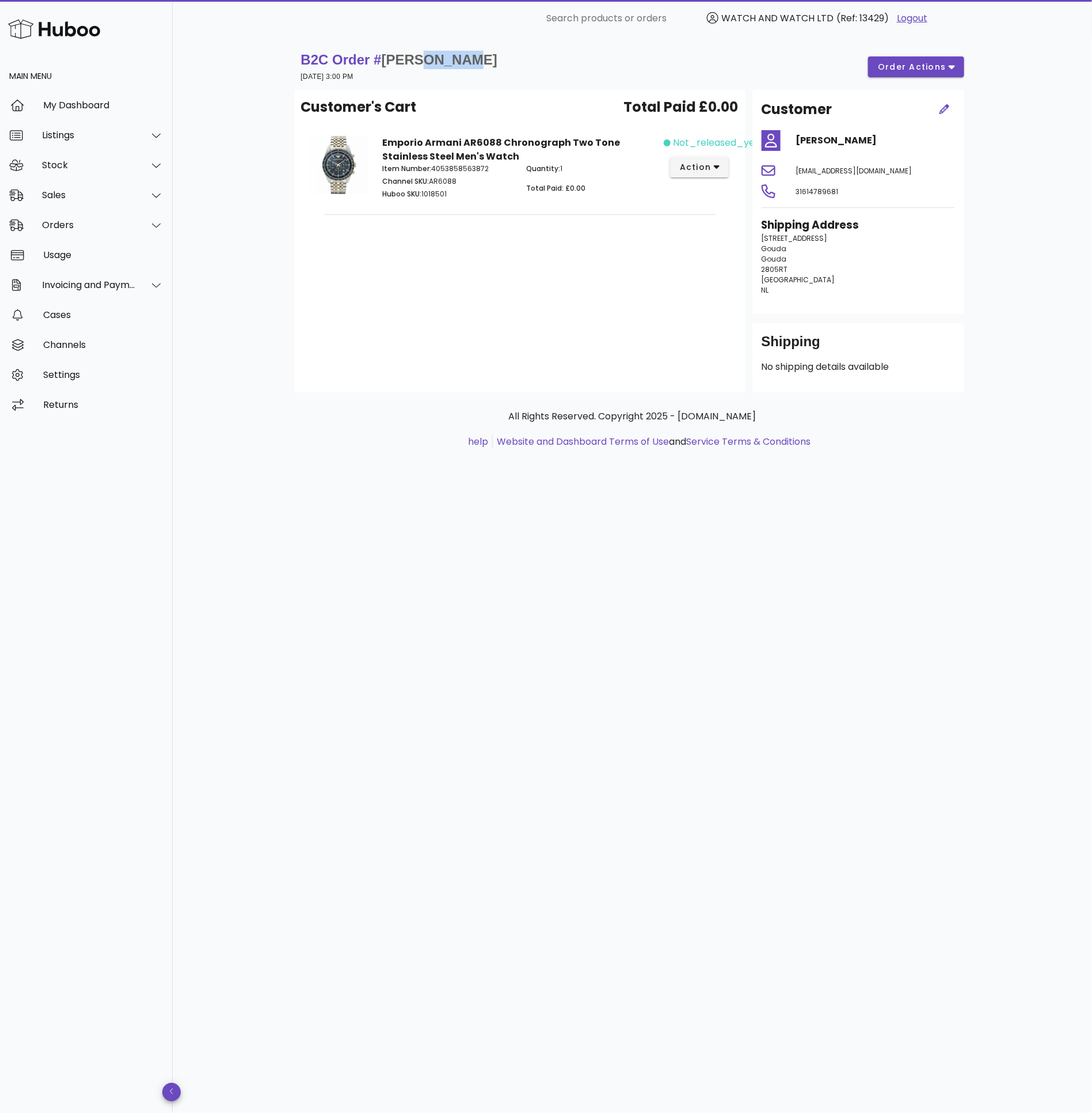
click at [428, 59] on span "Levi Soijer" at bounding box center [440, 59] width 116 height 15
click at [673, 86] on div "B2C Order # Levi Soijer 01 October 2025 at 3:00 PM order actions" at bounding box center [633, 67] width 677 height 46
click at [519, 324] on div "Customer's Cart Total Paid £0.00 Emporio Armani AR6088 Chronograph Two Tone Sta…" at bounding box center [520, 241] width 451 height 302
click at [88, 151] on div "Stock" at bounding box center [86, 164] width 173 height 30
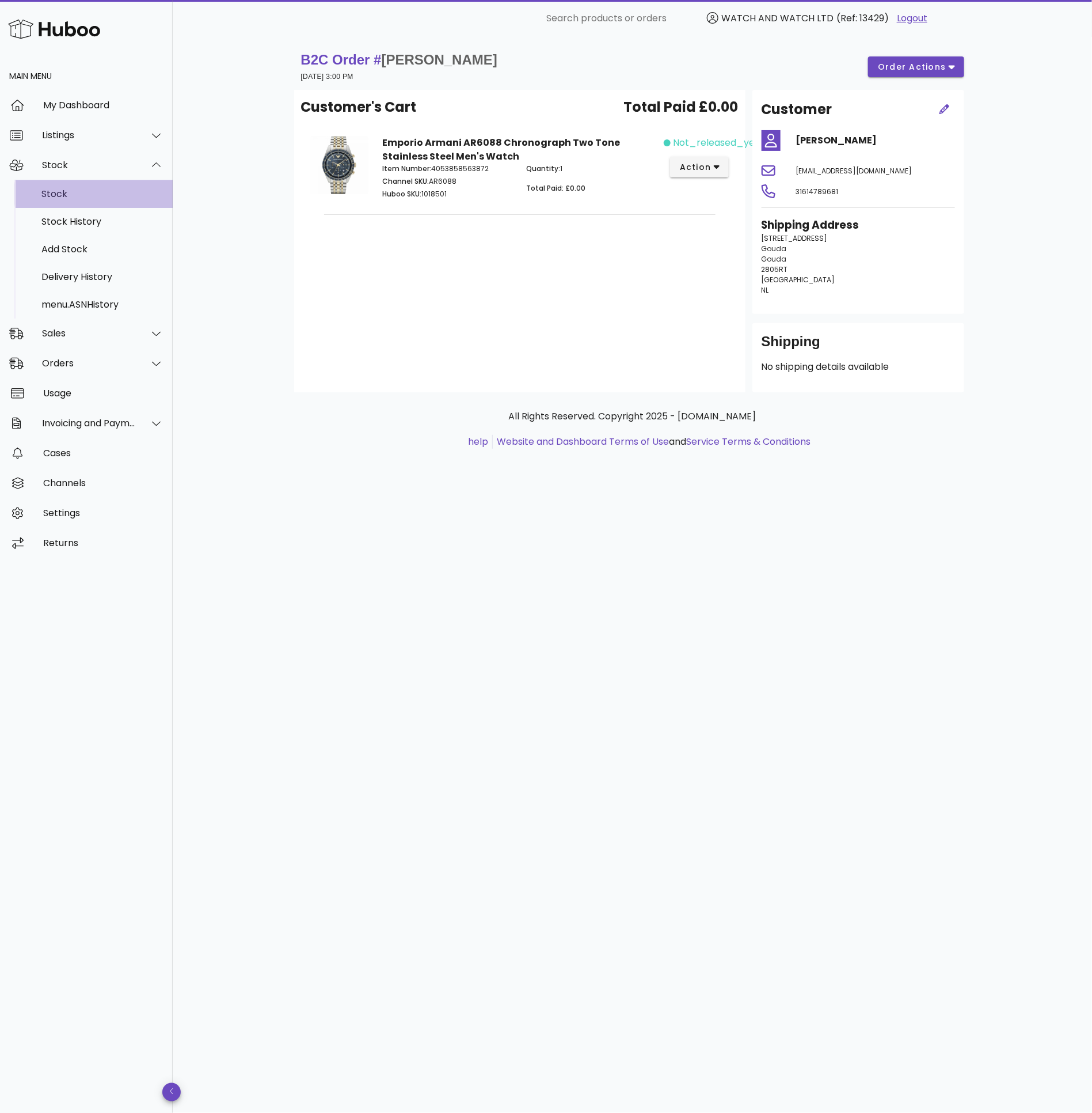
click at [75, 188] on div "Stock" at bounding box center [102, 193] width 122 height 11
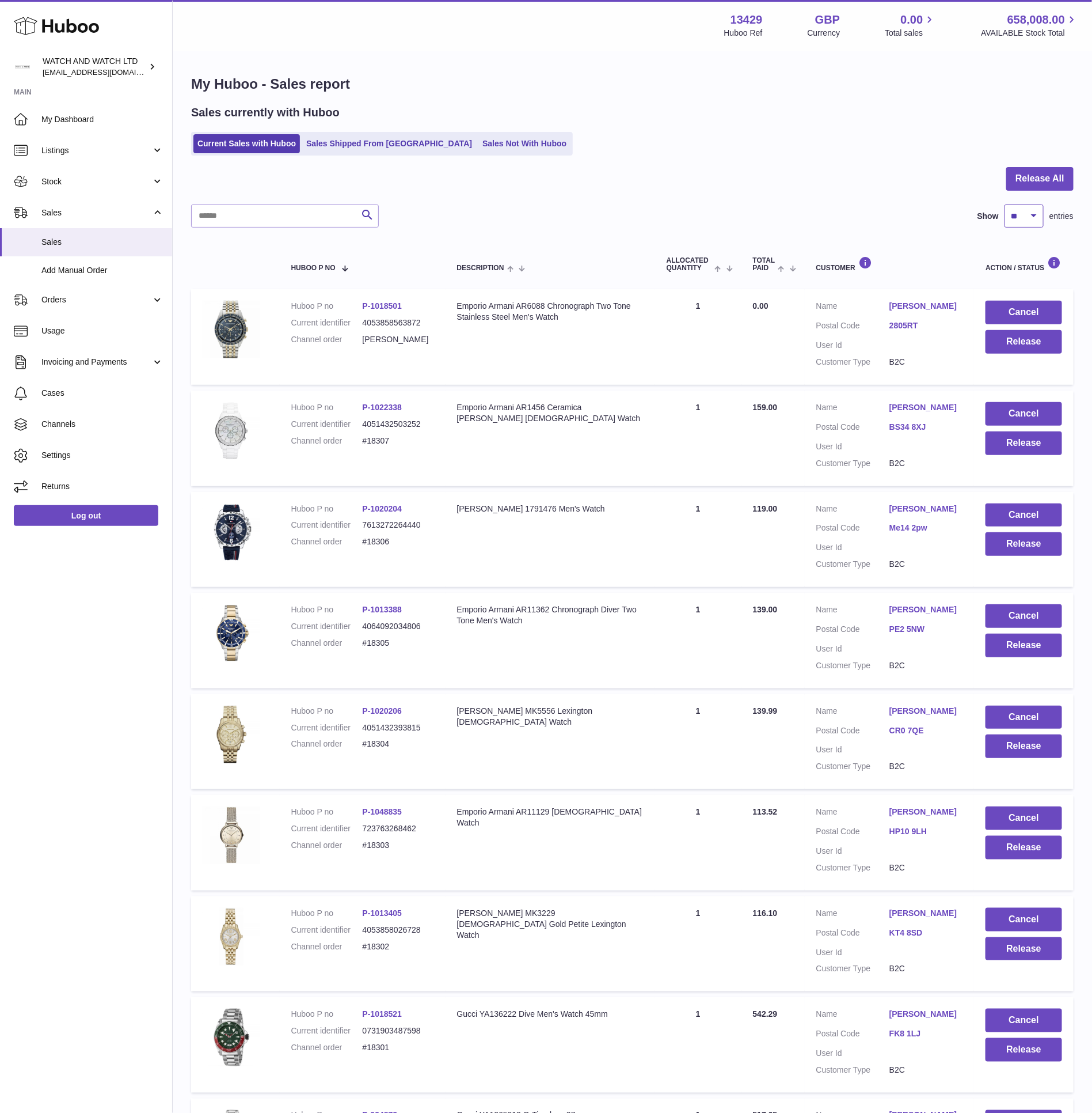
click at [1008, 218] on select "** ** ** ***" at bounding box center [1024, 216] width 39 height 23
select select "***"
click at [1004, 205] on select "** ** ** ***" at bounding box center [1024, 216] width 39 height 23
click at [1032, 174] on button "Release All" at bounding box center [1040, 178] width 68 height 24
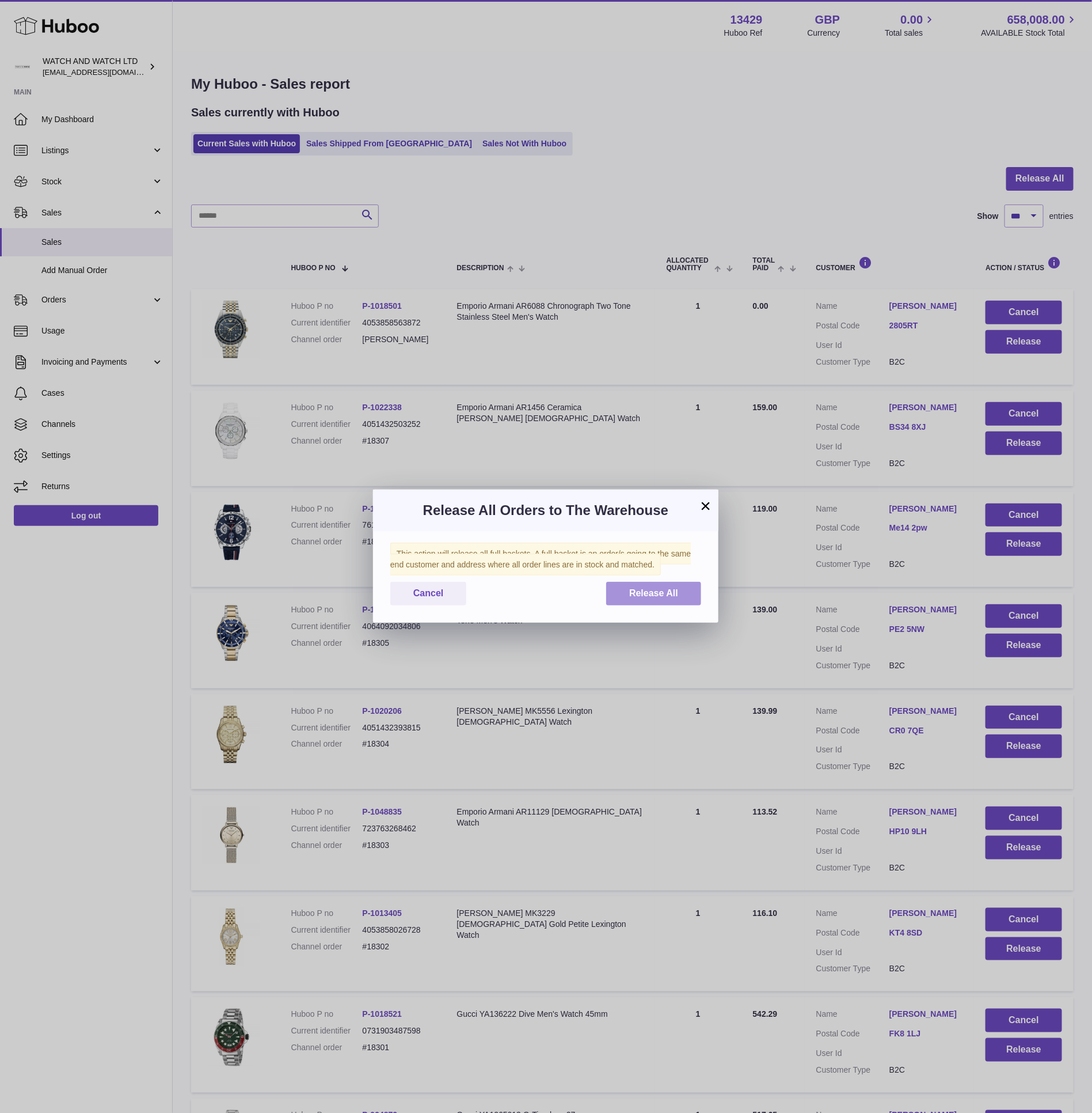
click at [669, 592] on span "Release All" at bounding box center [654, 593] width 49 height 10
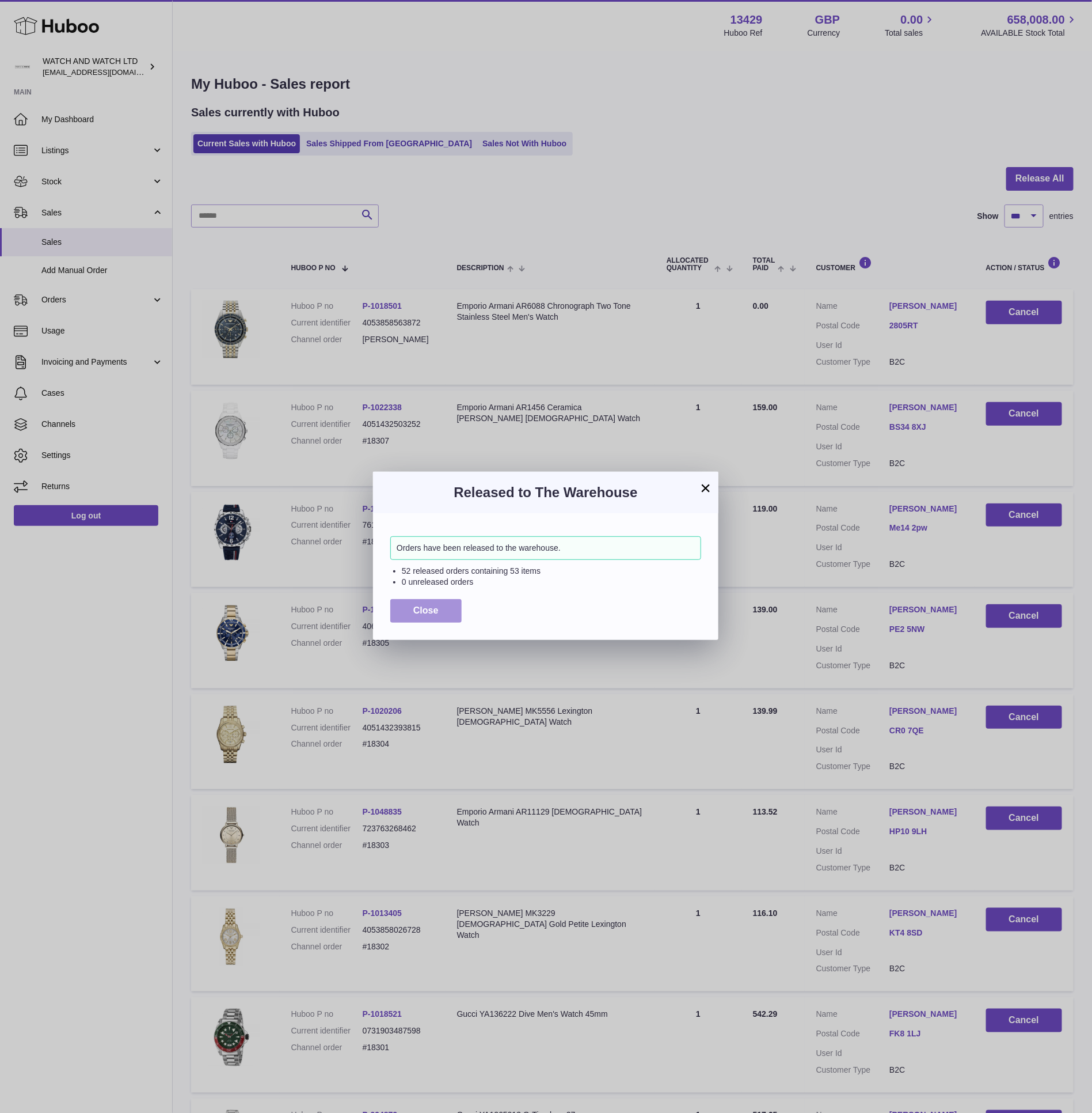
click at [417, 613] on span "Close" at bounding box center [425, 610] width 25 height 10
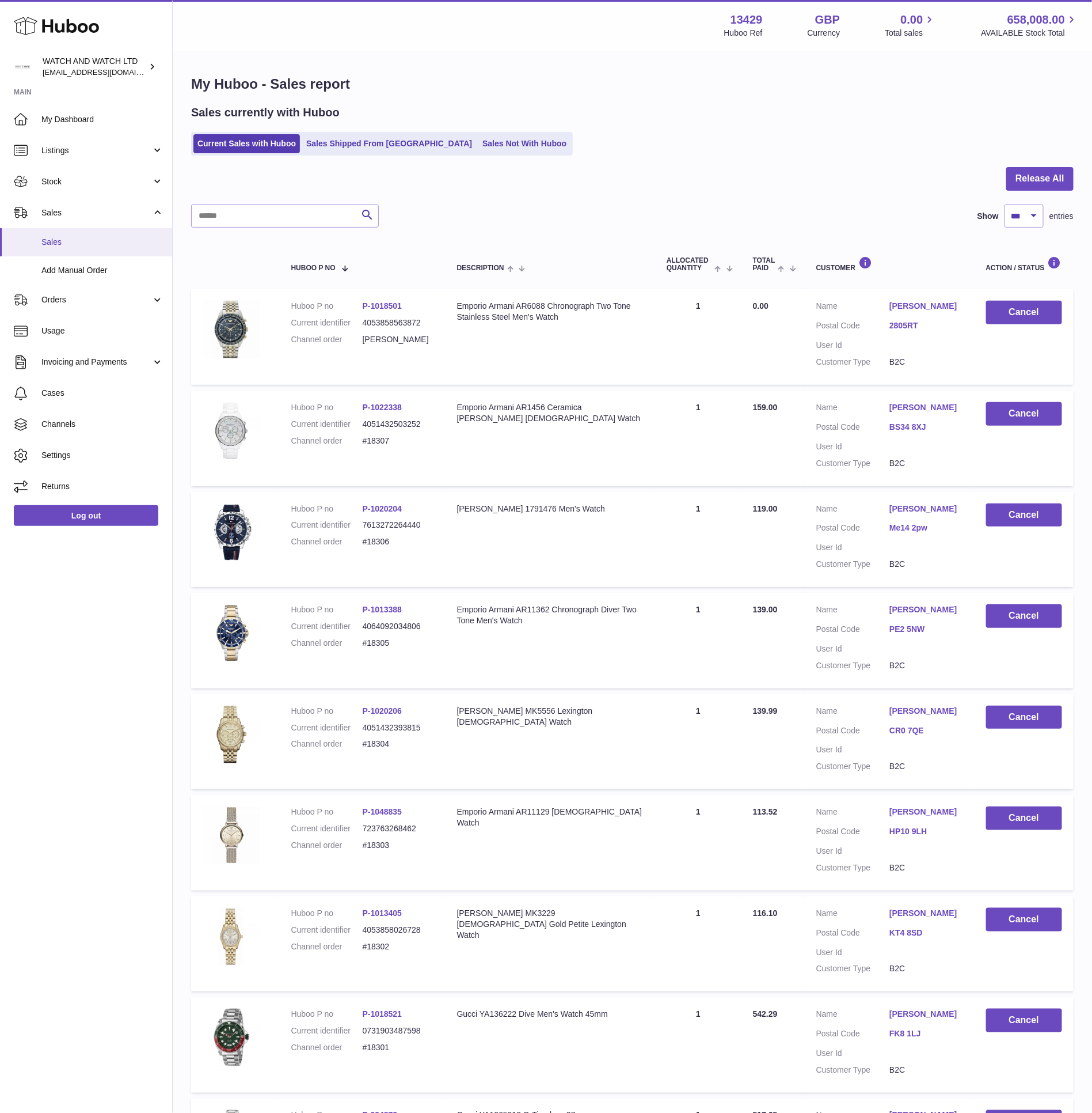
click at [60, 250] on link "Sales" at bounding box center [86, 242] width 172 height 28
click at [81, 188] on link "Stock" at bounding box center [86, 181] width 172 height 31
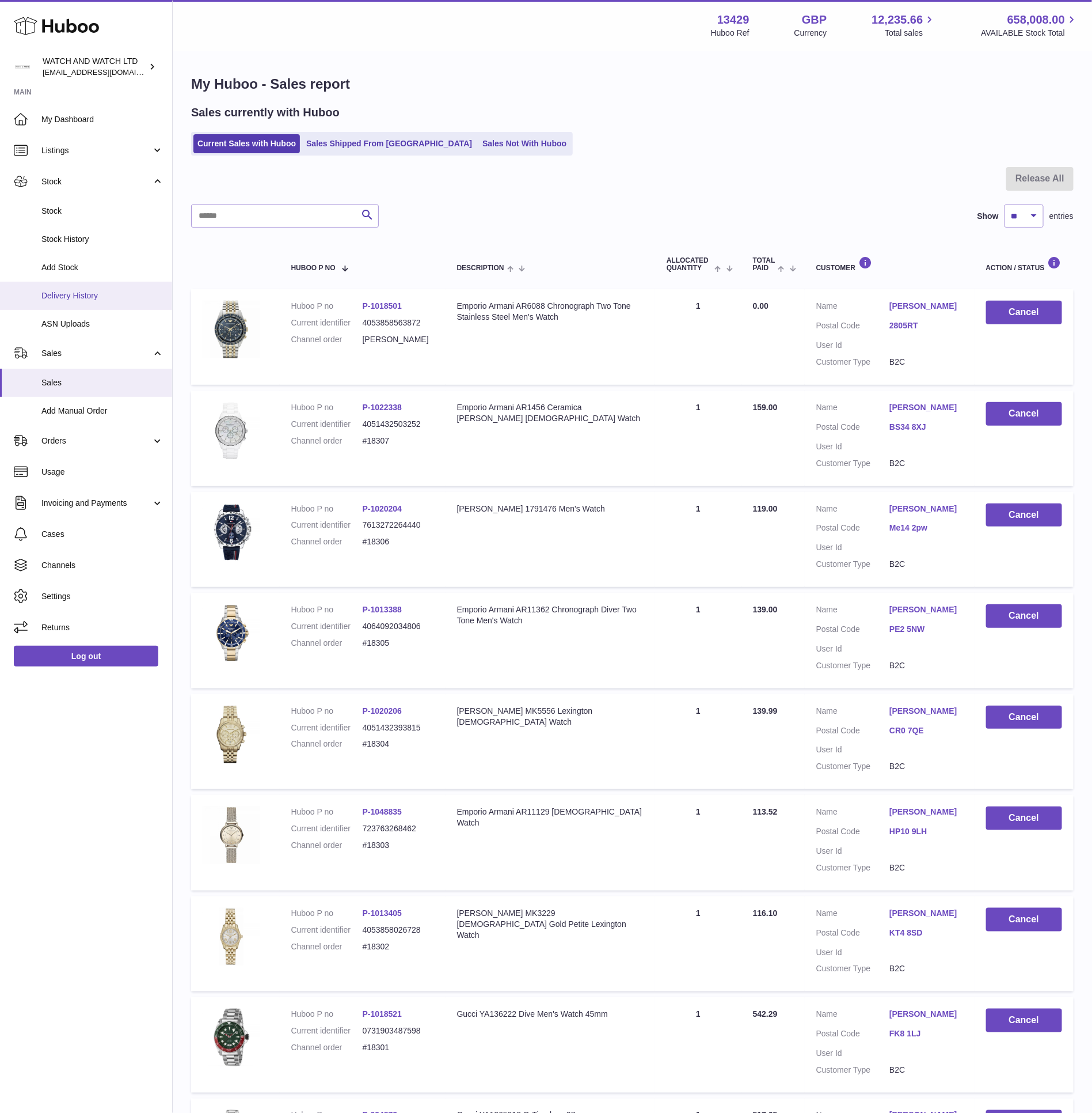
click at [107, 290] on span "Delivery History" at bounding box center [102, 295] width 122 height 11
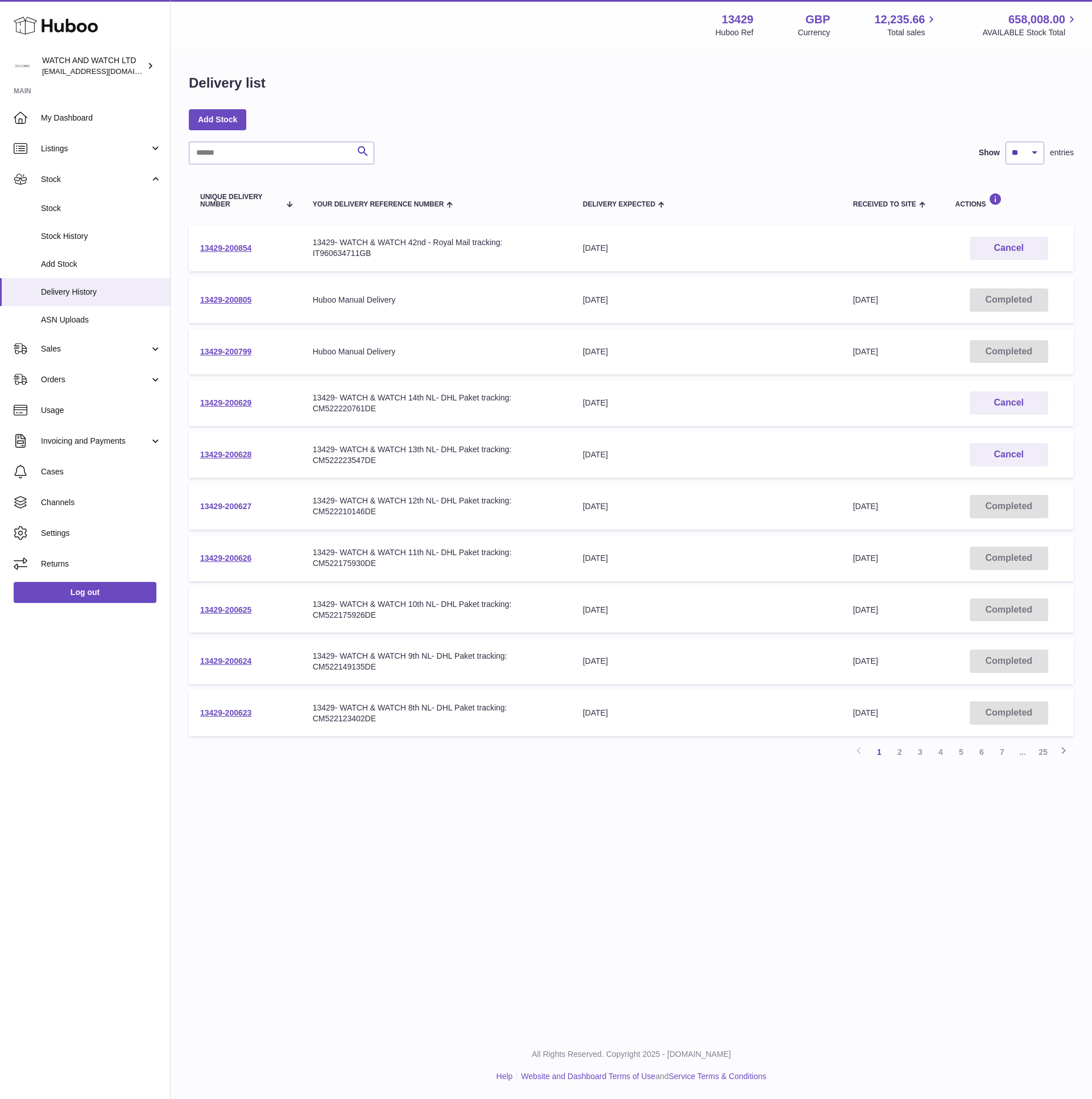
click at [234, 501] on link "13429-200627" at bounding box center [225, 506] width 51 height 9
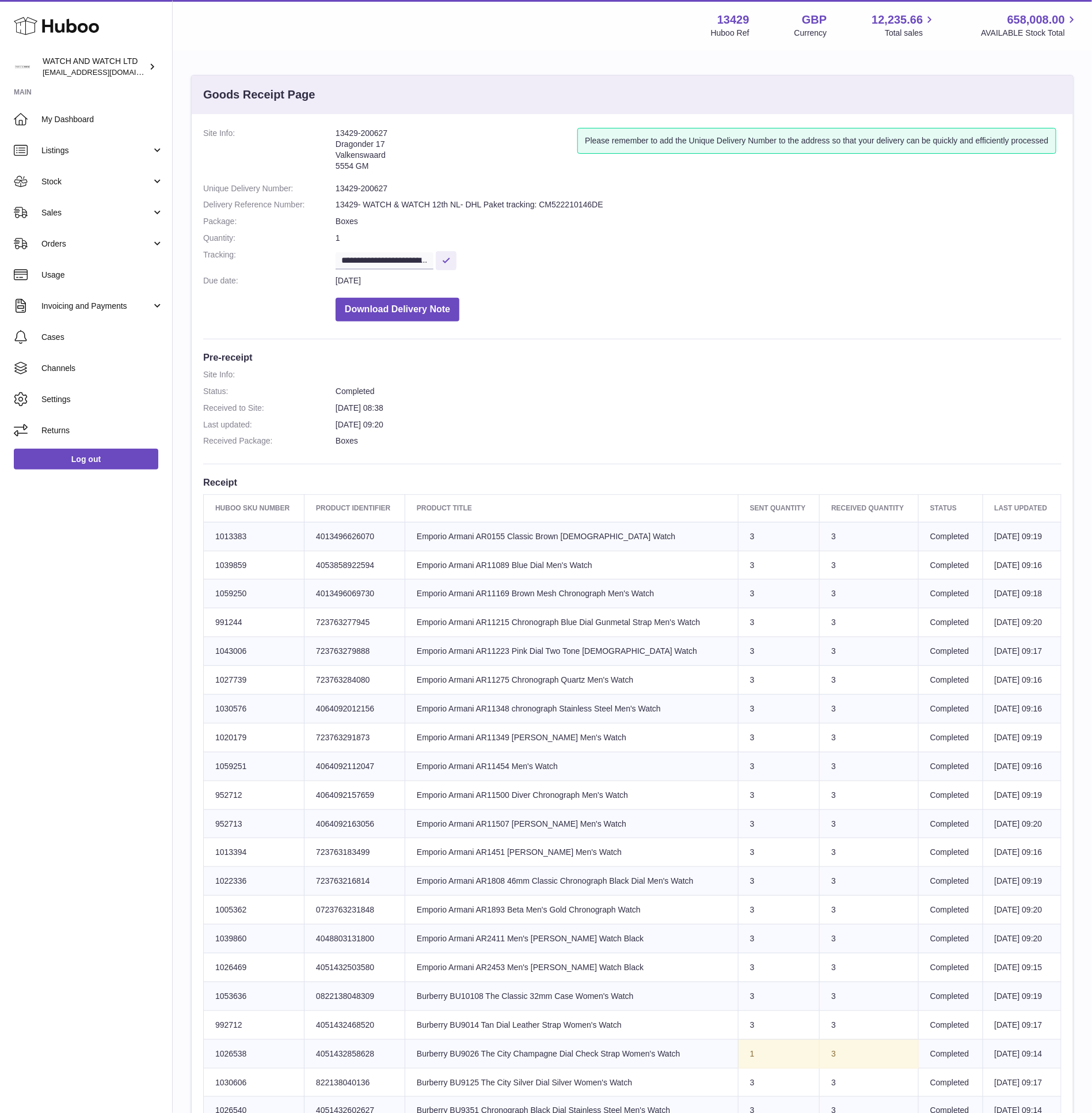
click at [489, 540] on td "Product title Emporio Armani AR0155 Classic Brown [DEMOGRAPHIC_DATA] Watch" at bounding box center [572, 537] width 333 height 29
copy td "AR0155"
click at [90, 110] on link "My Dashboard" at bounding box center [86, 119] width 172 height 31
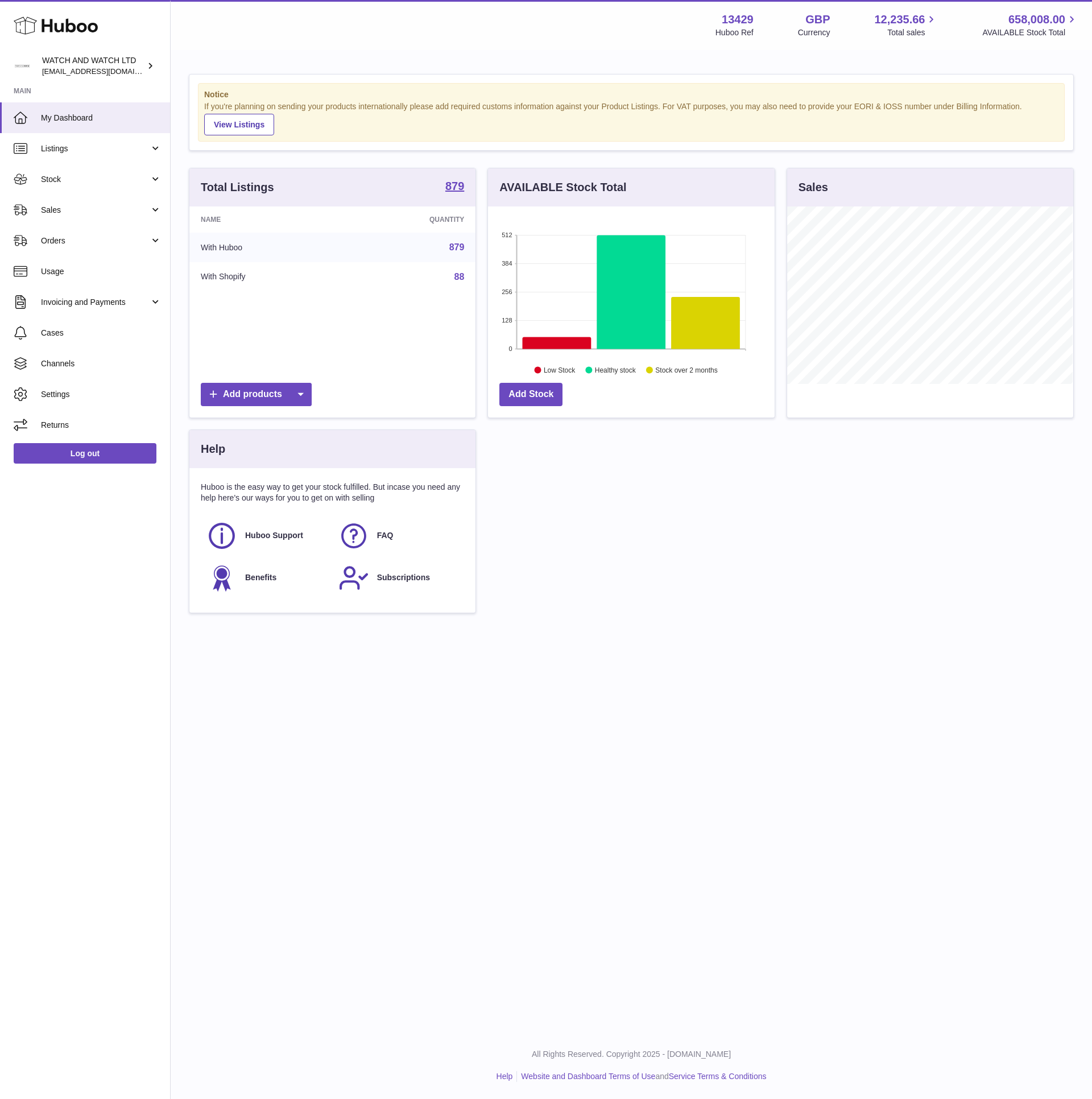
scroll to position [177, 286]
click at [68, 182] on span "Stock" at bounding box center [95, 180] width 109 height 11
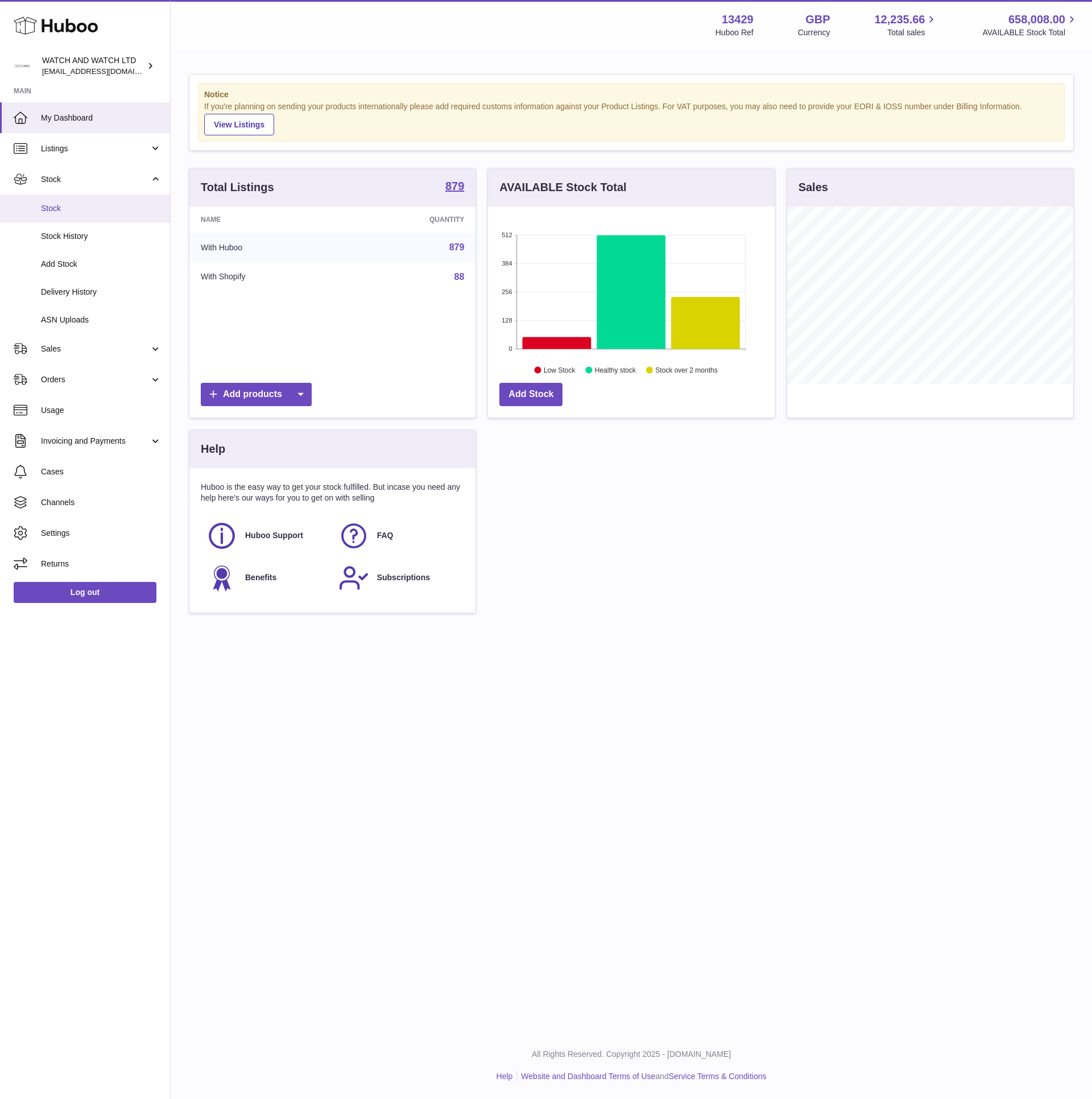
click at [59, 213] on link "Stock" at bounding box center [85, 208] width 170 height 28
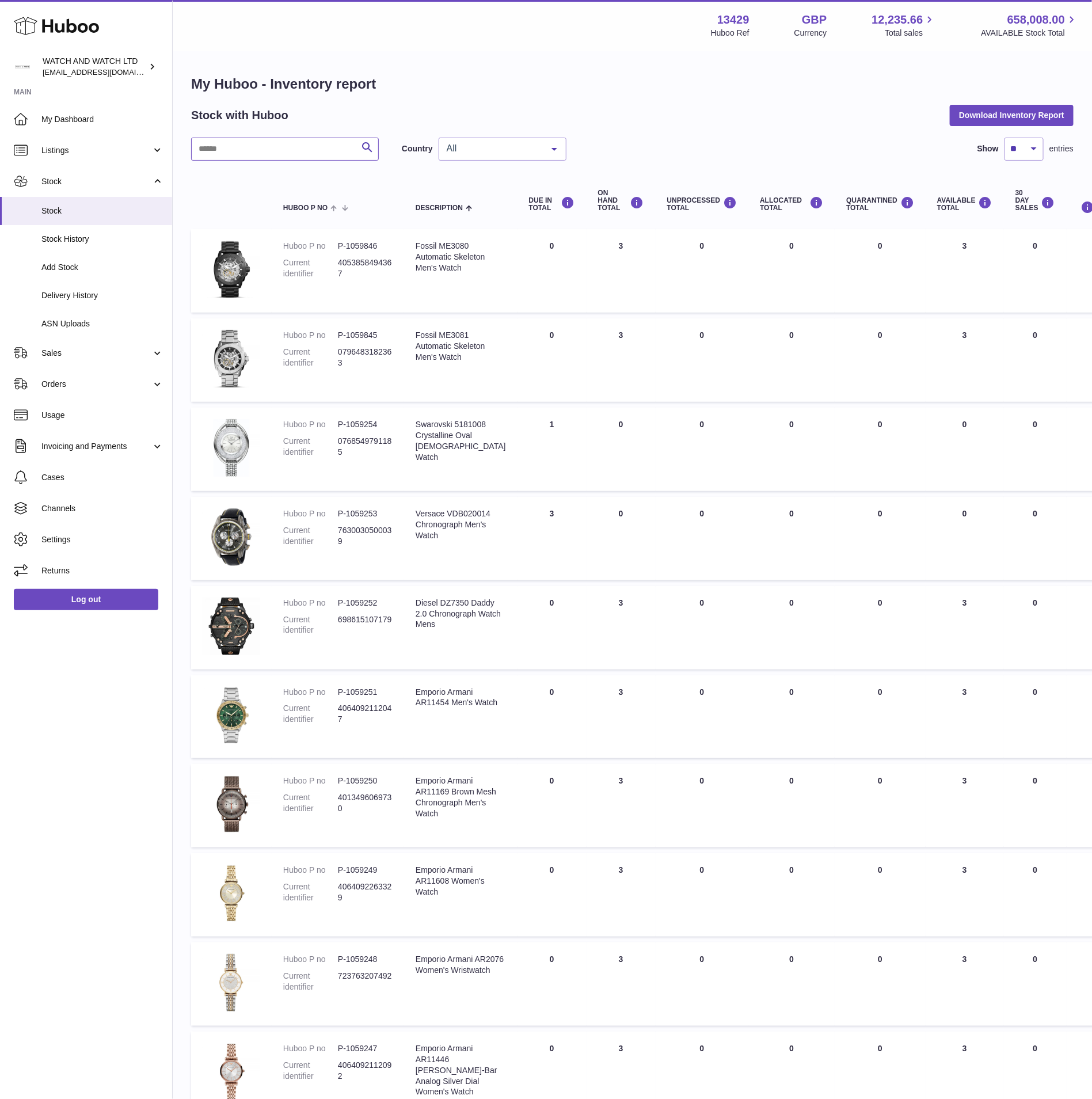
click at [274, 145] on input "text" at bounding box center [285, 149] width 188 height 23
paste input "******"
type input "******"
click at [420, 62] on div "My Huboo - Inventory report Stock with Huboo Download Inventory Report ****** S…" at bounding box center [632, 613] width 919 height 1122
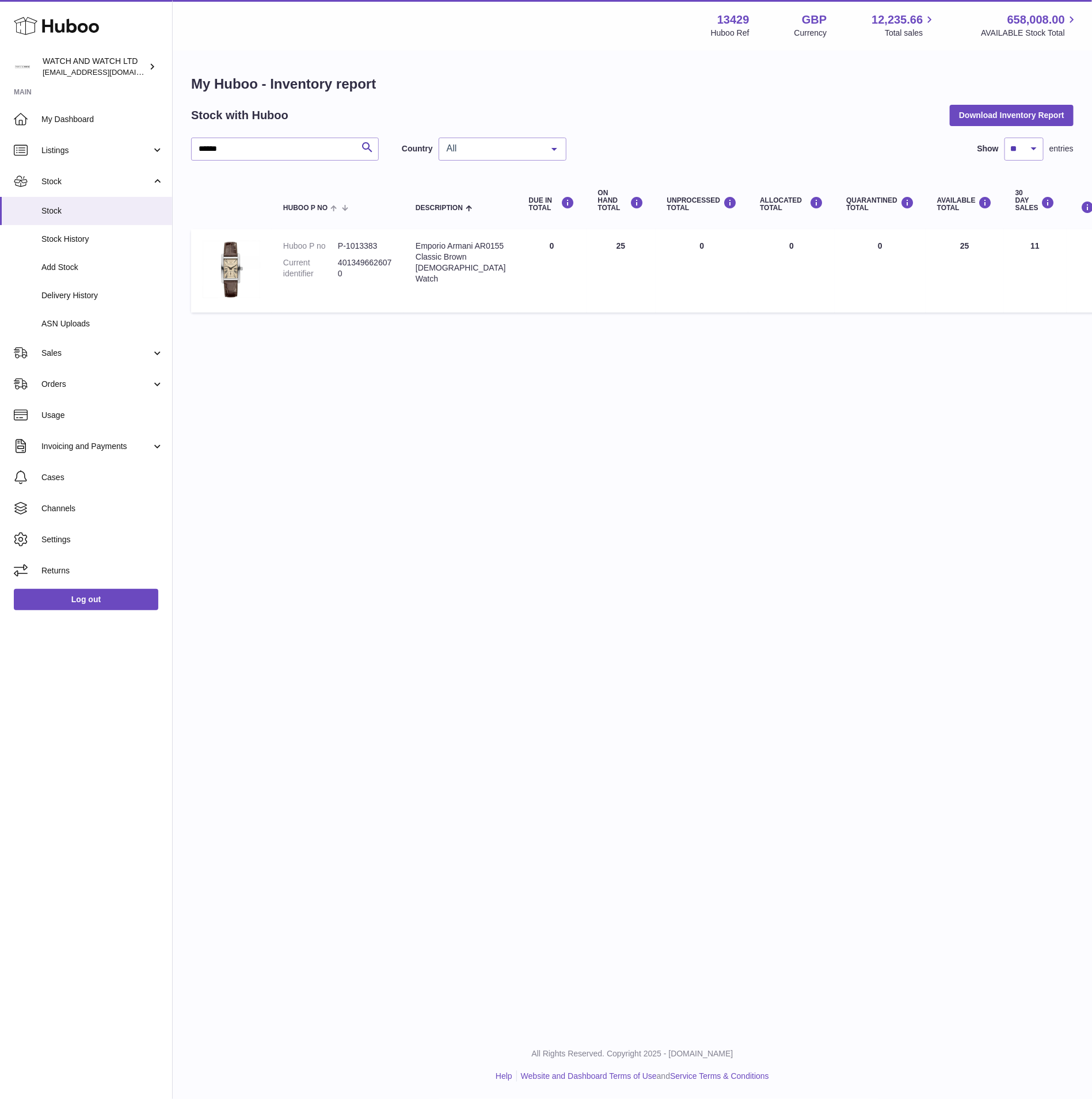
click at [543, 143] on div at bounding box center [555, 149] width 23 height 22
click at [507, 217] on span "NL" at bounding box center [502, 218] width 126 height 23
click at [508, 152] on span "NL" at bounding box center [493, 148] width 99 height 11
click at [499, 193] on span "GB" at bounding box center [502, 195] width 126 height 23
click at [508, 132] on div "My Huboo - Inventory report Stock with Huboo Download Inventory Report ****** S…" at bounding box center [632, 196] width 883 height 244
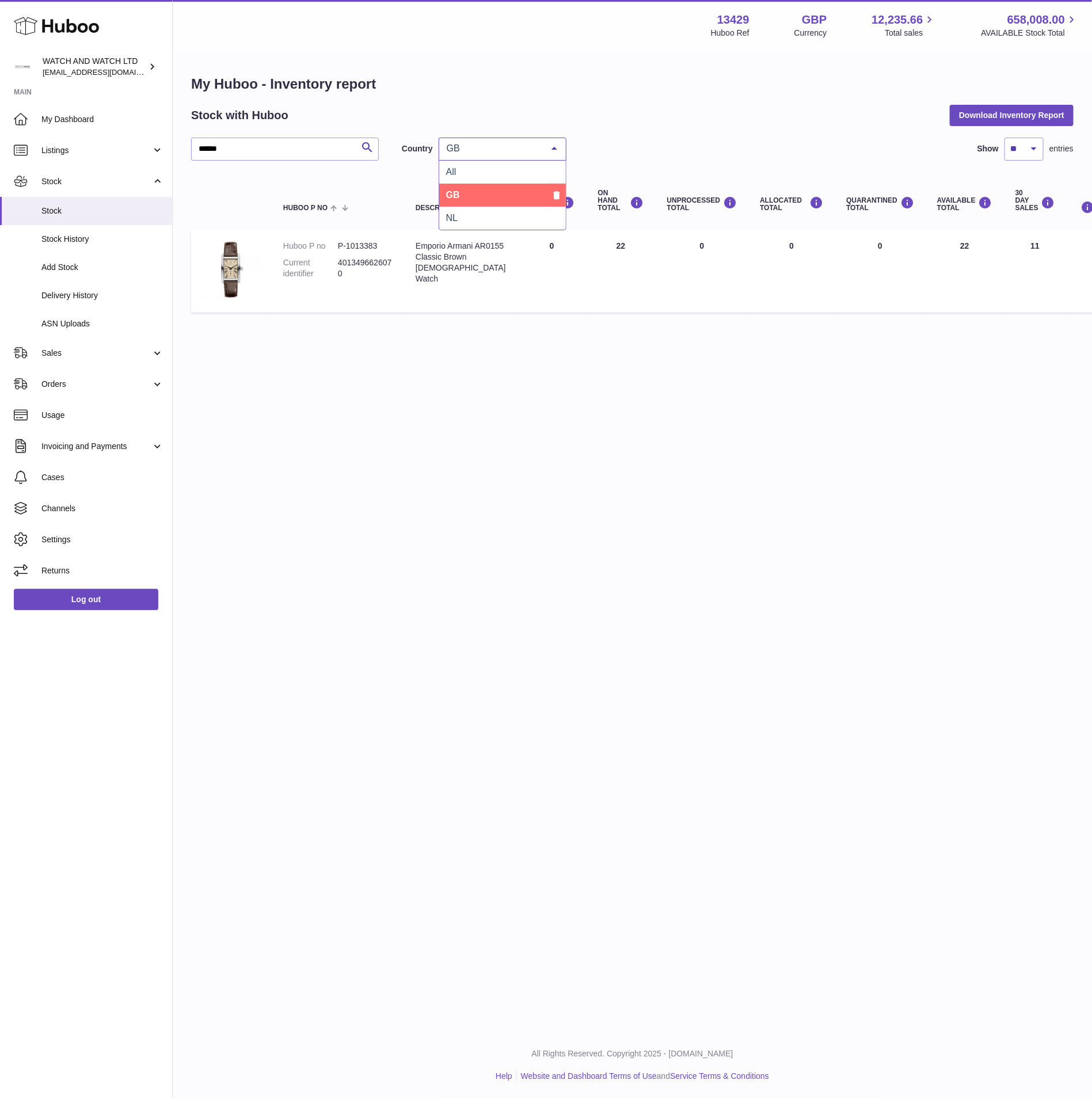
click at [517, 151] on span "GB" at bounding box center [493, 148] width 99 height 11
click at [510, 172] on span "All" at bounding box center [502, 172] width 126 height 23
click at [88, 348] on span "Sales" at bounding box center [96, 353] width 110 height 11
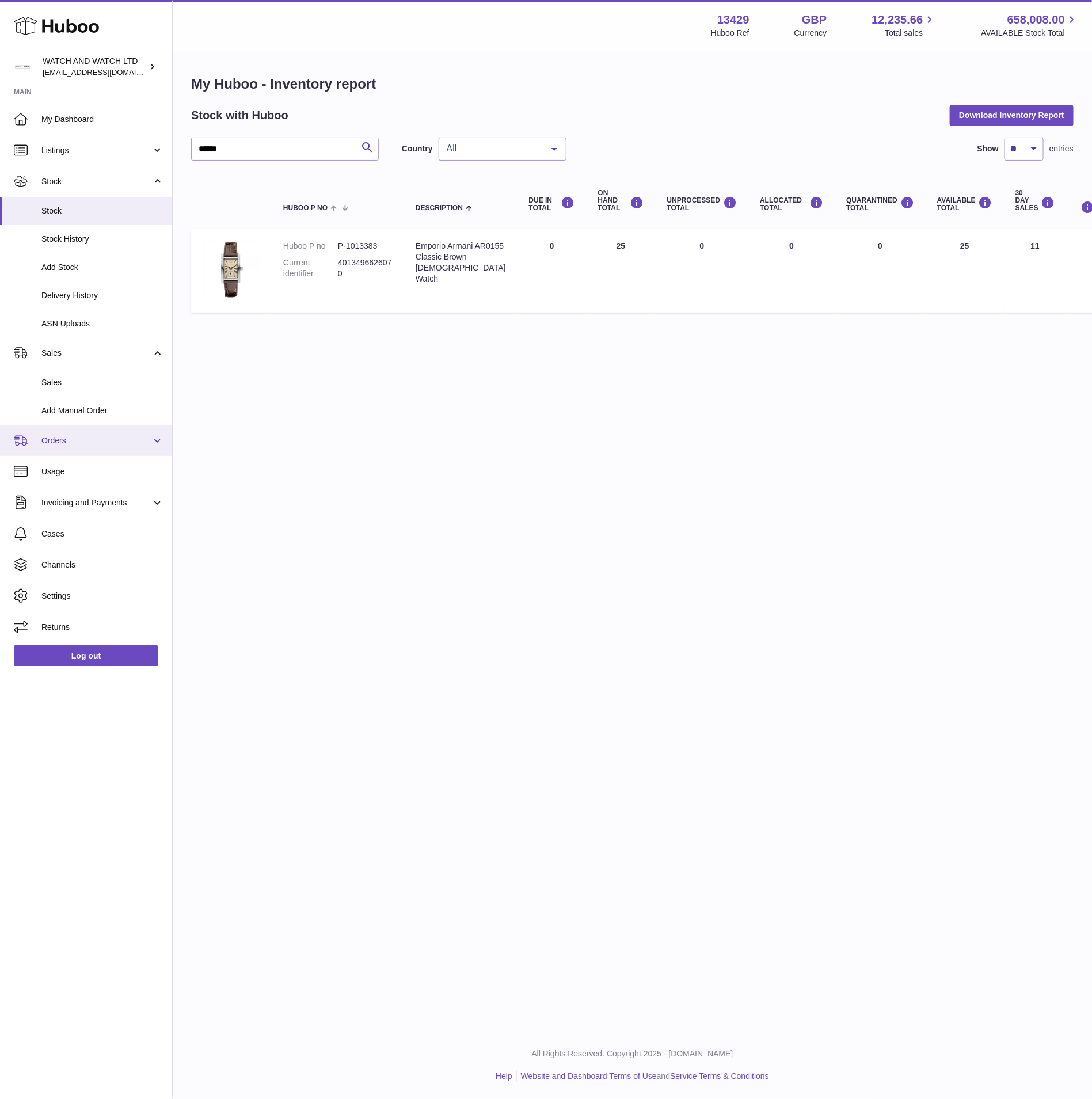
click at [78, 440] on span "Orders" at bounding box center [96, 441] width 110 height 11
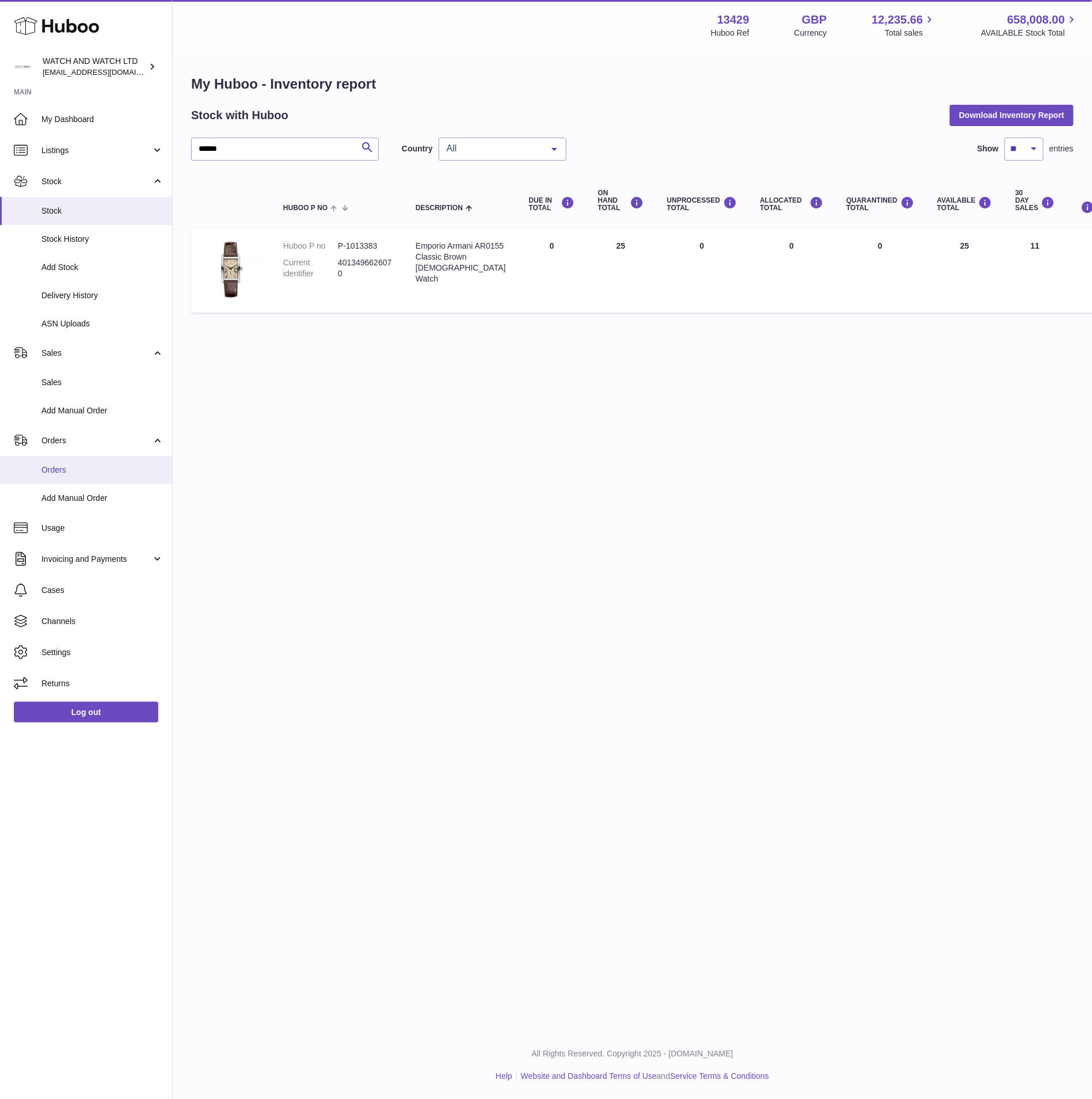
click at [74, 465] on span "Orders" at bounding box center [102, 470] width 122 height 11
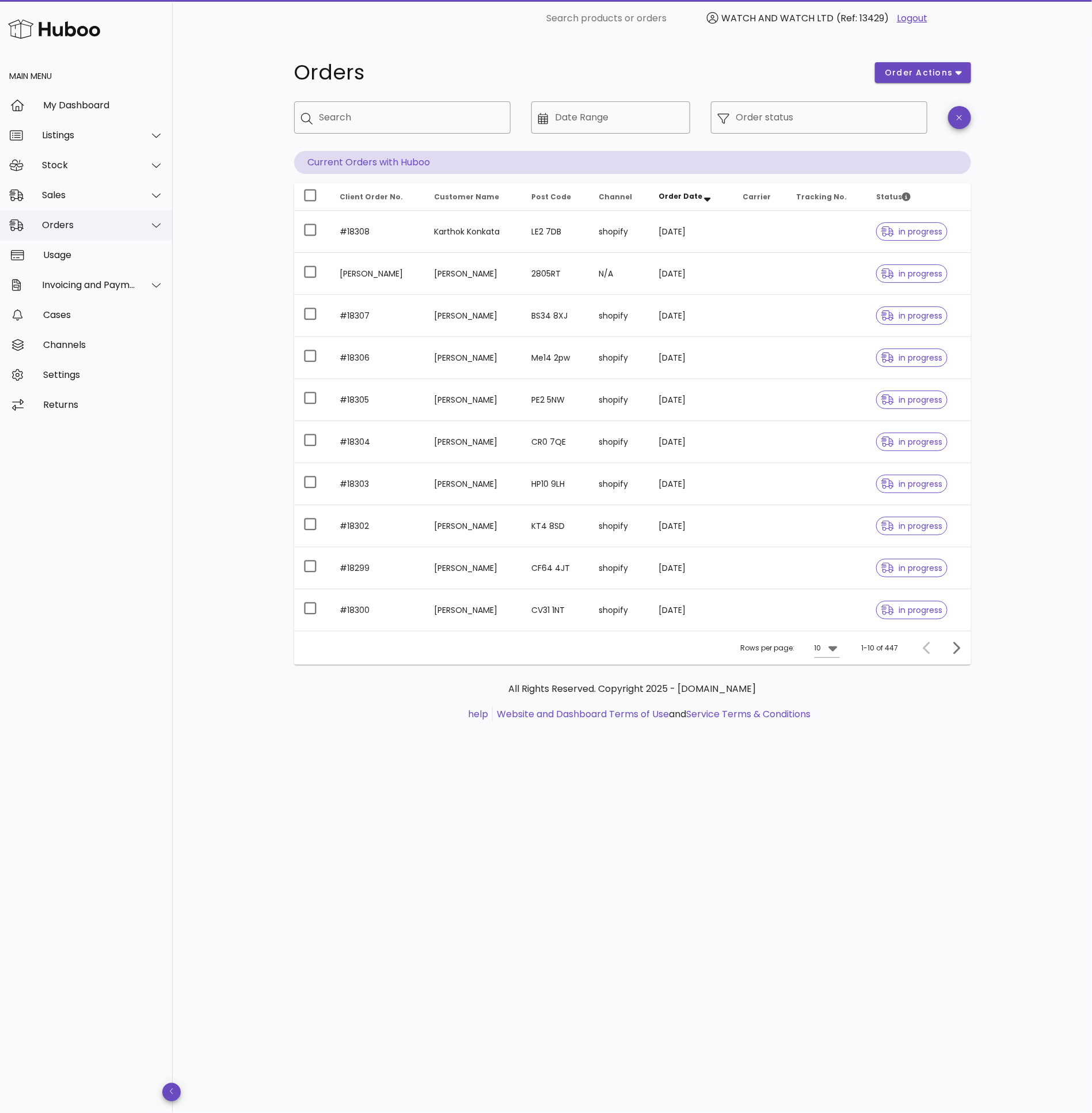
click at [94, 225] on div "Orders" at bounding box center [88, 225] width 94 height 11
click at [94, 282] on div "Add Manual Order" at bounding box center [102, 281] width 122 height 11
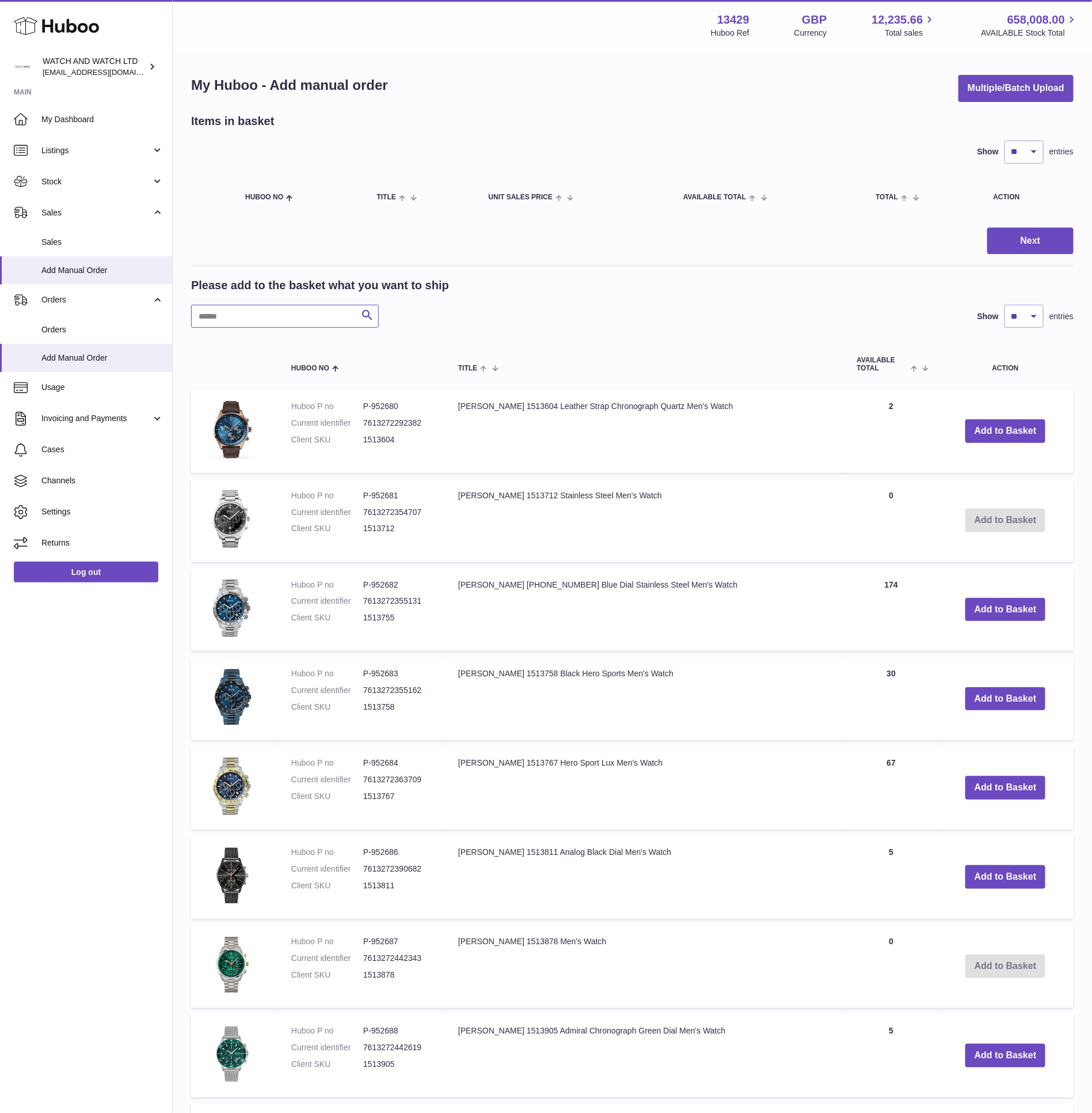
click at [342, 321] on input "text" at bounding box center [285, 316] width 188 height 23
paste input "******"
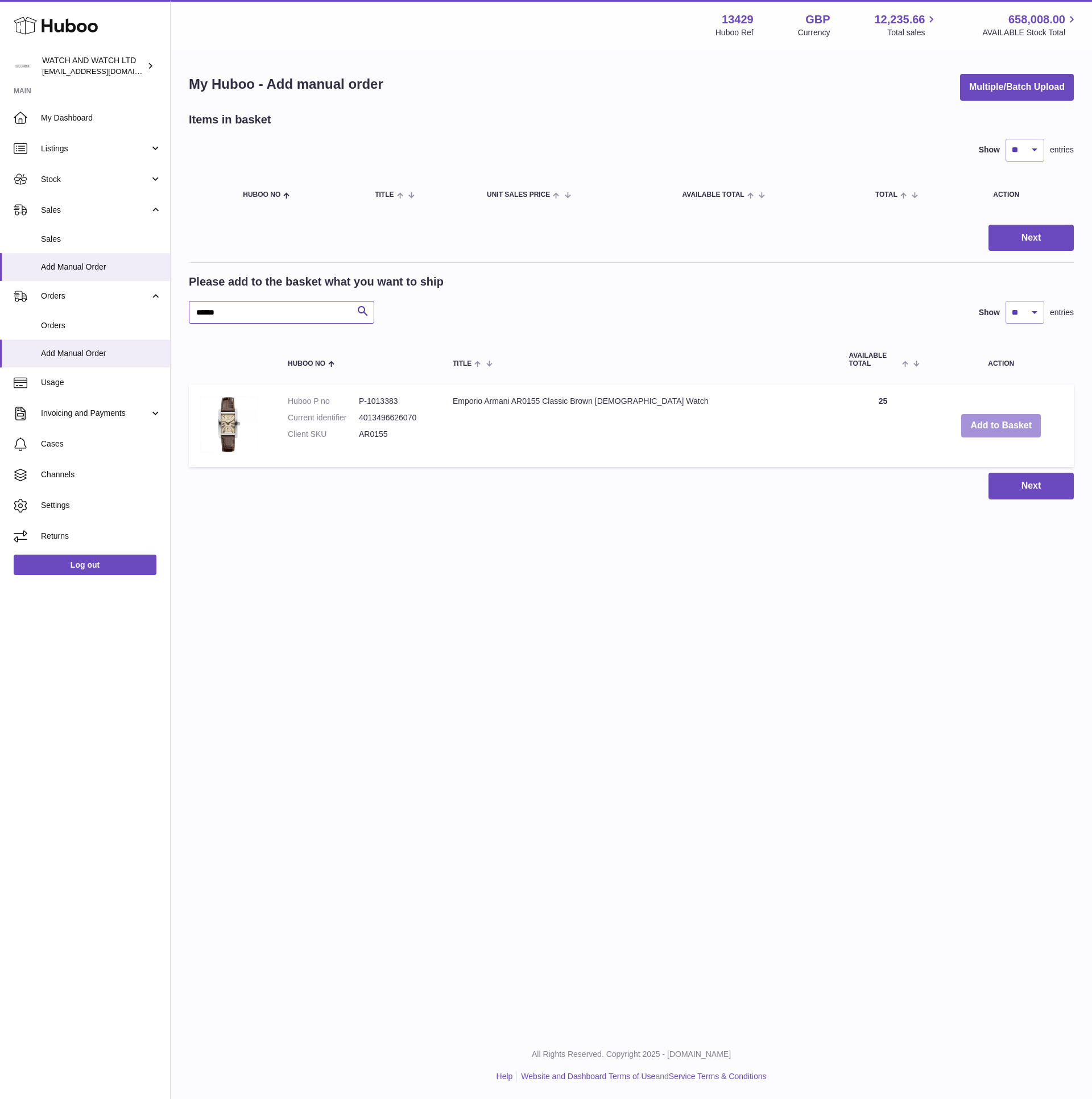
type input "******"
click at [972, 425] on button "Add to Basket" at bounding box center [1001, 425] width 80 height 23
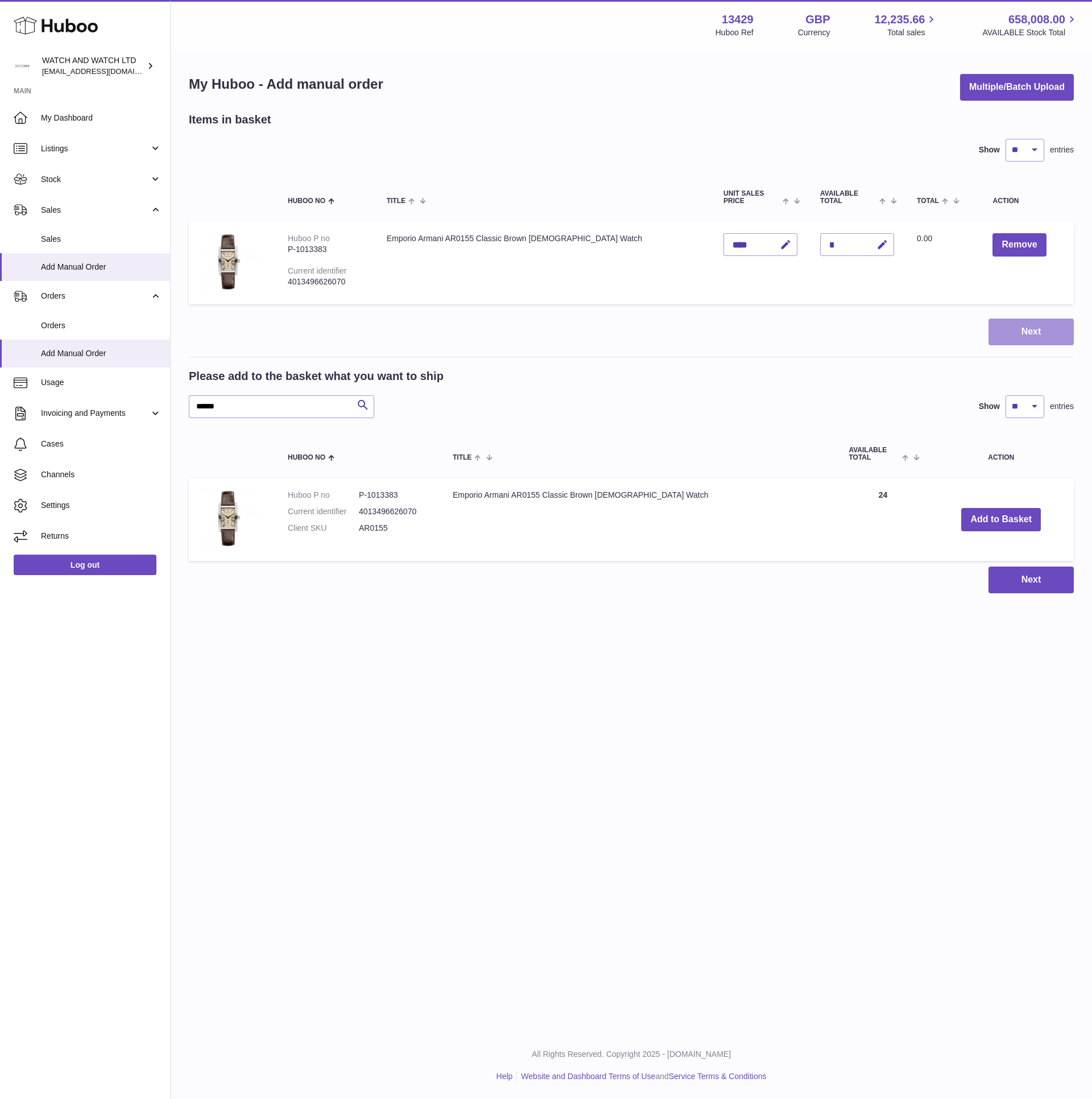
click at [1027, 331] on button "Next" at bounding box center [1030, 332] width 85 height 27
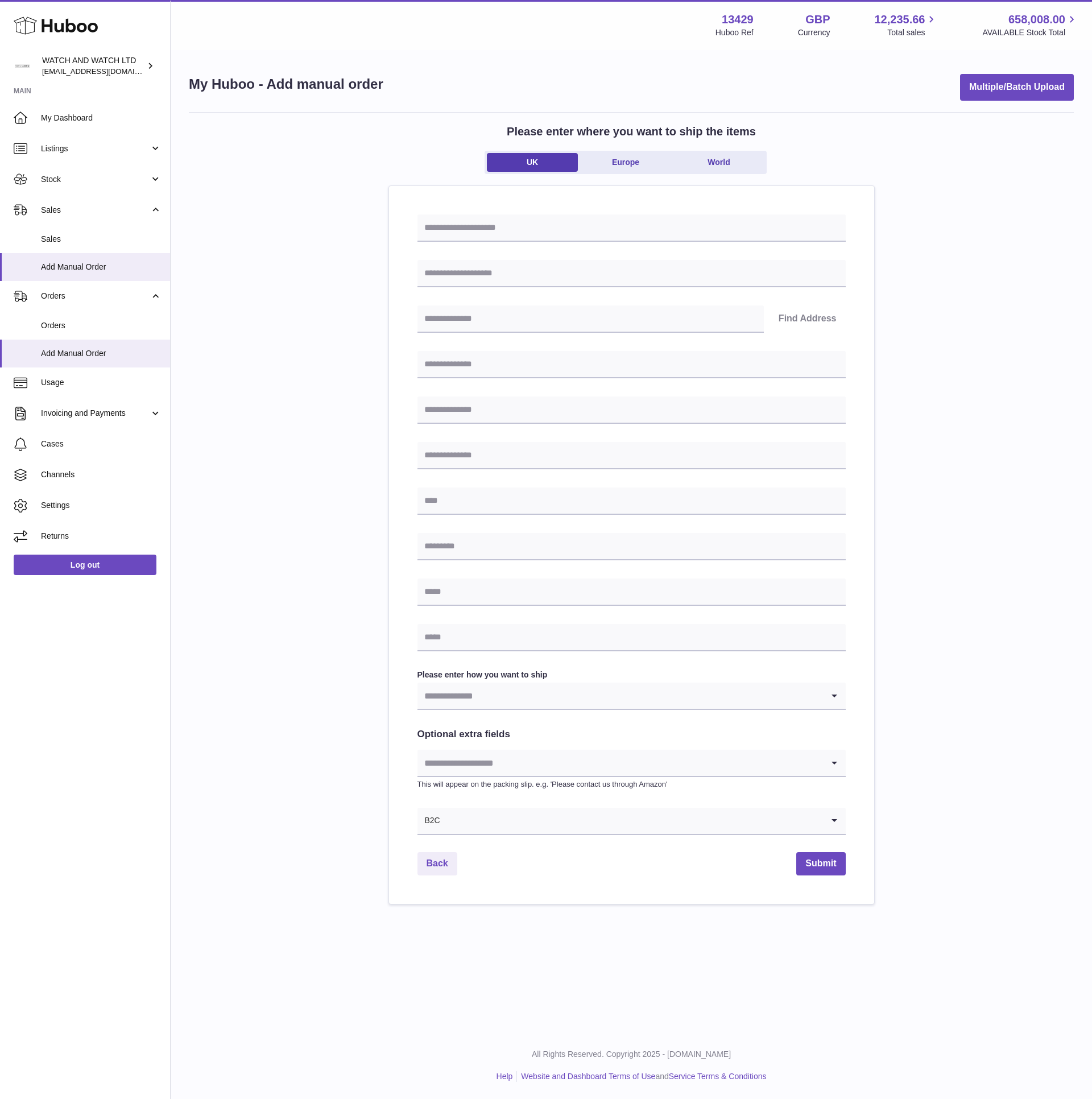
click at [603, 697] on input "Search for option" at bounding box center [619, 695] width 405 height 26
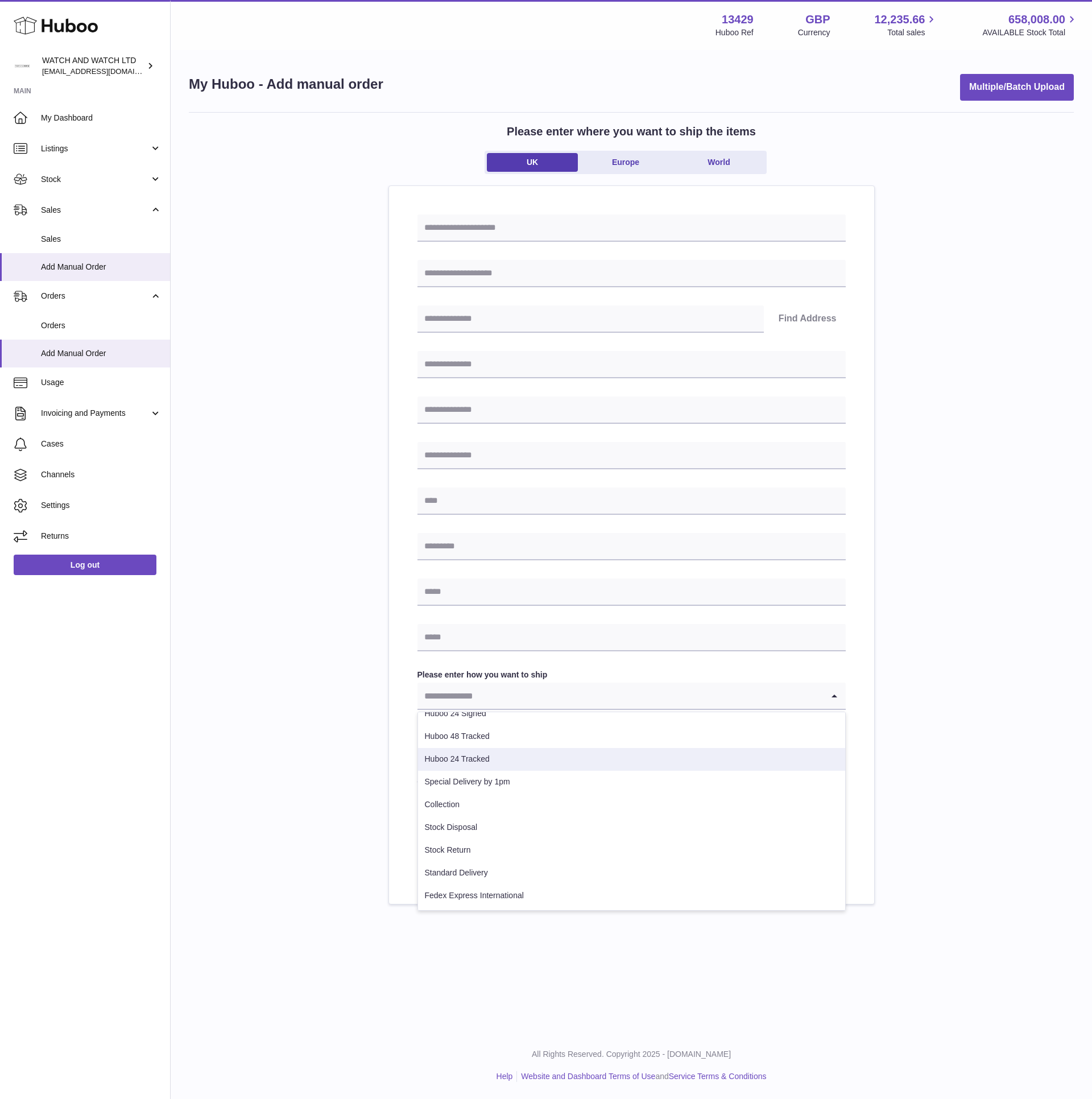
scroll to position [71, 0]
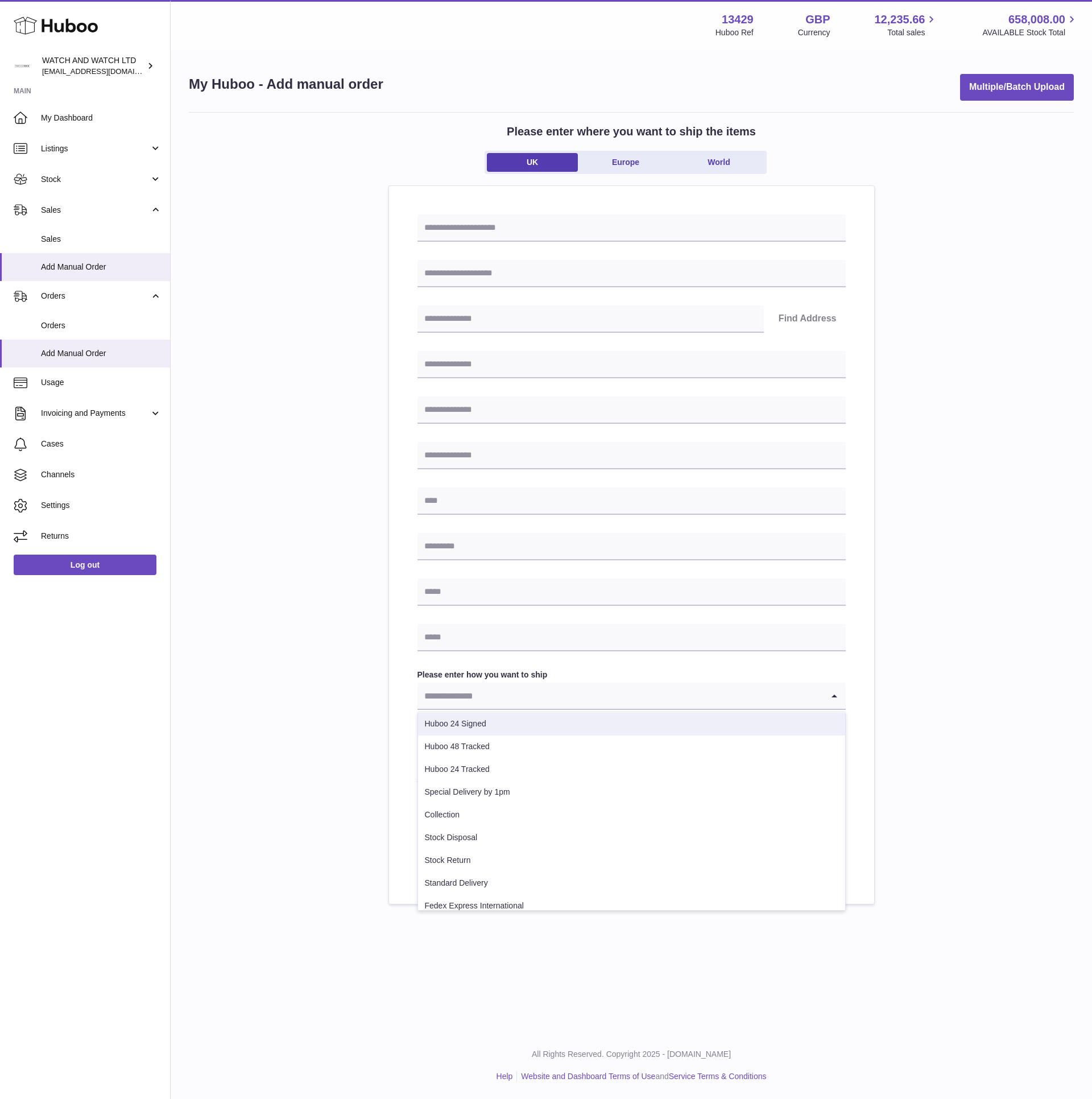
click at [927, 578] on div "Please enter where you want to ship the items UK Europe World Find Address Plea…" at bounding box center [631, 508] width 885 height 792
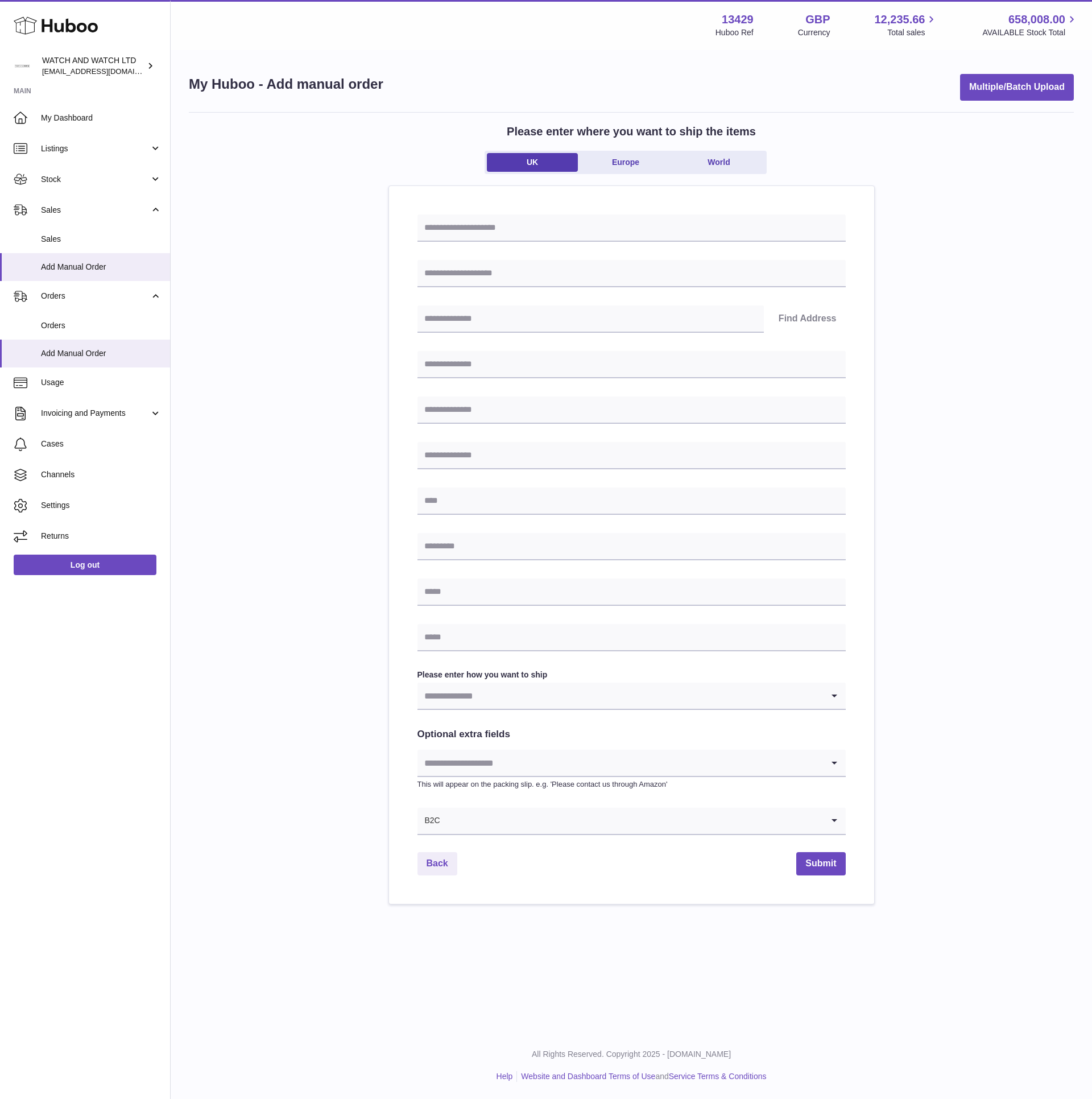
click at [740, 763] on input "Search for option" at bounding box center [619, 762] width 405 height 26
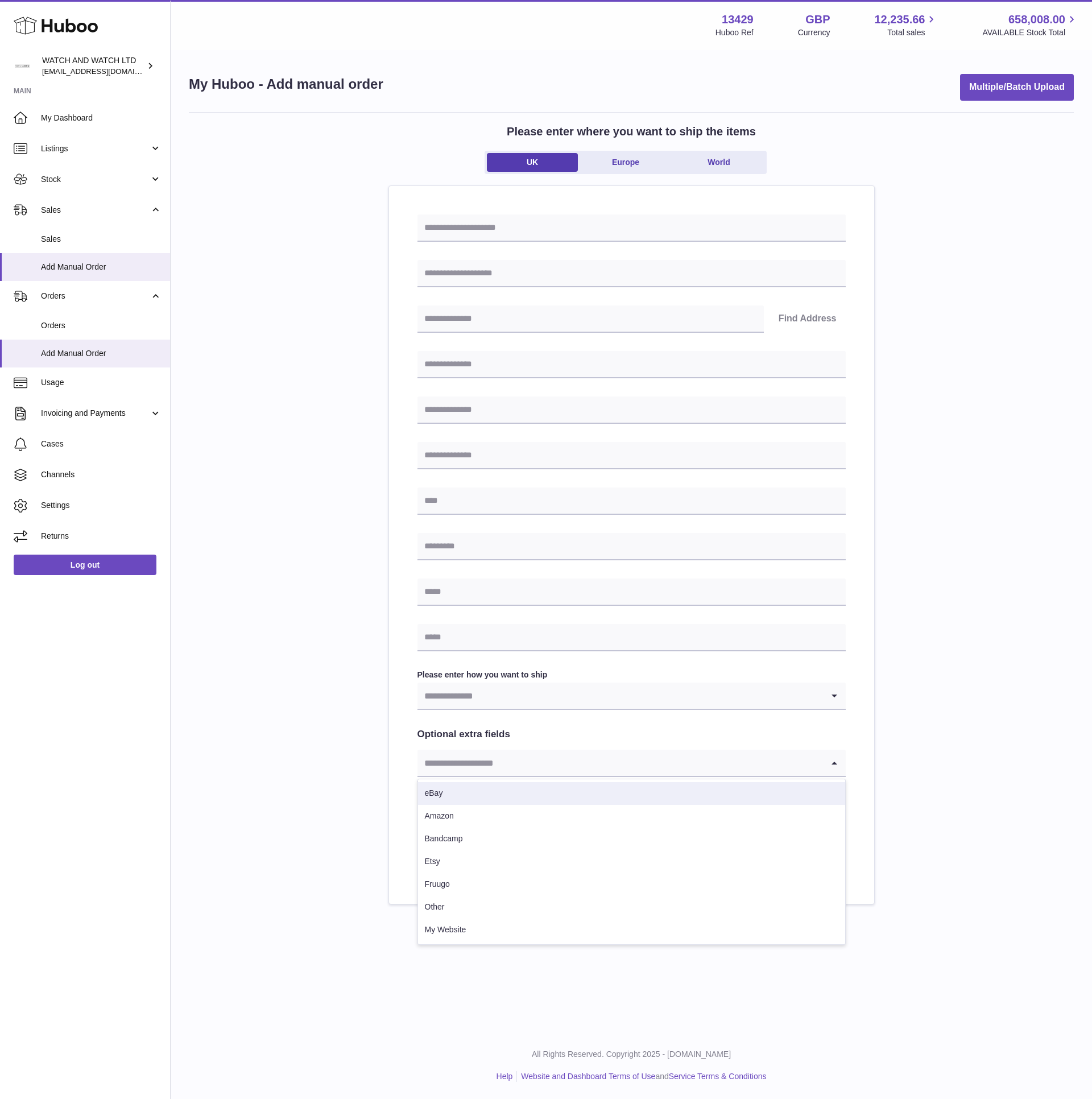
click at [918, 731] on div "Please enter where you want to ship the items UK Europe World Find Address Plea…" at bounding box center [631, 508] width 885 height 792
click at [634, 822] on input "Search for option" at bounding box center [619, 820] width 405 height 26
click at [978, 734] on div "Please enter where you want to ship the items UK Europe World Find Address Plea…" at bounding box center [631, 508] width 885 height 792
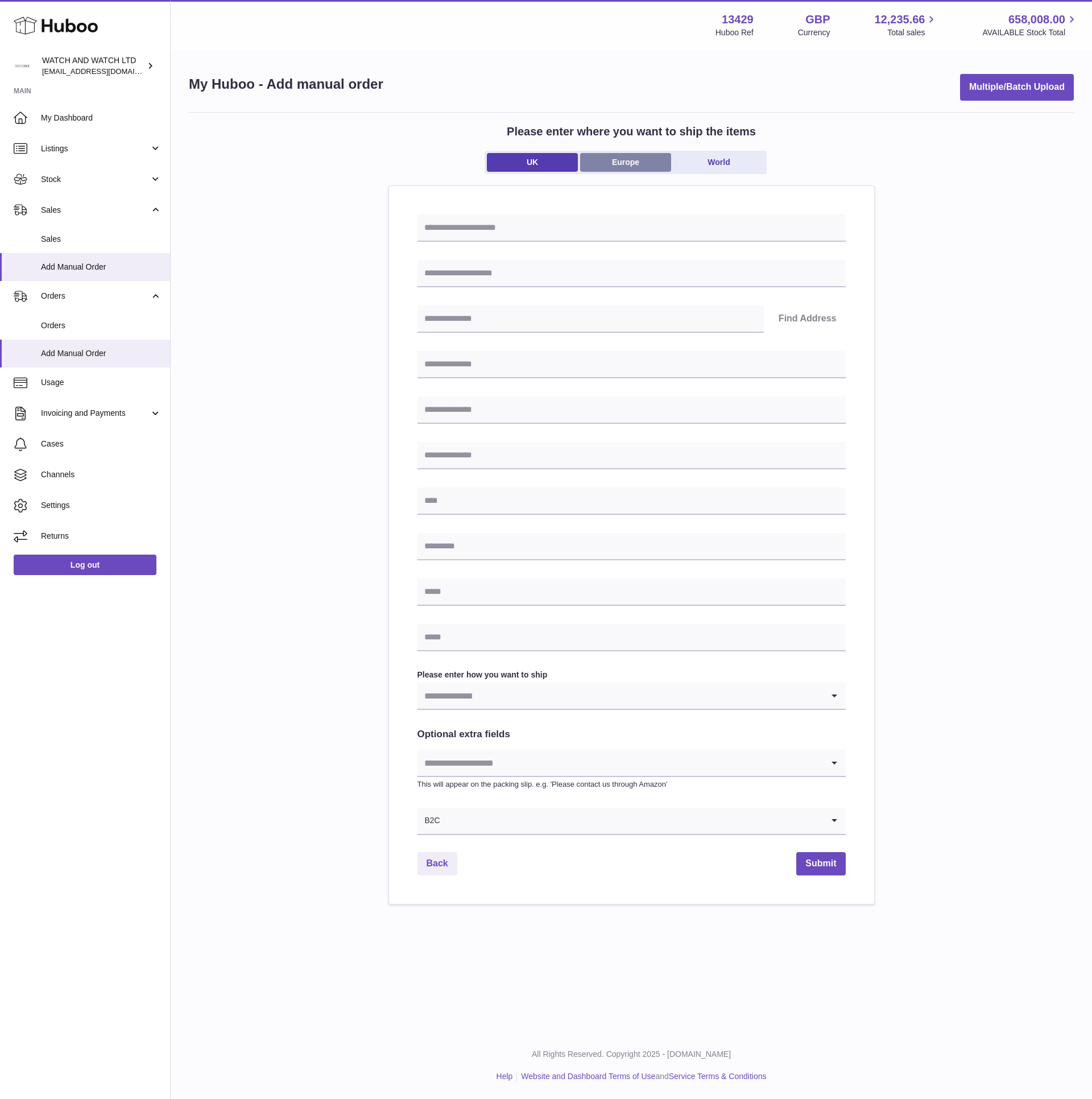
click at [641, 160] on link "Europe" at bounding box center [625, 162] width 91 height 19
click at [529, 824] on input "Search for option" at bounding box center [619, 818] width 405 height 26
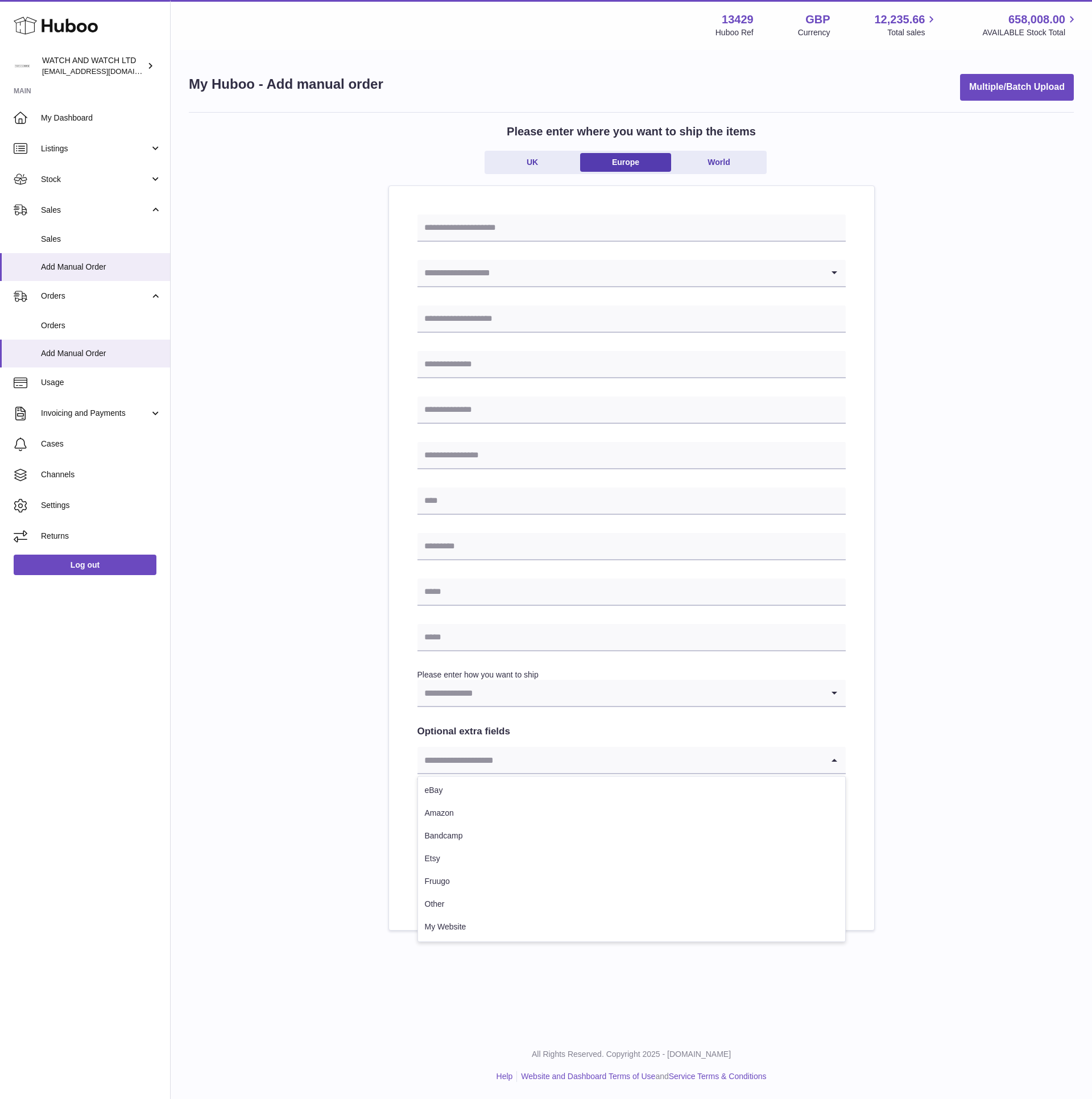
click at [525, 770] on input "Search for option" at bounding box center [619, 759] width 405 height 26
click at [534, 707] on div "Loading... Please enter how you want to ship Loading... You require an order to…" at bounding box center [631, 537] width 428 height 646
click at [534, 686] on input "Search for option" at bounding box center [619, 692] width 405 height 26
click at [319, 693] on div "Please enter where you want to ship the items UK Europe World Loading... Please…" at bounding box center [631, 521] width 885 height 819
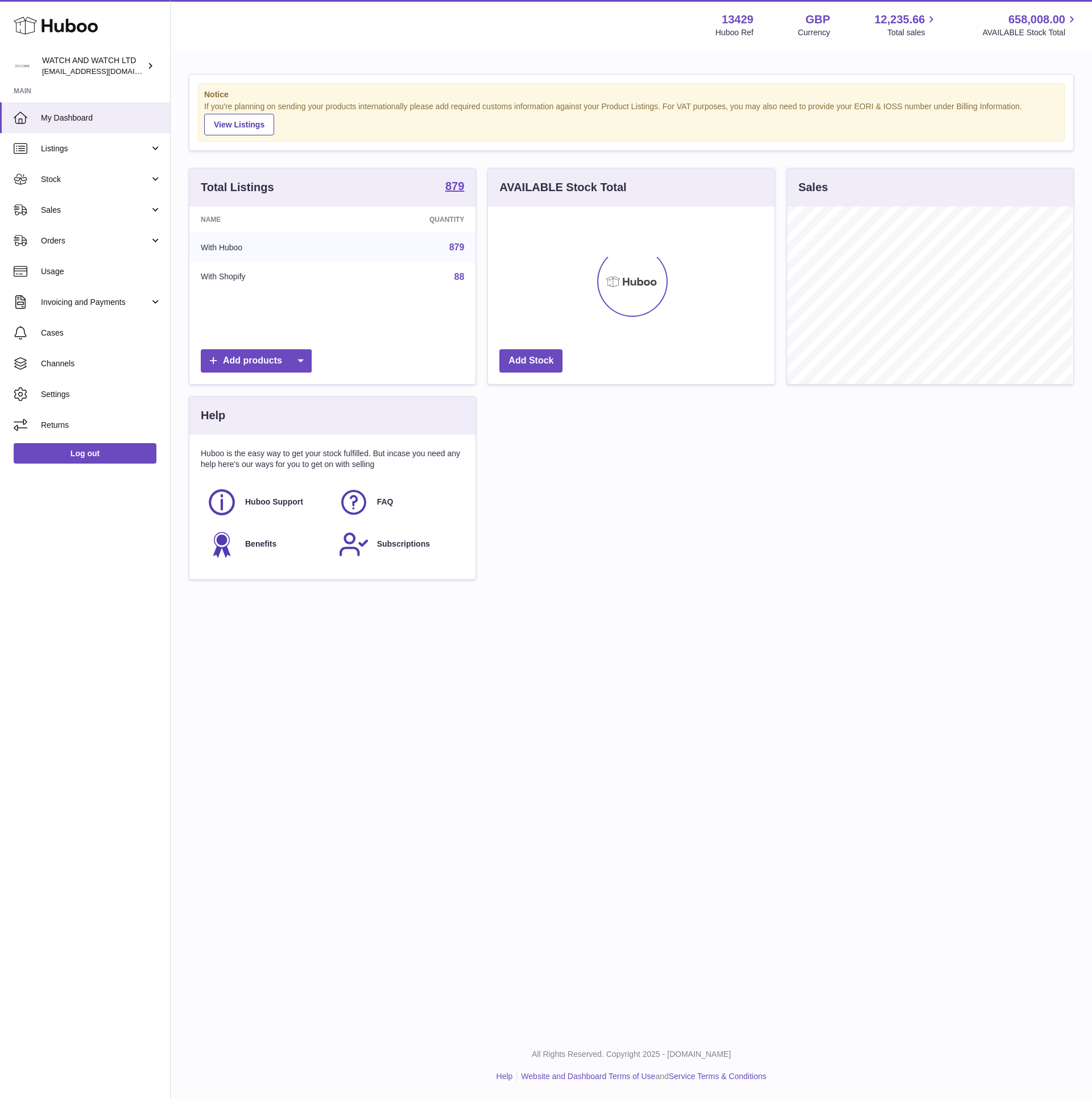
scroll to position [177, 286]
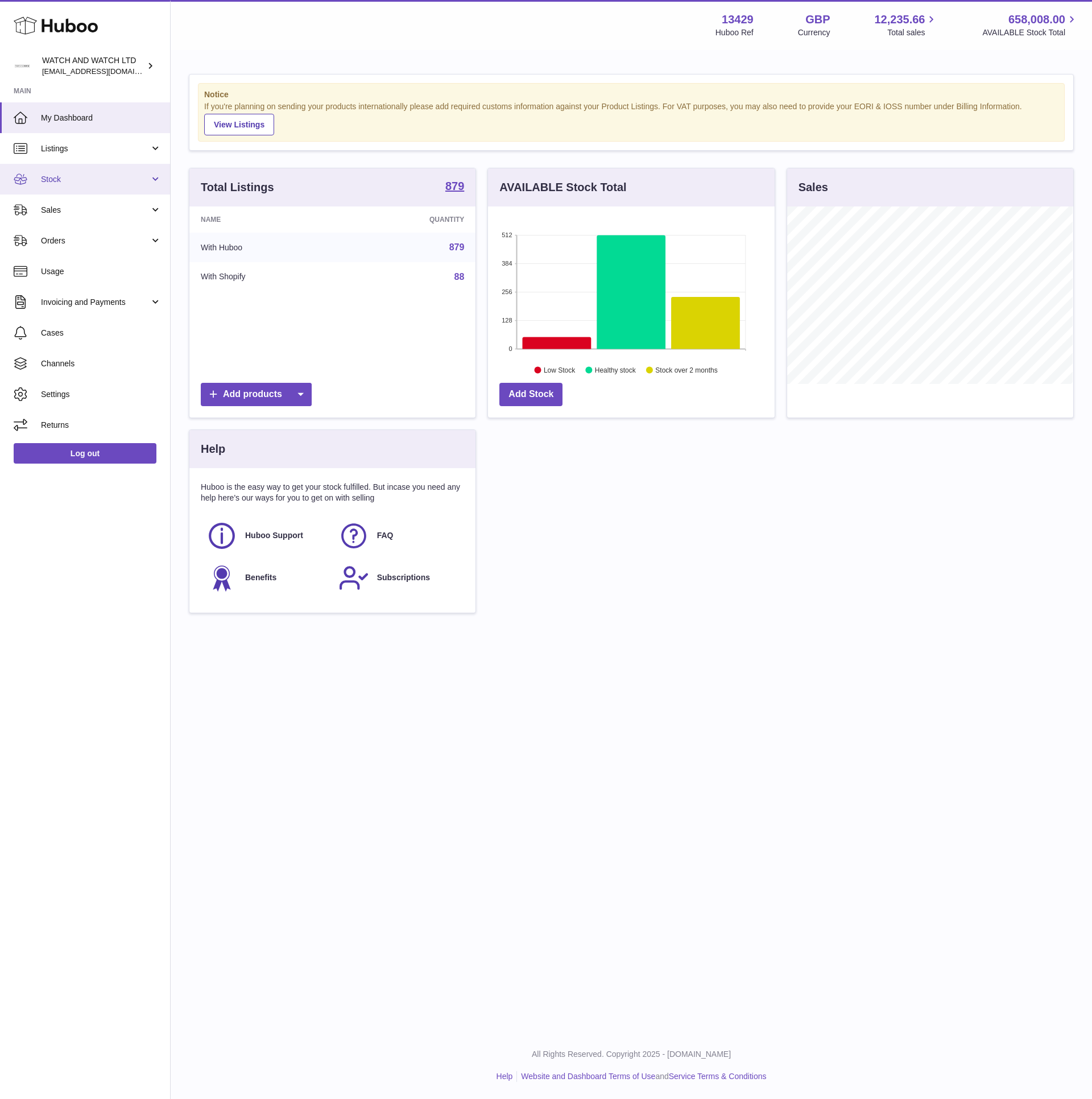
click at [86, 185] on link "Stock" at bounding box center [85, 179] width 170 height 31
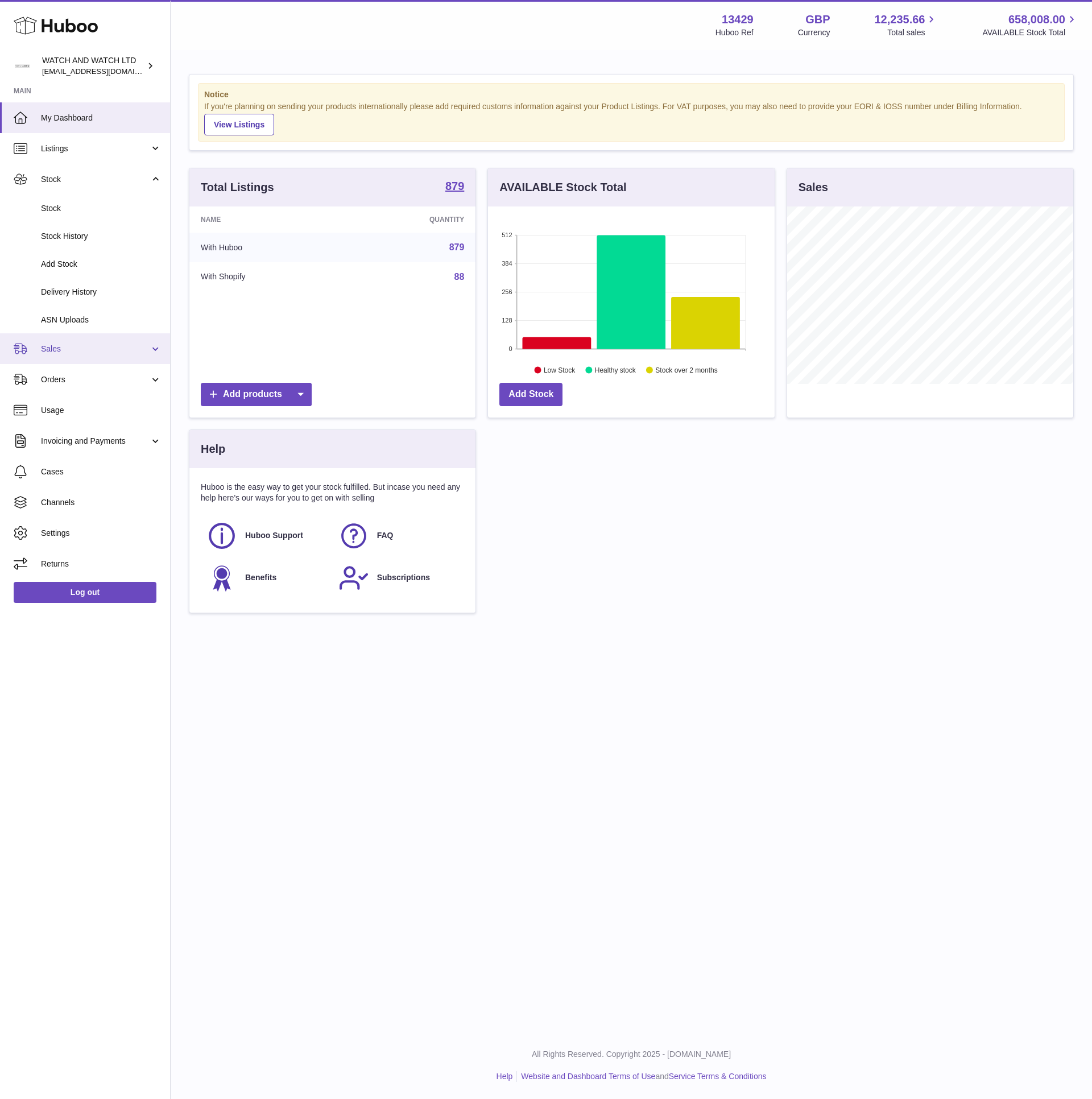
click at [62, 339] on link "Sales" at bounding box center [85, 348] width 170 height 31
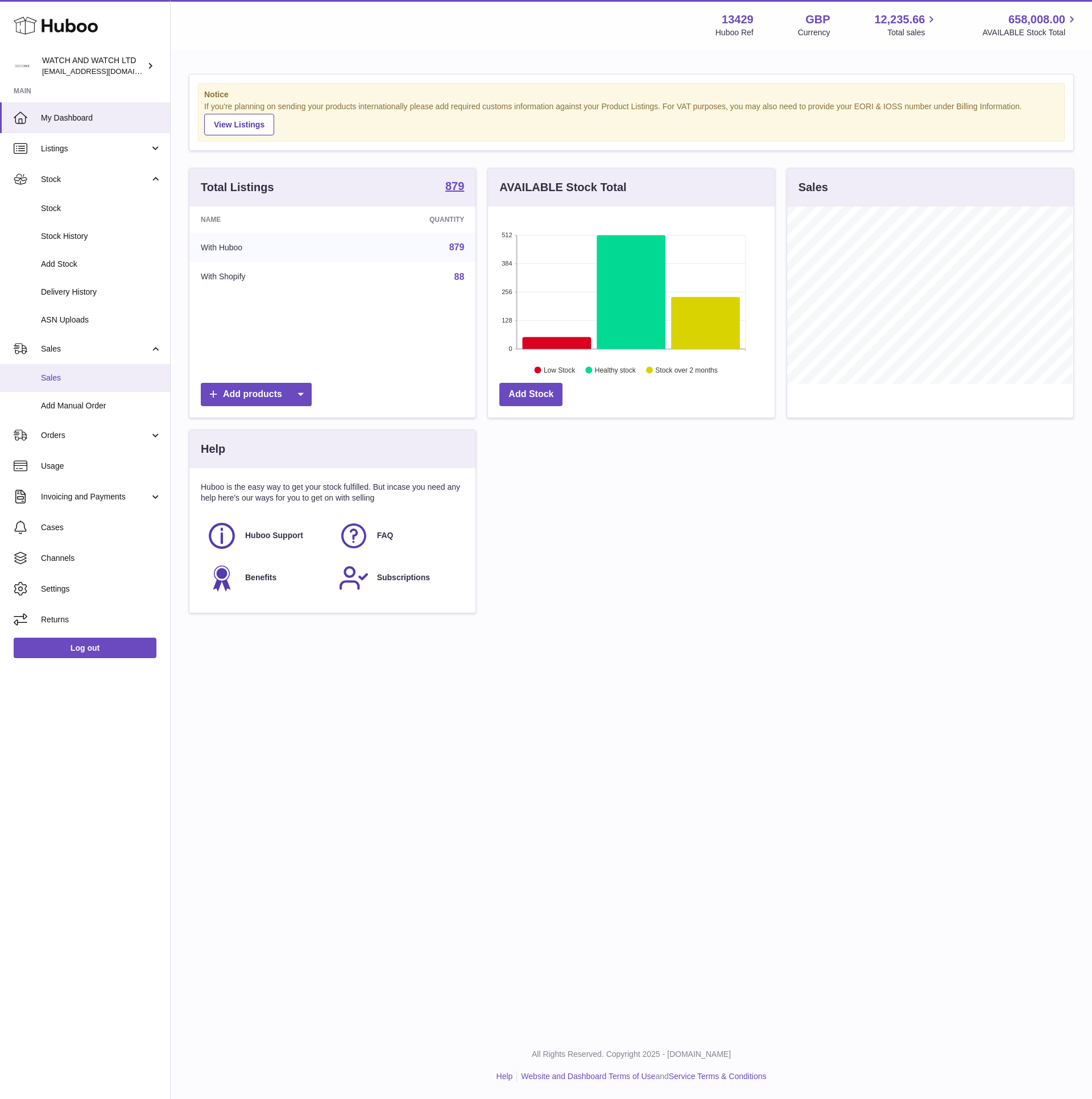
click at [75, 381] on span "Sales" at bounding box center [101, 378] width 120 height 11
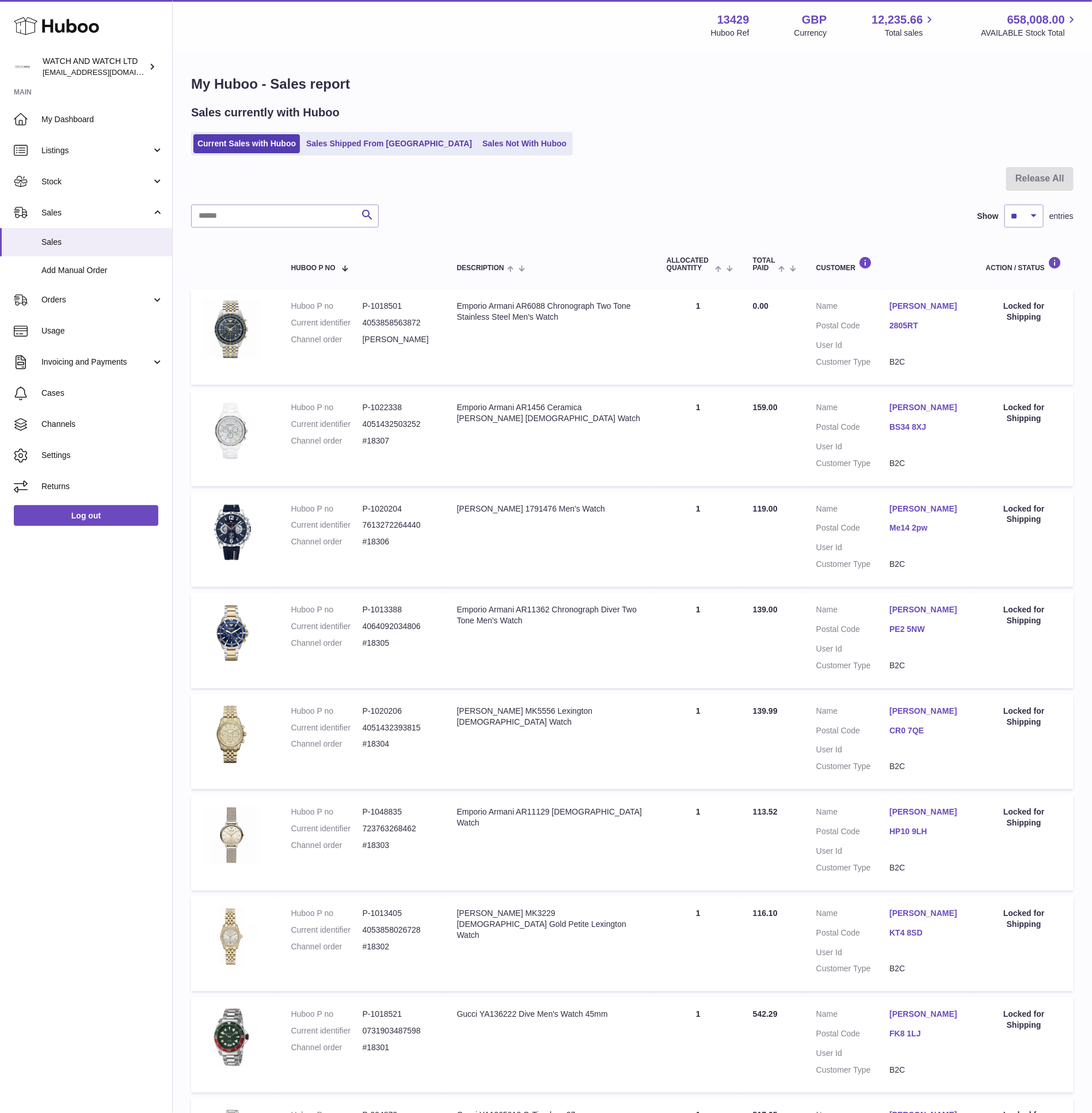
click at [720, 185] on div at bounding box center [632, 185] width 883 height 37
click at [91, 189] on link "Stock" at bounding box center [86, 181] width 172 height 31
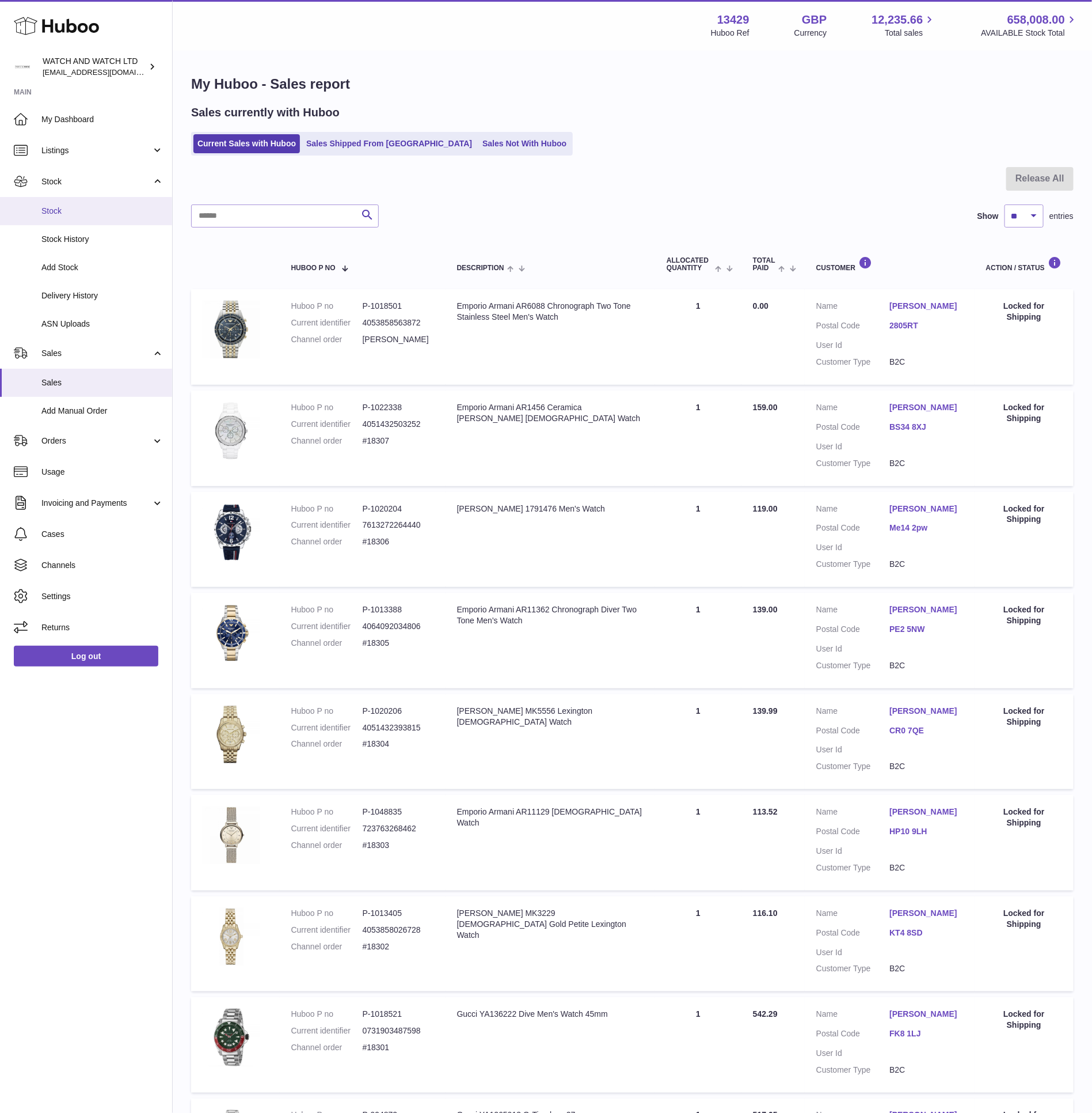
click at [91, 204] on link "Stock" at bounding box center [86, 211] width 172 height 28
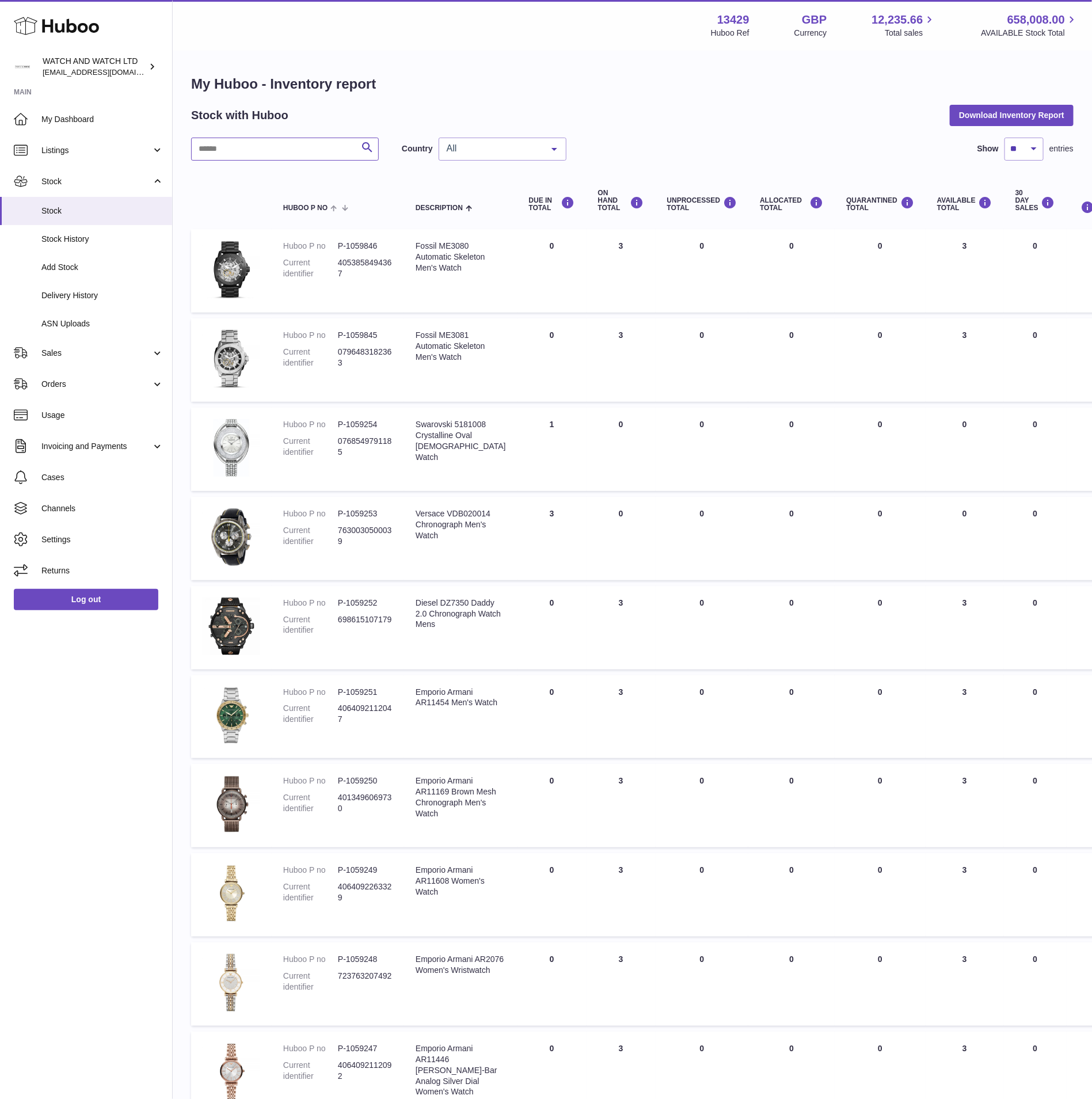
click at [308, 151] on input "text" at bounding box center [285, 149] width 188 height 23
paste input "******"
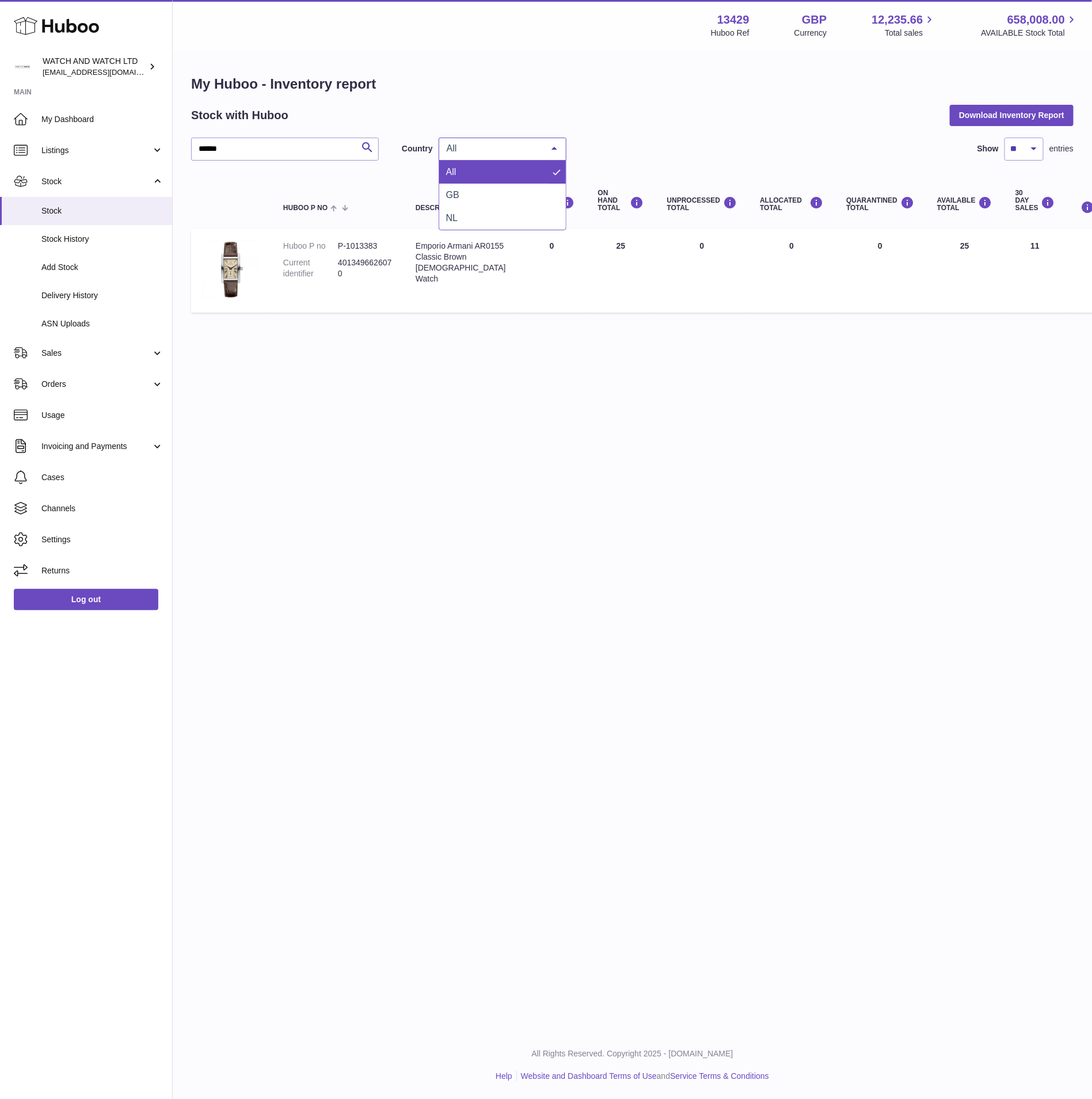
click at [519, 138] on div "All" at bounding box center [503, 149] width 128 height 23
click at [290, 150] on input "******" at bounding box center [285, 149] width 188 height 23
paste input "text"
click at [608, 105] on div "Stock with Huboo Download Inventory Report" at bounding box center [632, 115] width 883 height 21
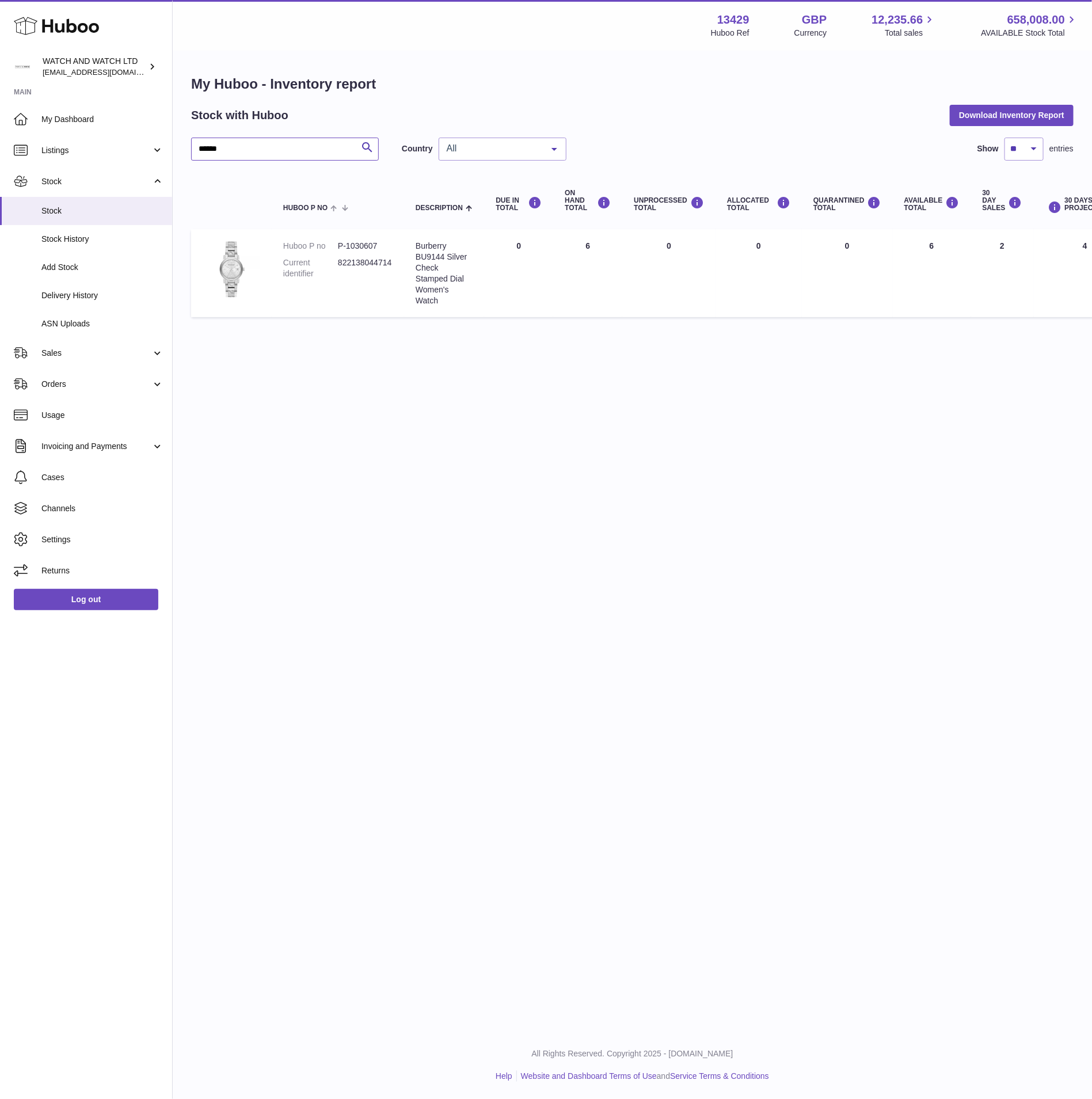
click at [316, 154] on input "******" at bounding box center [285, 149] width 188 height 23
paste input "***"
type input "*********"
click at [531, 94] on div "My Huboo - Inventory report Stock with Huboo Download Inventory Report ********…" at bounding box center [632, 199] width 883 height 248
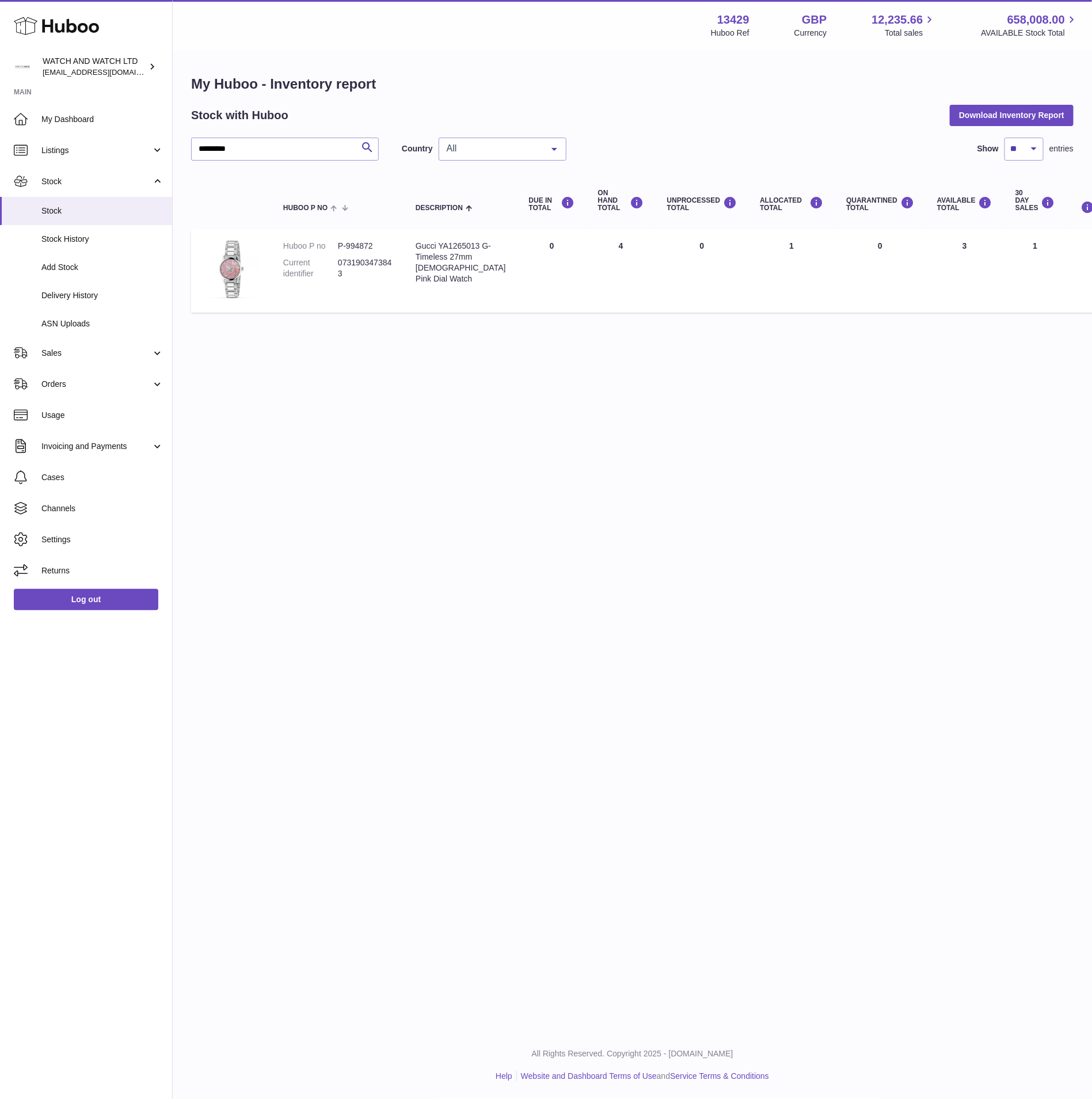
click at [541, 151] on span "All" at bounding box center [493, 148] width 99 height 11
click at [522, 174] on span "All" at bounding box center [502, 172] width 126 height 23
click at [87, 346] on link "Sales" at bounding box center [86, 352] width 172 height 31
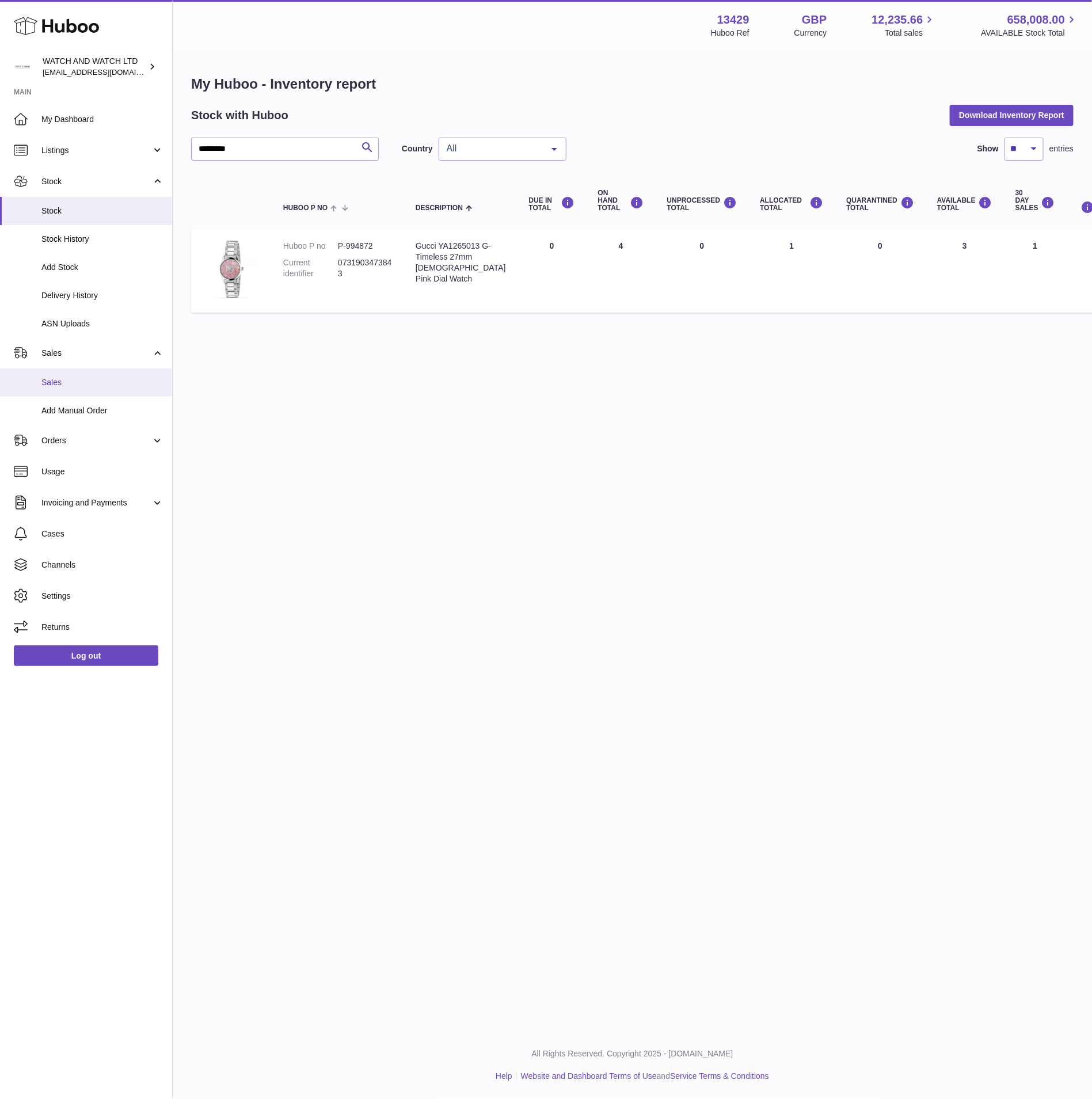
click at [79, 389] on link "Sales" at bounding box center [86, 382] width 172 height 28
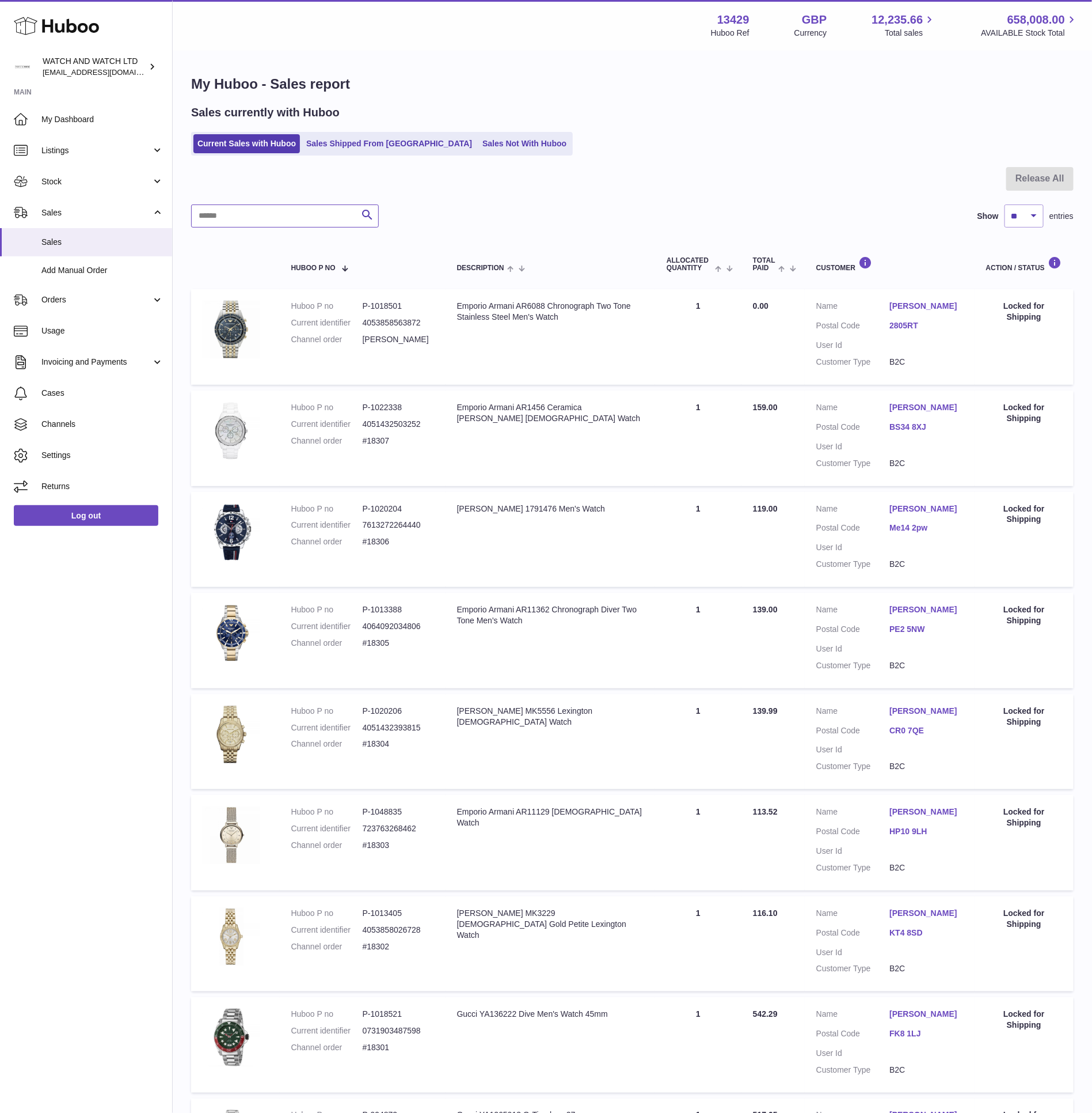
click at [335, 215] on input "text" at bounding box center [285, 216] width 188 height 23
paste input "*********"
type input "*********"
click at [583, 190] on div at bounding box center [632, 185] width 883 height 37
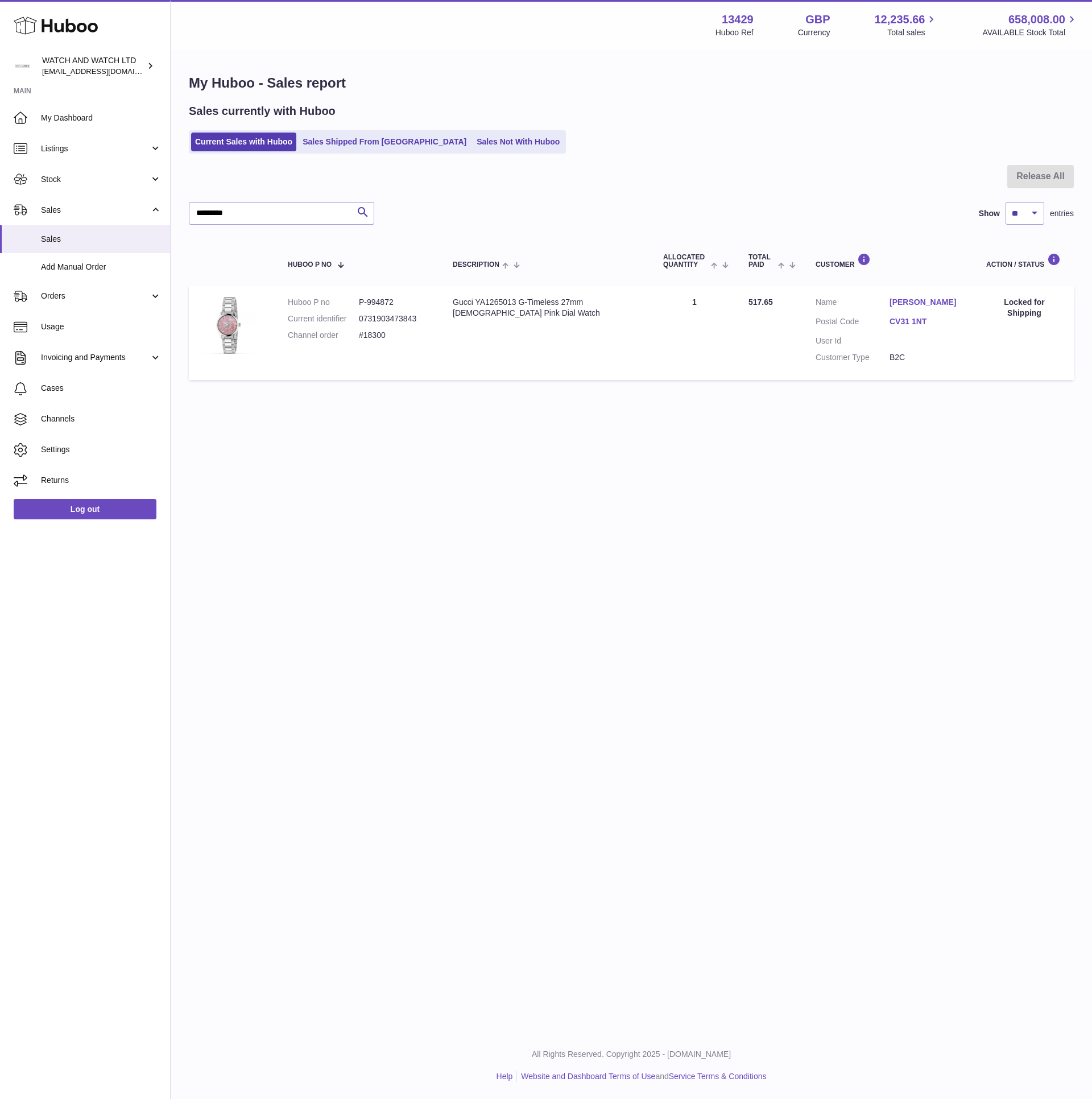
click at [906, 322] on link "CV31 1NT" at bounding box center [926, 322] width 74 height 11
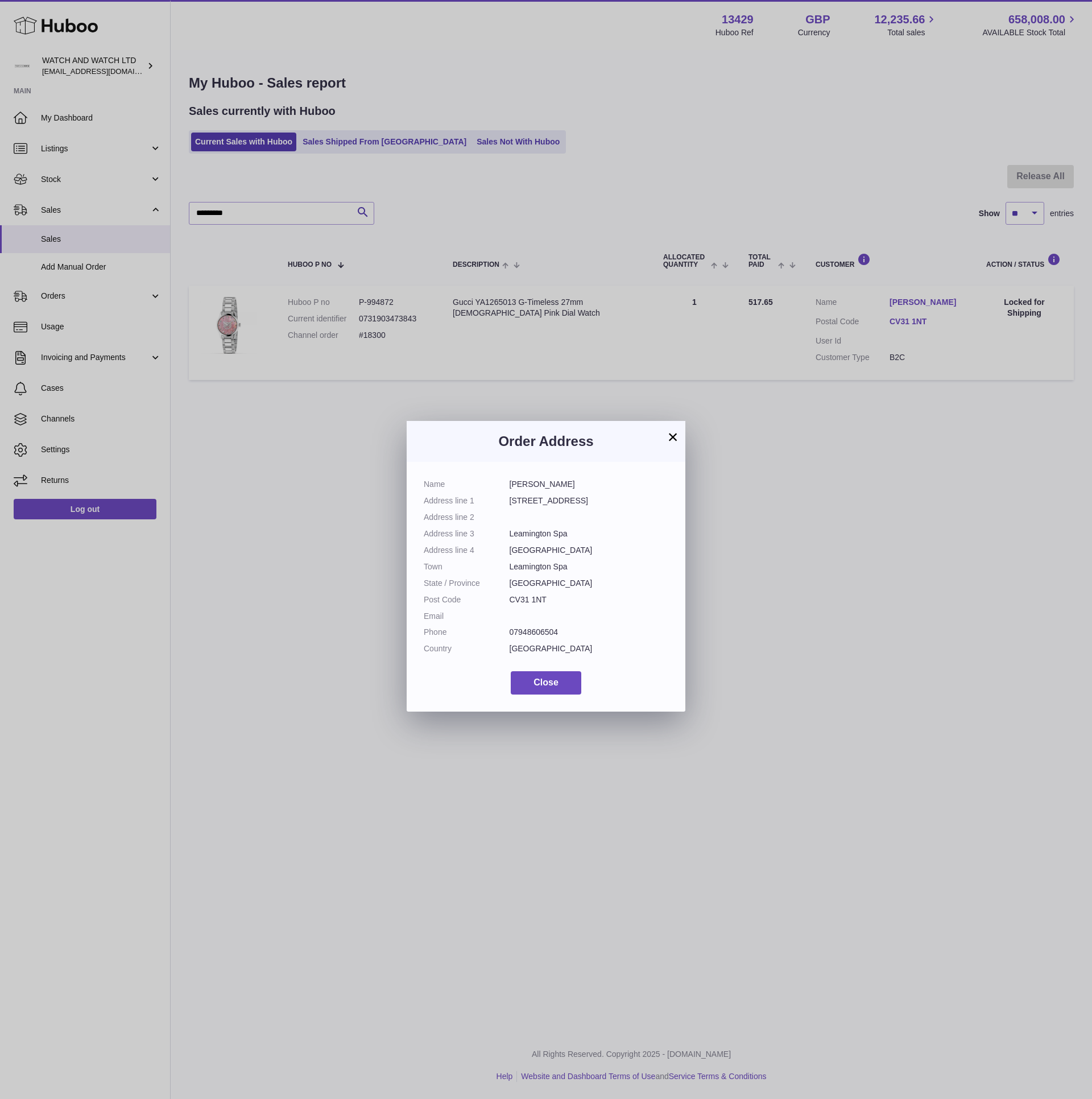
click at [670, 438] on button "×" at bounding box center [673, 437] width 14 height 14
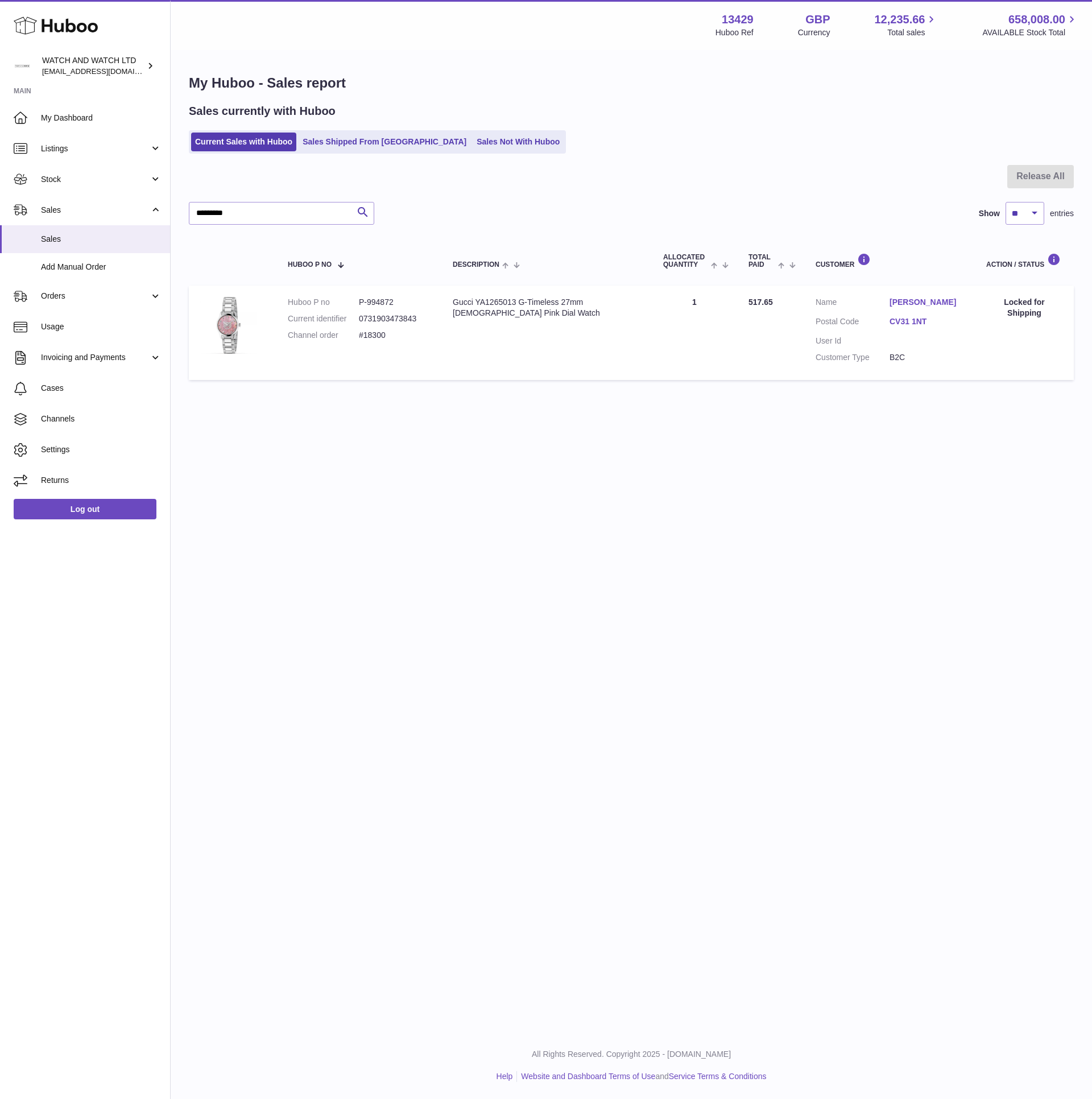
click at [759, 471] on div "Menu Huboo 13429 Huboo Ref GBP Currency 12,235.66 Total sales 658,008.00 AVAILA…" at bounding box center [631, 516] width 921 height 1032
click at [699, 125] on div "Sales currently with Huboo Current Sales with Huboo Sales Shipped From Huboo Sa…" at bounding box center [631, 129] width 885 height 50
click at [417, 194] on div at bounding box center [631, 183] width 885 height 37
click at [298, 111] on h2 "Sales currently with Huboo" at bounding box center [262, 111] width 147 height 15
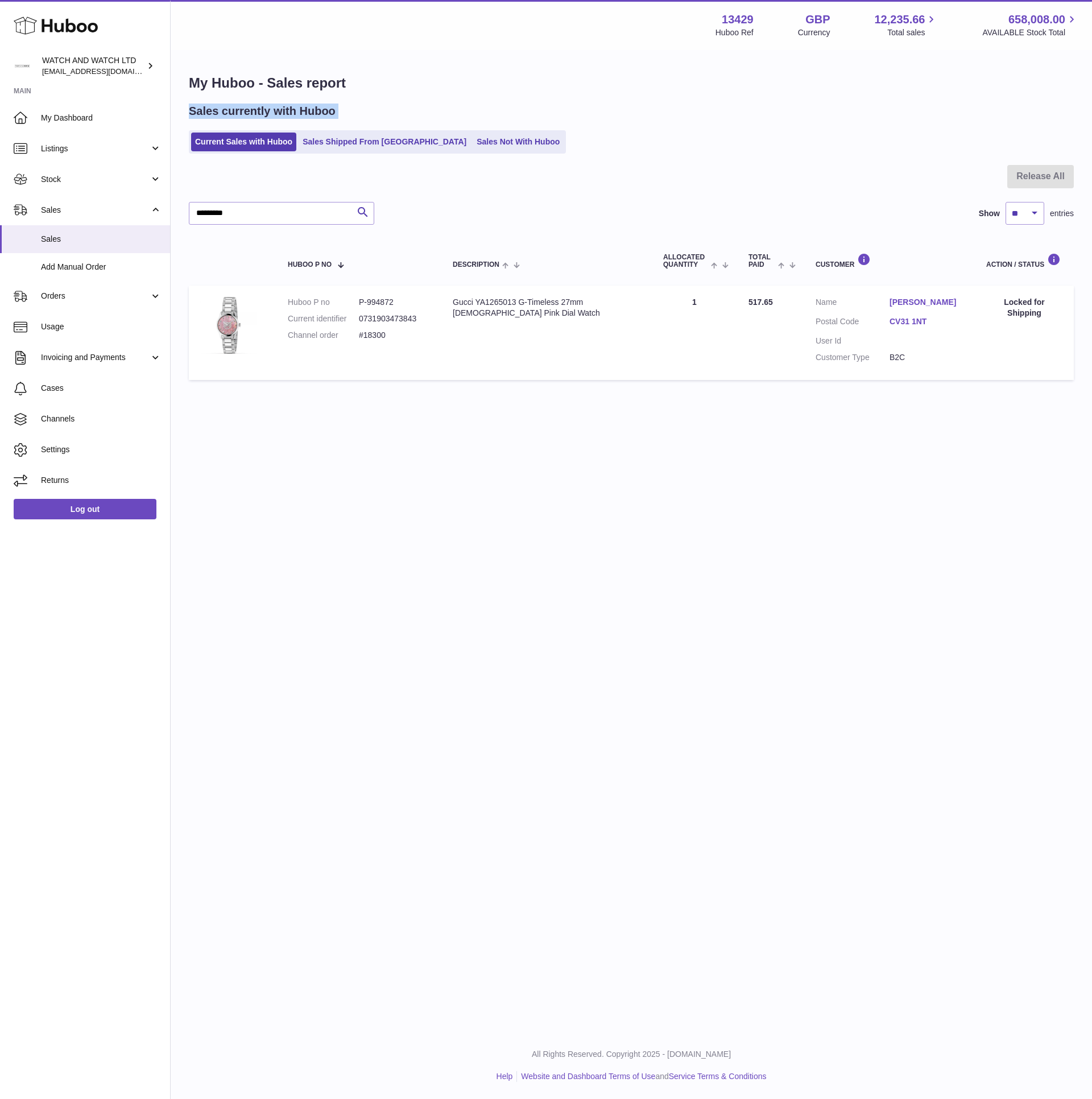
click at [298, 111] on h2 "Sales currently with Huboo" at bounding box center [262, 111] width 147 height 15
click at [274, 110] on h2 "Sales currently with Huboo" at bounding box center [262, 111] width 147 height 15
click at [201, 118] on h2 "Sales currently with Huboo" at bounding box center [262, 111] width 147 height 15
click at [273, 118] on h2 "Sales currently with Huboo" at bounding box center [262, 111] width 147 height 15
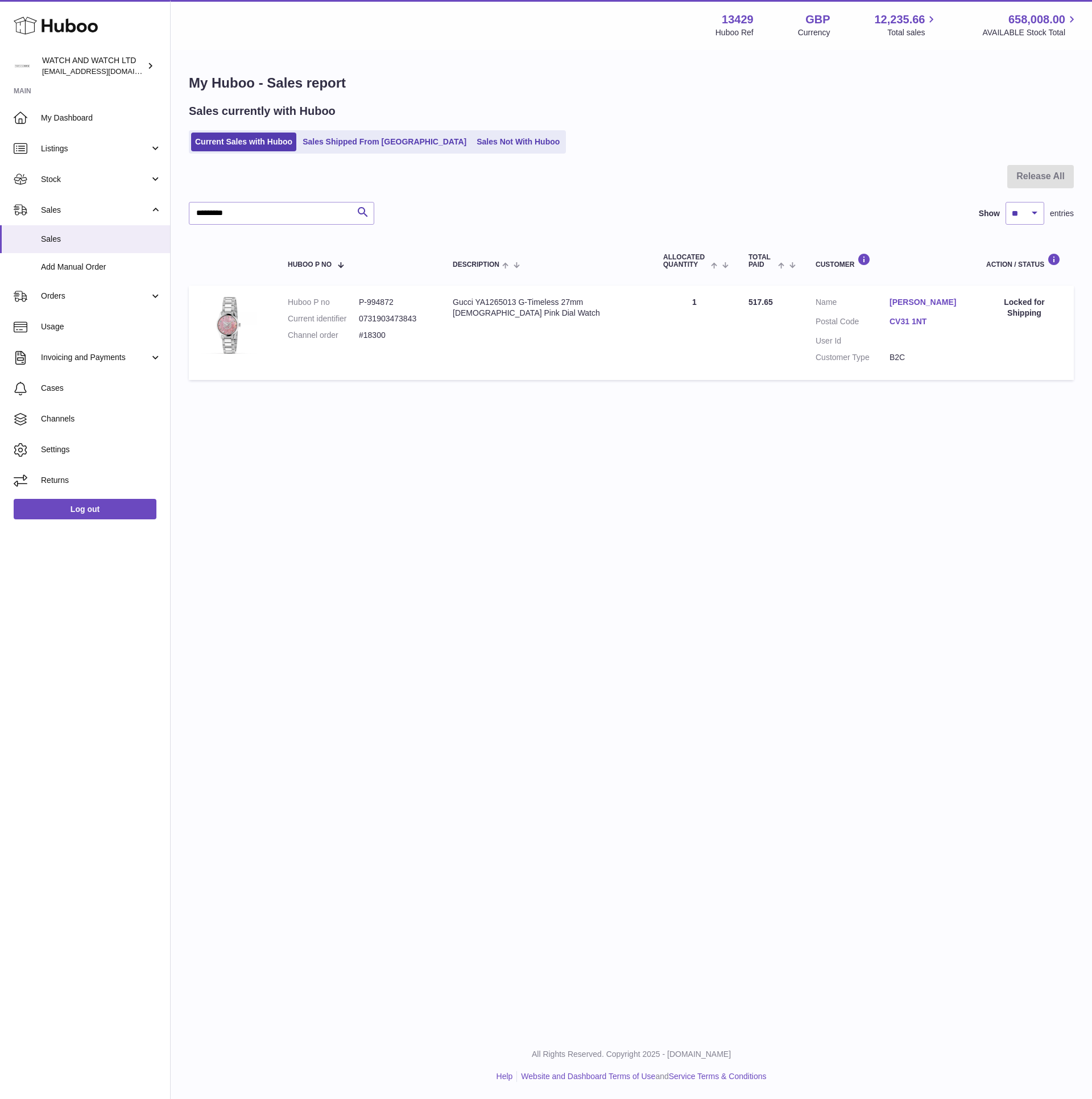
click at [230, 105] on h2 "Sales currently with Huboo" at bounding box center [262, 111] width 147 height 15
click at [257, 104] on h2 "Sales currently with Huboo" at bounding box center [262, 111] width 147 height 15
click at [358, 467] on div "Menu Huboo 13429 Huboo Ref GBP Currency 12,235.66 Total sales 658,008.00 AVAILA…" at bounding box center [631, 516] width 921 height 1032
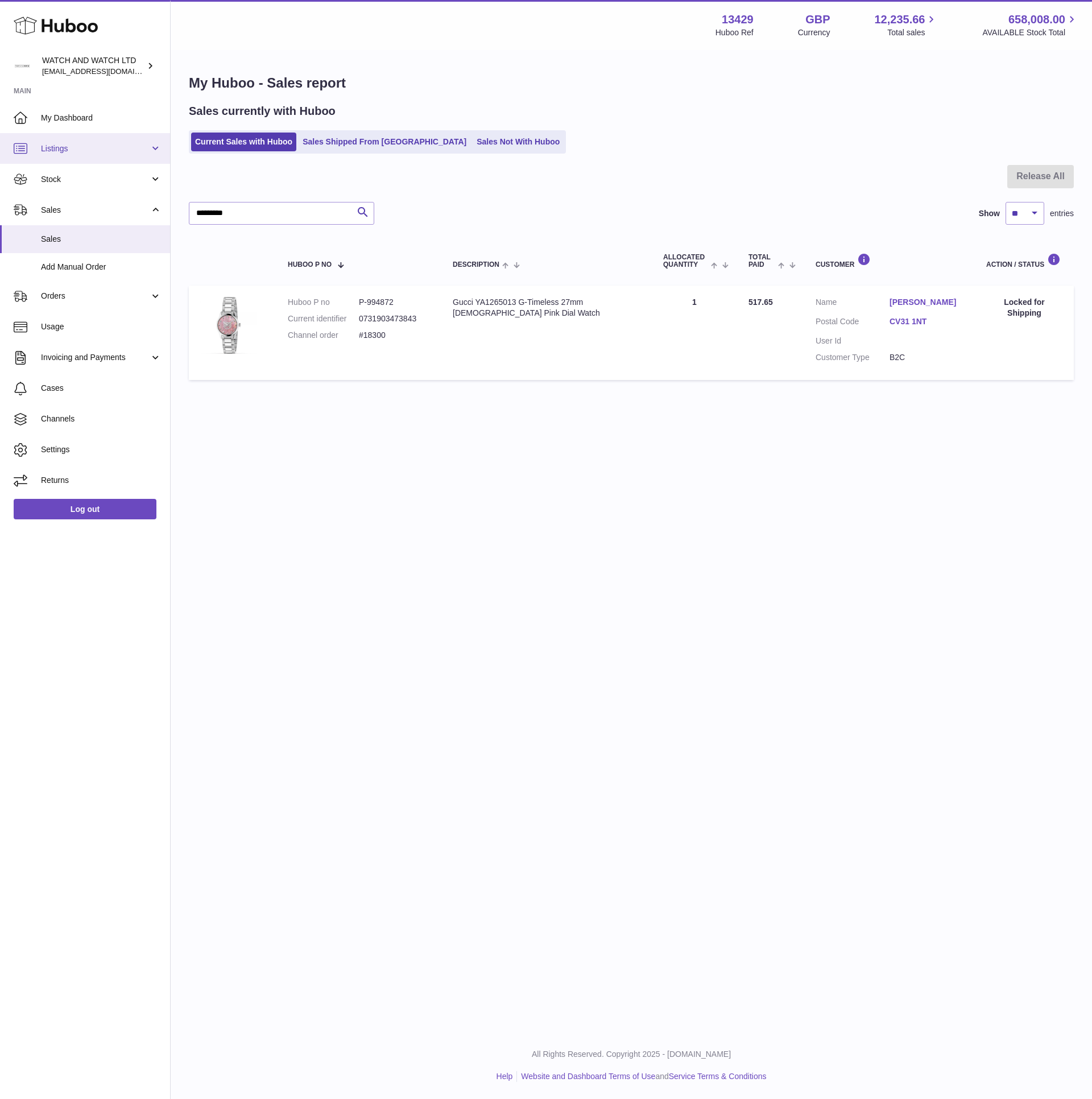
click at [132, 150] on span "Listings" at bounding box center [95, 149] width 109 height 11
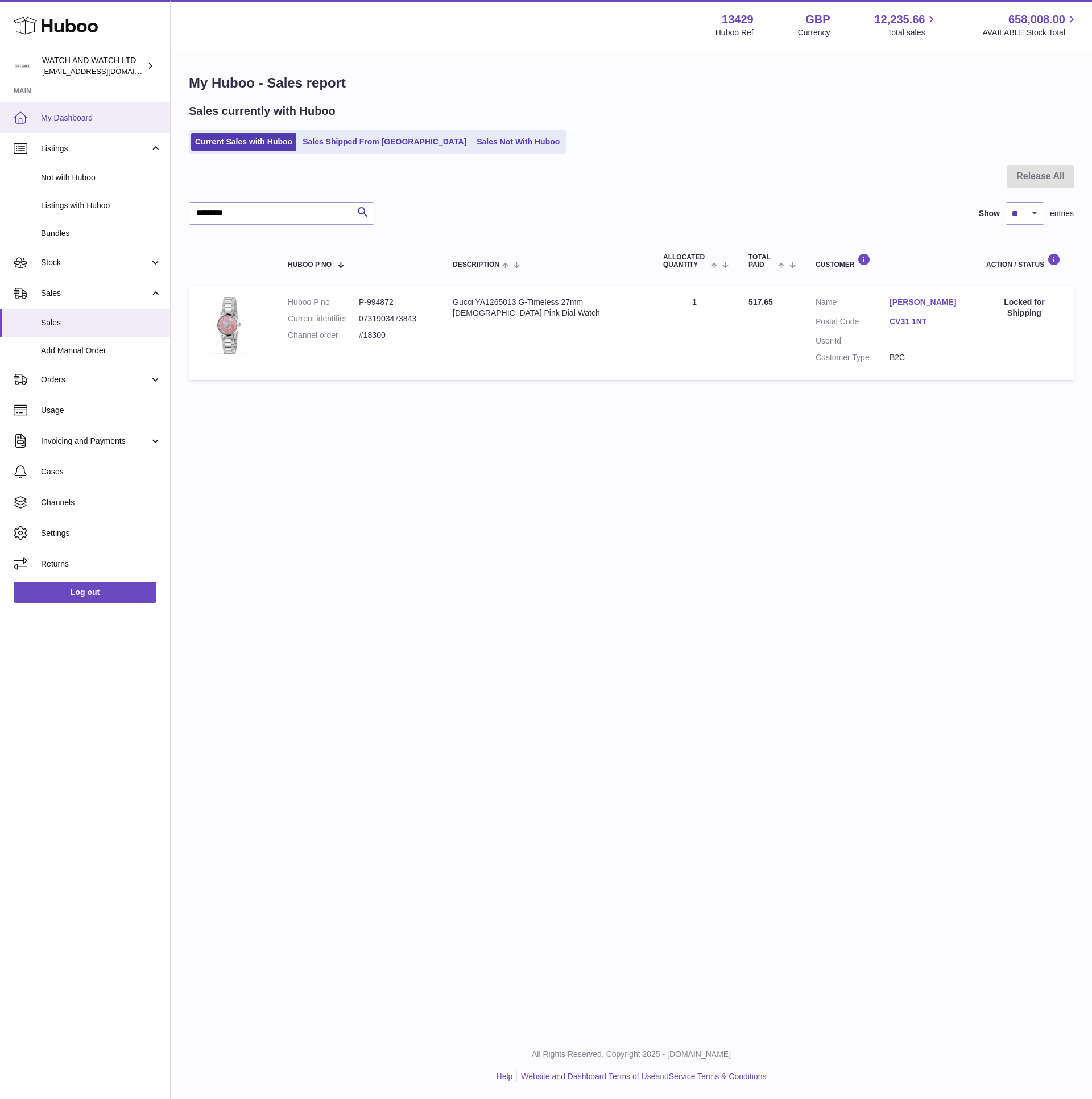
click at [64, 113] on span "My Dashboard" at bounding box center [101, 118] width 120 height 11
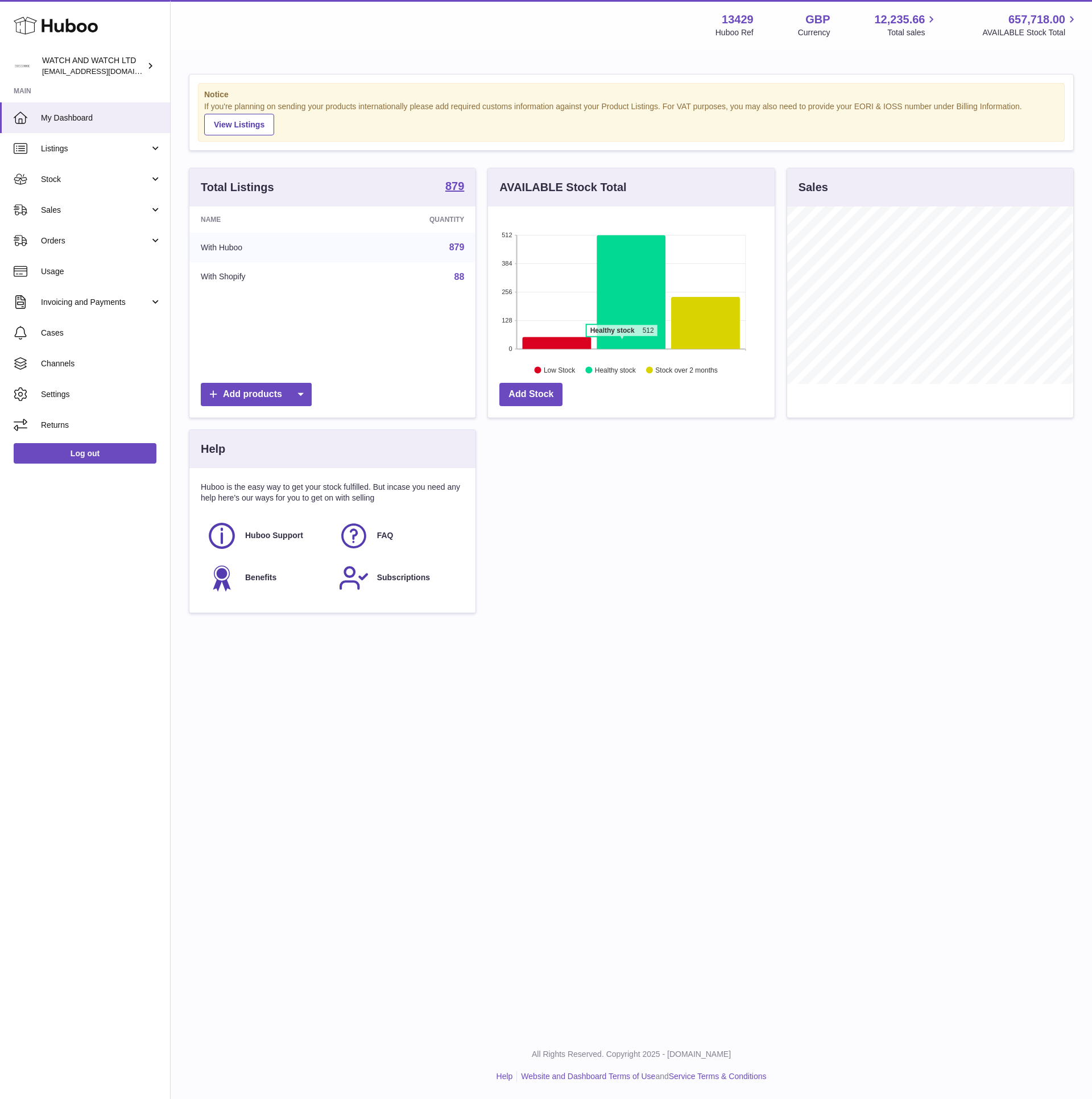
scroll to position [177, 286]
click at [560, 343] on icon at bounding box center [557, 343] width 69 height 12
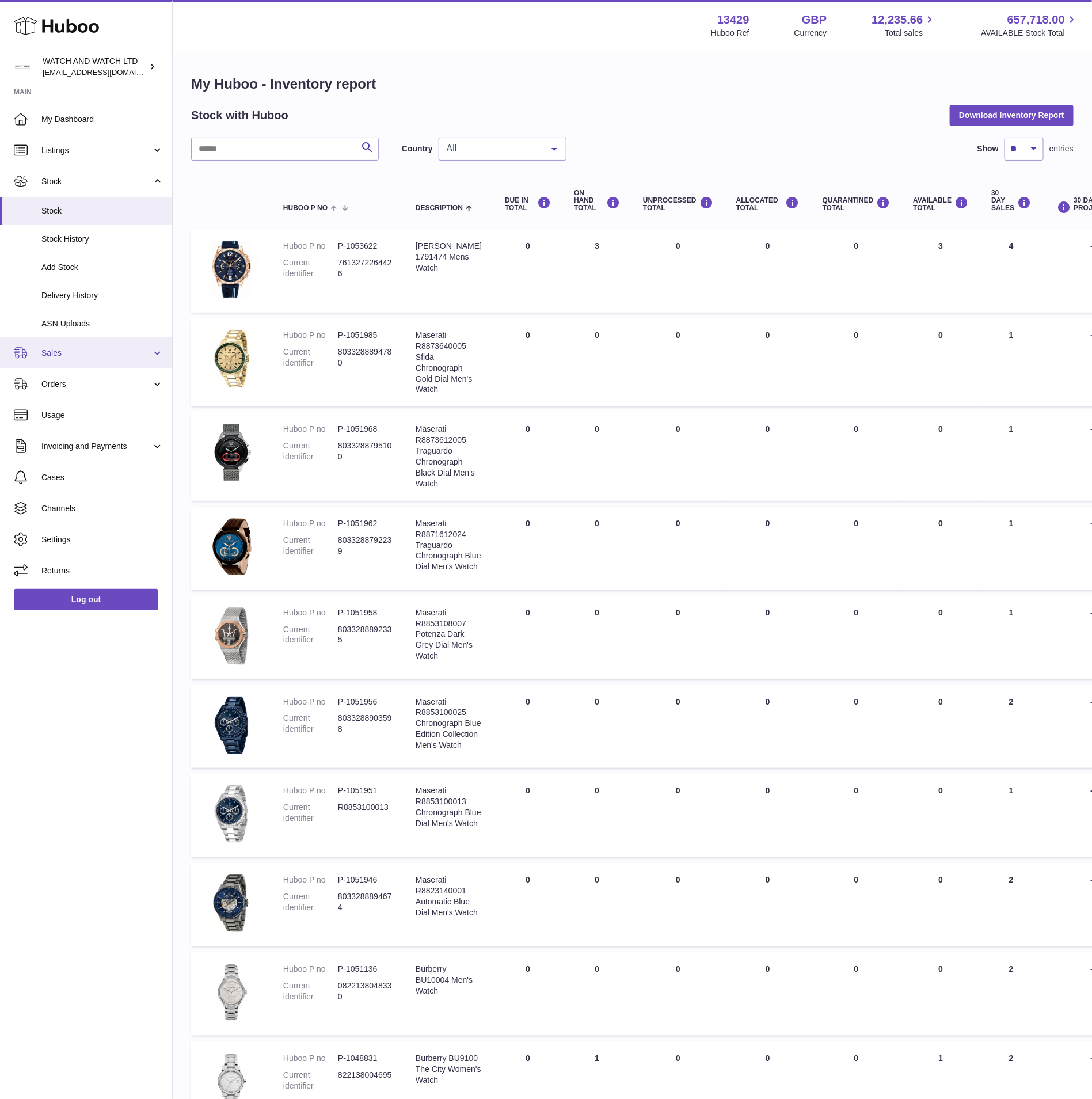
click at [86, 354] on span "Sales" at bounding box center [96, 353] width 110 height 11
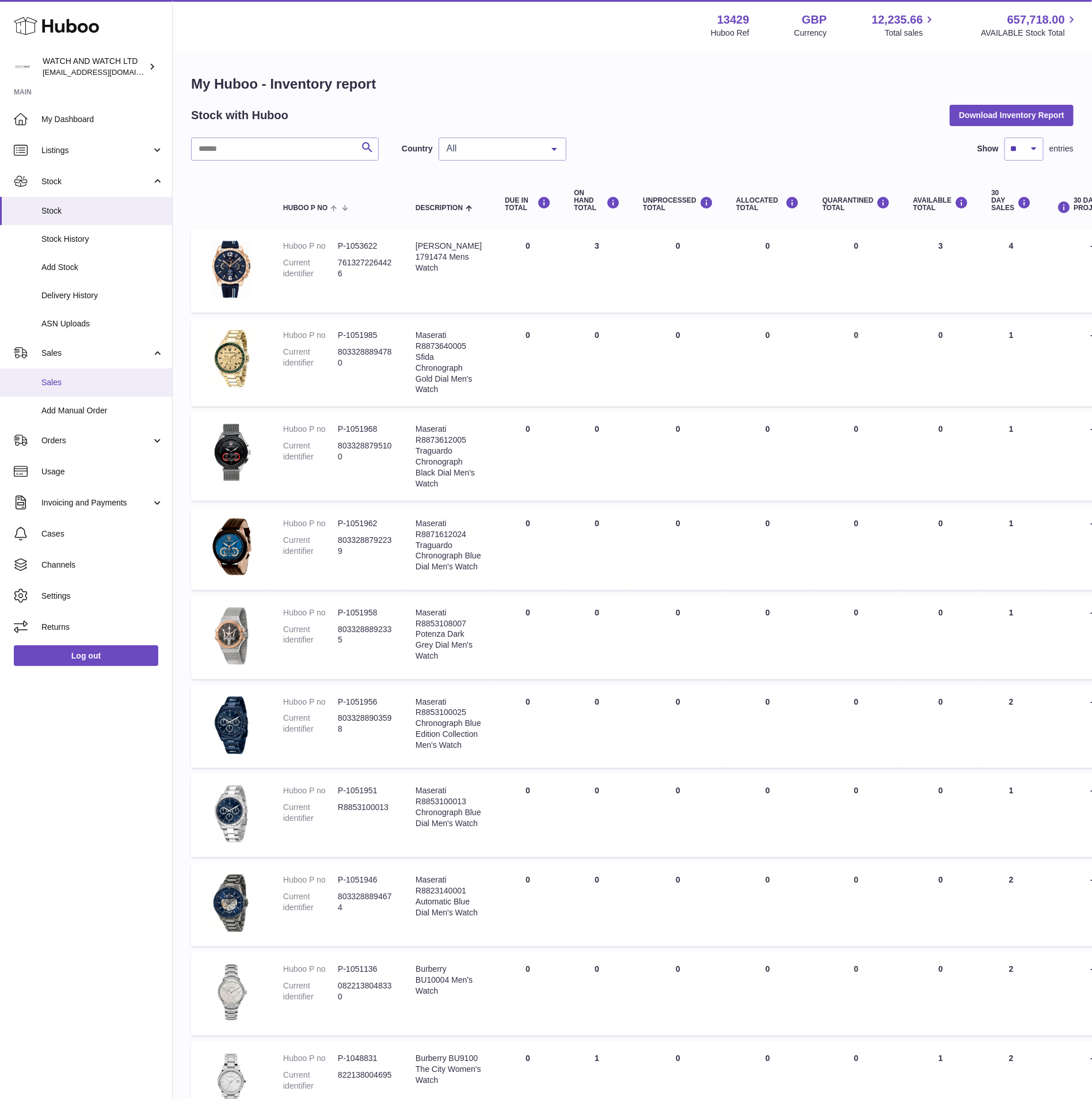
click at [81, 382] on span "Sales" at bounding box center [102, 383] width 122 height 11
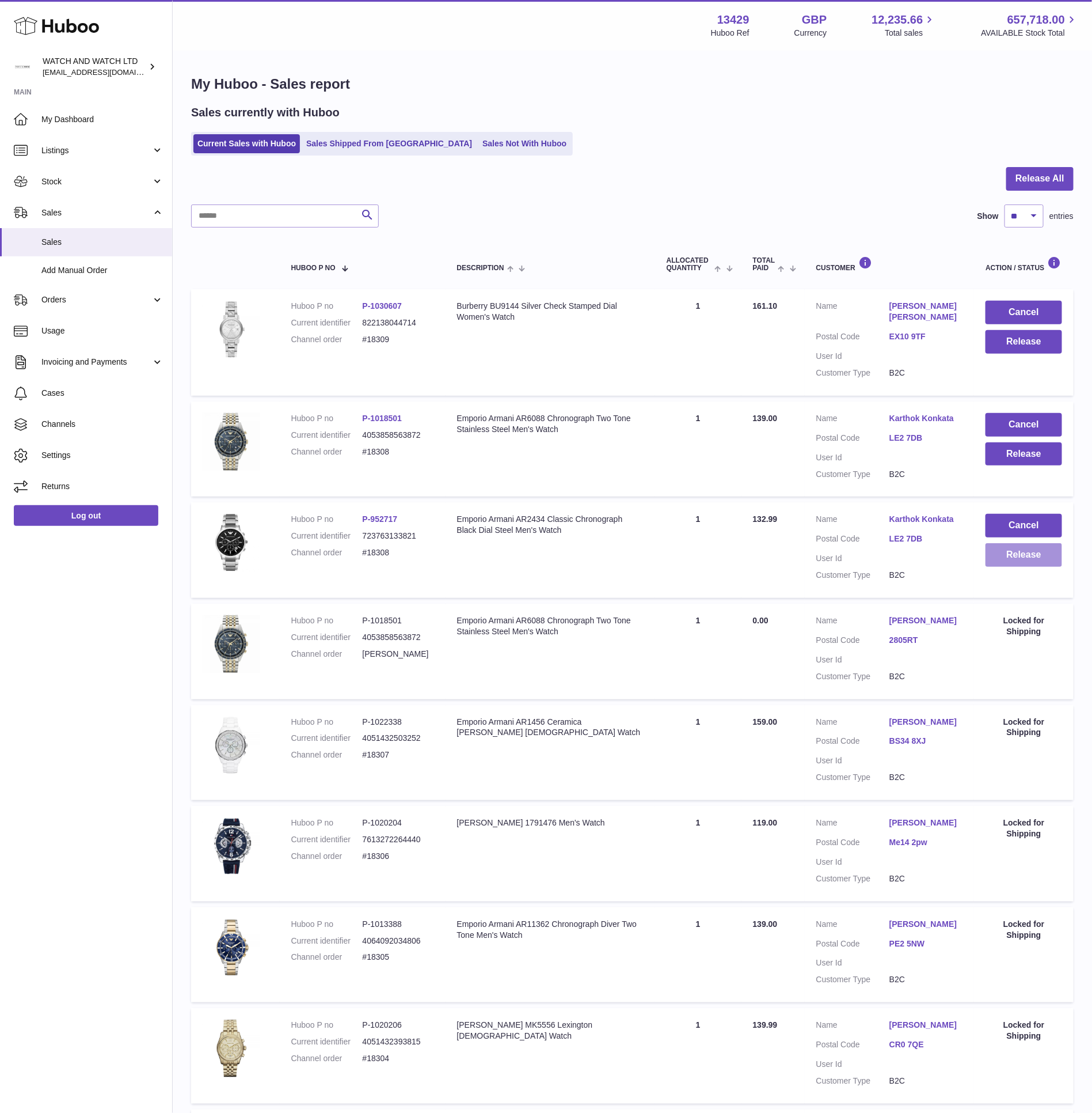
click at [1012, 555] on button "Release" at bounding box center [1024, 555] width 77 height 24
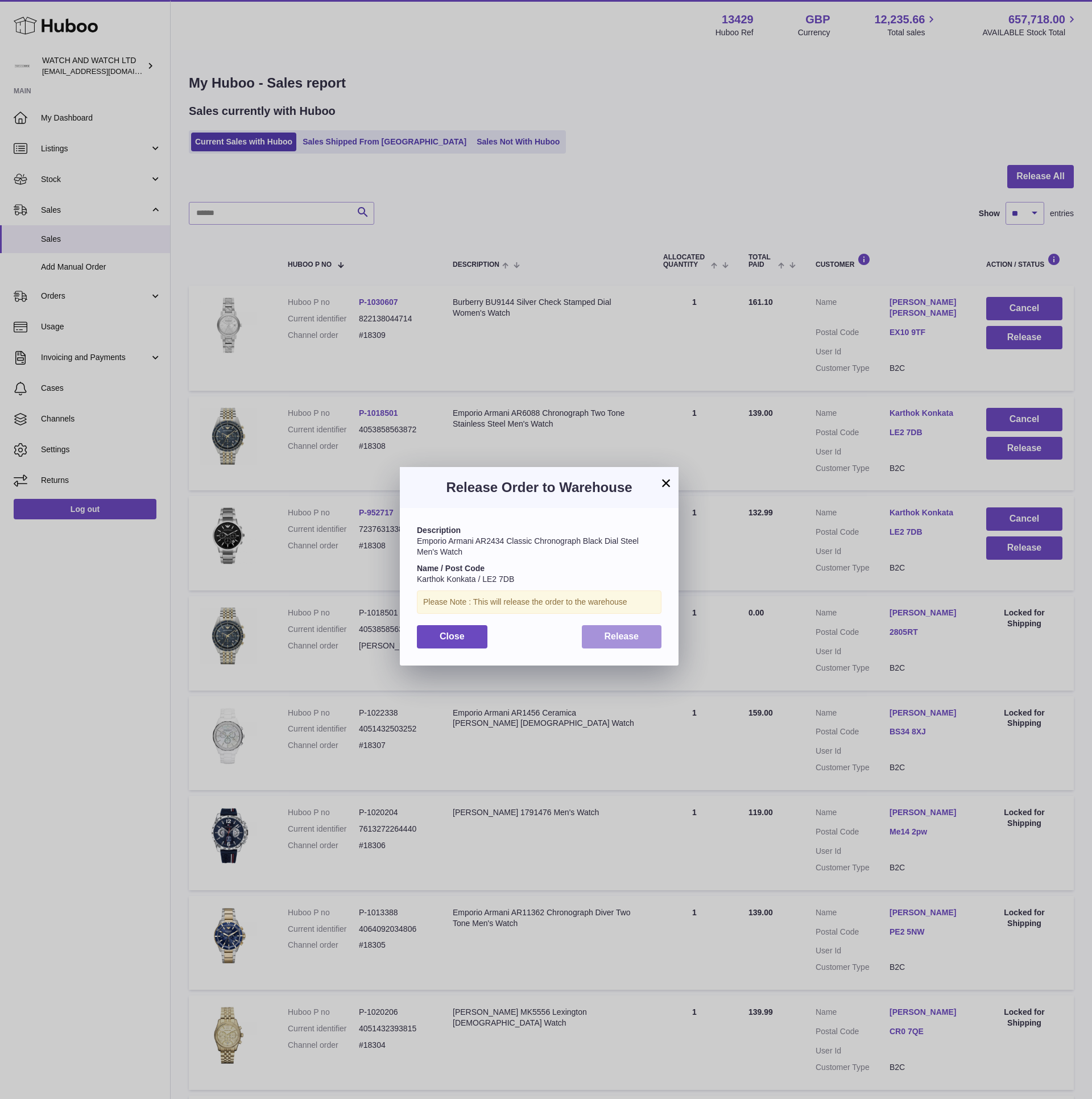
click at [630, 640] on span "Release" at bounding box center [622, 636] width 35 height 10
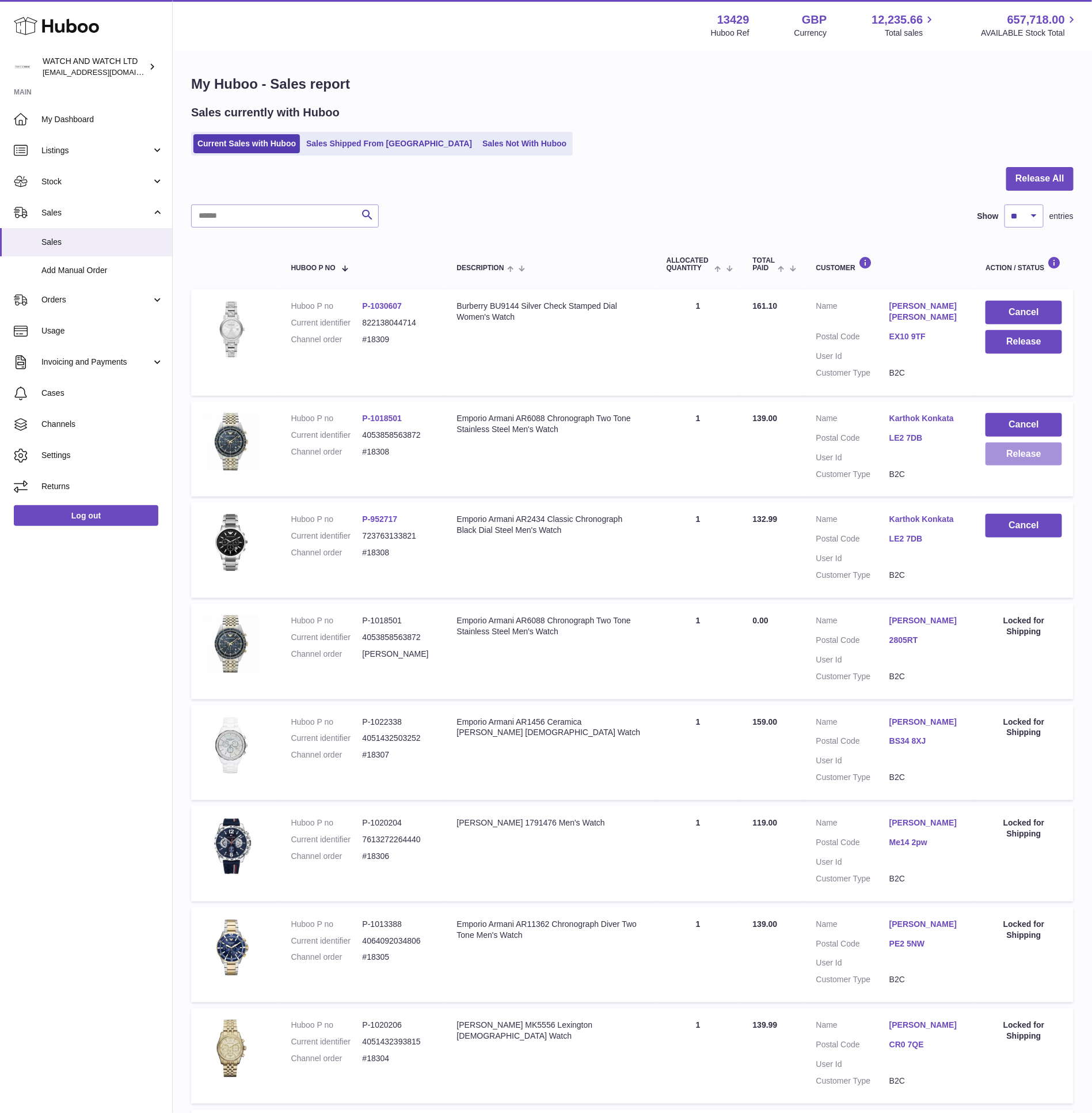
click at [1021, 455] on button "Release" at bounding box center [1024, 454] width 77 height 24
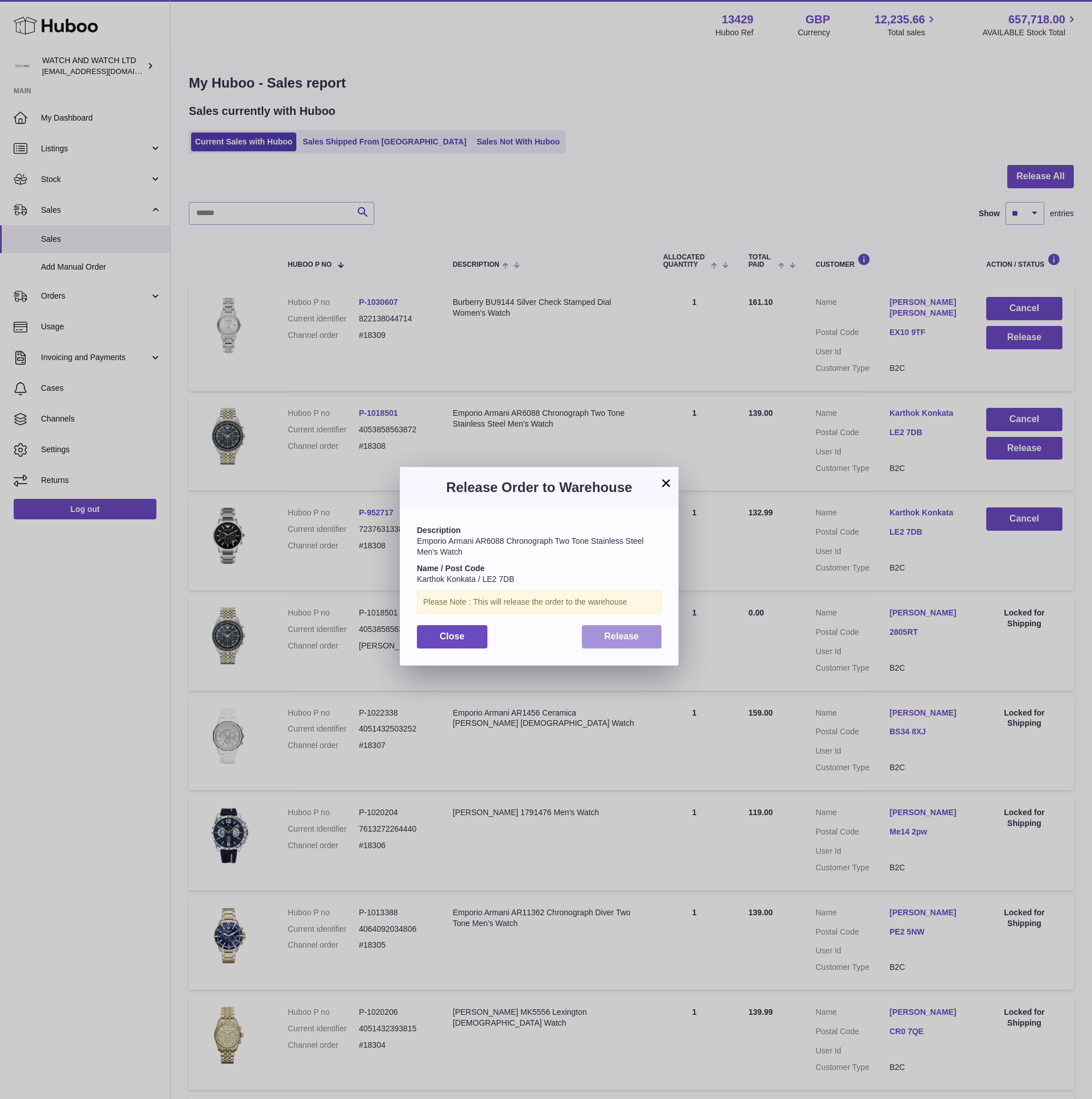
click at [604, 630] on button "Release" at bounding box center [622, 637] width 80 height 23
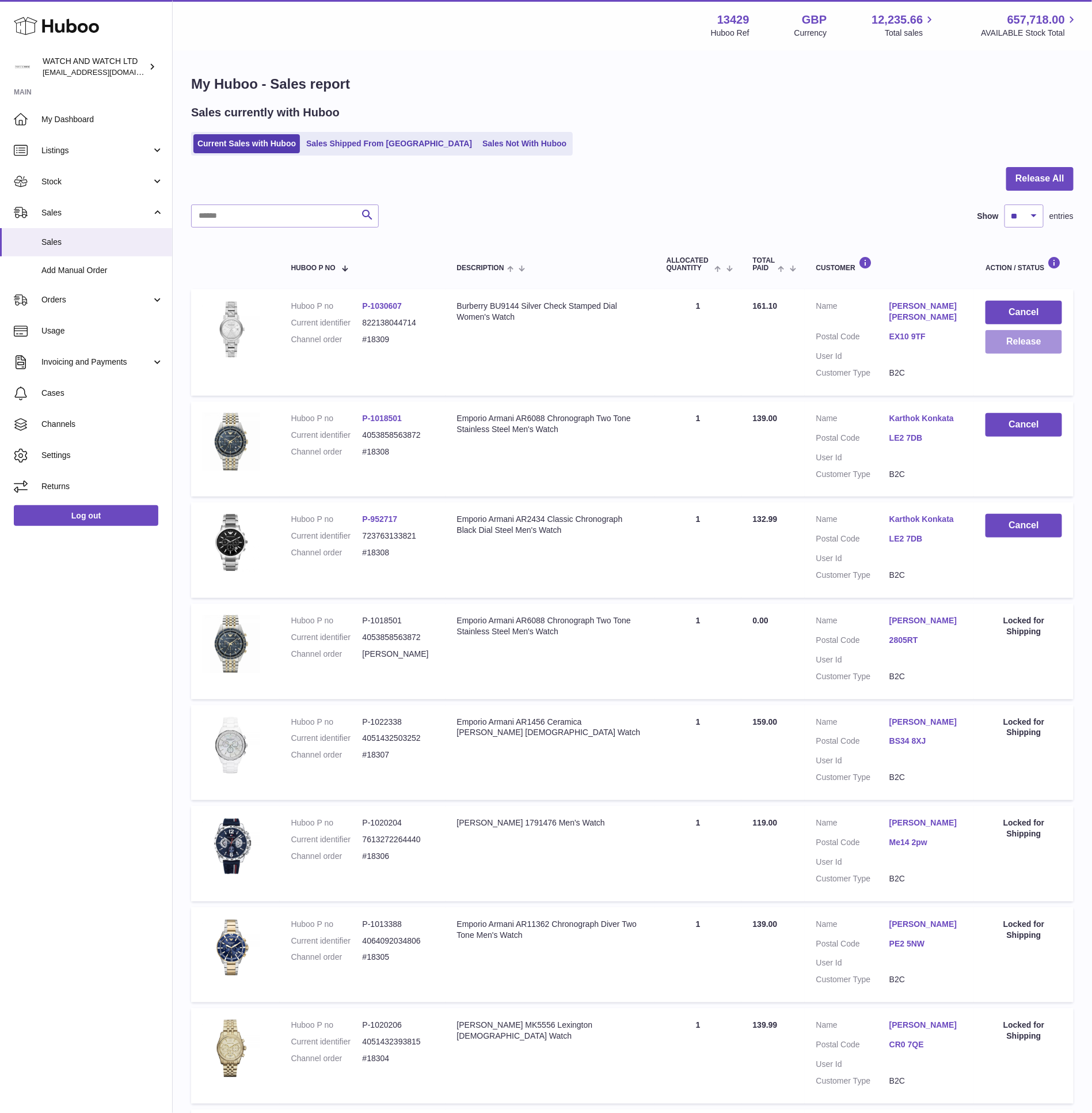
click at [1020, 344] on button "Release" at bounding box center [1024, 342] width 77 height 24
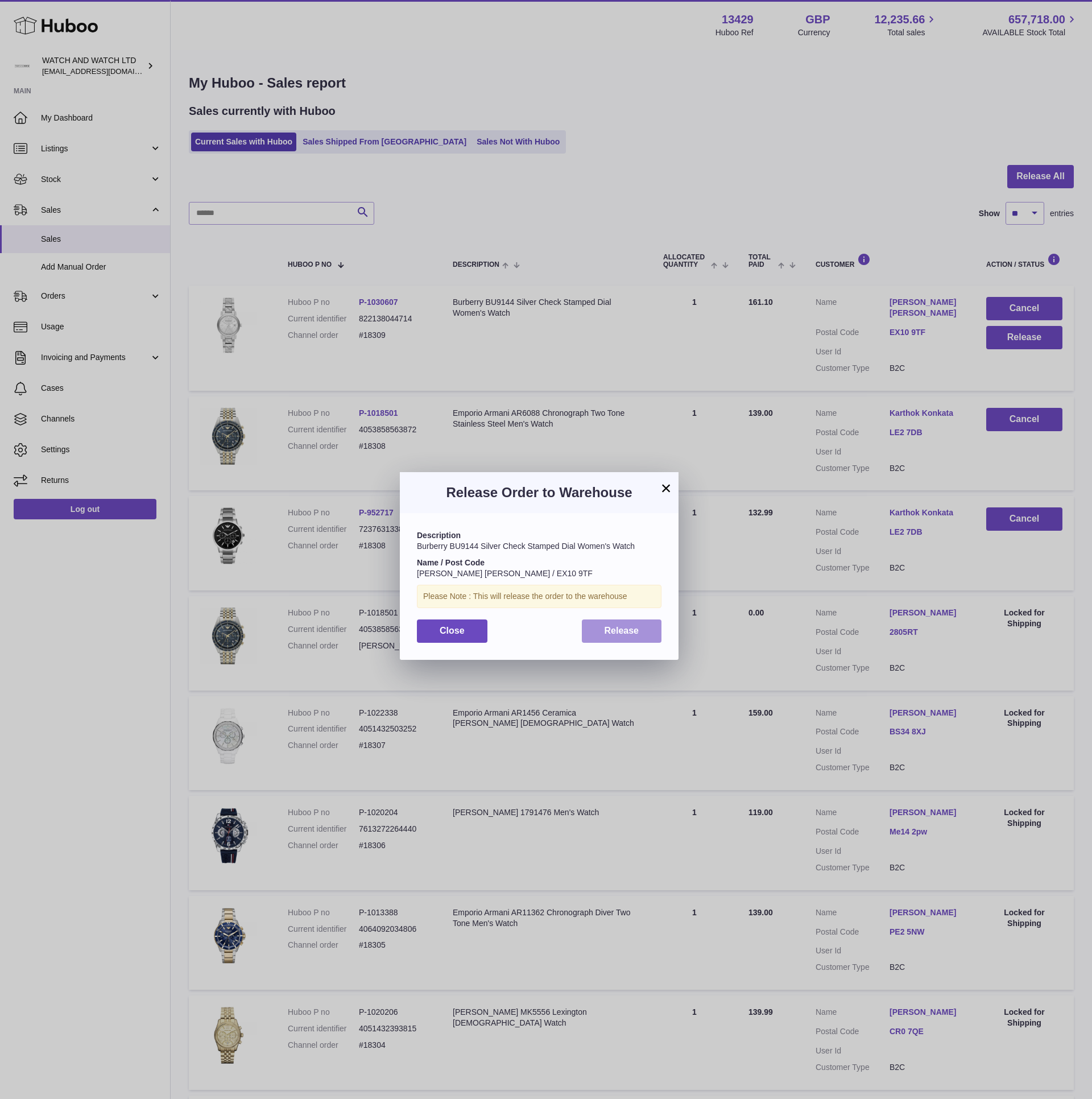
click at [641, 636] on button "Release" at bounding box center [622, 631] width 80 height 23
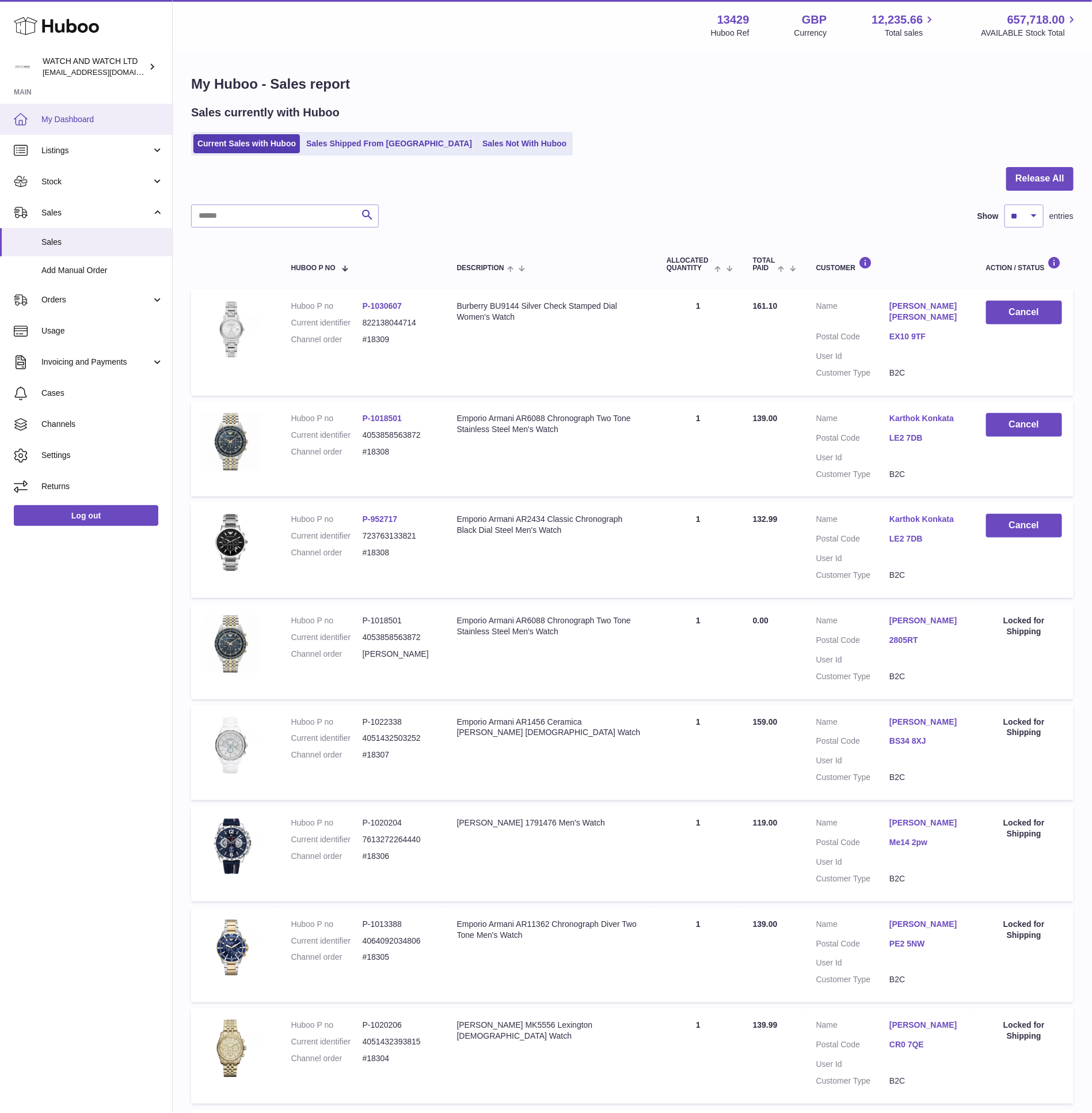
click at [109, 129] on link "My Dashboard" at bounding box center [86, 119] width 172 height 31
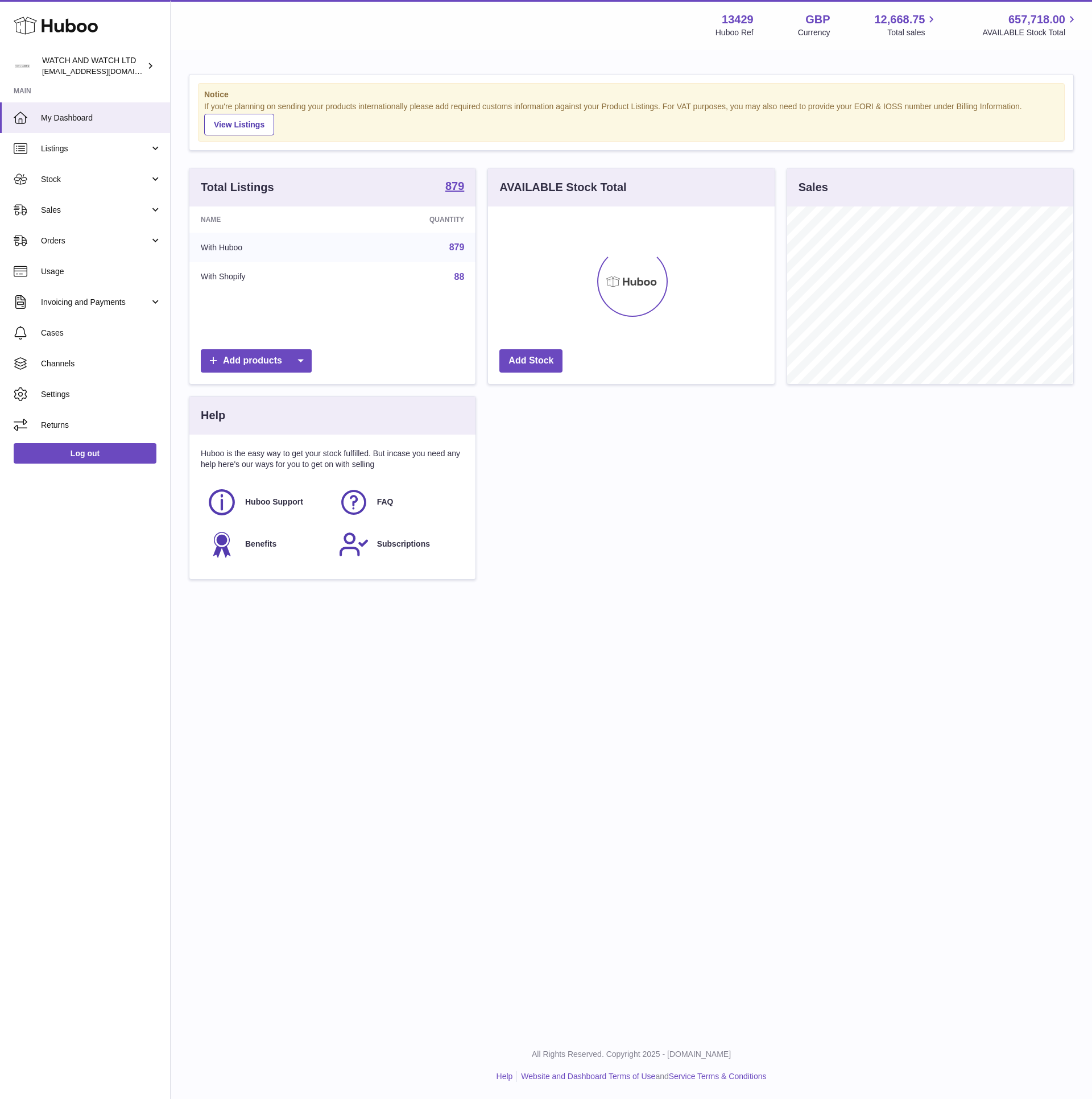
scroll to position [177, 286]
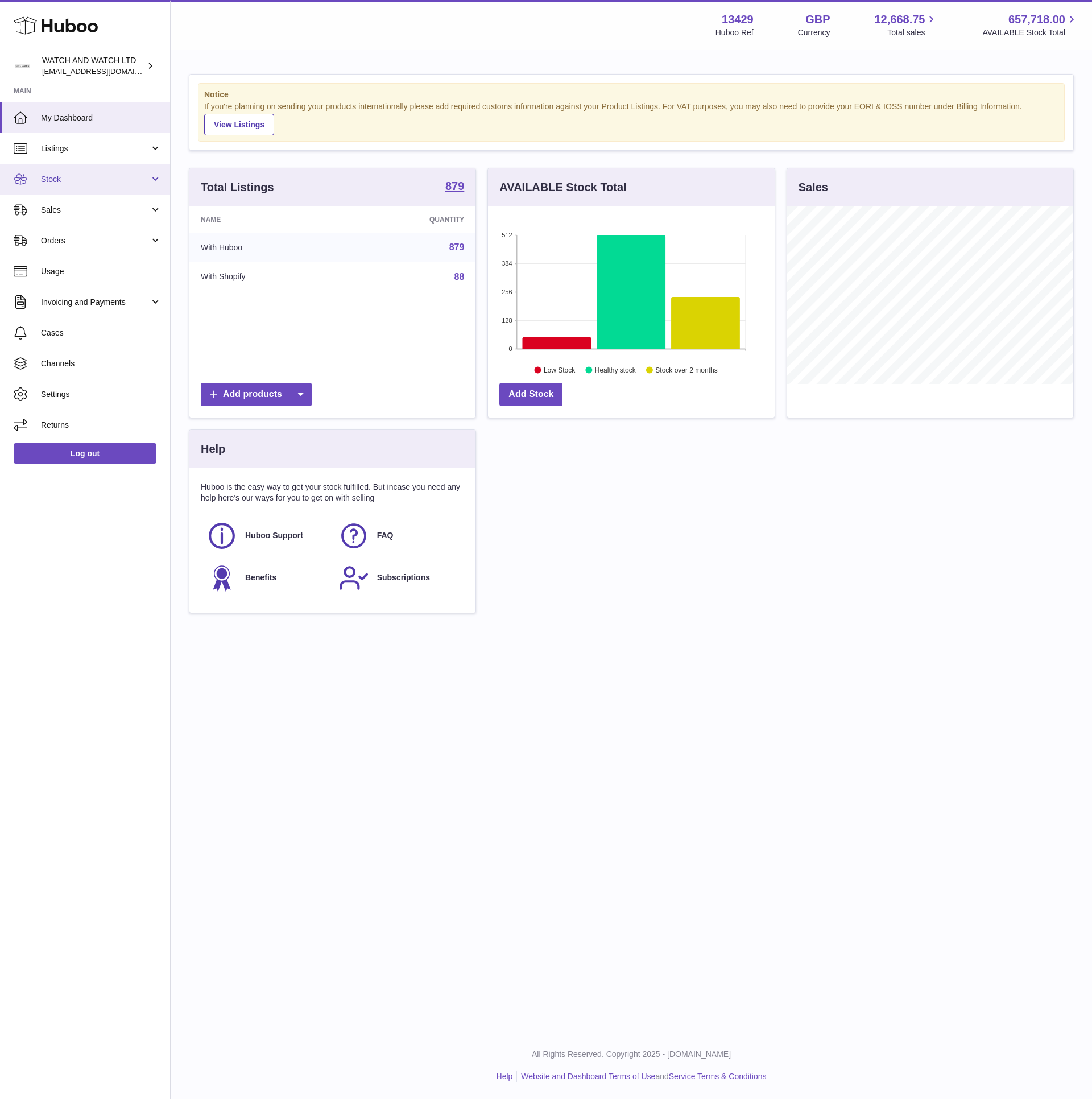
click at [37, 170] on link "Stock" at bounding box center [85, 179] width 170 height 31
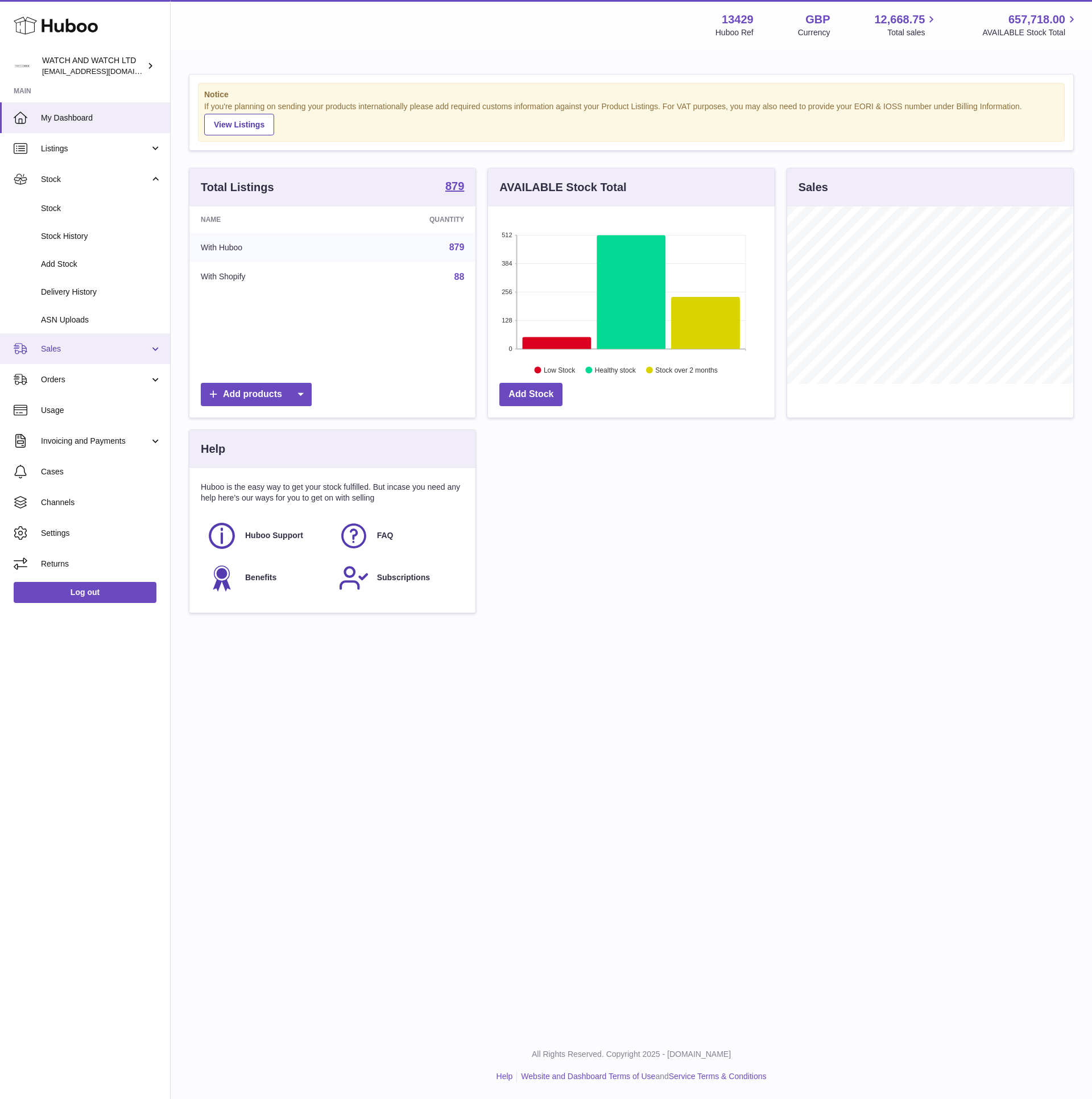
click at [75, 344] on span "Sales" at bounding box center [95, 349] width 109 height 11
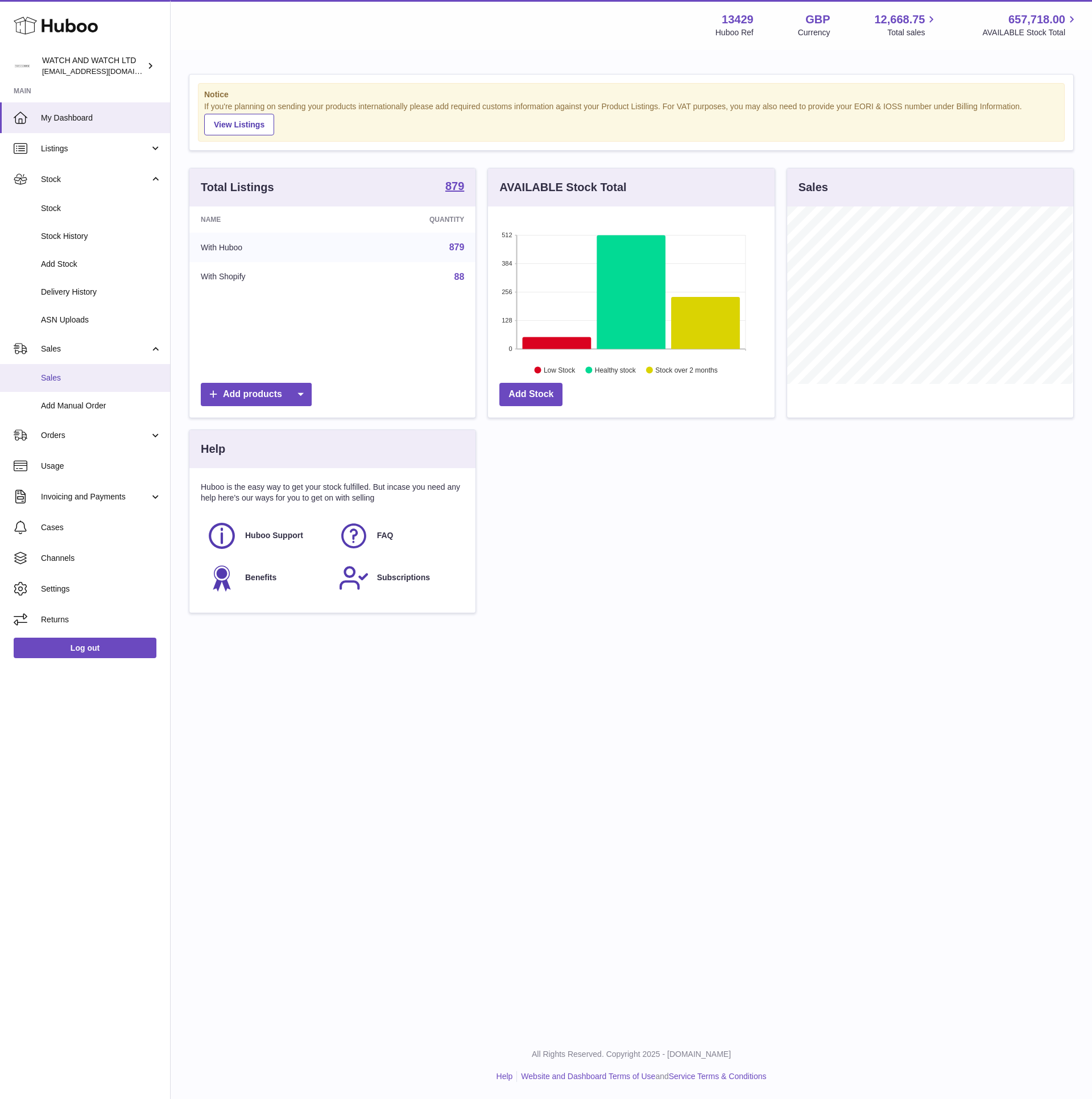
click at [72, 378] on span "Sales" at bounding box center [101, 378] width 120 height 11
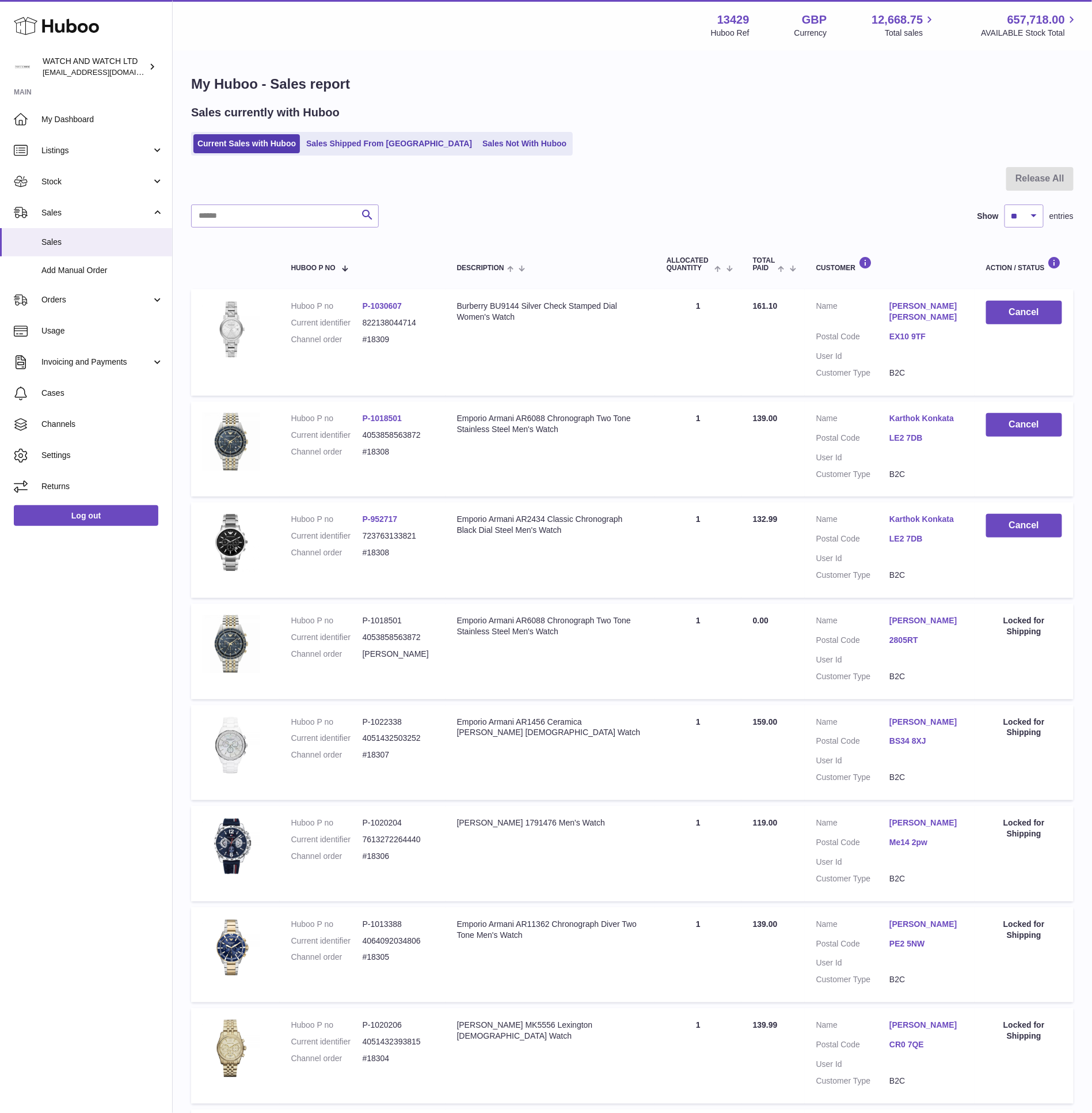
click at [682, 224] on div "Search Show ** ** ** *** entries" at bounding box center [632, 216] width 883 height 23
click at [115, 190] on link "Stock" at bounding box center [86, 181] width 172 height 31
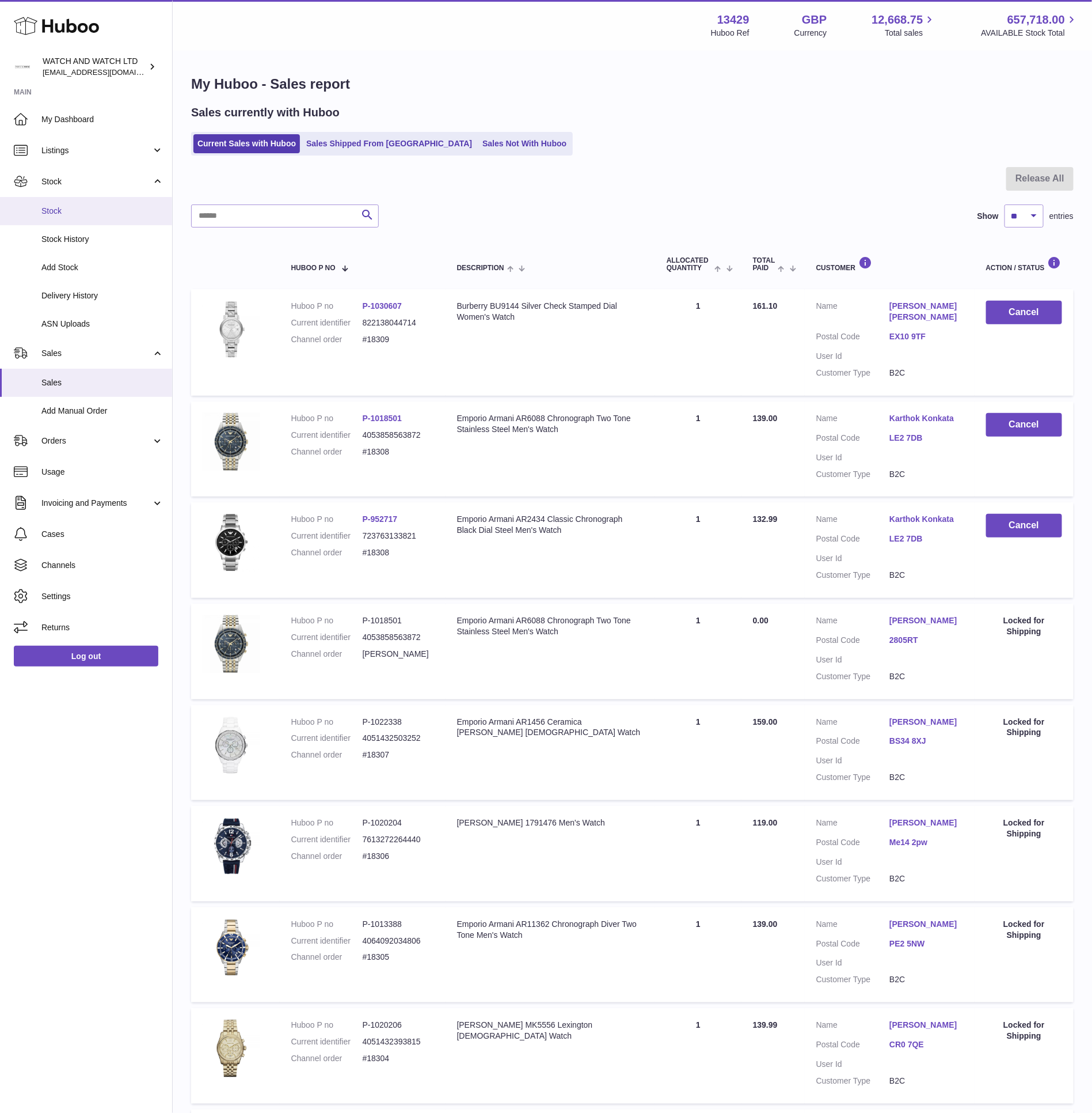
click at [117, 212] on span "Stock" at bounding box center [102, 211] width 122 height 11
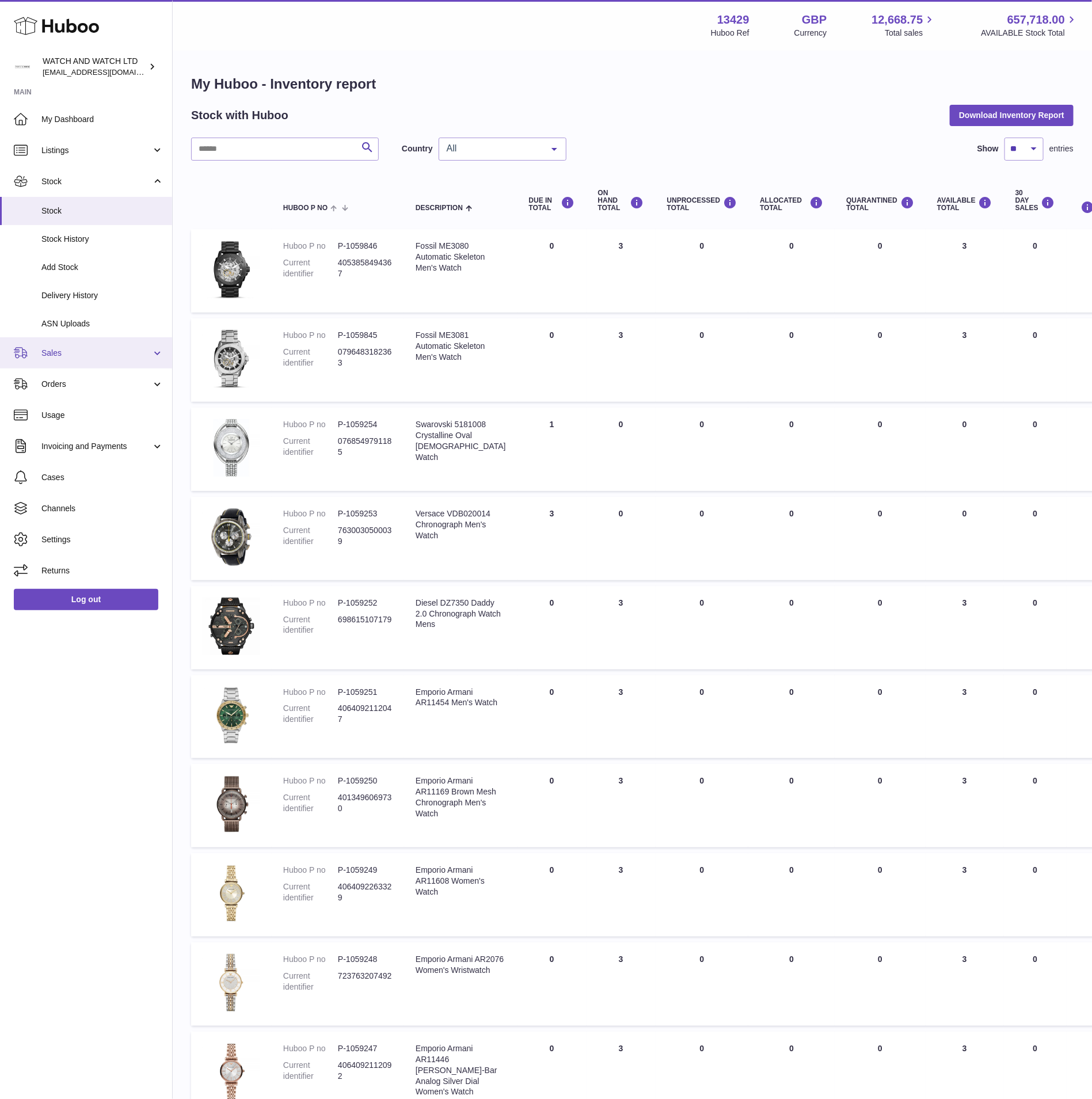
click at [55, 355] on span "Sales" at bounding box center [96, 353] width 110 height 11
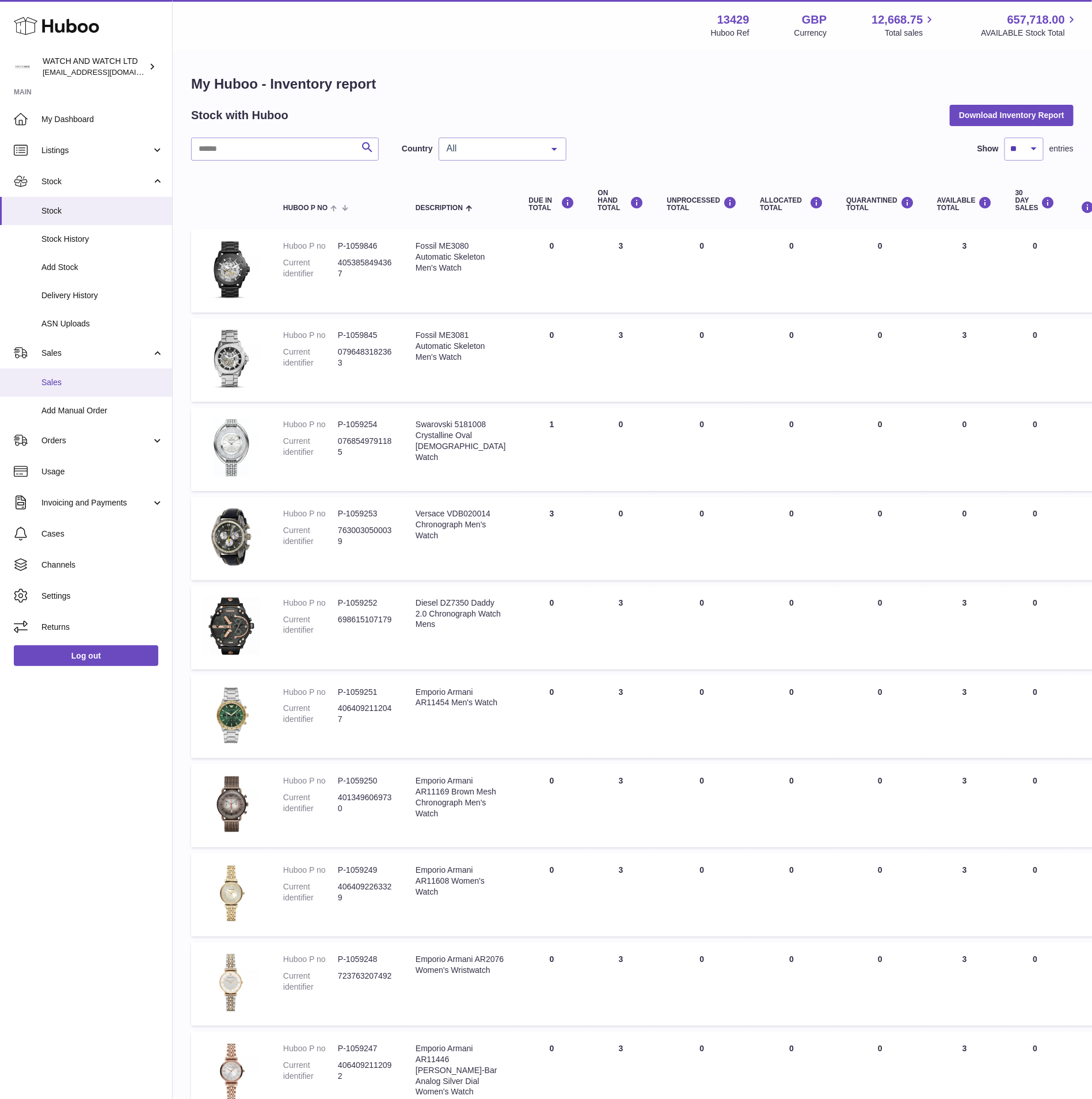
click at [49, 389] on link "Sales" at bounding box center [86, 382] width 172 height 28
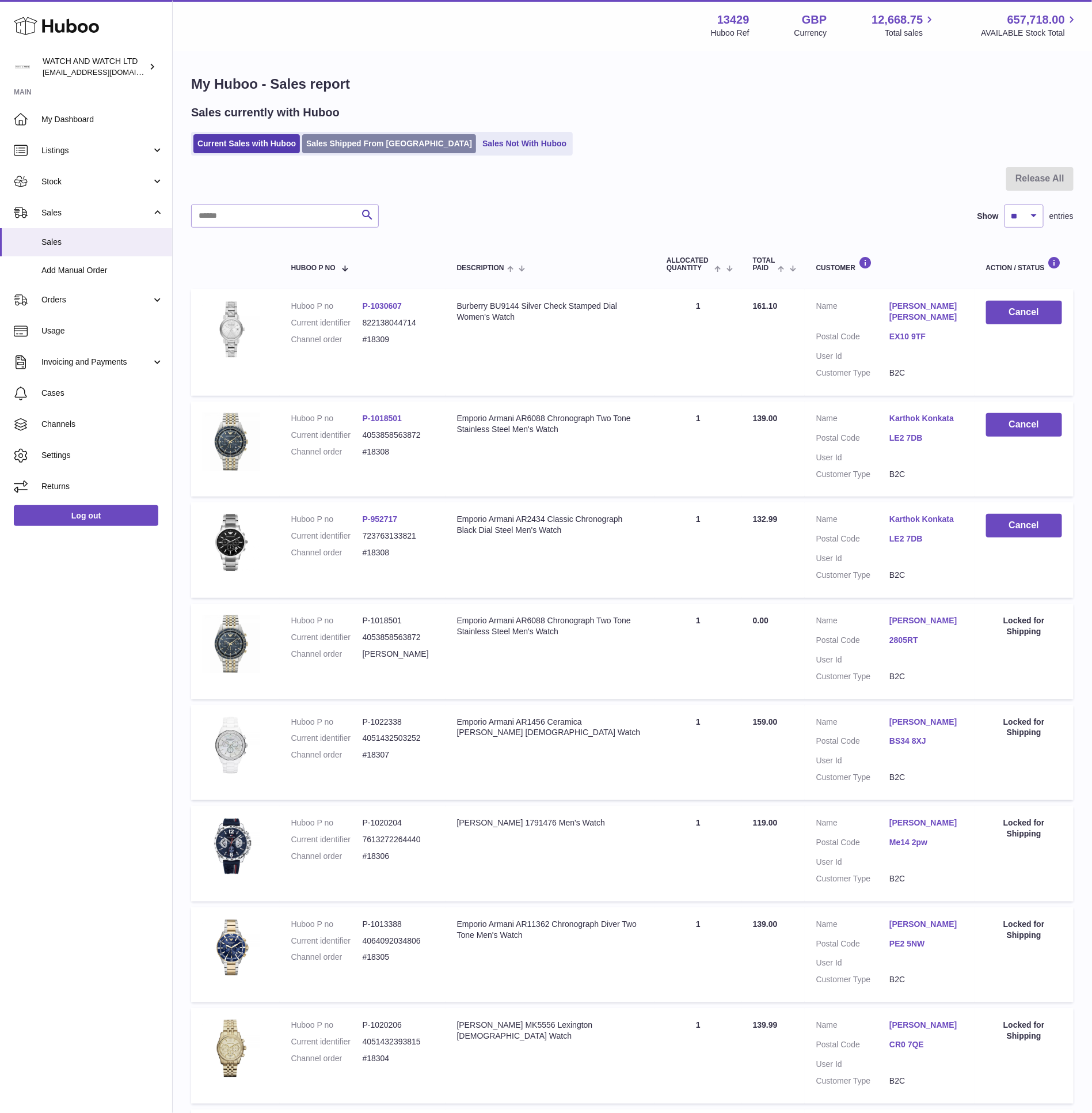
click at [312, 134] on link "Sales Shipped From [GEOGRAPHIC_DATA]" at bounding box center [389, 143] width 174 height 19
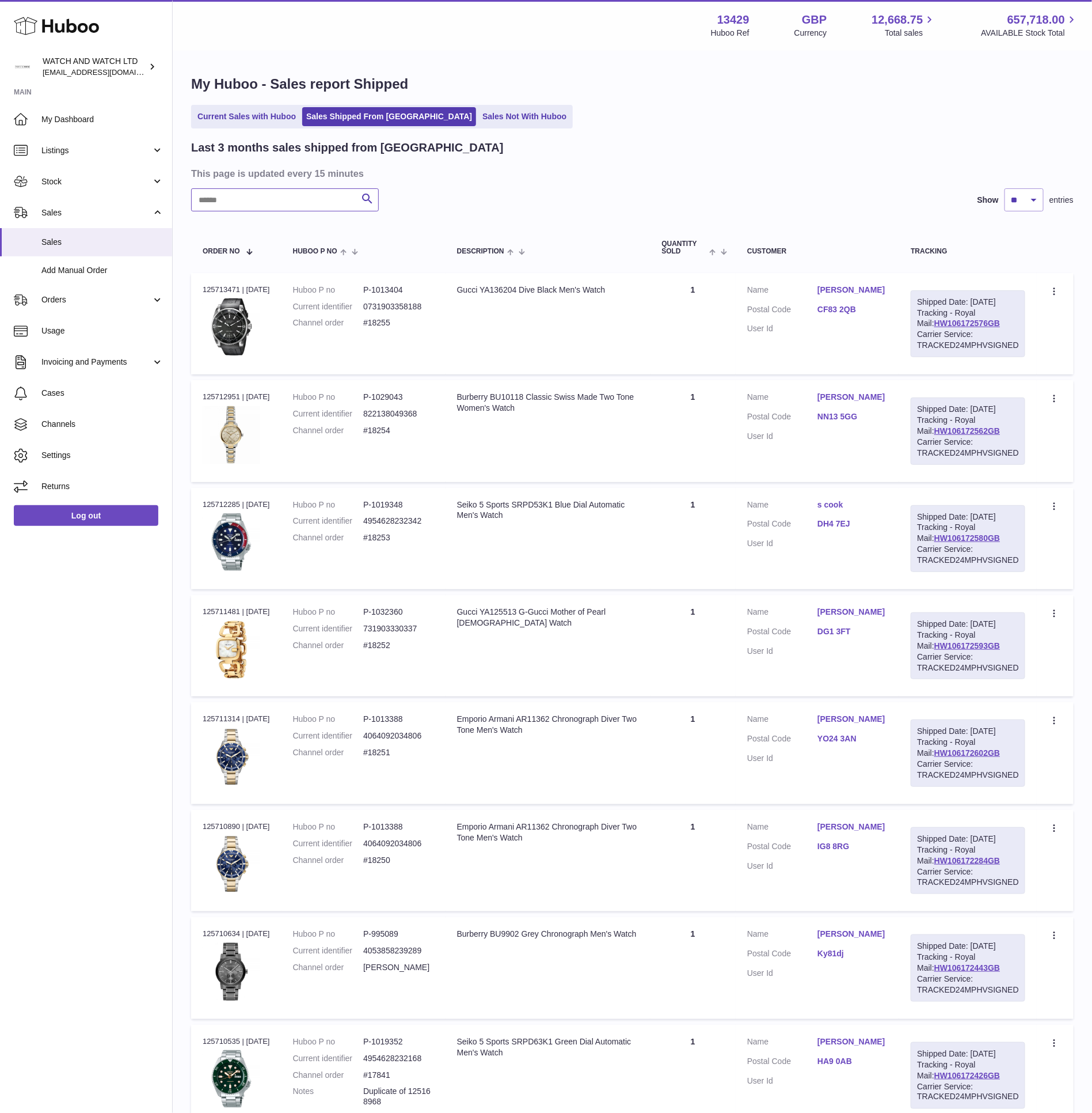
click at [289, 203] on input "text" at bounding box center [285, 199] width 188 height 23
paste input "**********"
click at [593, 238] on th "Description" at bounding box center [548, 247] width 205 height 38
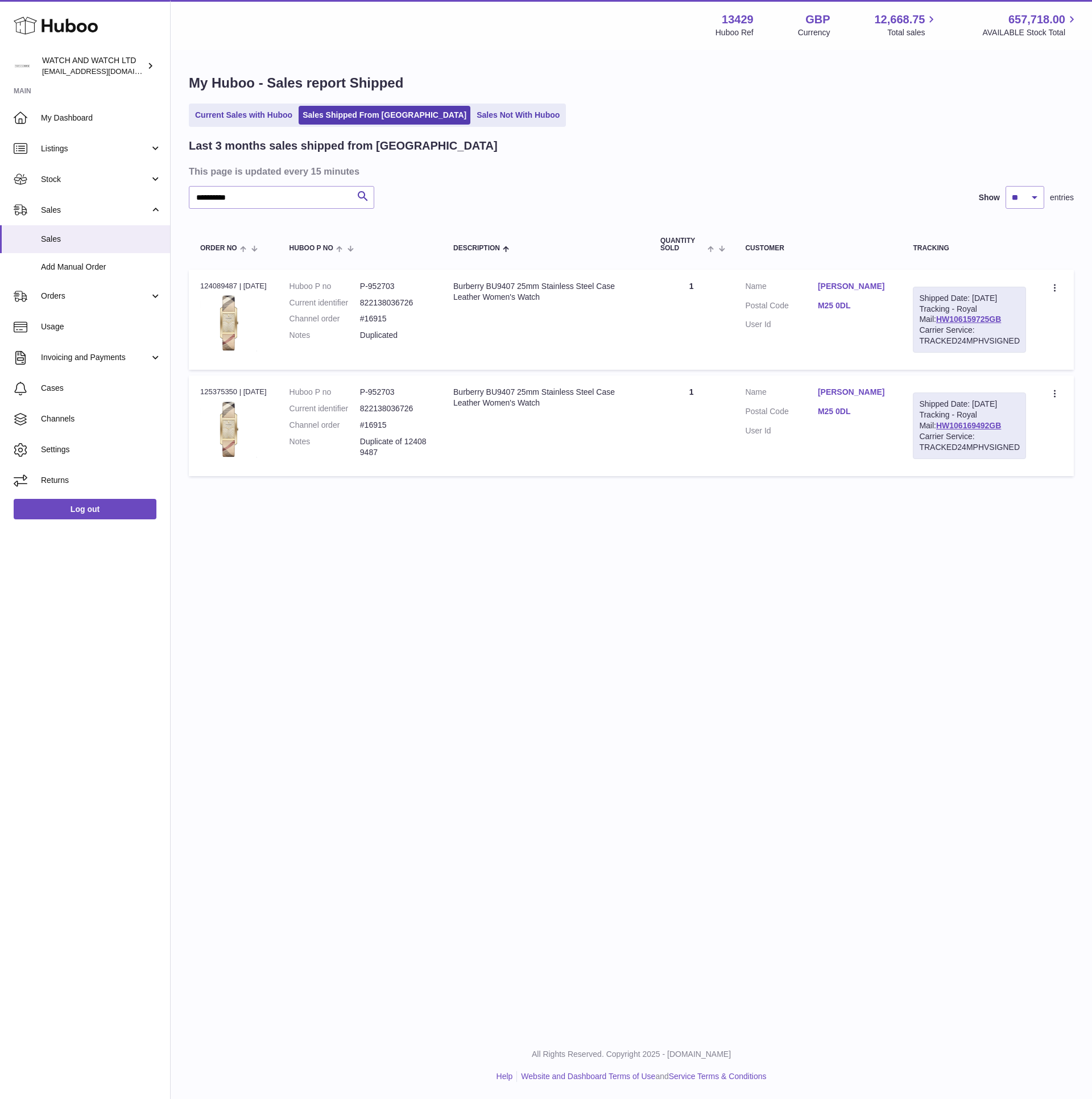
drag, startPoint x: 991, startPoint y: 316, endPoint x: 909, endPoint y: 291, distance: 85.7
click at [909, 291] on td "Shipped Date: [DATE] Tracking - Royal Mail: HW106159725GB Carrier Service: TRAC…" at bounding box center [969, 319] width 136 height 100
copy div "Shipped Date: 4th Sep 2025 Tracking - Royal Mail: HW106159725GB"
click at [997, 425] on div "Shipped Date: 25th Sep 2025 Tracking - Royal Mail: HW106169492GB Carrier Servic…" at bounding box center [969, 425] width 113 height 66
drag, startPoint x: 994, startPoint y: 434, endPoint x: 918, endPoint y: 403, distance: 82.1
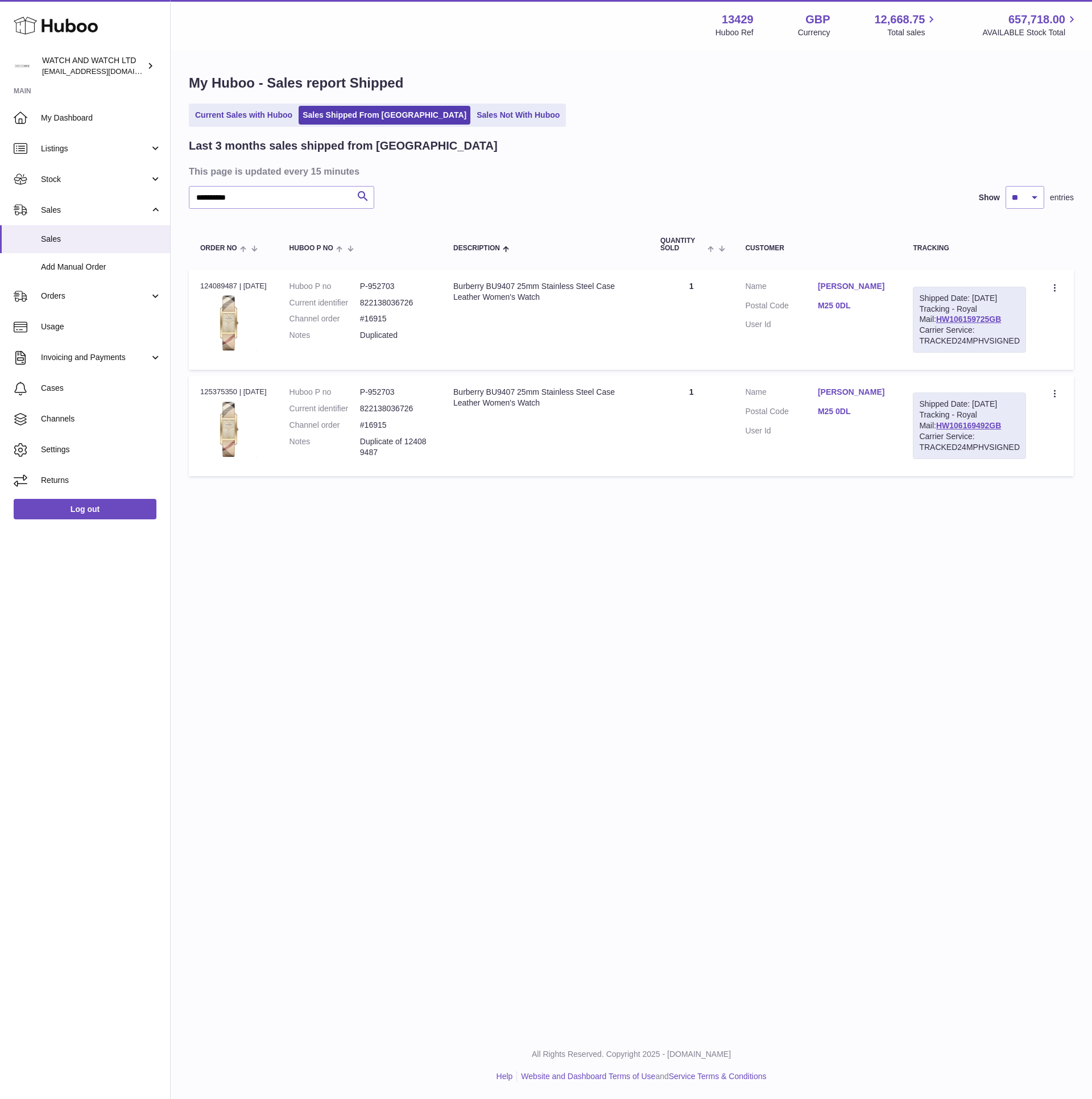
click at [918, 403] on div "Shipped Date: 25th Sep 2025 Tracking - Royal Mail: HW106169492GB Carrier Servic…" at bounding box center [969, 425] width 113 height 66
copy div "Shipped Date: 25th Sep 2025 Tracking - Royal Mail: HW106169492GB"
click at [289, 200] on input "**********" at bounding box center [281, 197] width 186 height 23
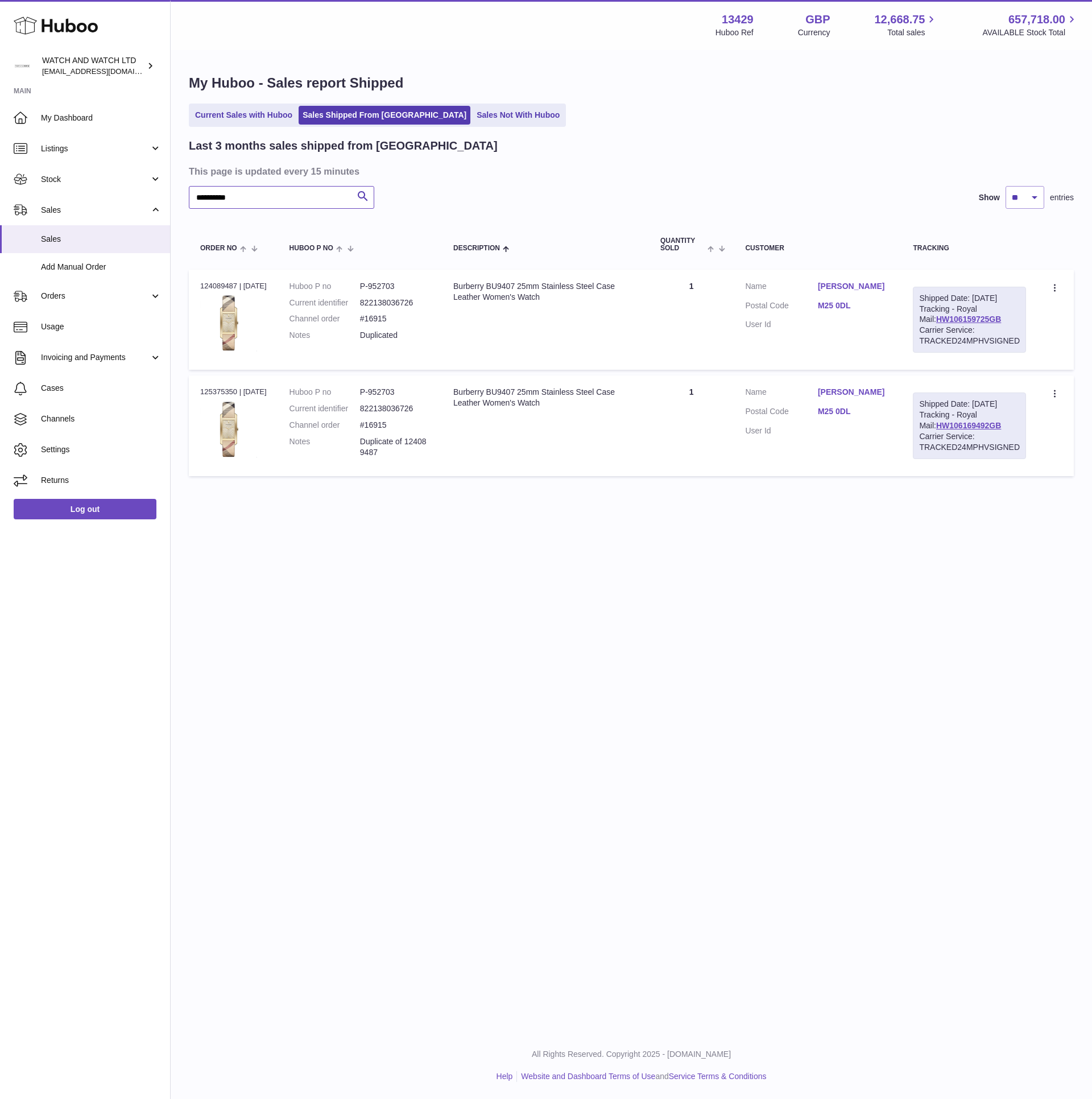
paste input "text"
type input "**********"
click at [658, 174] on h3 "This page is updated every 15 minutes" at bounding box center [630, 171] width 882 height 13
drag, startPoint x: 995, startPoint y: 442, endPoint x: 909, endPoint y: 417, distance: 89.6
click at [909, 417] on td "Shipped Date: 30th Sep 2025 Tracking - Royal Mail: HW106172426GB Carrier Servic…" at bounding box center [969, 425] width 136 height 100
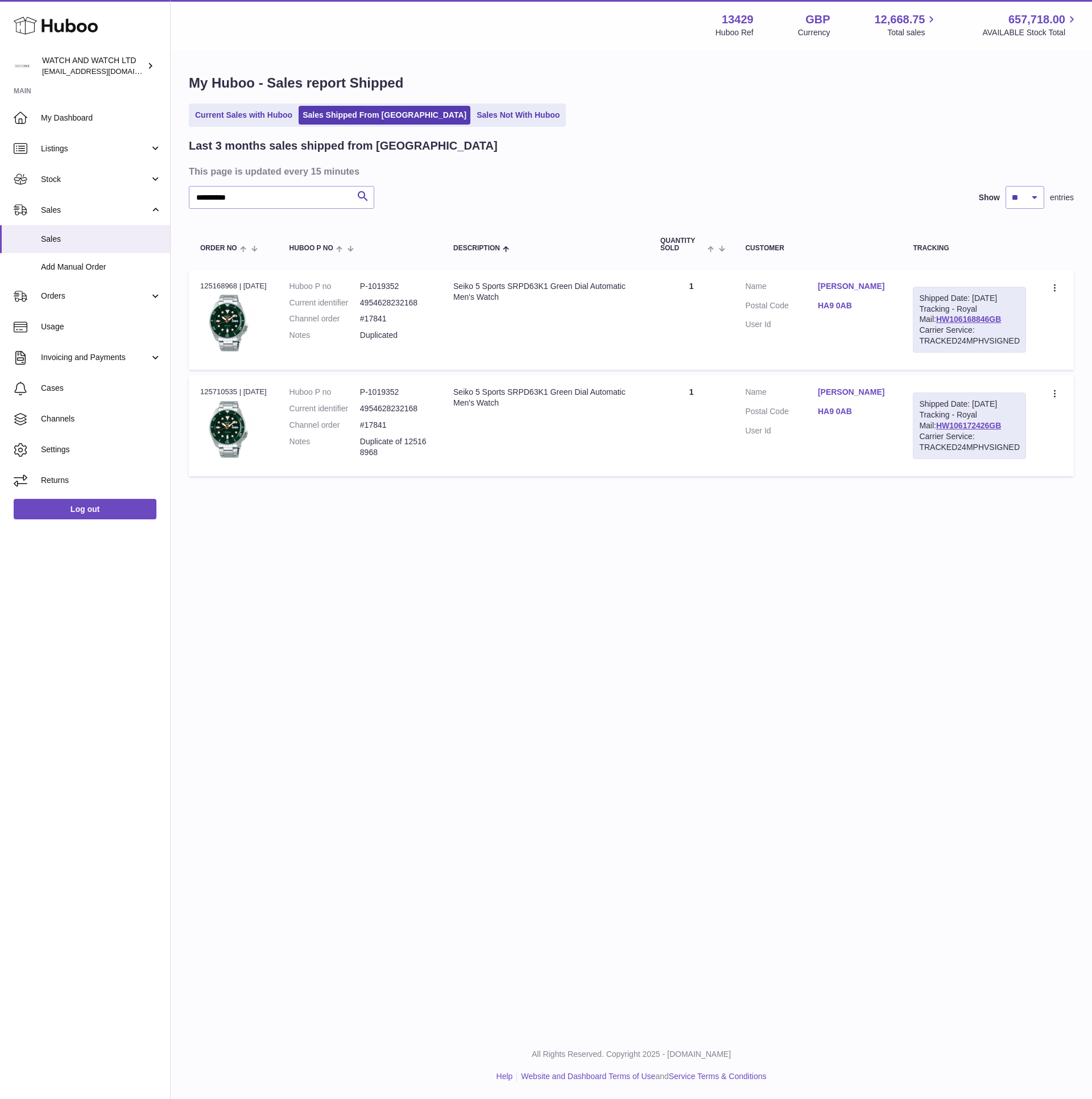
copy div "Shipped Date: 30th Sep 2025 Tracking - Royal Mail: HW106172426GB"
click at [215, 244] on span "Order No" at bounding box center [218, 248] width 37 height 8
click at [830, 138] on div "Last 3 months sales shipped from Huboo" at bounding box center [631, 146] width 885 height 15
click at [78, 183] on span "Stock" at bounding box center [95, 180] width 109 height 11
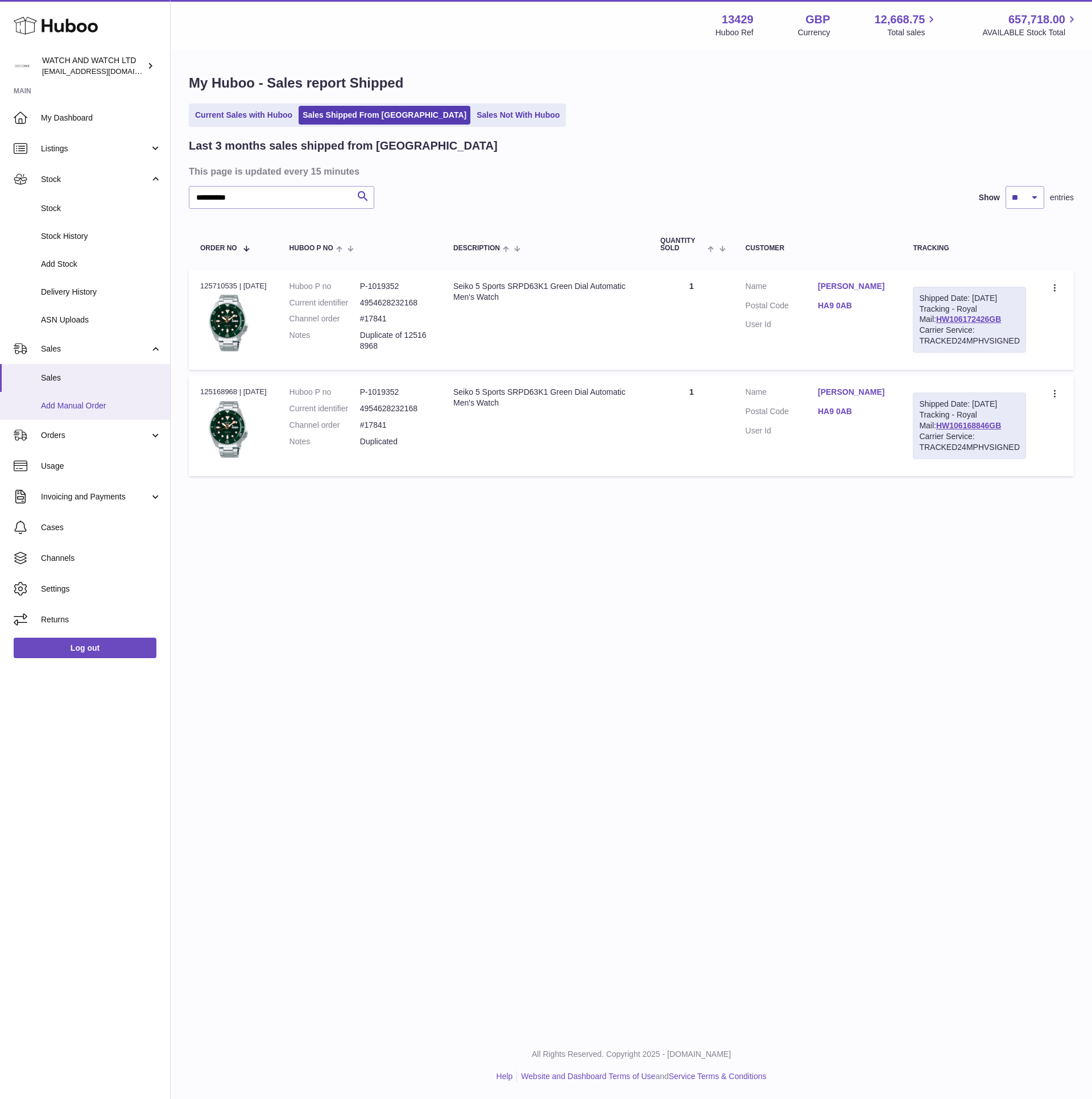
click at [74, 407] on span "Add Manual Order" at bounding box center [101, 406] width 120 height 11
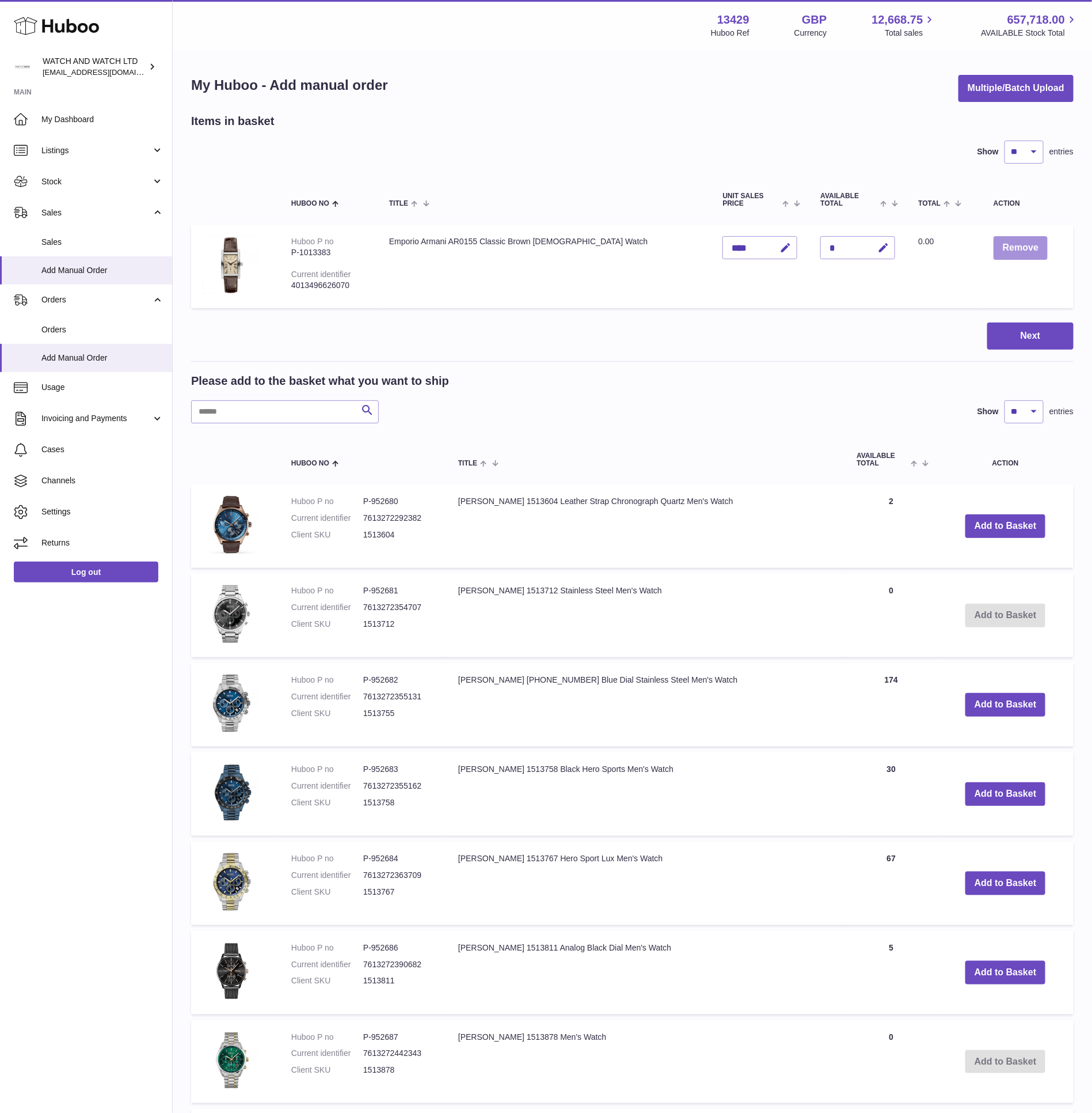
click at [1002, 252] on button "Remove" at bounding box center [1020, 247] width 54 height 24
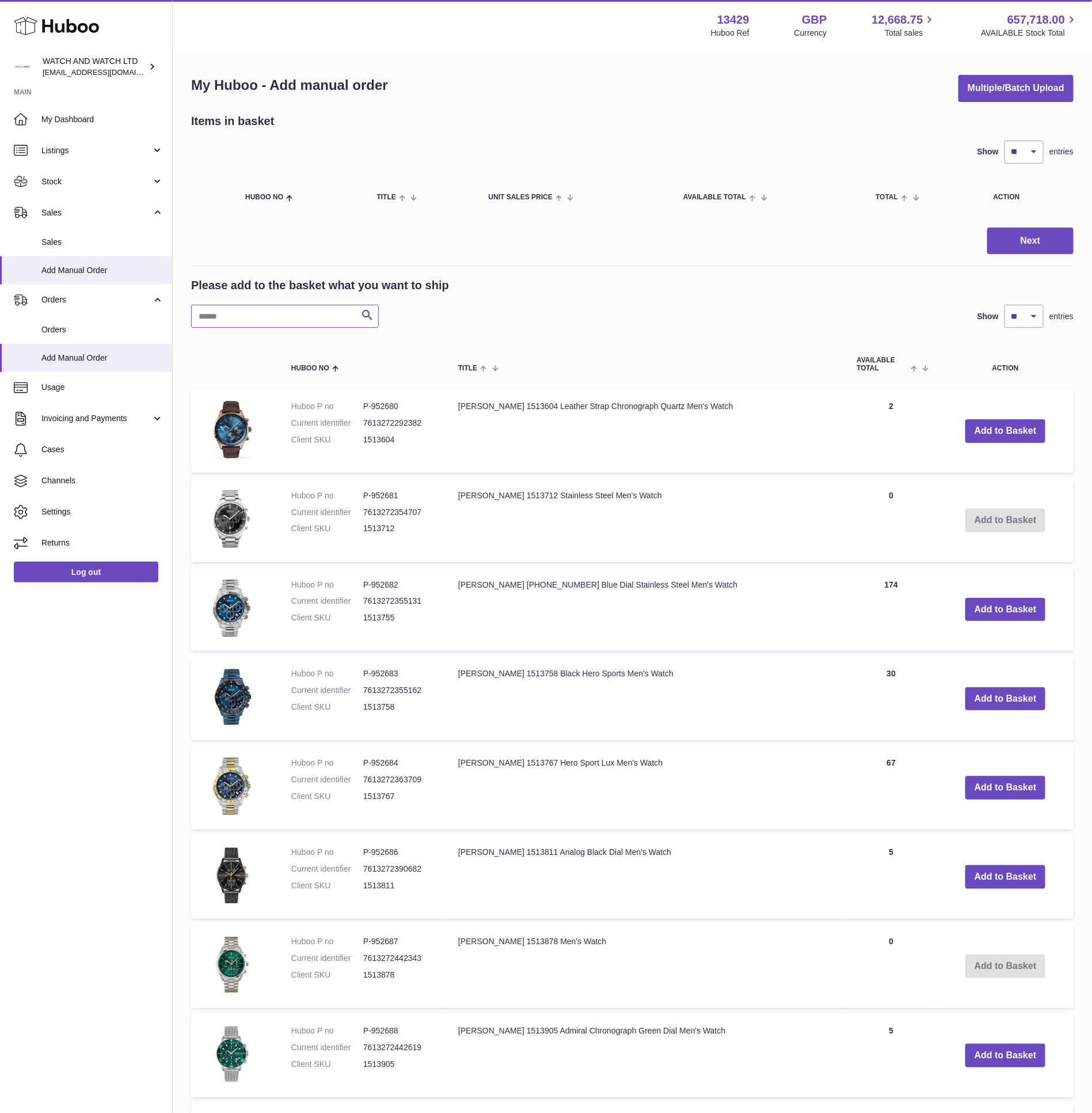
click at [333, 316] on input "text" at bounding box center [285, 316] width 188 height 23
paste input "*******"
type input "*******"
click at [363, 314] on icon "submit" at bounding box center [368, 315] width 14 height 14
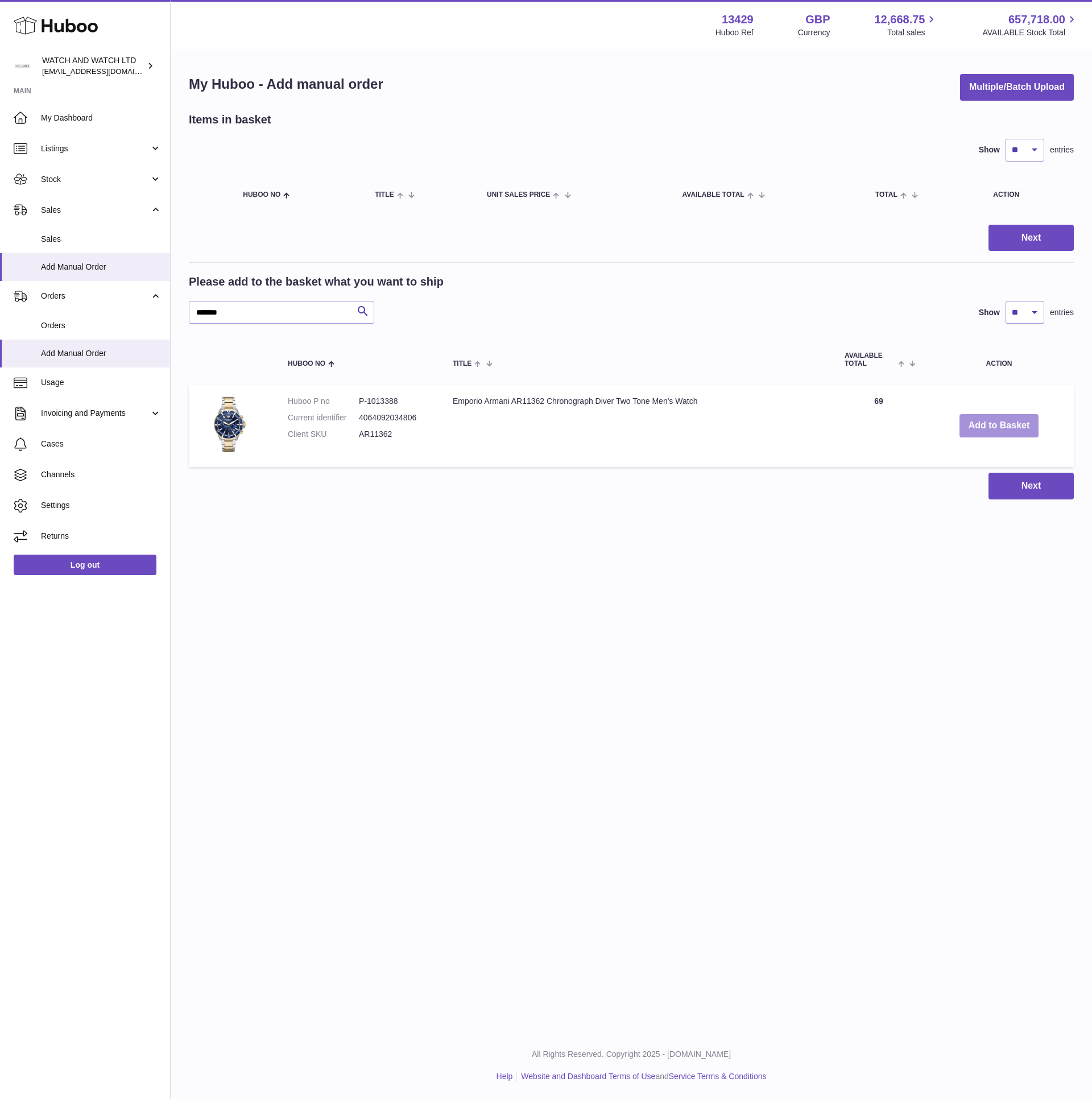
click at [1018, 419] on button "Add to Basket" at bounding box center [999, 425] width 80 height 23
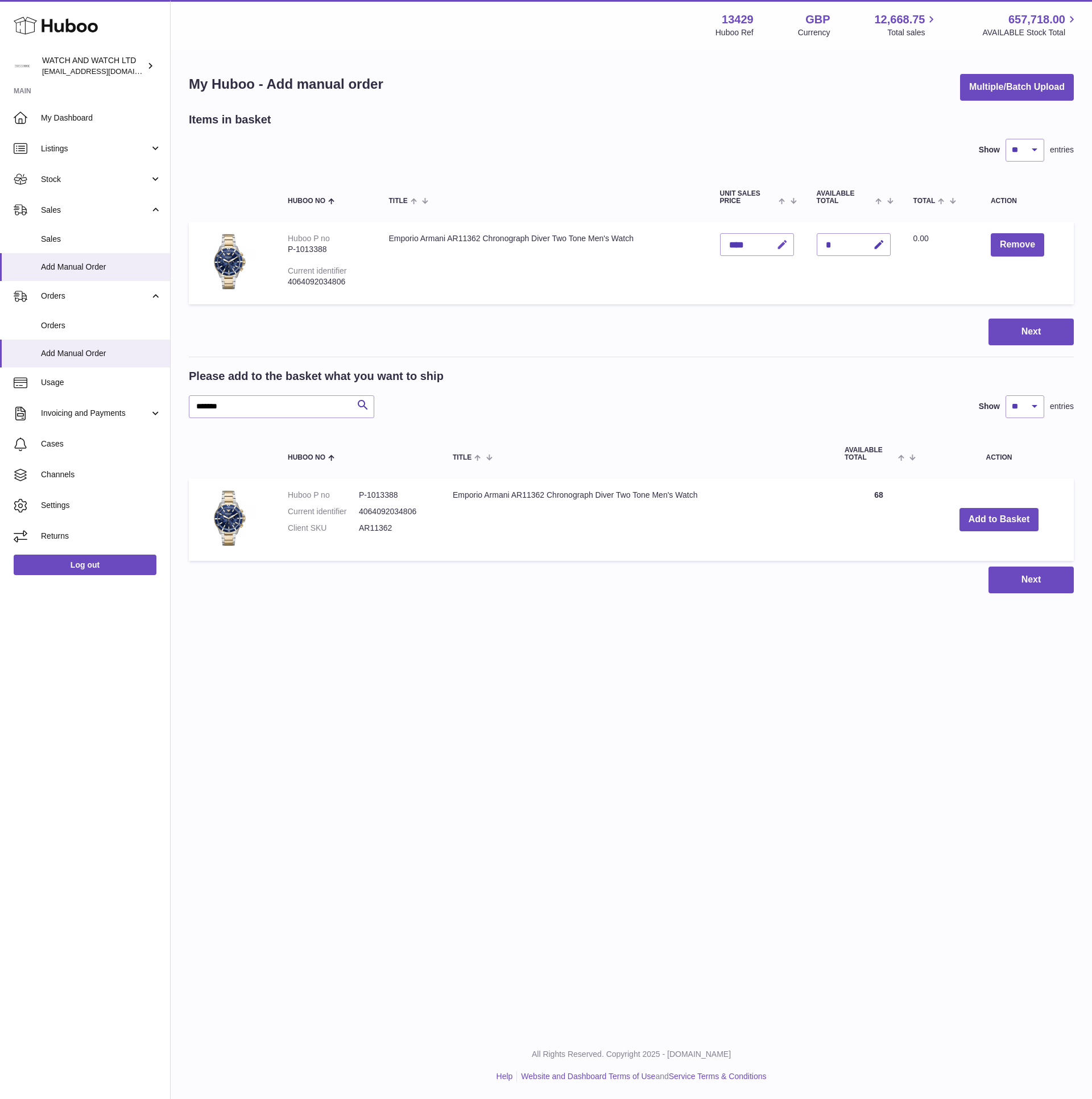
click at [785, 244] on icon "button" at bounding box center [782, 245] width 12 height 12
click at [731, 242] on input "****" at bounding box center [757, 244] width 74 height 23
click at [770, 235] on button "submit" at bounding box center [780, 244] width 22 height 18
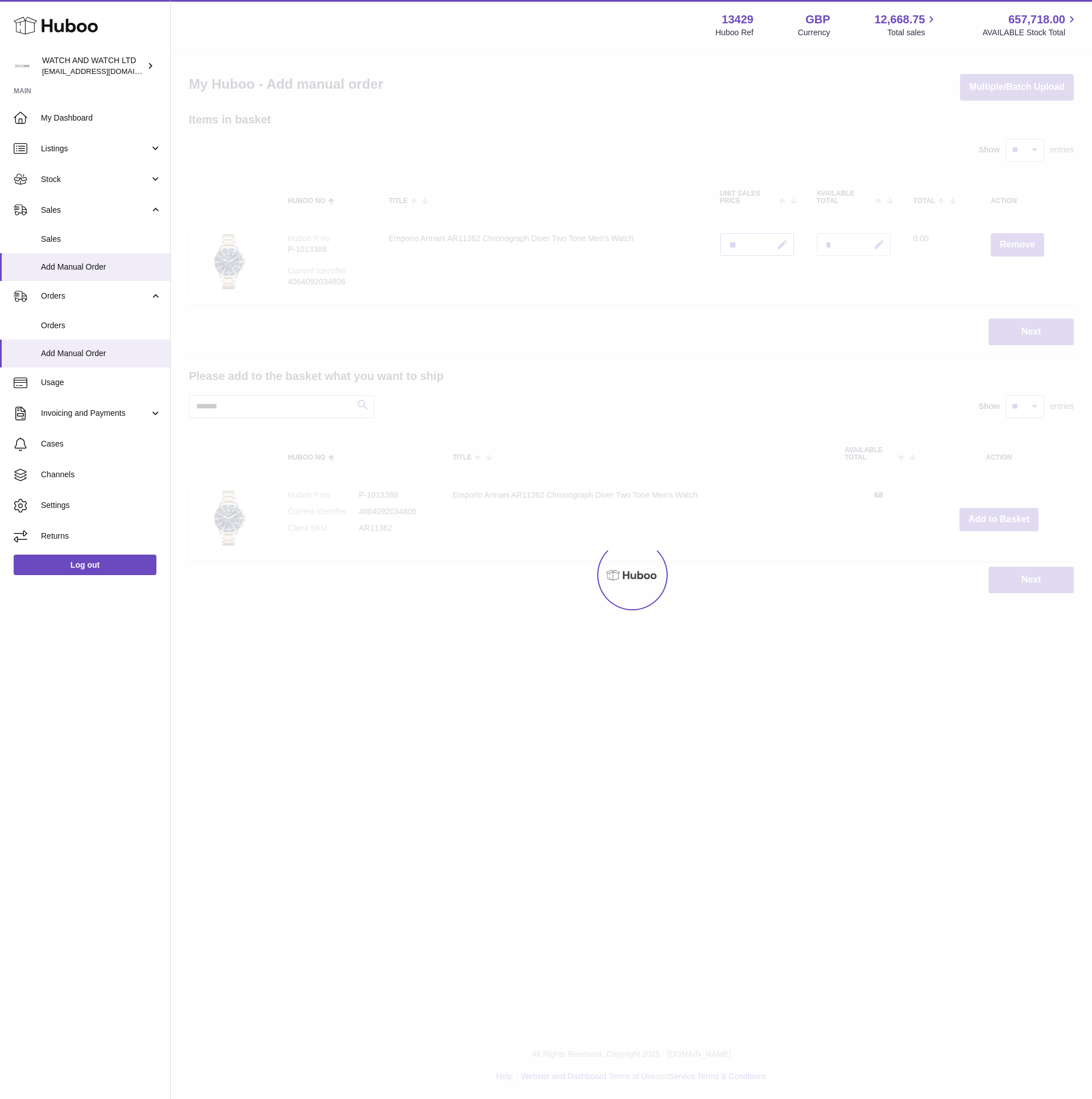
type input "*****"
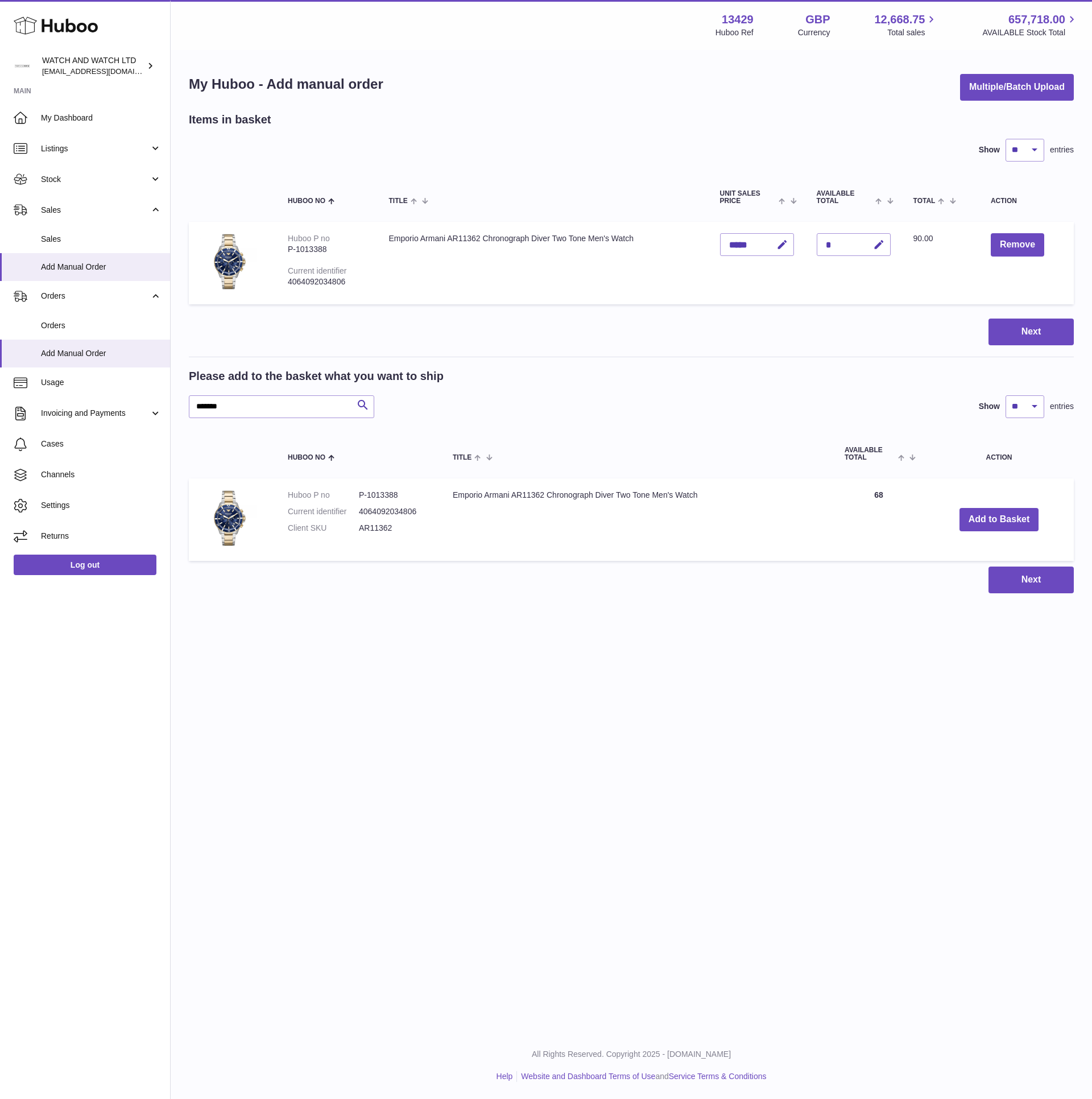
click at [980, 328] on div "Next" at bounding box center [631, 332] width 885 height 27
click at [997, 325] on button "Next" at bounding box center [1030, 332] width 85 height 27
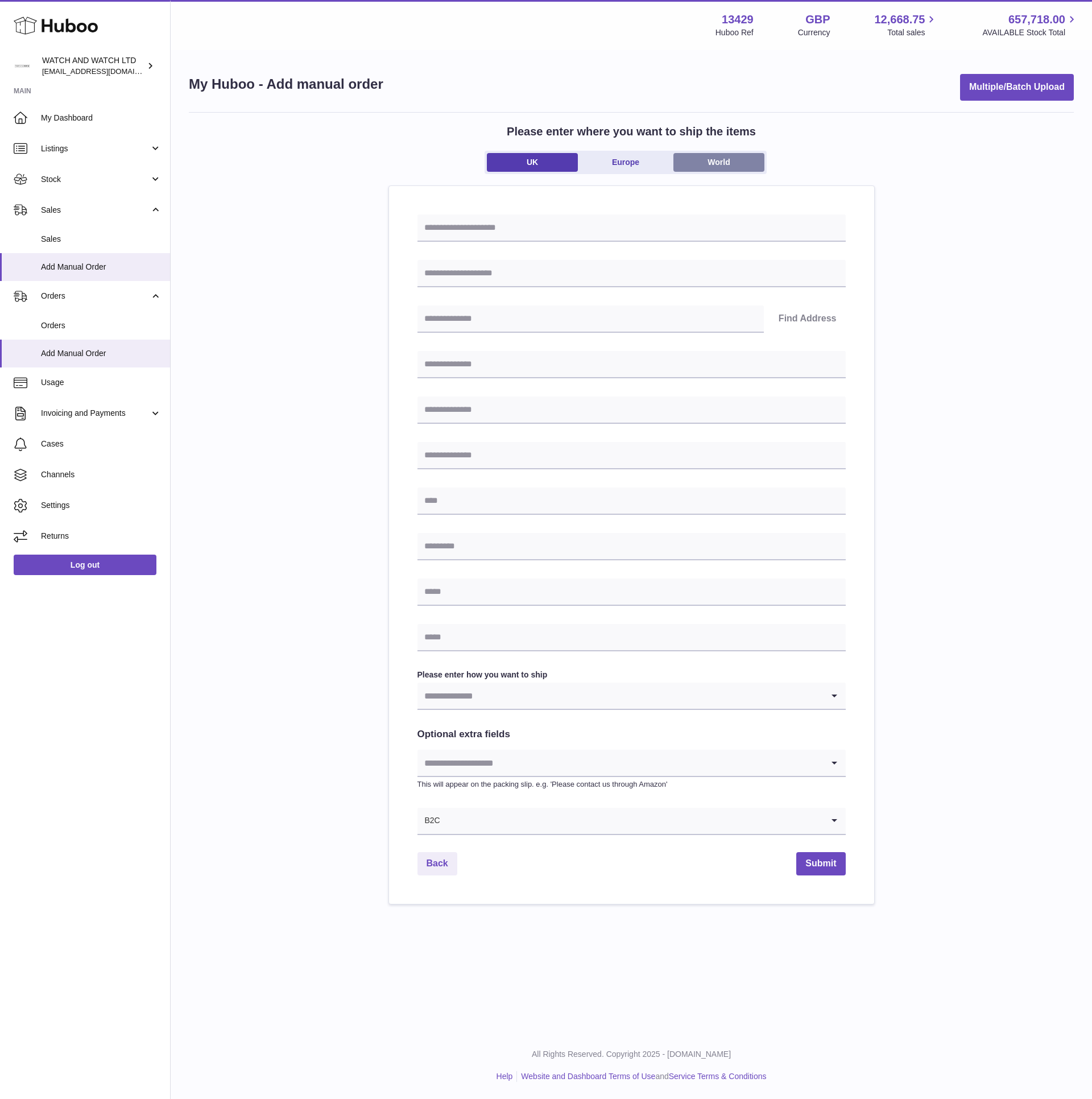
click at [697, 165] on link "World" at bounding box center [718, 162] width 91 height 19
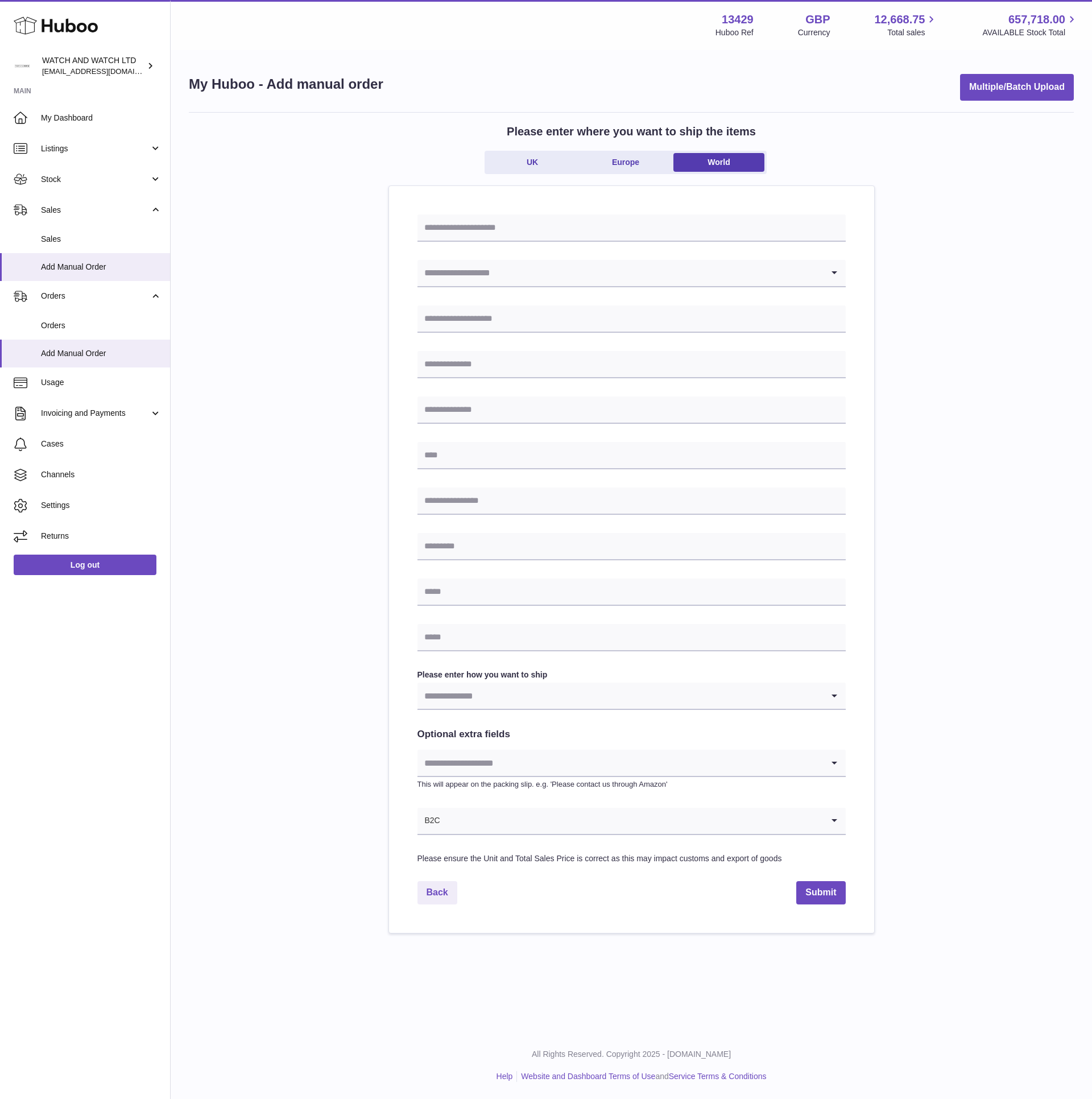
drag, startPoint x: 575, startPoint y: 199, endPoint x: 560, endPoint y: 213, distance: 20.5
click at [574, 199] on div "Loading... Please enter how you want to ship Loading... You require an order to…" at bounding box center [631, 559] width 485 height 746
click at [560, 214] on input "text" at bounding box center [631, 228] width 428 height 27
click at [452, 277] on input "Search for option" at bounding box center [619, 273] width 405 height 26
click at [500, 310] on li "[GEOGRAPHIC_DATA]" at bounding box center [631, 304] width 427 height 23
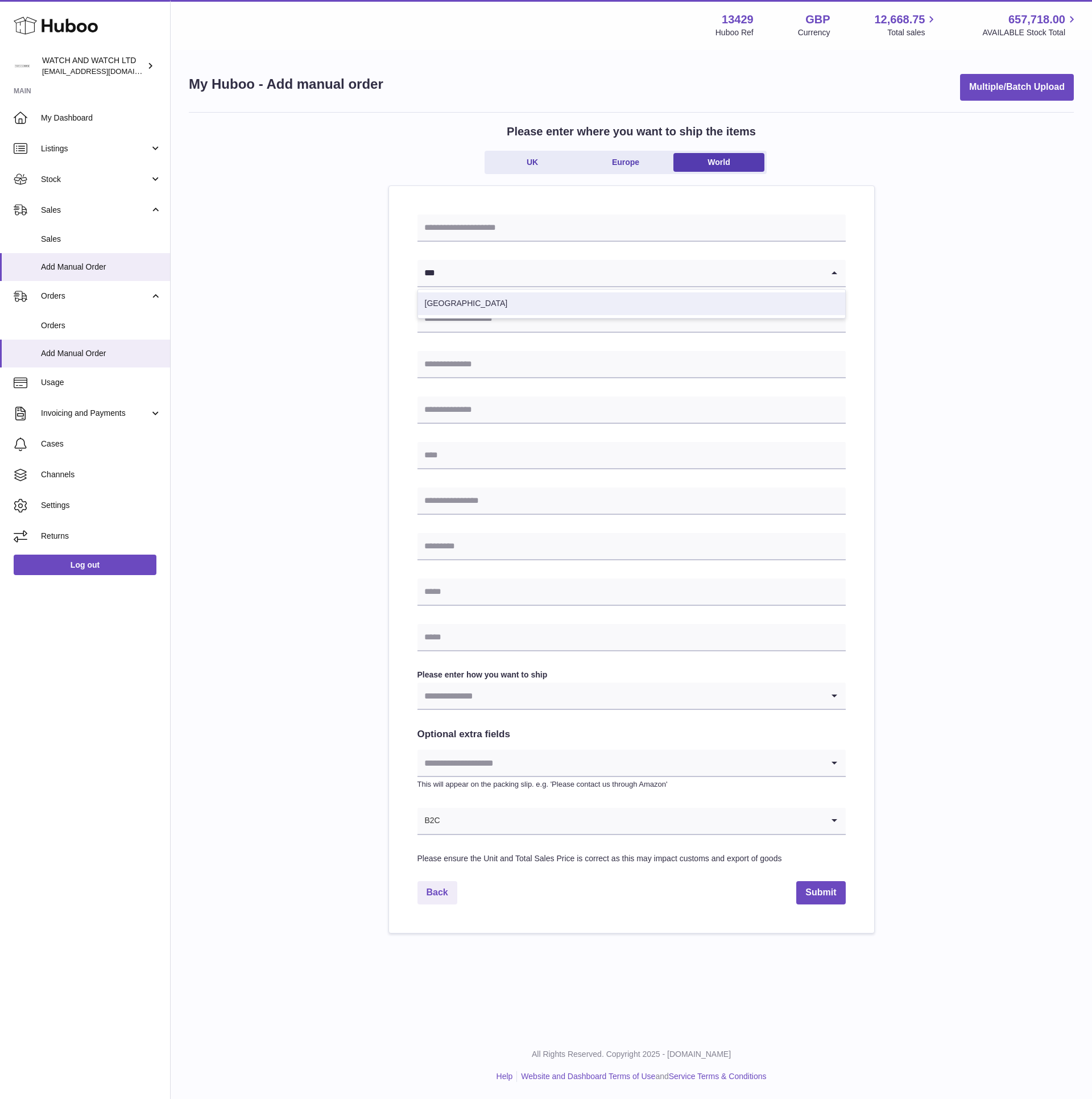
type input "***"
click at [520, 240] on input "text" at bounding box center [631, 228] width 428 height 27
click at [674, 219] on input "text" at bounding box center [631, 228] width 428 height 27
click at [674, 221] on input "text" at bounding box center [631, 228] width 428 height 27
paste input "**********"
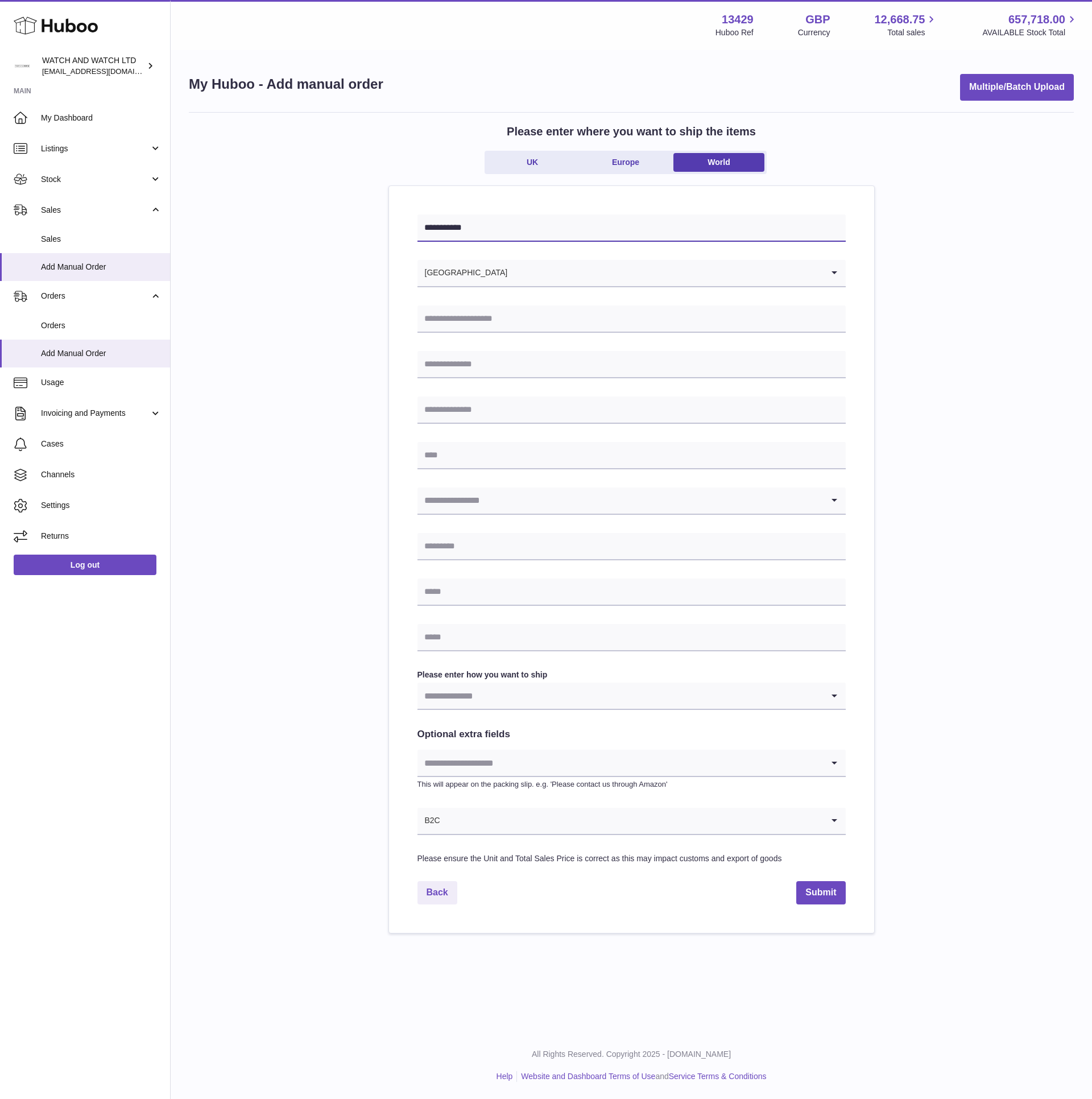
type input "**********"
click at [500, 313] on input "text" at bounding box center [631, 319] width 428 height 27
paste input "**********"
type input "**********"
click at [626, 374] on input "text" at bounding box center [631, 365] width 428 height 27
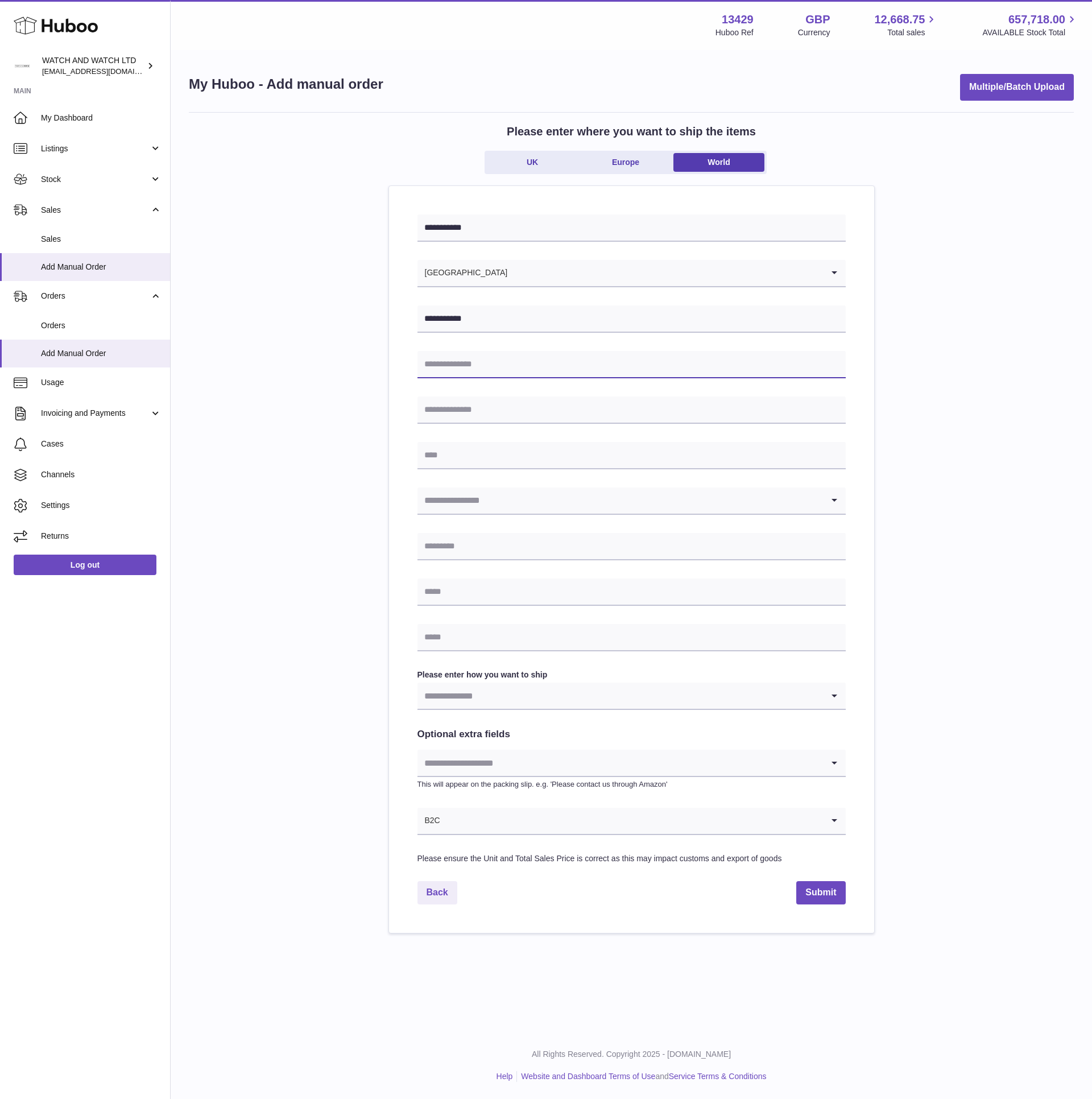
paste input "**********"
type input "**********"
click at [526, 408] on input "text" at bounding box center [631, 410] width 428 height 27
click at [483, 466] on input "text" at bounding box center [631, 456] width 428 height 27
paste input "**********"
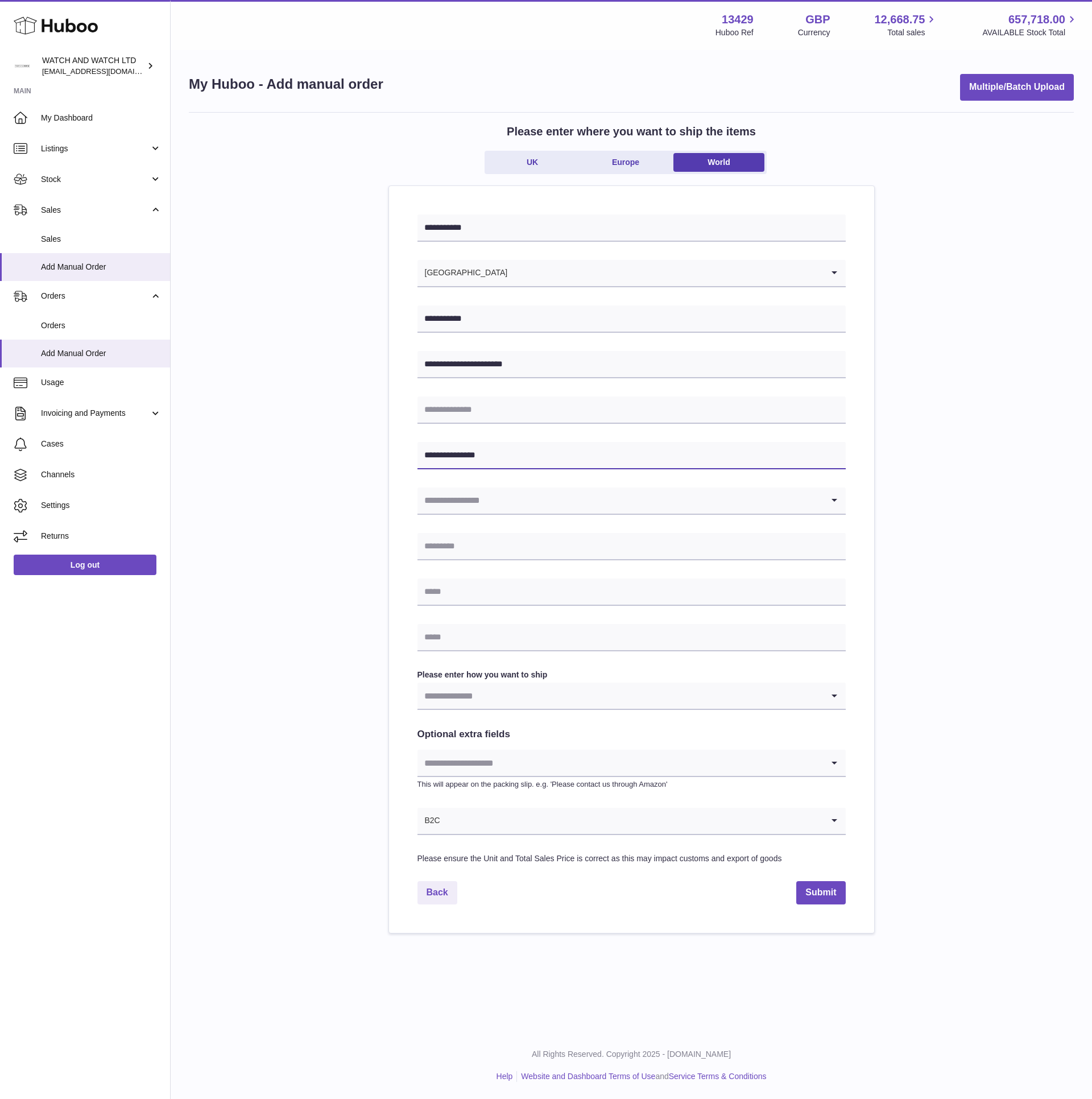
type input "**********"
click at [428, 501] on input "Search for option" at bounding box center [619, 500] width 405 height 26
click at [470, 583] on li "[GEOGRAPHIC_DATA]" at bounding box center [631, 577] width 427 height 23
click at [451, 552] on input "text" at bounding box center [631, 546] width 428 height 27
paste input "****"
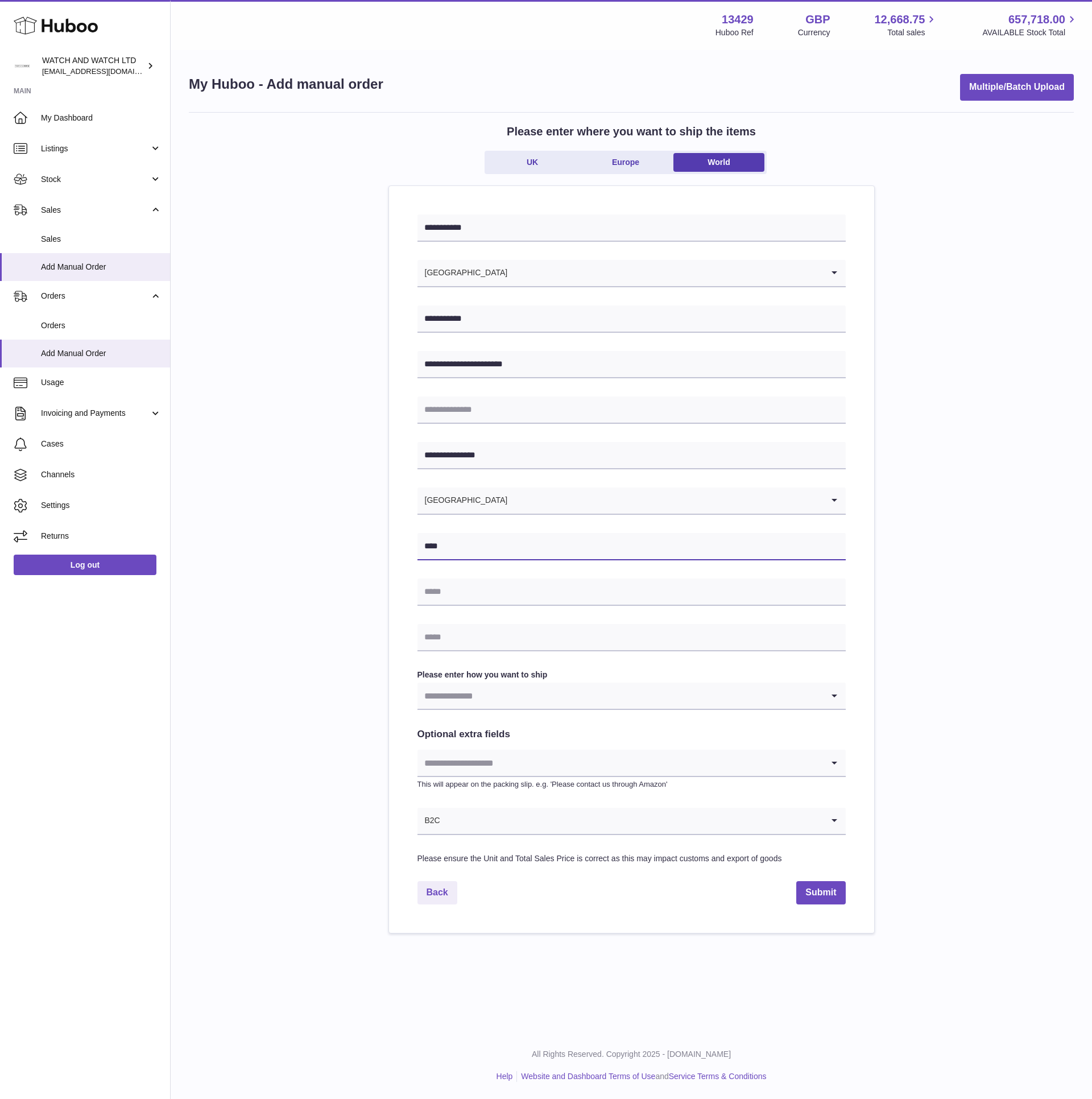
type input "****"
click at [540, 598] on input "text" at bounding box center [631, 592] width 428 height 27
paste input "**********"
type input "**********"
click at [569, 634] on input "text" at bounding box center [631, 637] width 428 height 27
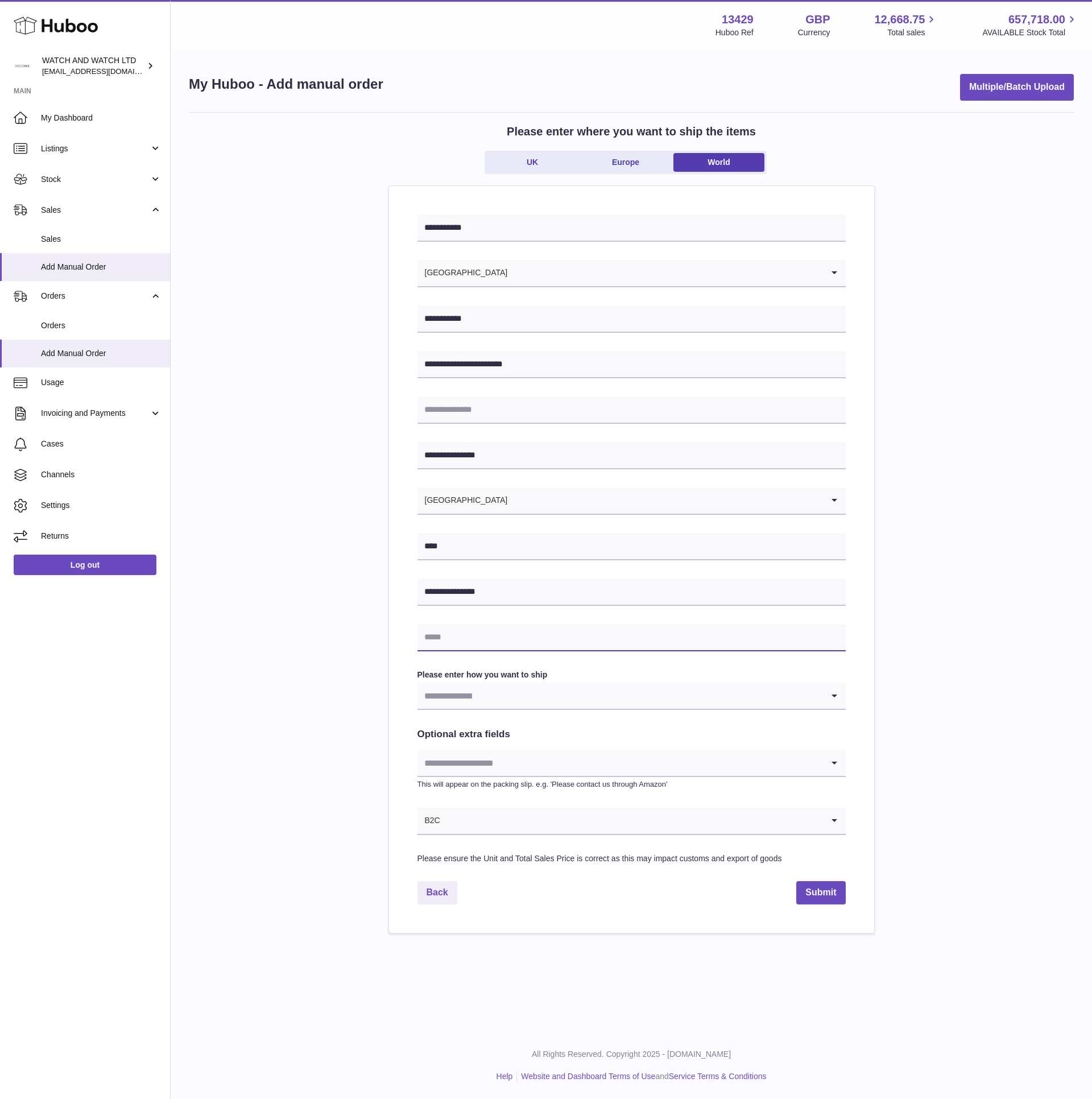
paste input "**********"
type input "**********"
click at [434, 694] on input "Search for option" at bounding box center [619, 695] width 405 height 26
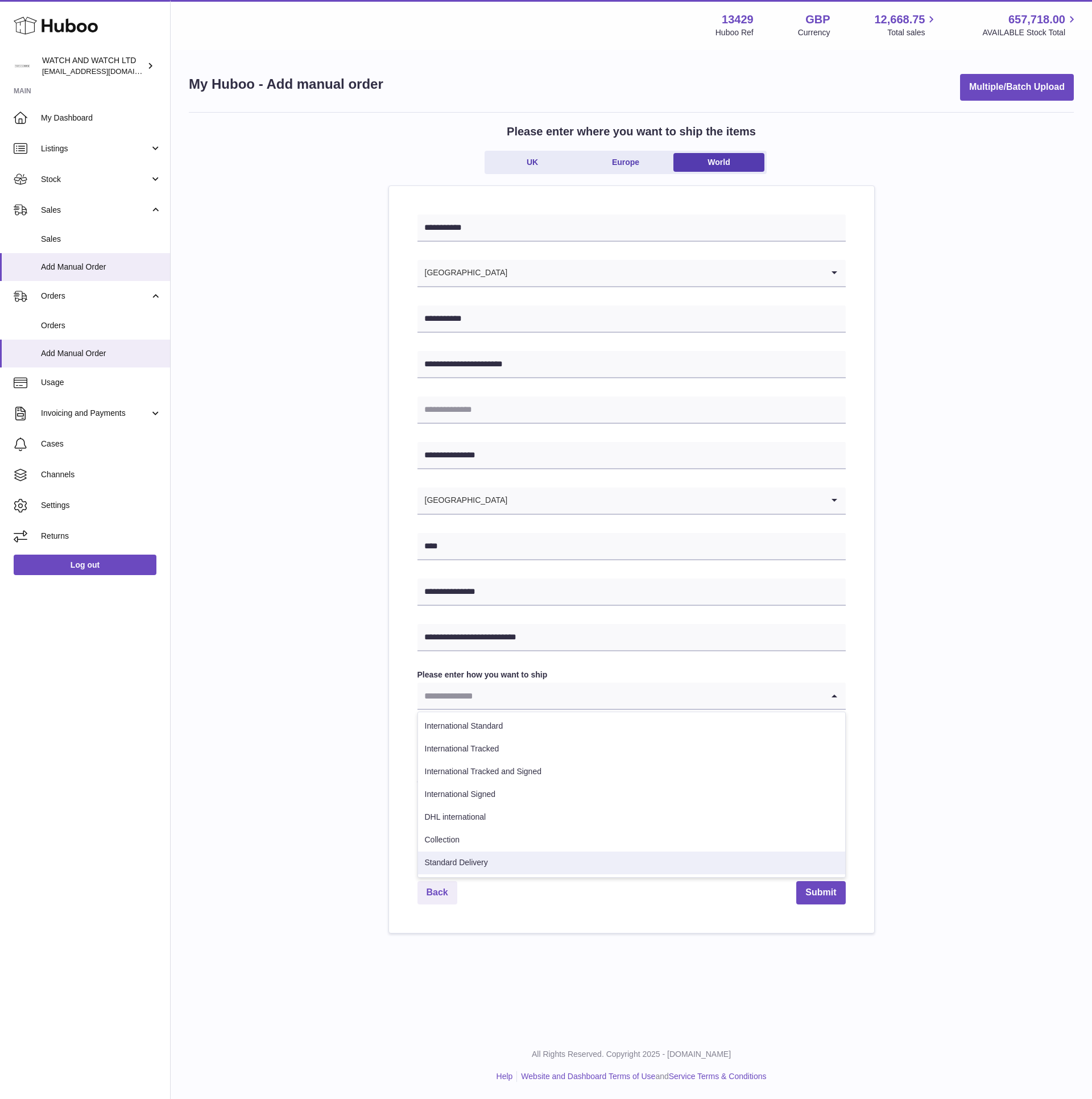
click at [520, 856] on li "Standard Delivery" at bounding box center [631, 863] width 427 height 23
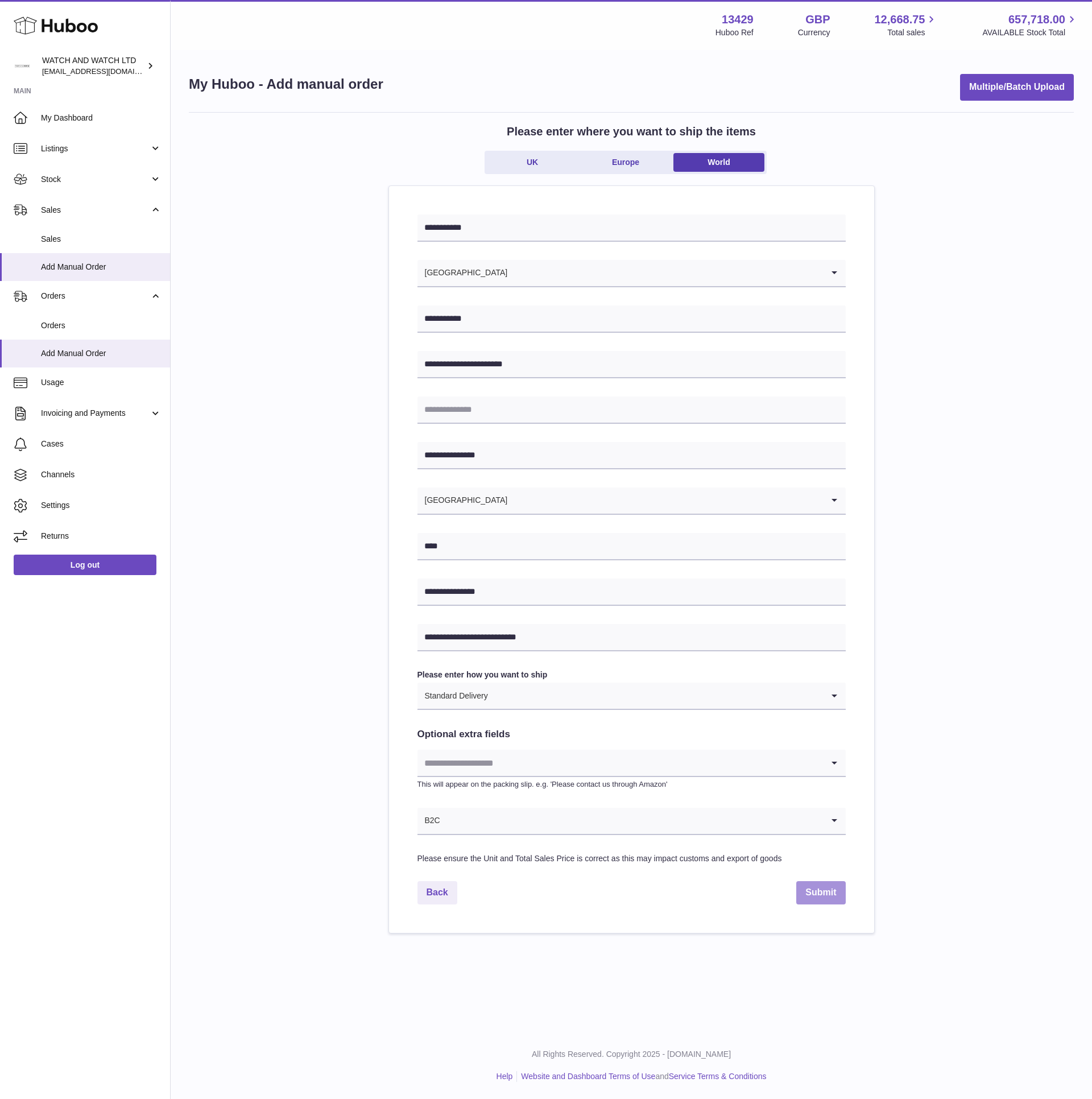
click at [814, 894] on button "Submit" at bounding box center [820, 892] width 49 height 23
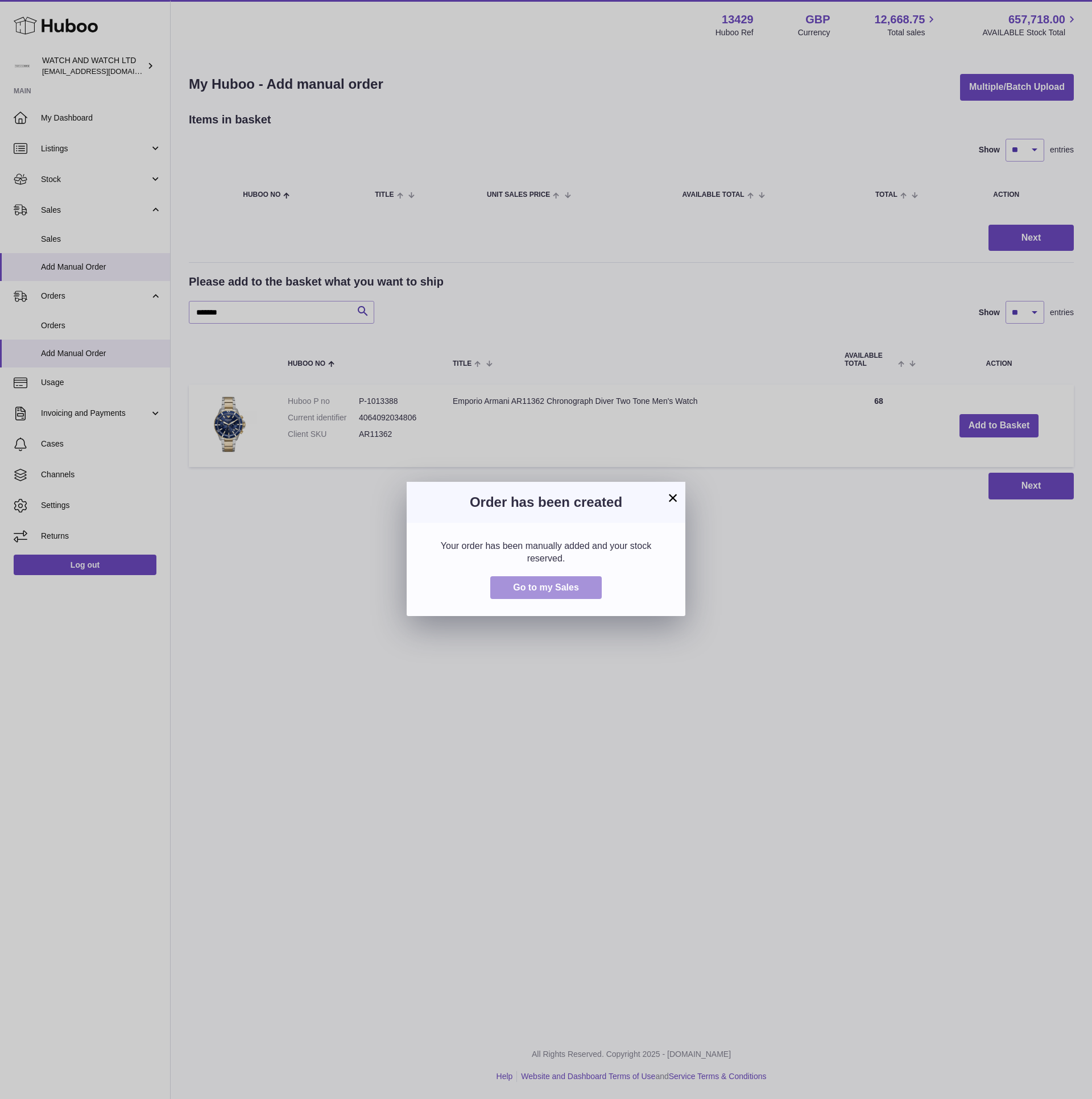
click at [550, 596] on button "Go to my Sales" at bounding box center [546, 587] width 111 height 23
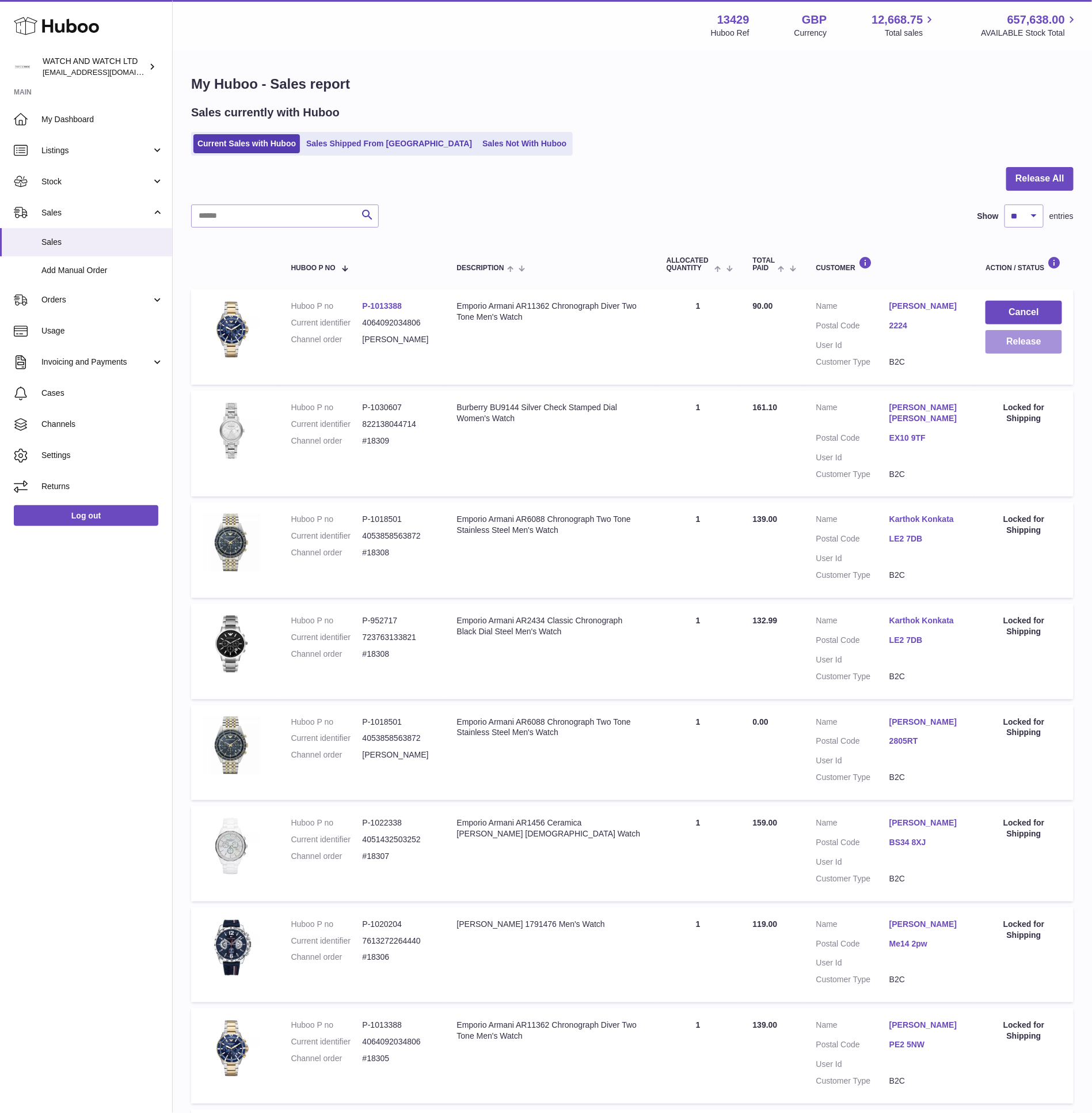
click at [1016, 342] on button "Release" at bounding box center [1024, 342] width 77 height 24
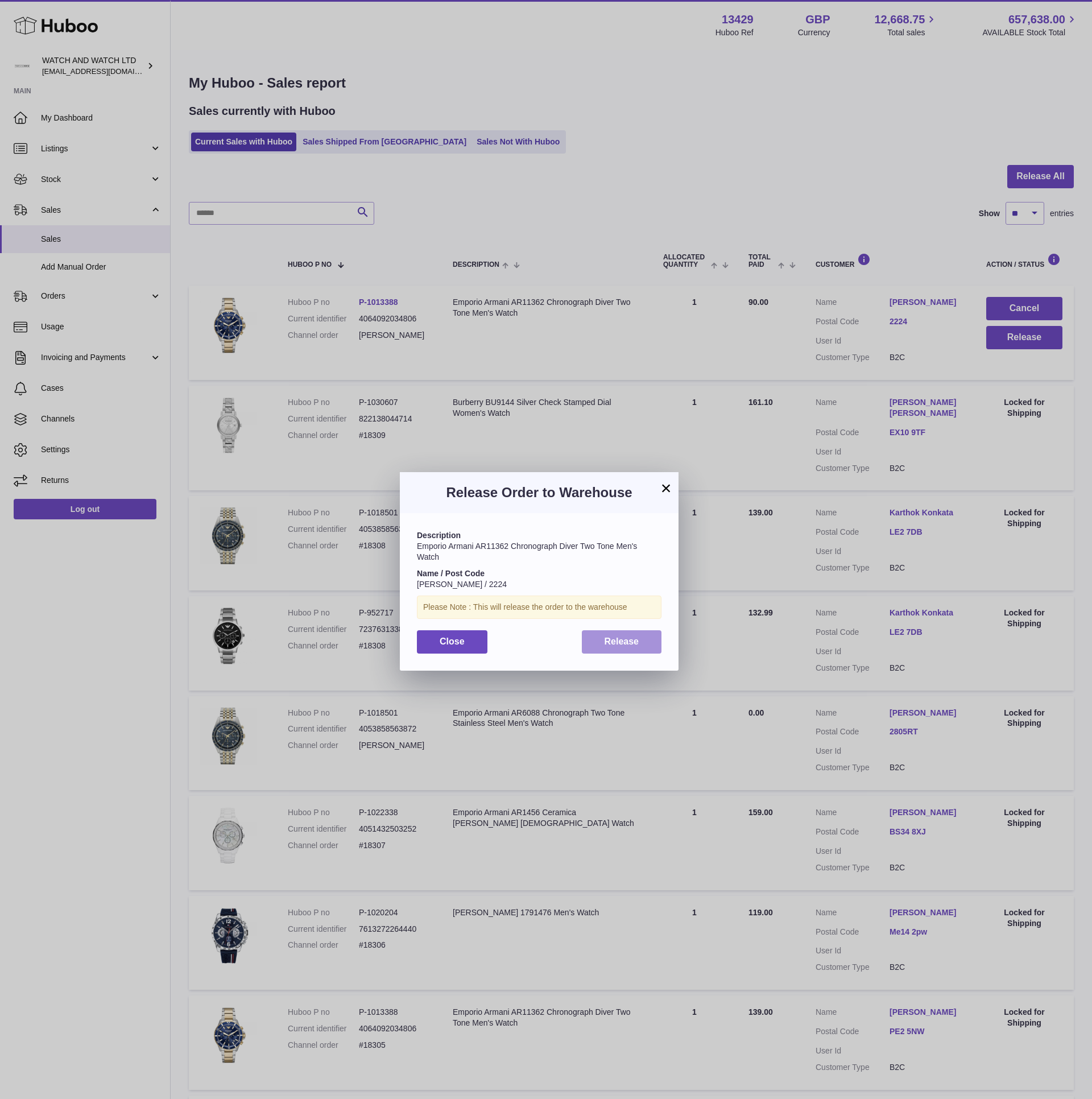
click at [617, 637] on span "Release" at bounding box center [622, 641] width 35 height 10
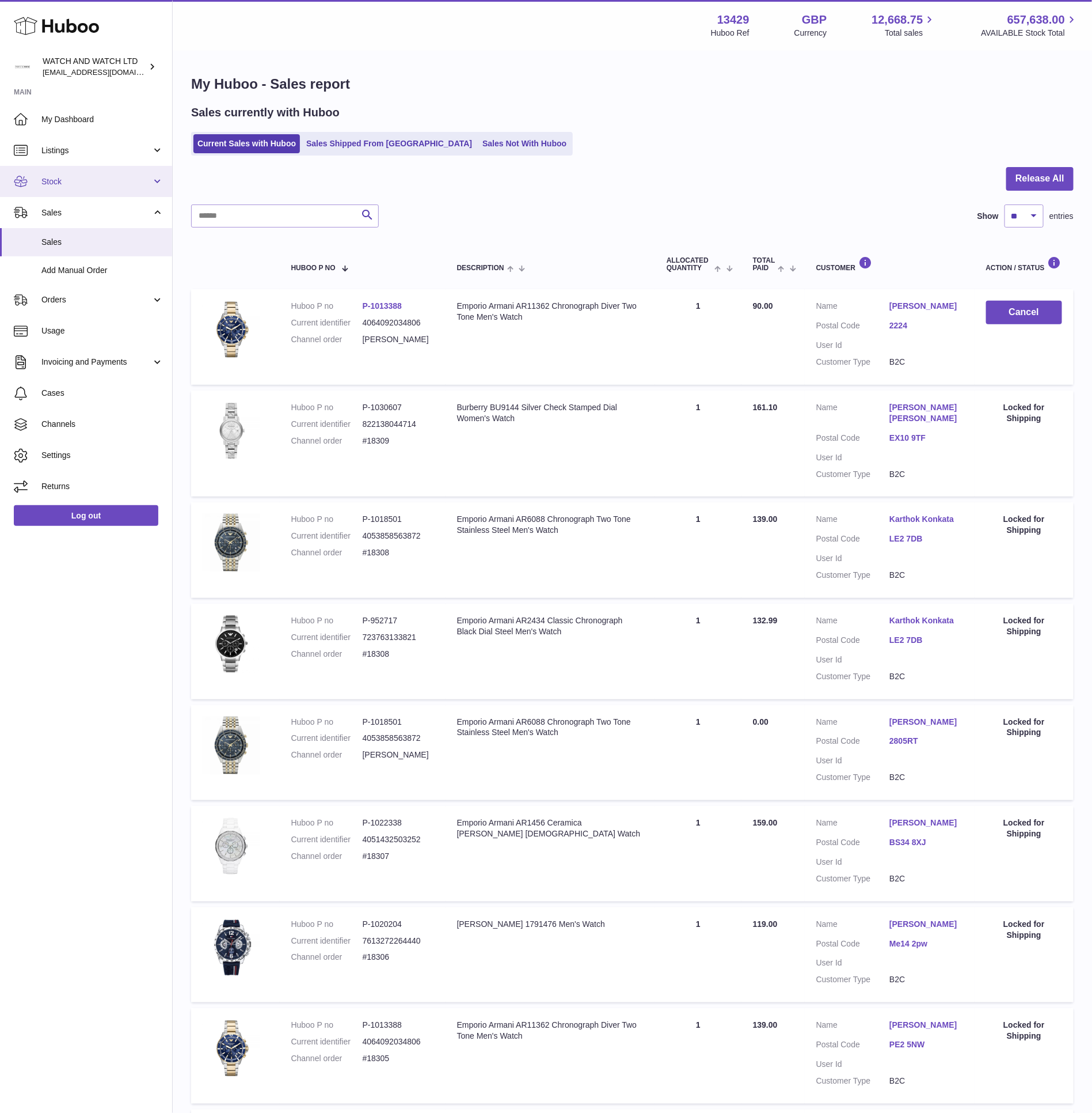
click at [110, 186] on span "Stock" at bounding box center [96, 182] width 110 height 11
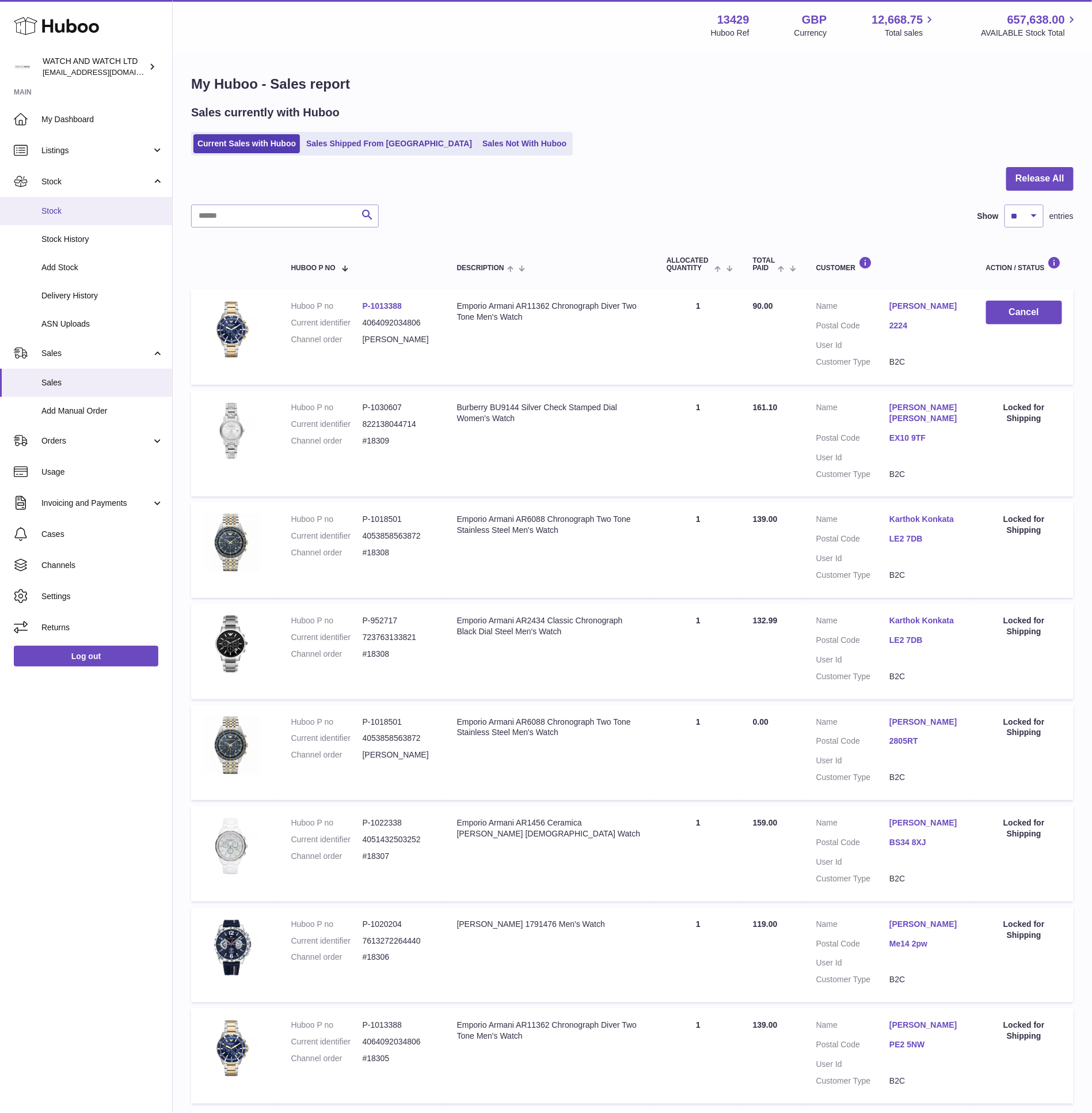
click at [99, 219] on link "Stock" at bounding box center [86, 211] width 172 height 28
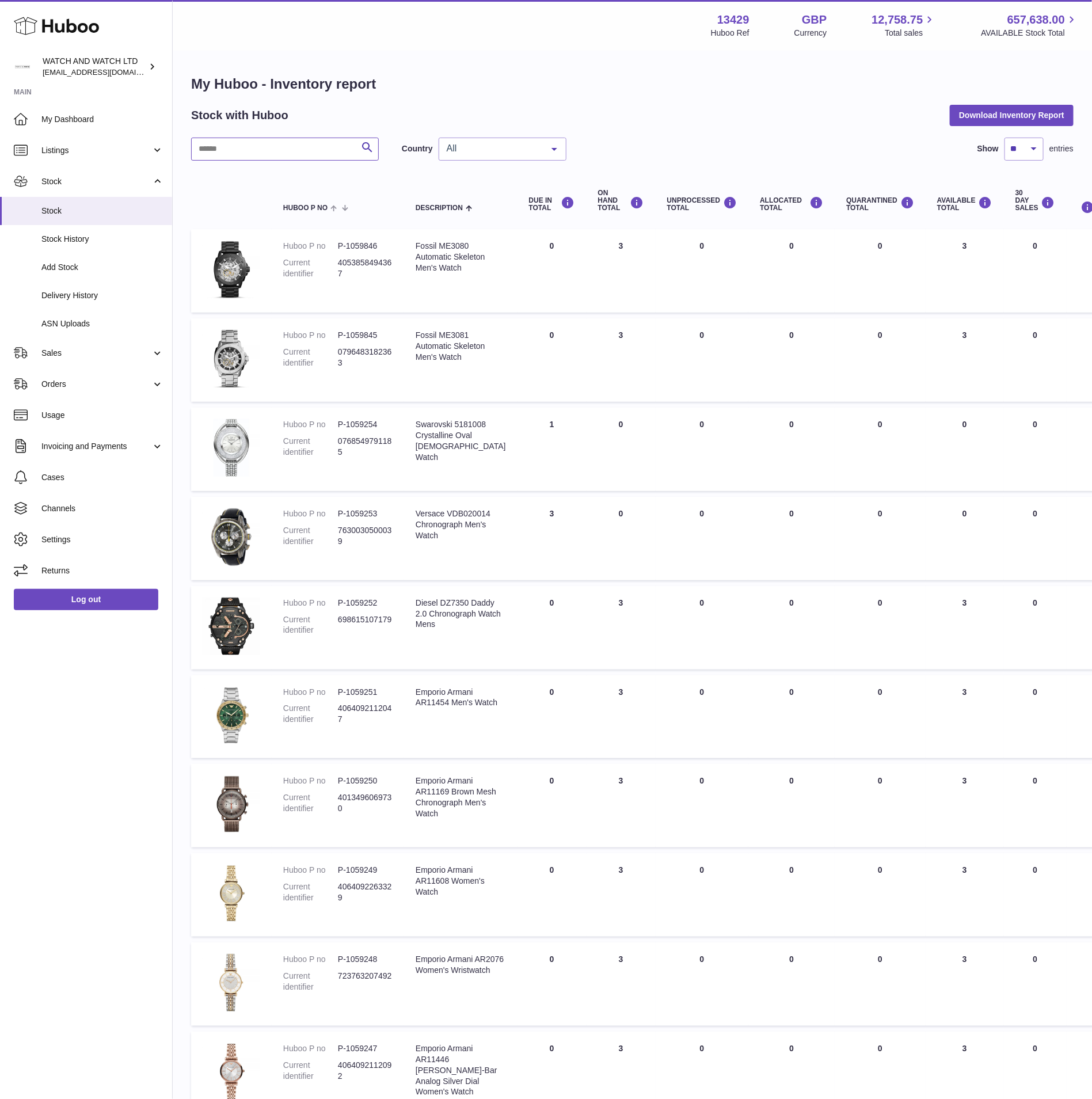
click at [314, 158] on input "text" at bounding box center [285, 149] width 188 height 23
paste input "******"
type input "******"
click at [451, 101] on div "My Huboo - Inventory report Stock with Huboo Download Inventory Report ****** S…" at bounding box center [632, 608] width 883 height 1067
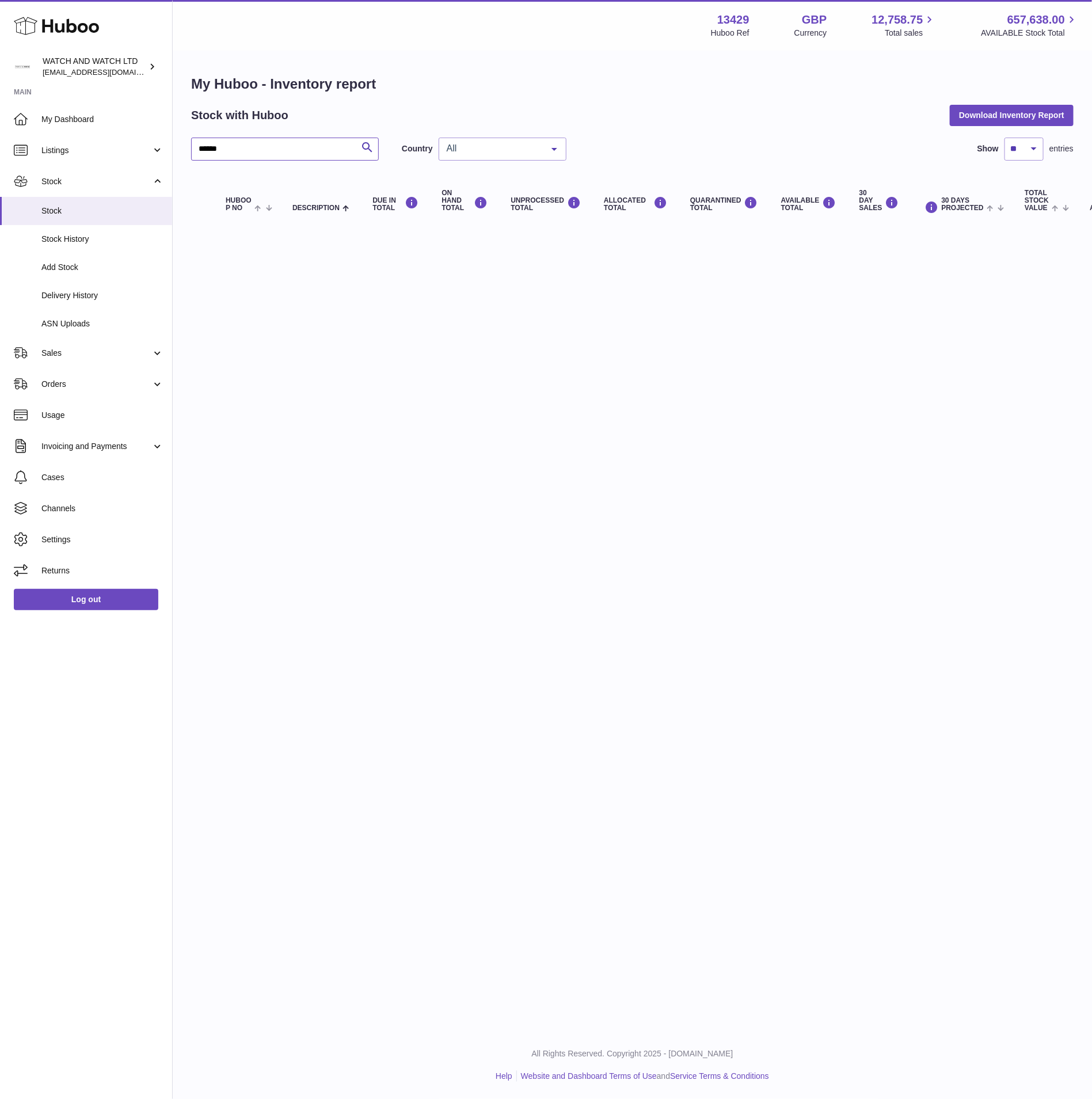
click at [263, 148] on input "******" at bounding box center [285, 149] width 188 height 23
click at [466, 98] on div "My Huboo - Inventory report Stock with Huboo Download Inventory Report ****** S…" at bounding box center [632, 151] width 883 height 154
click at [119, 110] on link "My Dashboard" at bounding box center [86, 119] width 172 height 31
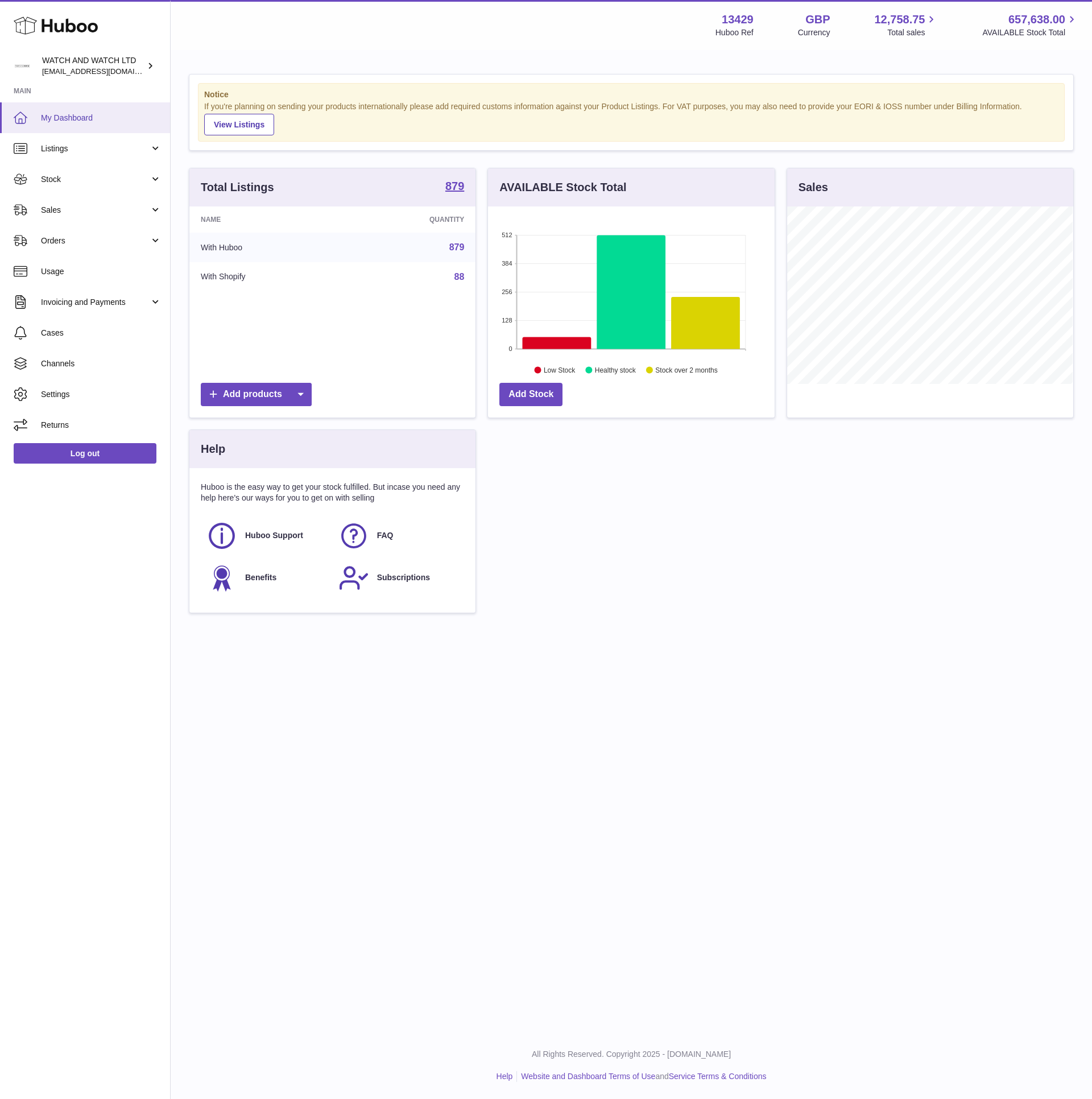
scroll to position [177, 286]
click at [800, 556] on div "Total Listings 879 Name Quantity With Huboo 879 With Shopify 88 Add products AV…" at bounding box center [631, 396] width 896 height 457
click at [104, 172] on link "Stock" at bounding box center [85, 179] width 170 height 31
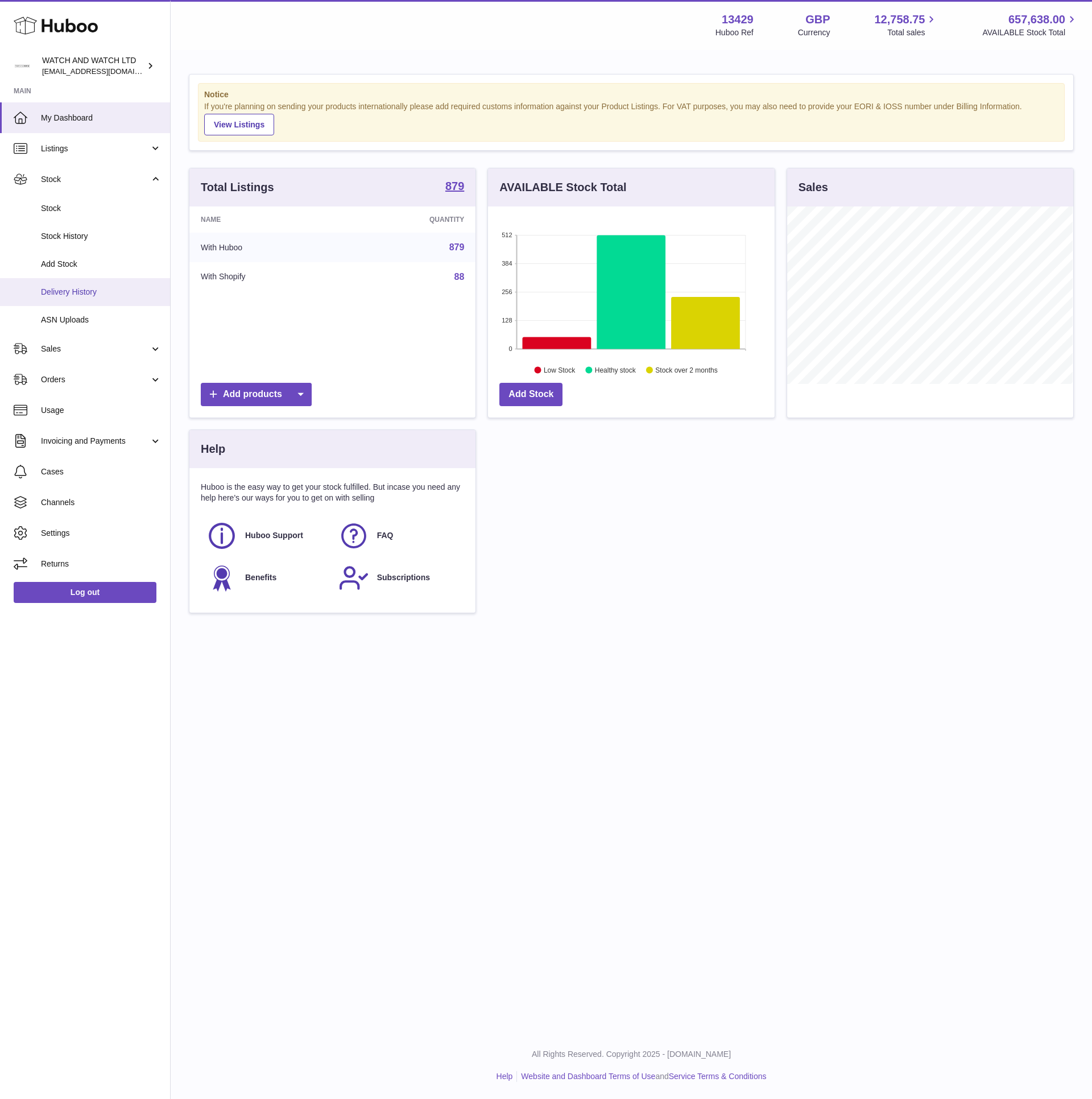
click at [120, 284] on link "Delivery History" at bounding box center [85, 292] width 170 height 28
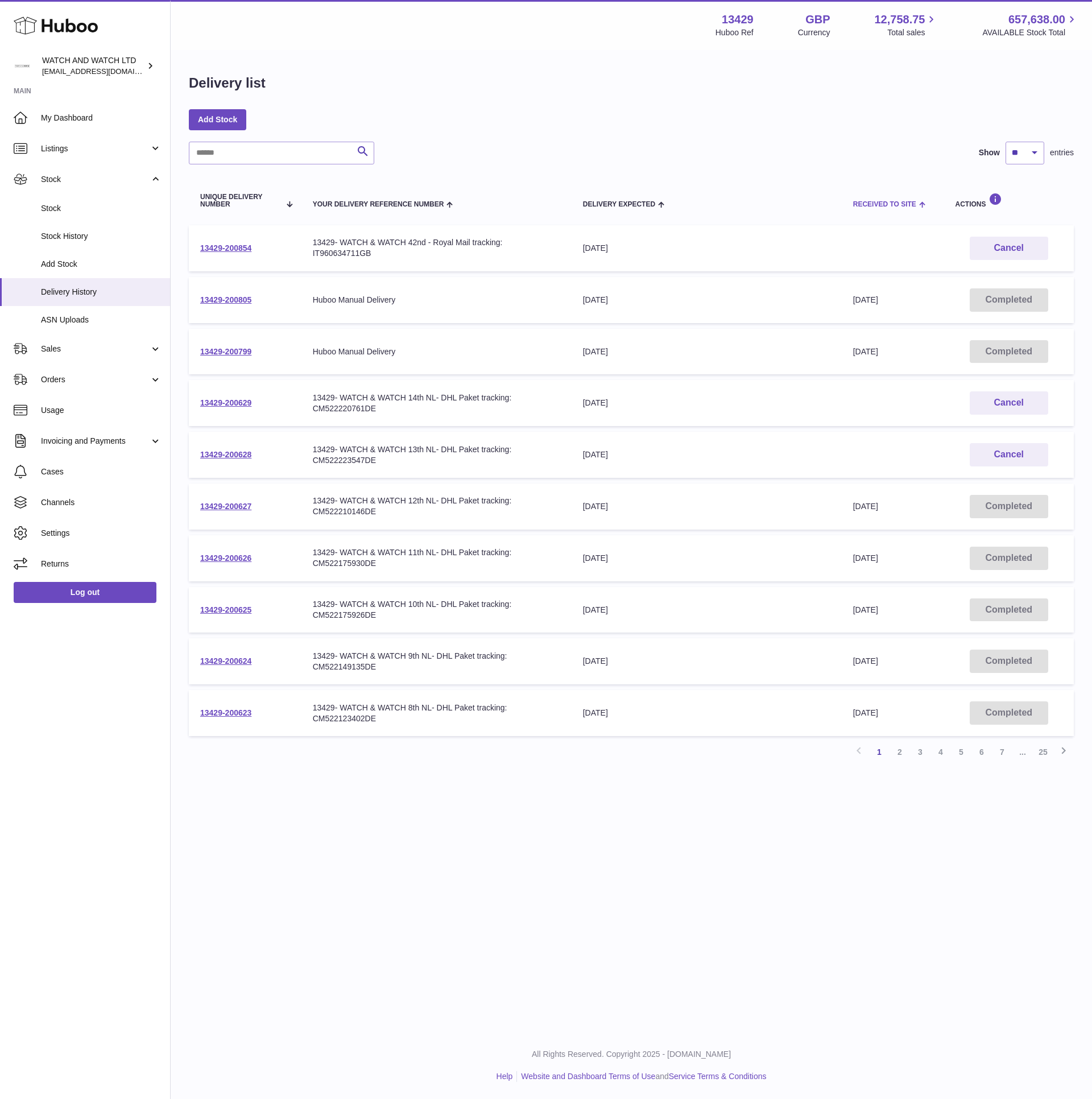
click at [871, 208] on span "Received to Site" at bounding box center [885, 204] width 63 height 8
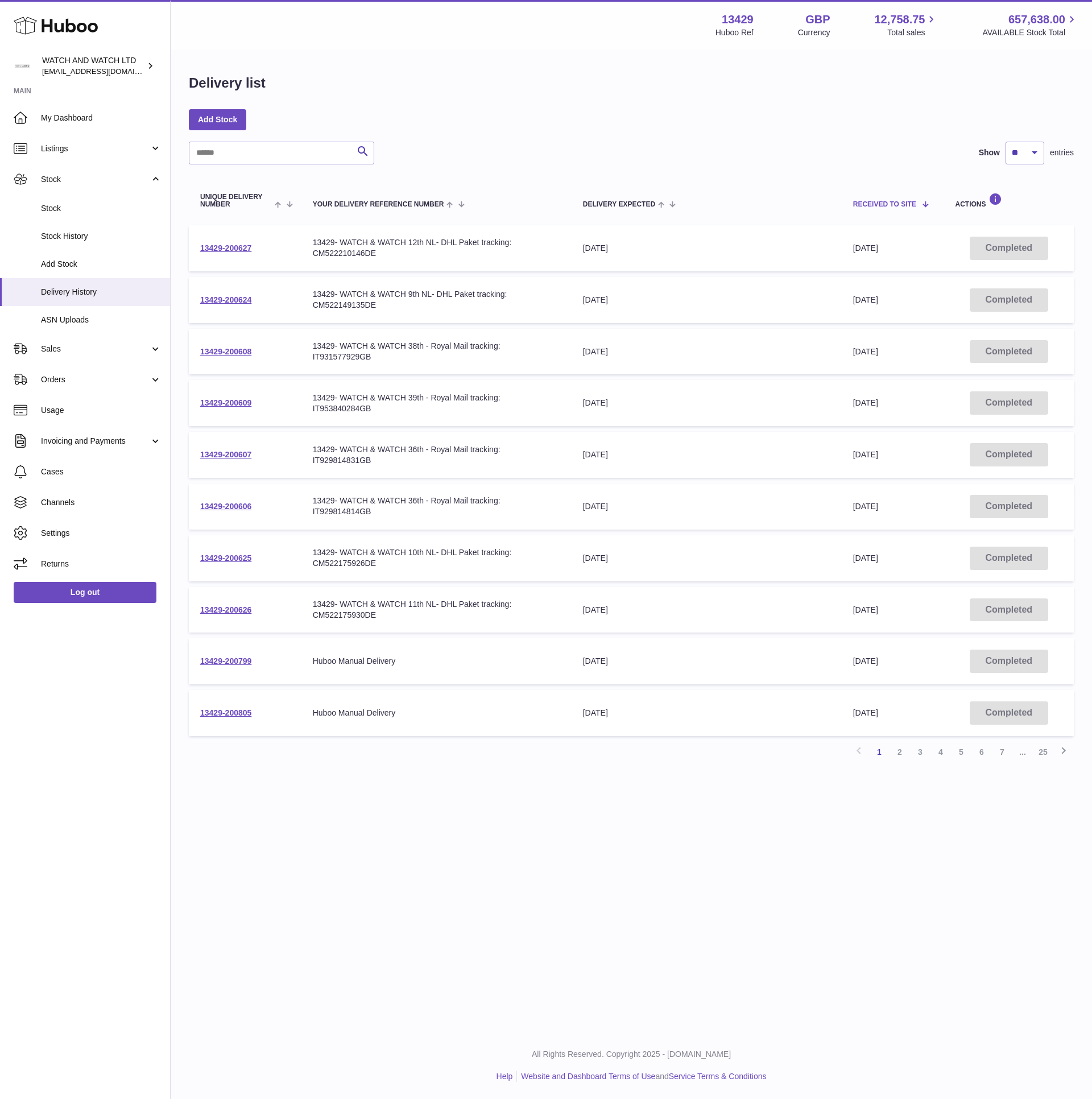
click at [871, 208] on span "Received to Site" at bounding box center [885, 204] width 63 height 8
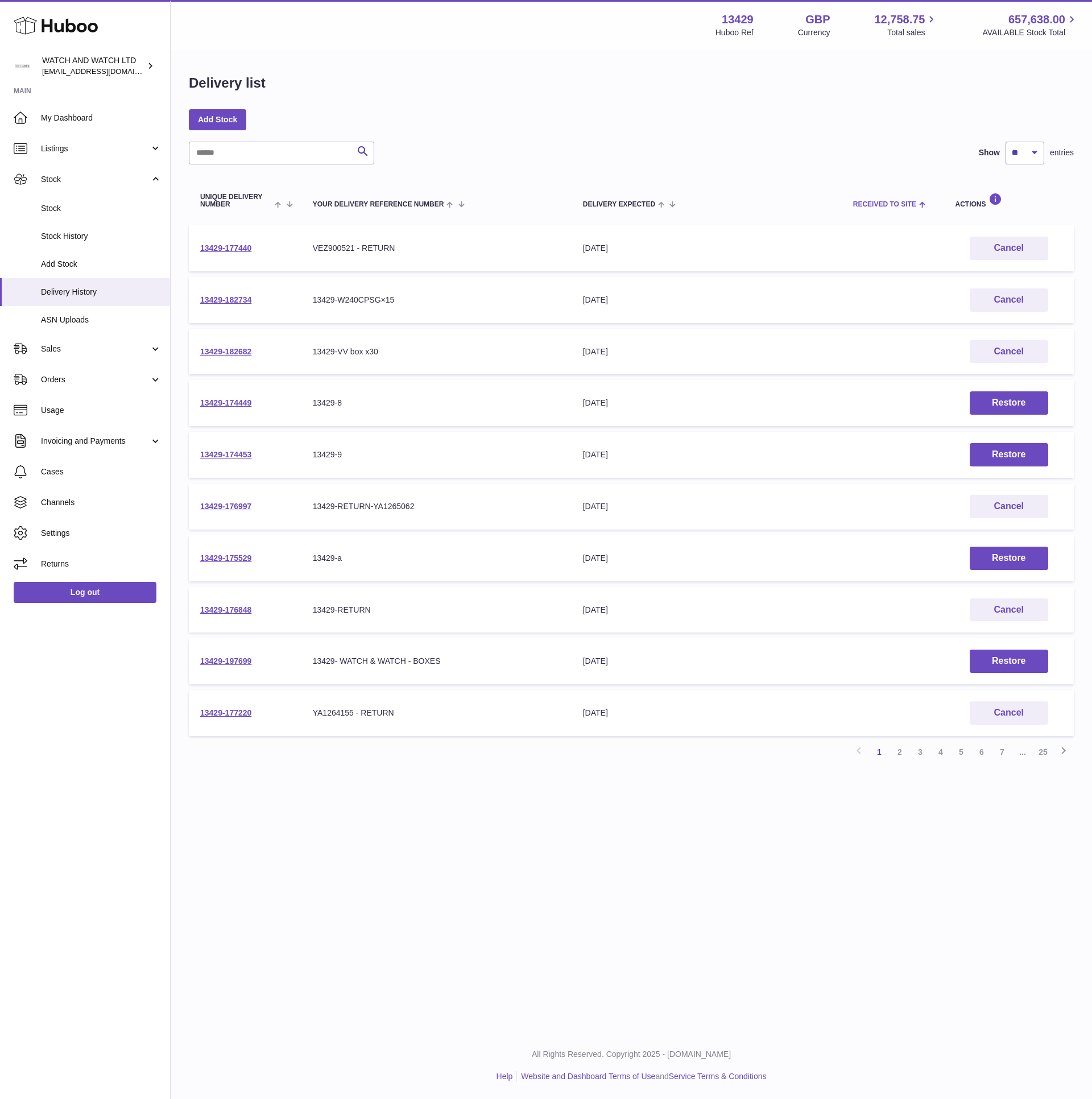
click at [871, 208] on span "Received to Site" at bounding box center [885, 204] width 63 height 8
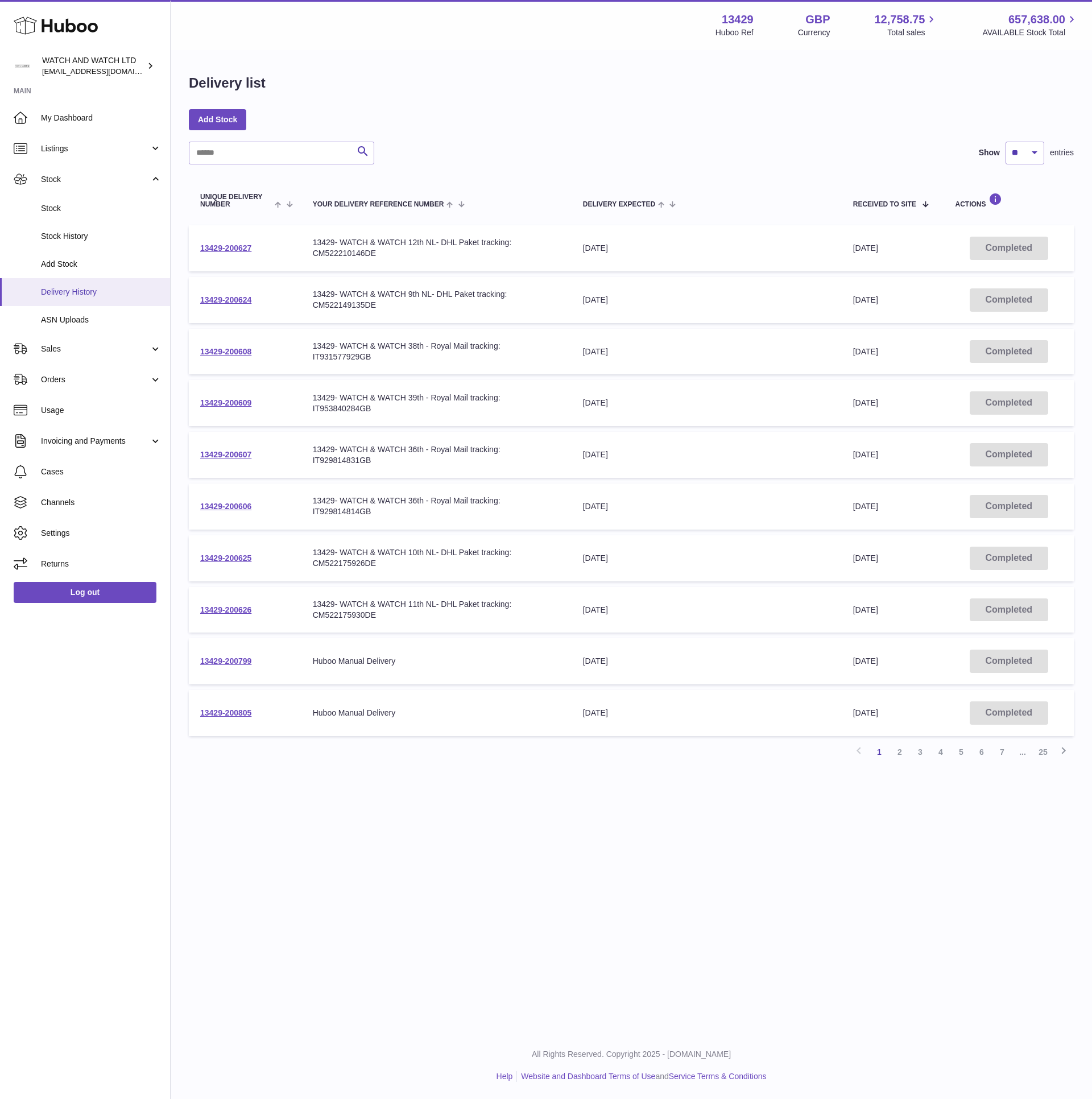
click at [92, 297] on span "Delivery History" at bounding box center [101, 292] width 120 height 11
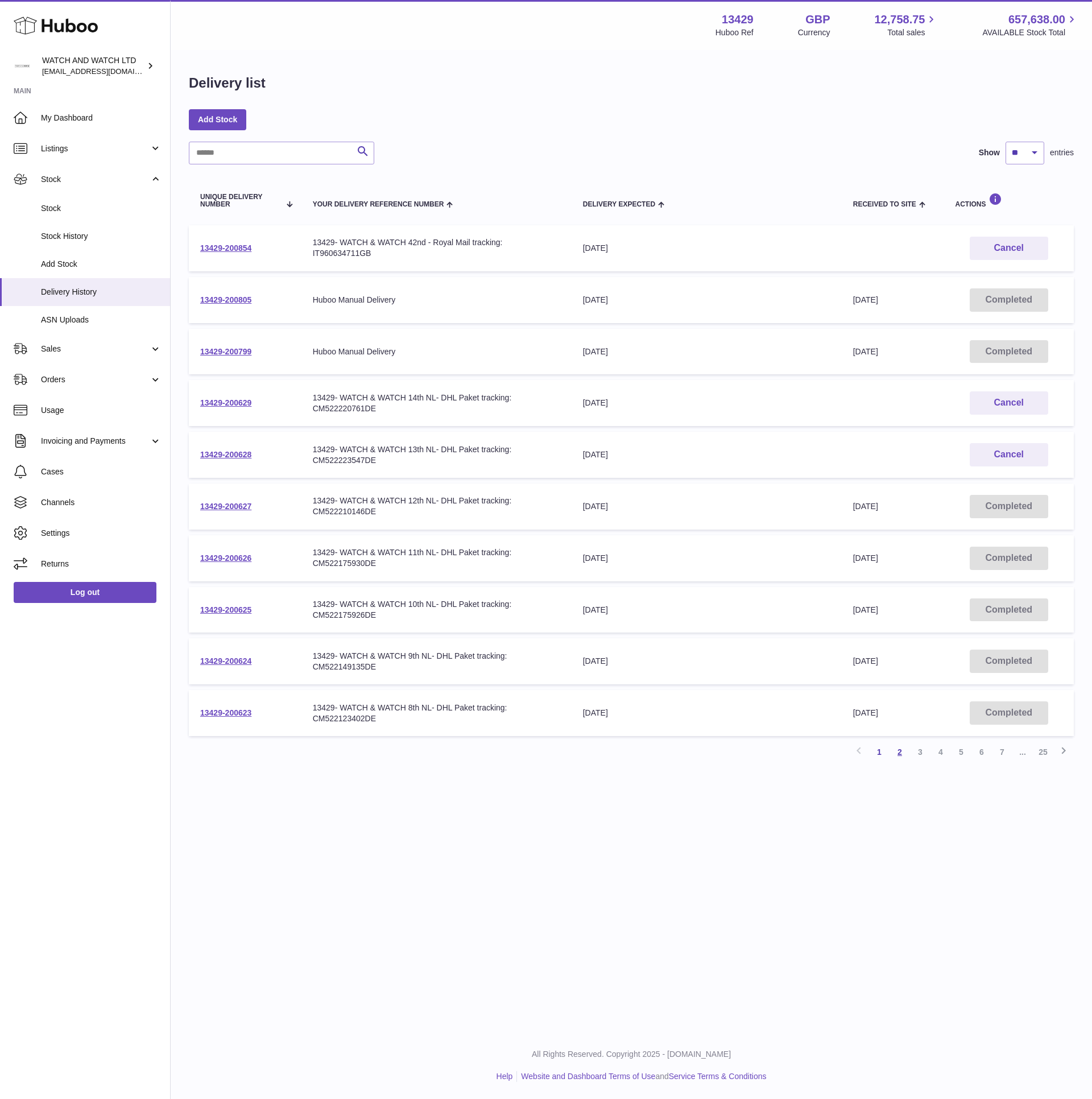
click at [904, 748] on link "2" at bounding box center [899, 752] width 20 height 20
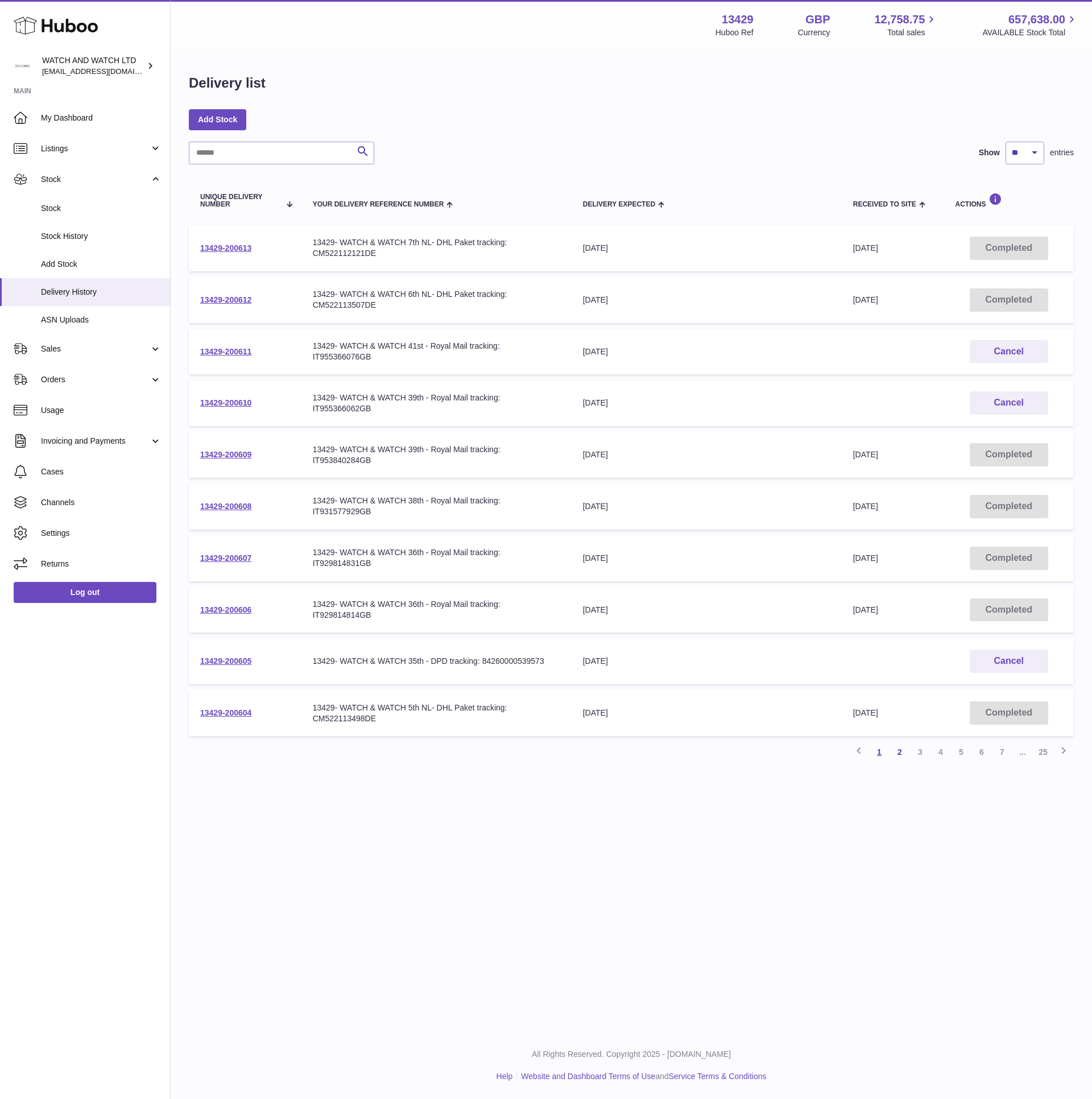
click at [876, 745] on link "1" at bounding box center [879, 752] width 20 height 20
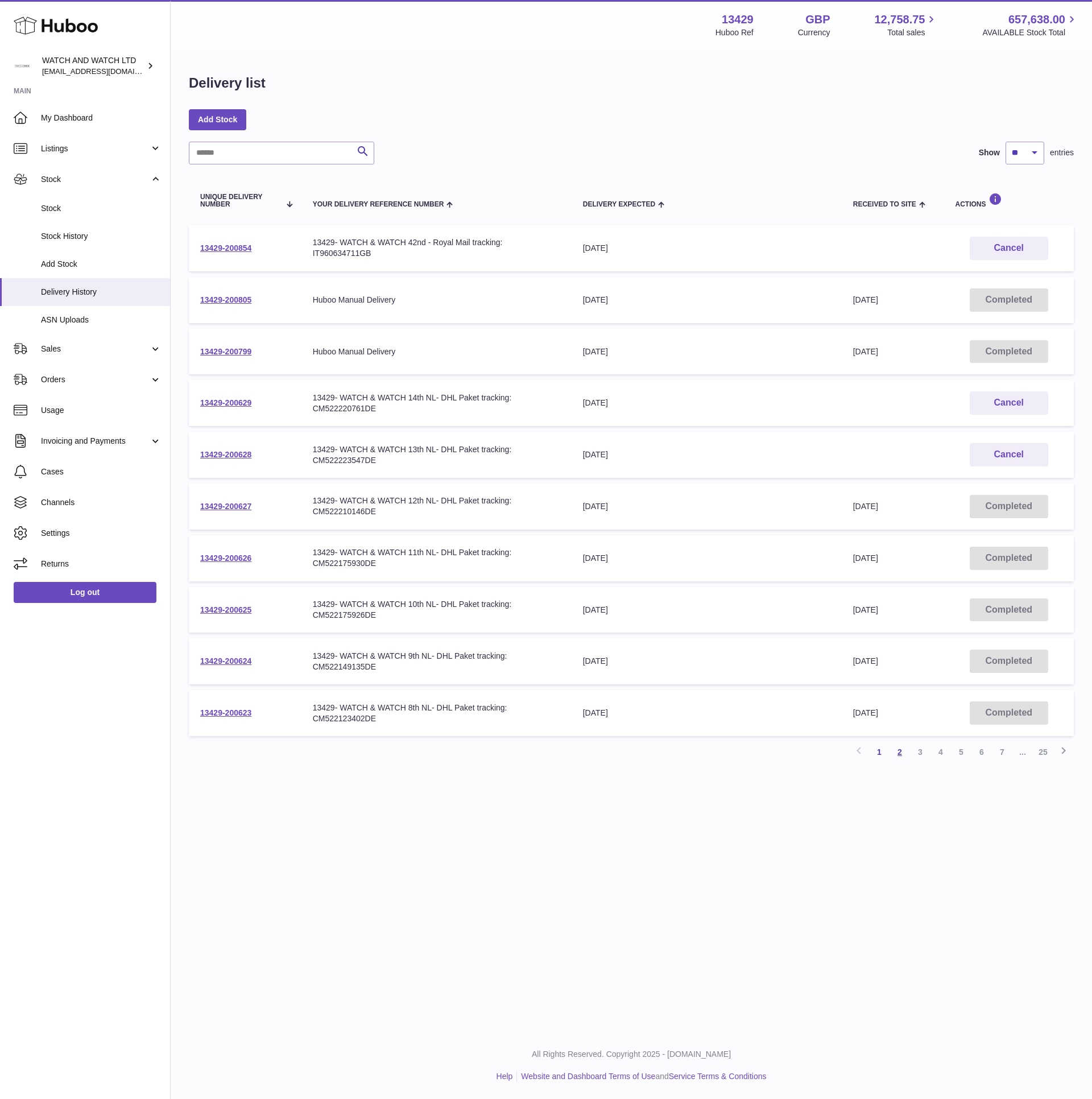
click at [903, 743] on link "2" at bounding box center [899, 752] width 20 height 20
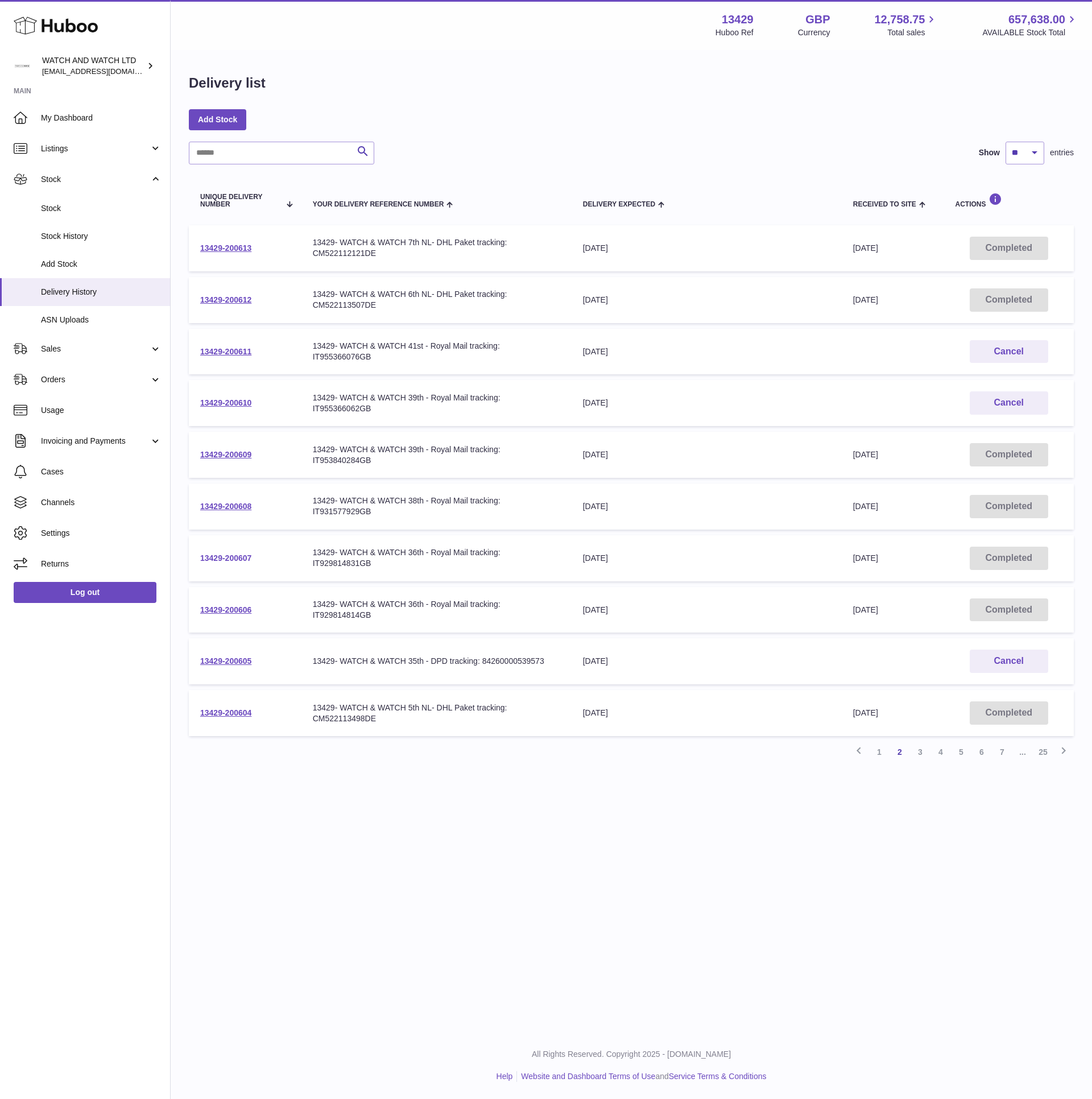
click at [240, 553] on link "13429-200607" at bounding box center [225, 558] width 51 height 9
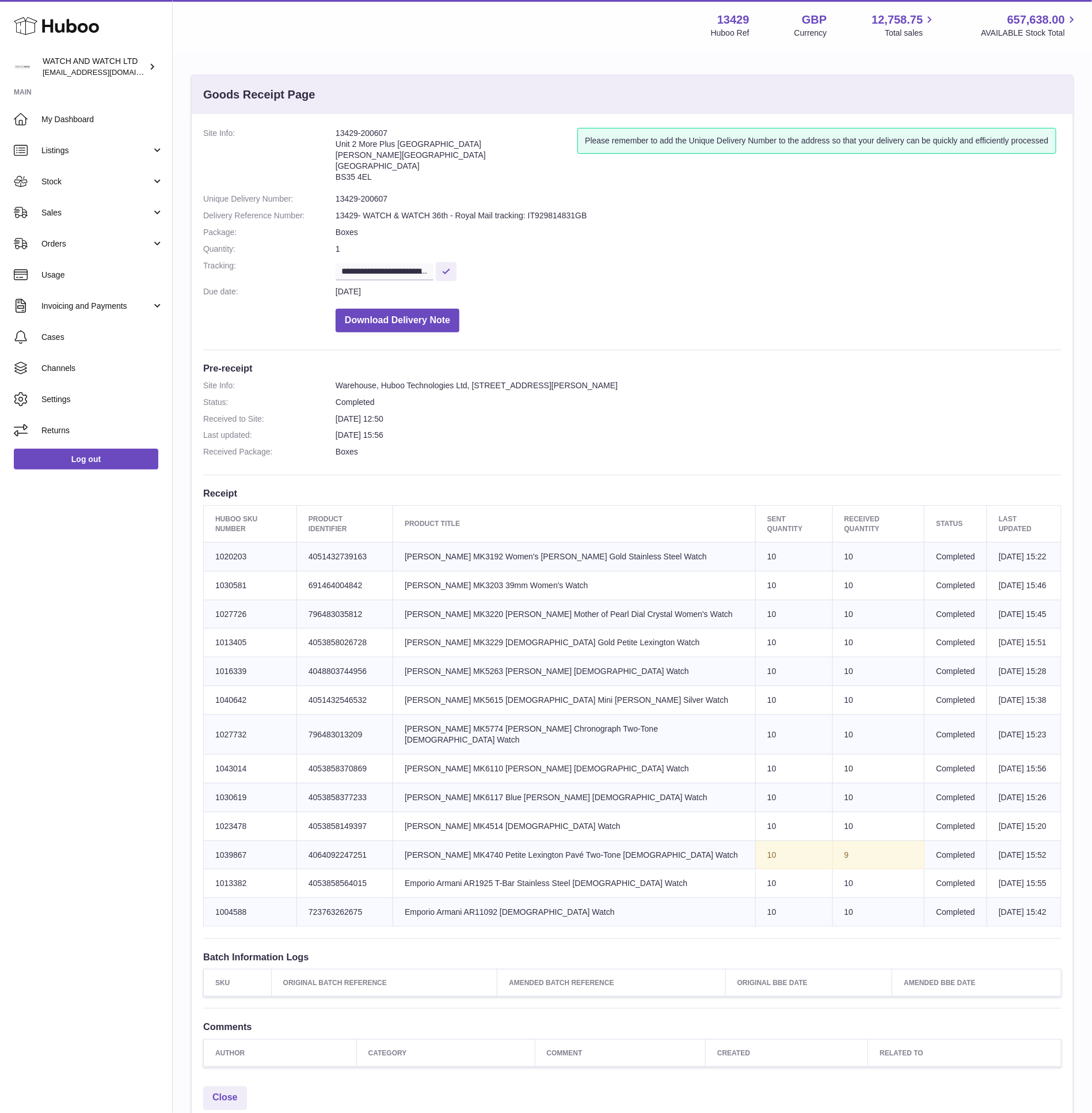
click at [484, 547] on td "Product title Michael Kors MK3192 Women's Darci Rose Gold Stainless Steel Watch" at bounding box center [575, 556] width 363 height 29
copy td "MK3192"
click at [489, 783] on td "Product title Michael Kors MK6117 Blue Dial Parker Ladies Watch" at bounding box center [575, 797] width 363 height 29
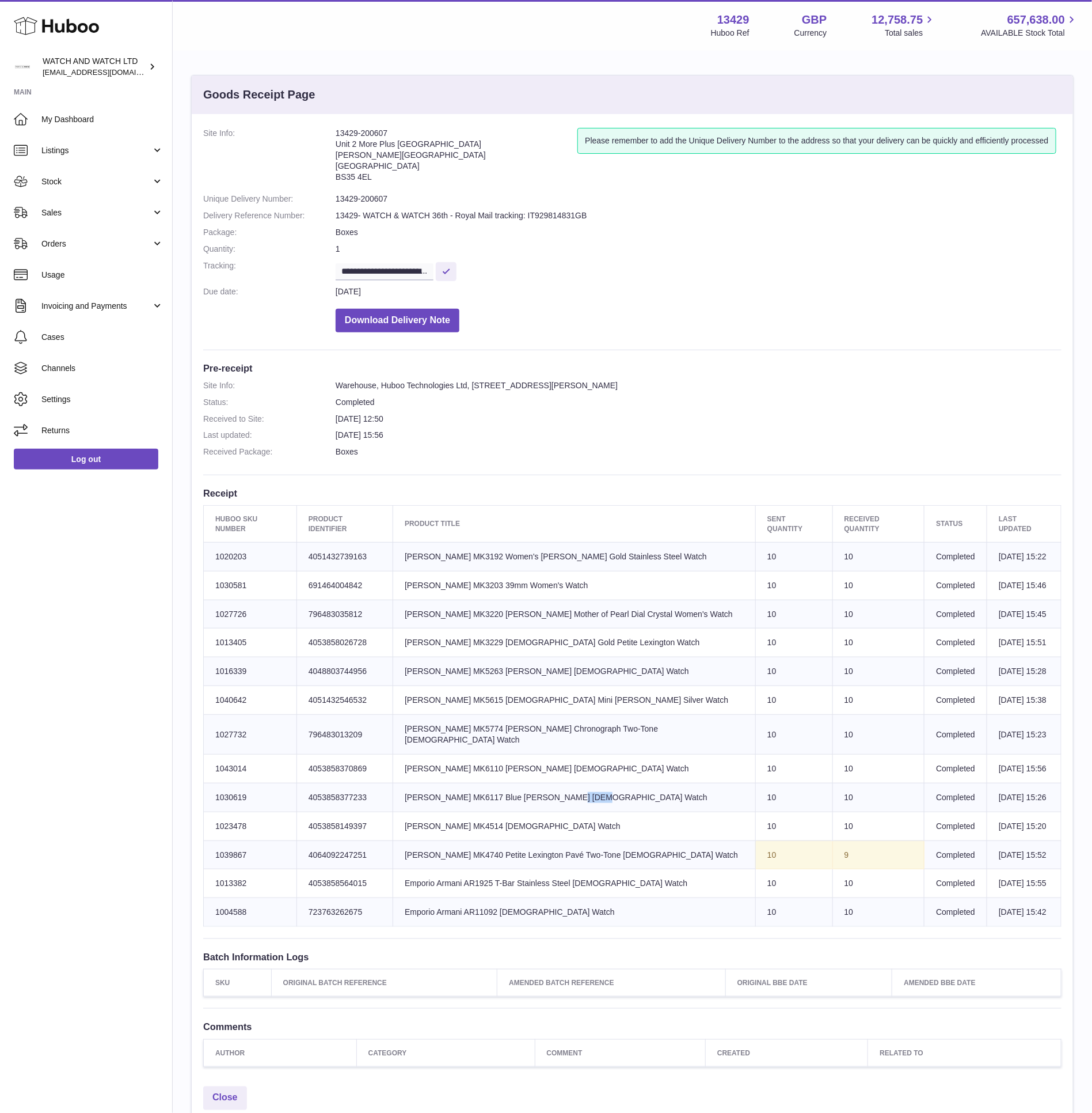
copy td "MK6117"
click at [500, 840] on td "Product title Michael Kors MK4740 Petite Lexington Pavé Two-Tone Ladies Watch" at bounding box center [575, 855] width 363 height 29
click at [482, 840] on td "Product title Michael Kors MK4740 Petite Lexington Pavé Two-Tone Ladies Watch" at bounding box center [575, 855] width 363 height 29
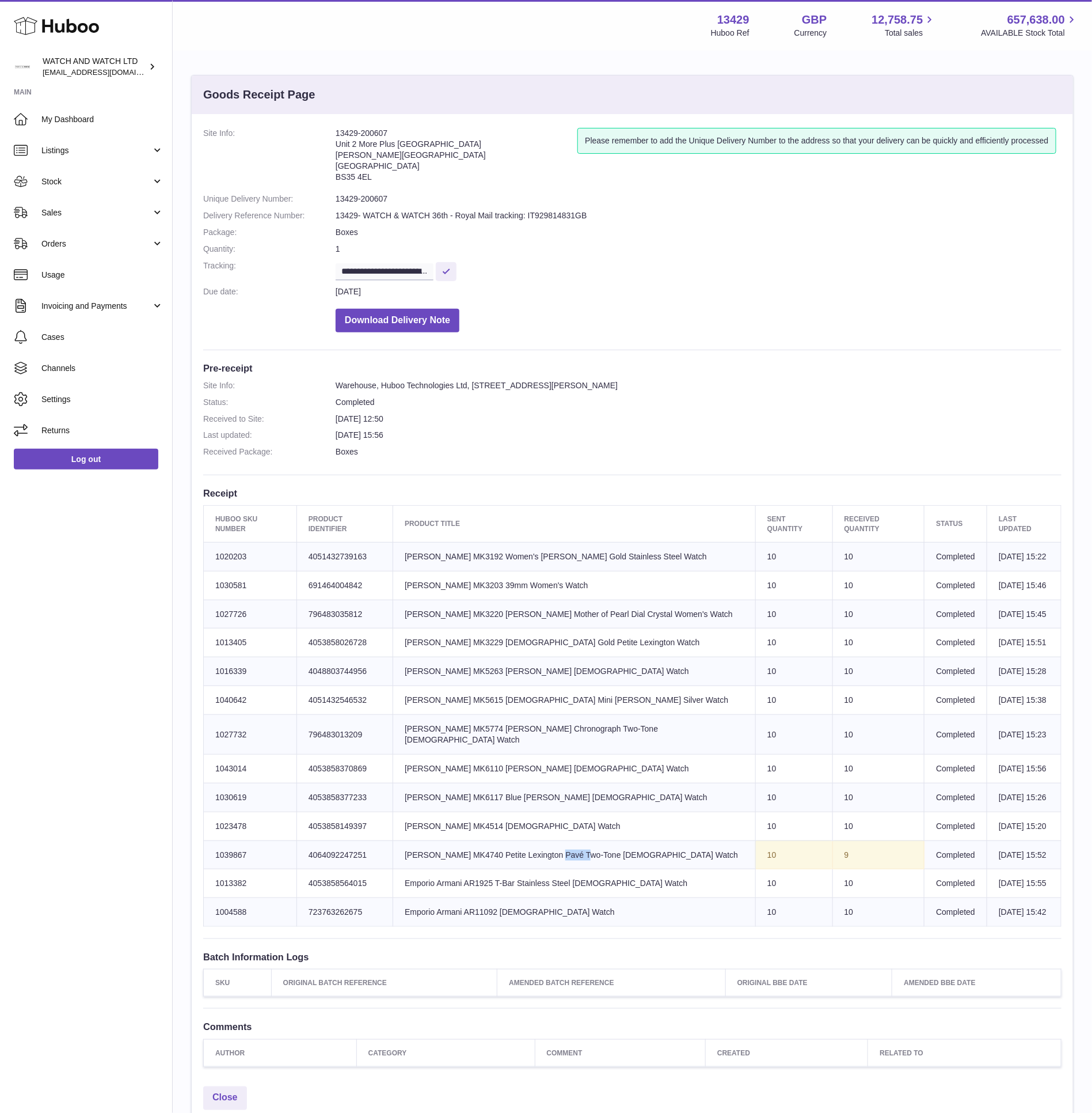
copy td "MK4740"
click at [113, 119] on span "My Dashboard" at bounding box center [102, 120] width 122 height 11
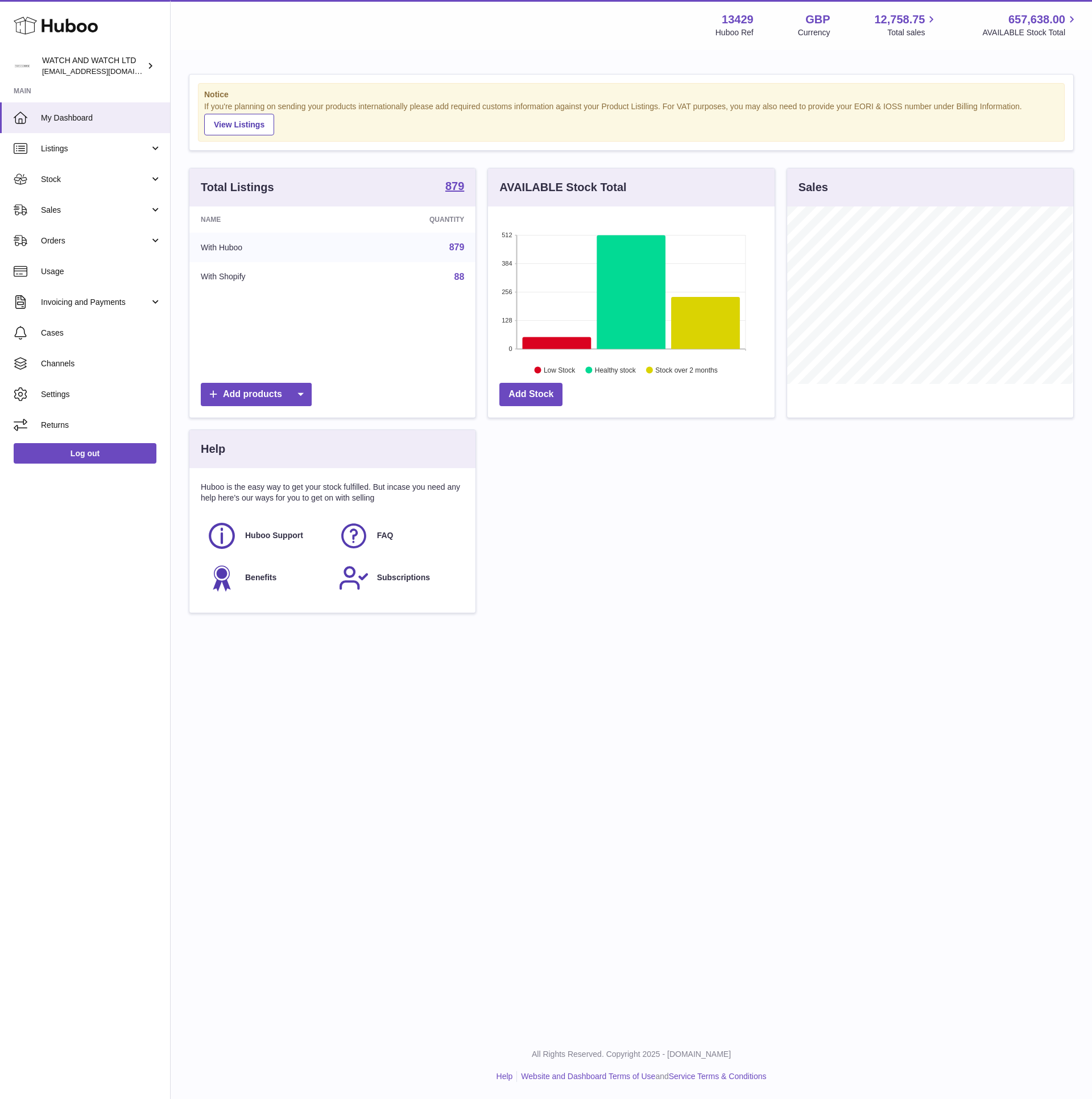
scroll to position [177, 286]
click at [683, 503] on div "Total Listings 879 Name Quantity With Huboo 879 With Shopify 88 Add products AV…" at bounding box center [631, 396] width 896 height 457
